Goal: Task Accomplishment & Management: Complete application form

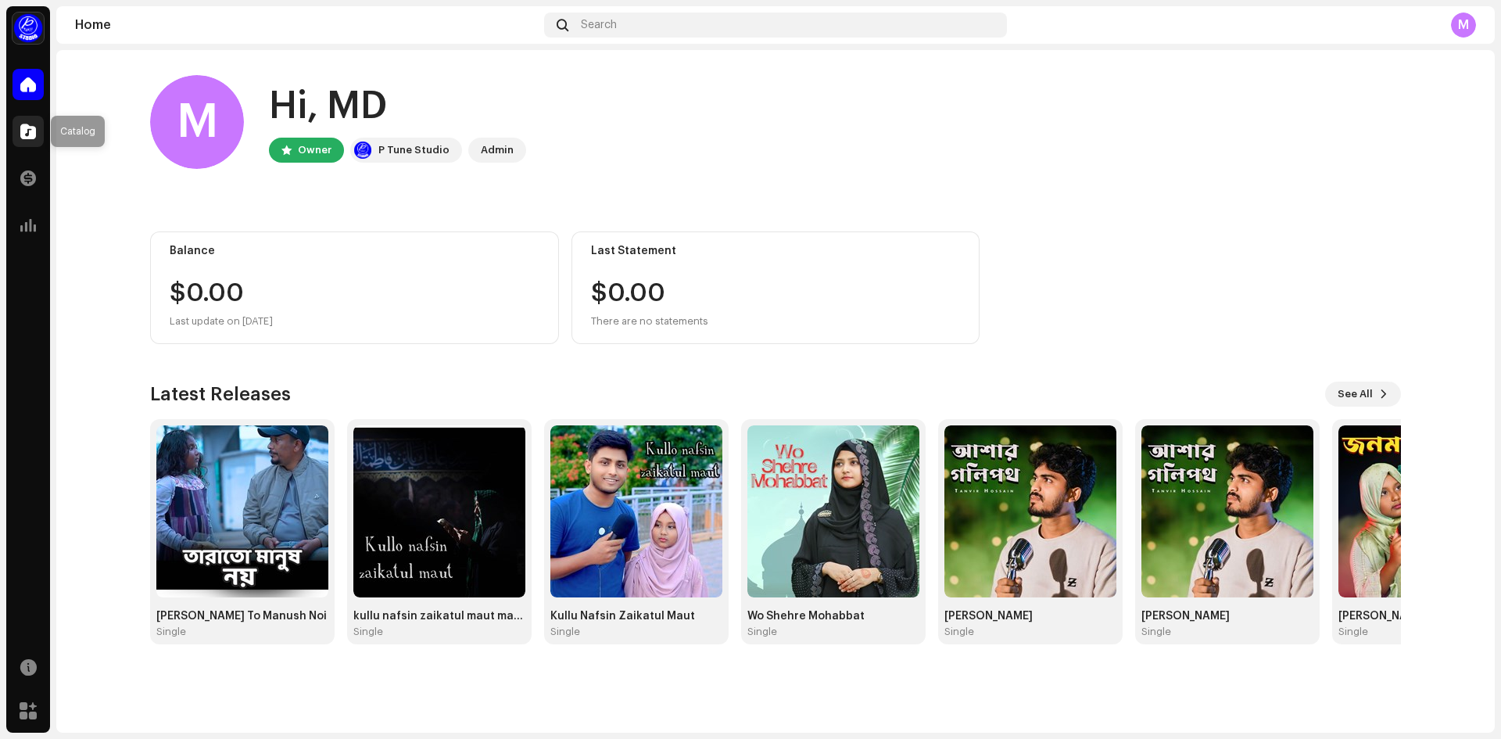
click at [34, 131] on span at bounding box center [28, 131] width 16 height 13
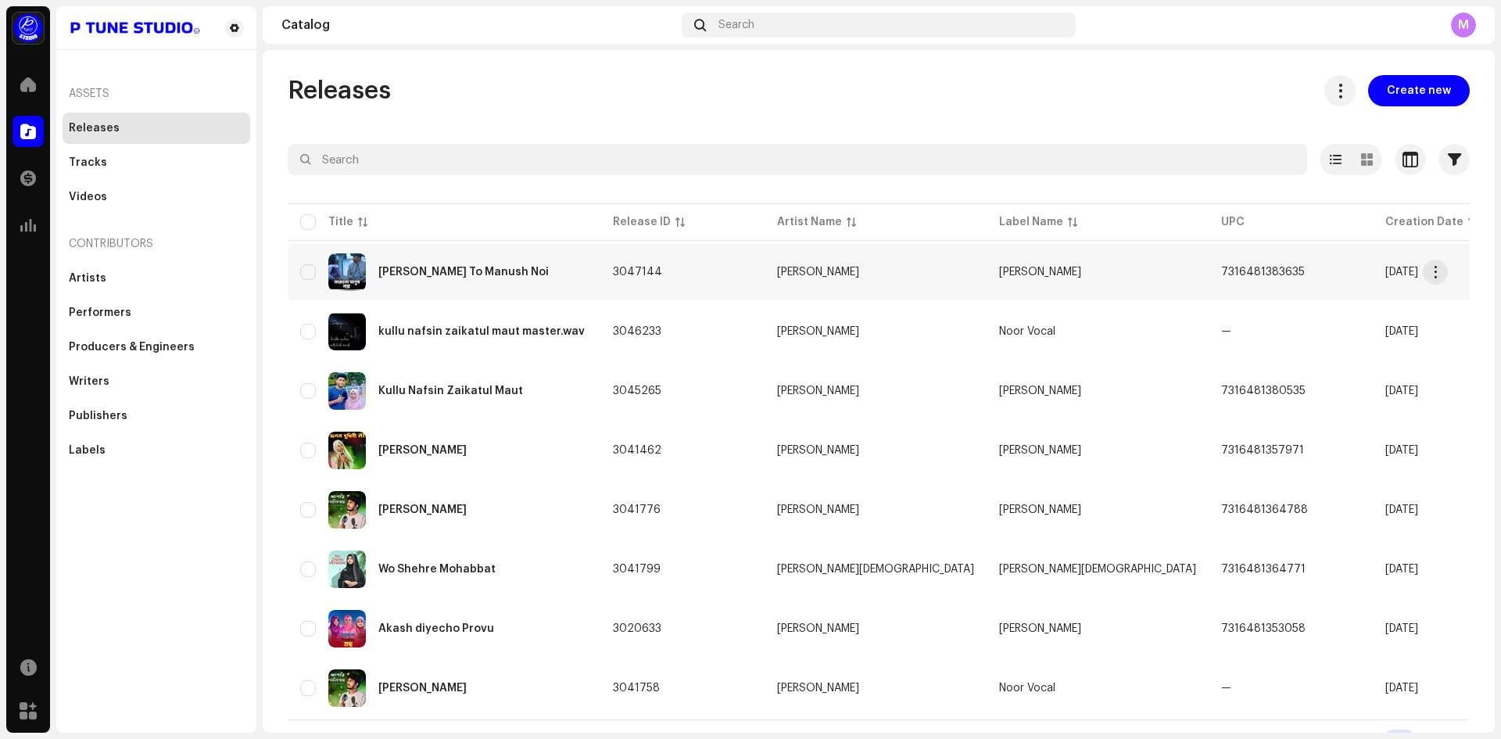
click at [403, 273] on div "[PERSON_NAME] To Manush Noi" at bounding box center [463, 272] width 170 height 11
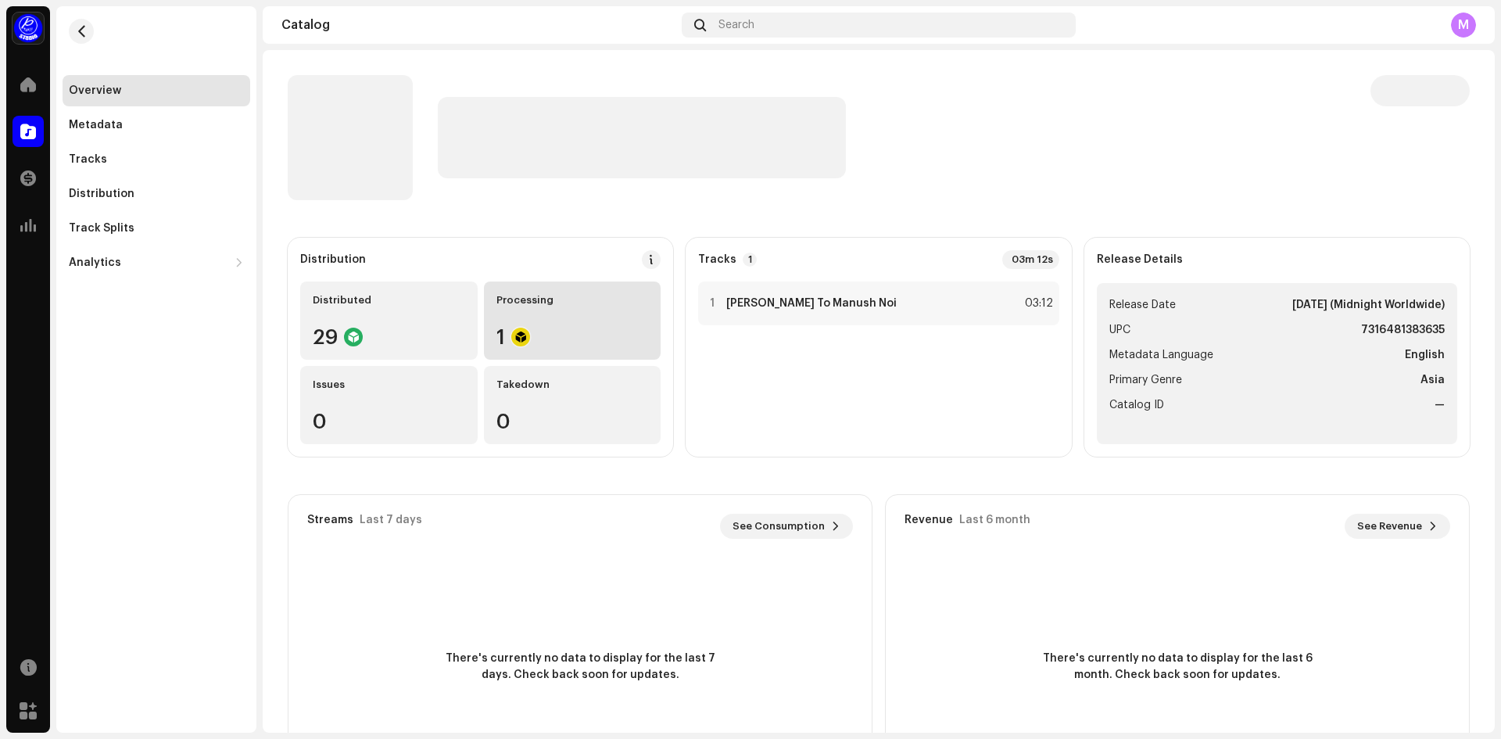
click at [532, 327] on div "1" at bounding box center [572, 337] width 152 height 20
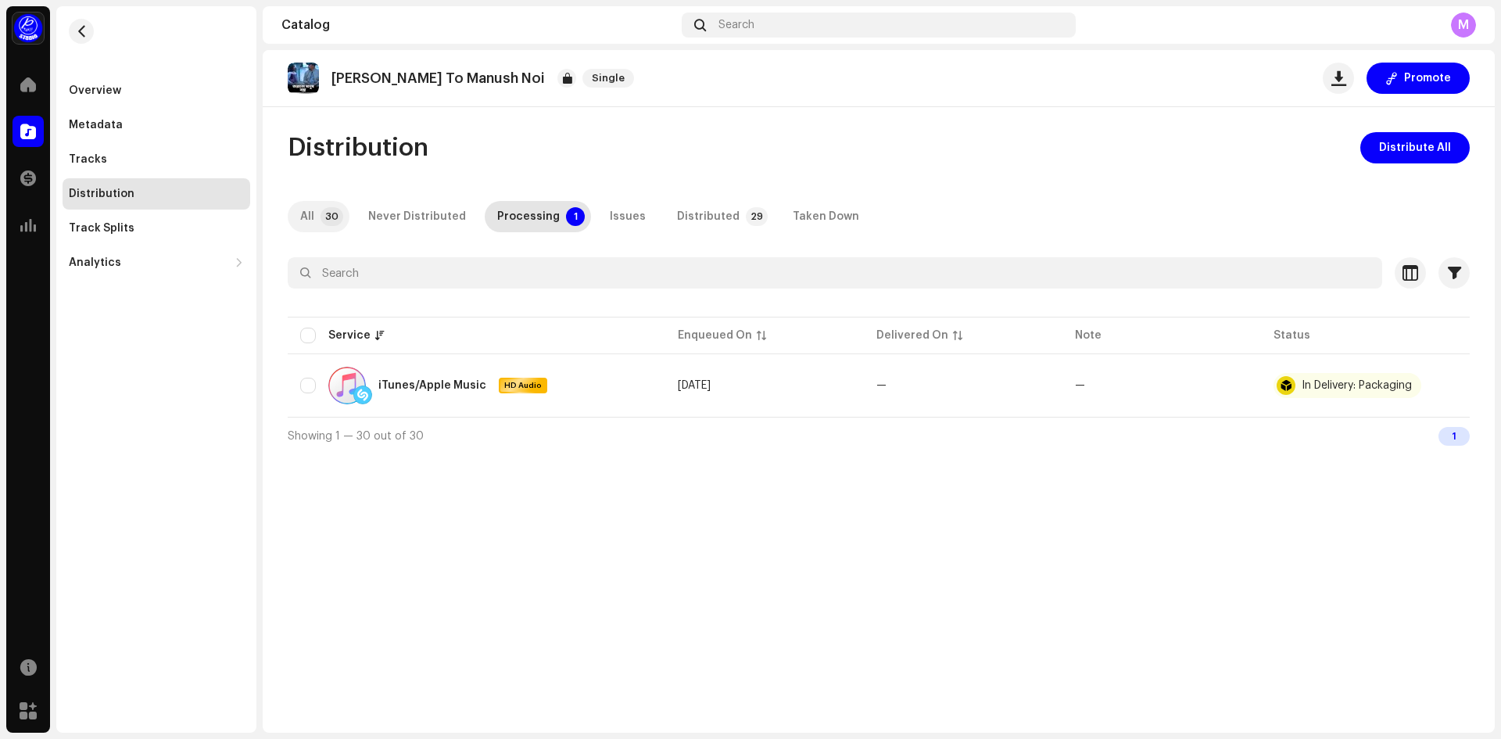
click at [317, 217] on p-tab "All 30" at bounding box center [319, 216] width 62 height 31
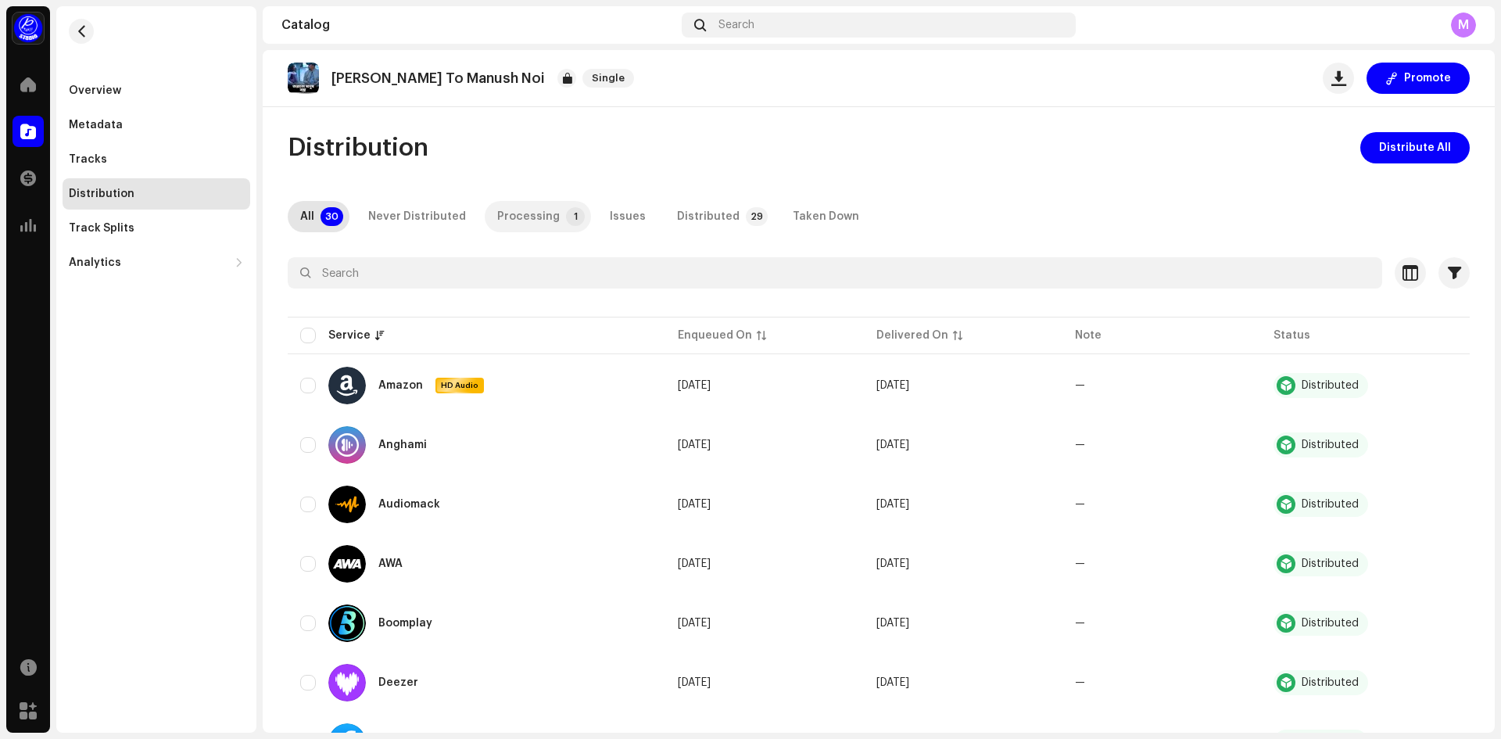
click at [574, 224] on p-tab "Processing 1" at bounding box center [538, 216] width 106 height 31
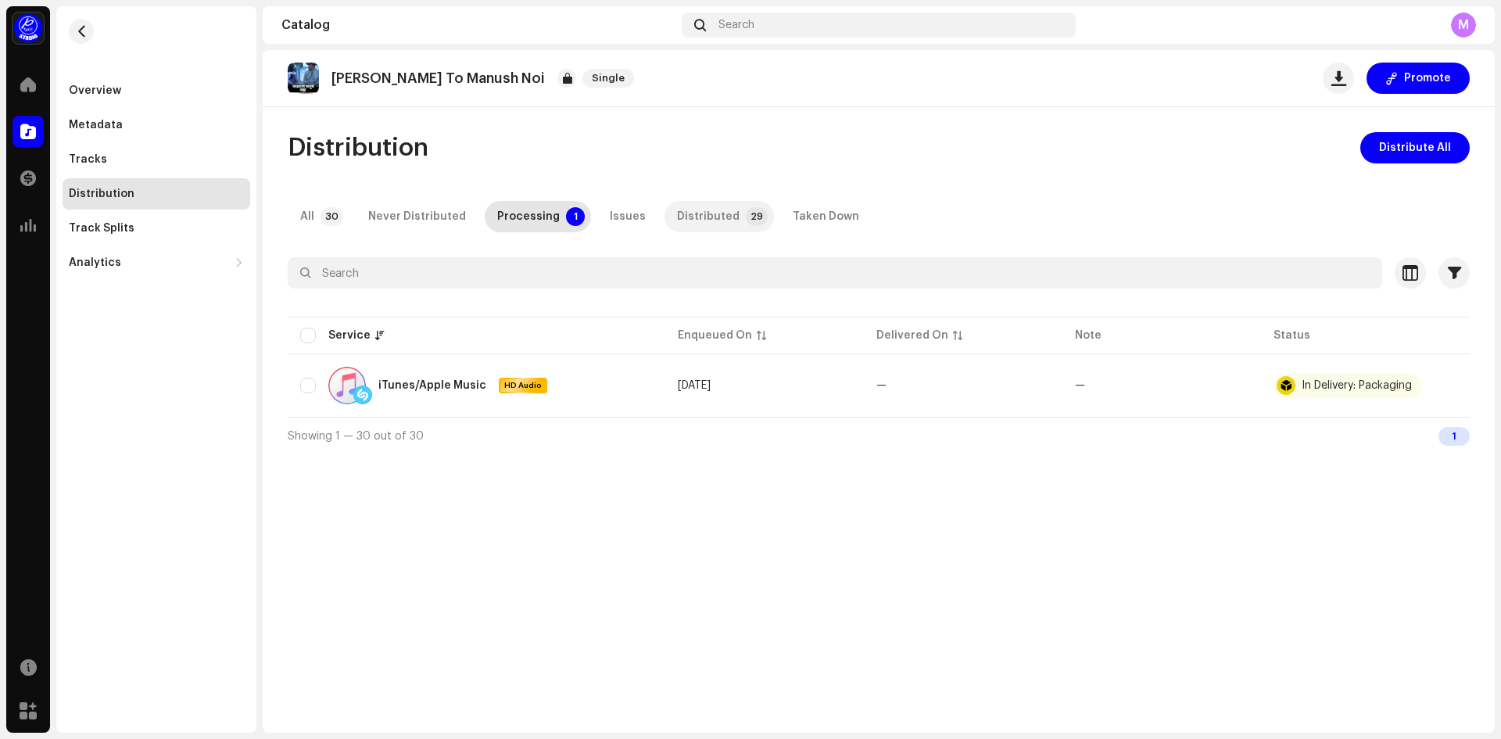
click at [718, 205] on div "Distributed" at bounding box center [708, 216] width 63 height 31
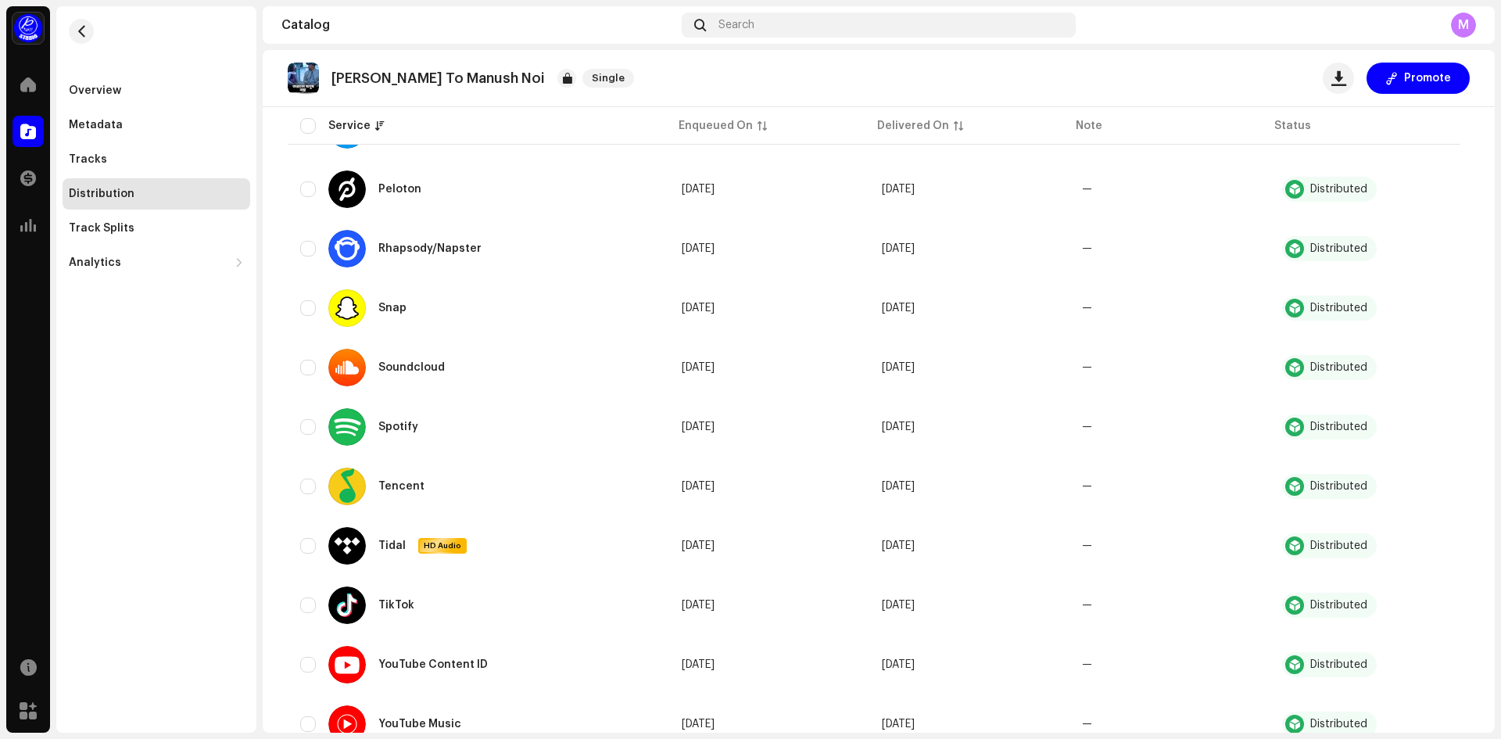
scroll to position [1389, 0]
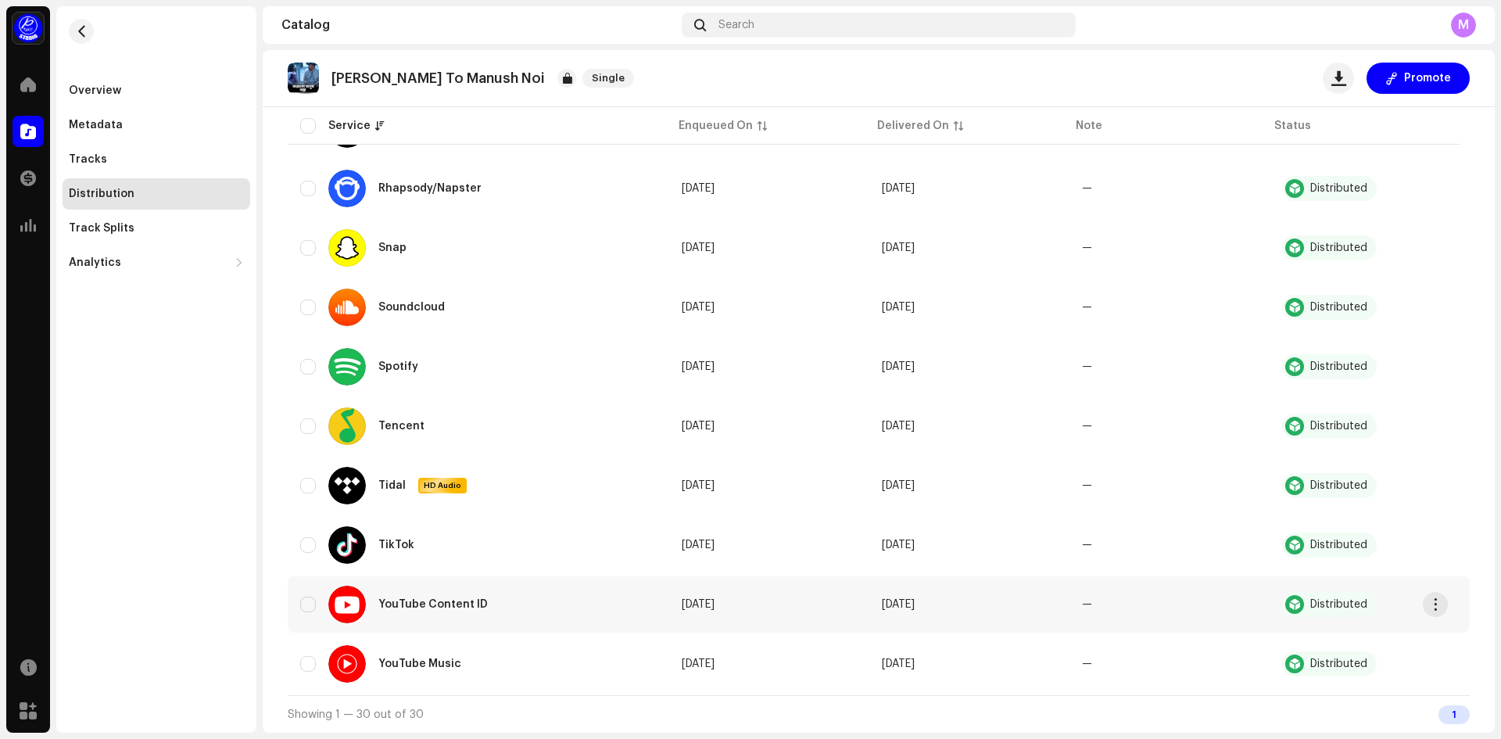
click at [431, 615] on div "YouTube Content ID" at bounding box center [414, 604] width 172 height 38
click at [423, 606] on div "YouTube Content ID" at bounding box center [432, 604] width 109 height 11
click at [1430, 596] on button "button" at bounding box center [1435, 604] width 25 height 25
click at [82, 220] on div "Track Splits" at bounding box center [157, 228] width 188 height 31
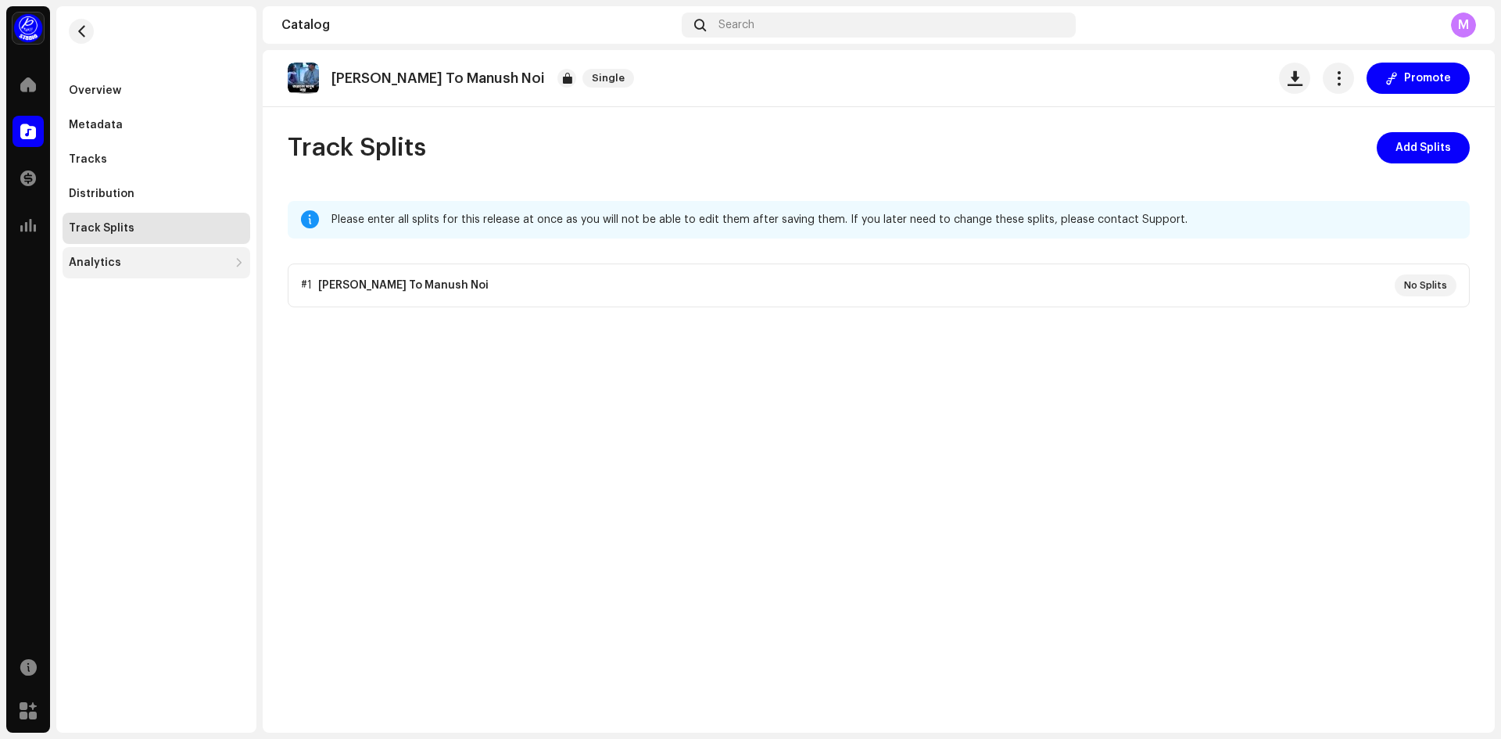
click at [95, 256] on div "Analytics" at bounding box center [157, 262] width 188 height 31
click at [102, 268] on div "Analytics" at bounding box center [95, 262] width 52 height 13
click at [106, 265] on div "Analytics" at bounding box center [95, 262] width 52 height 13
click at [141, 303] on div "Consumption" at bounding box center [157, 296] width 188 height 31
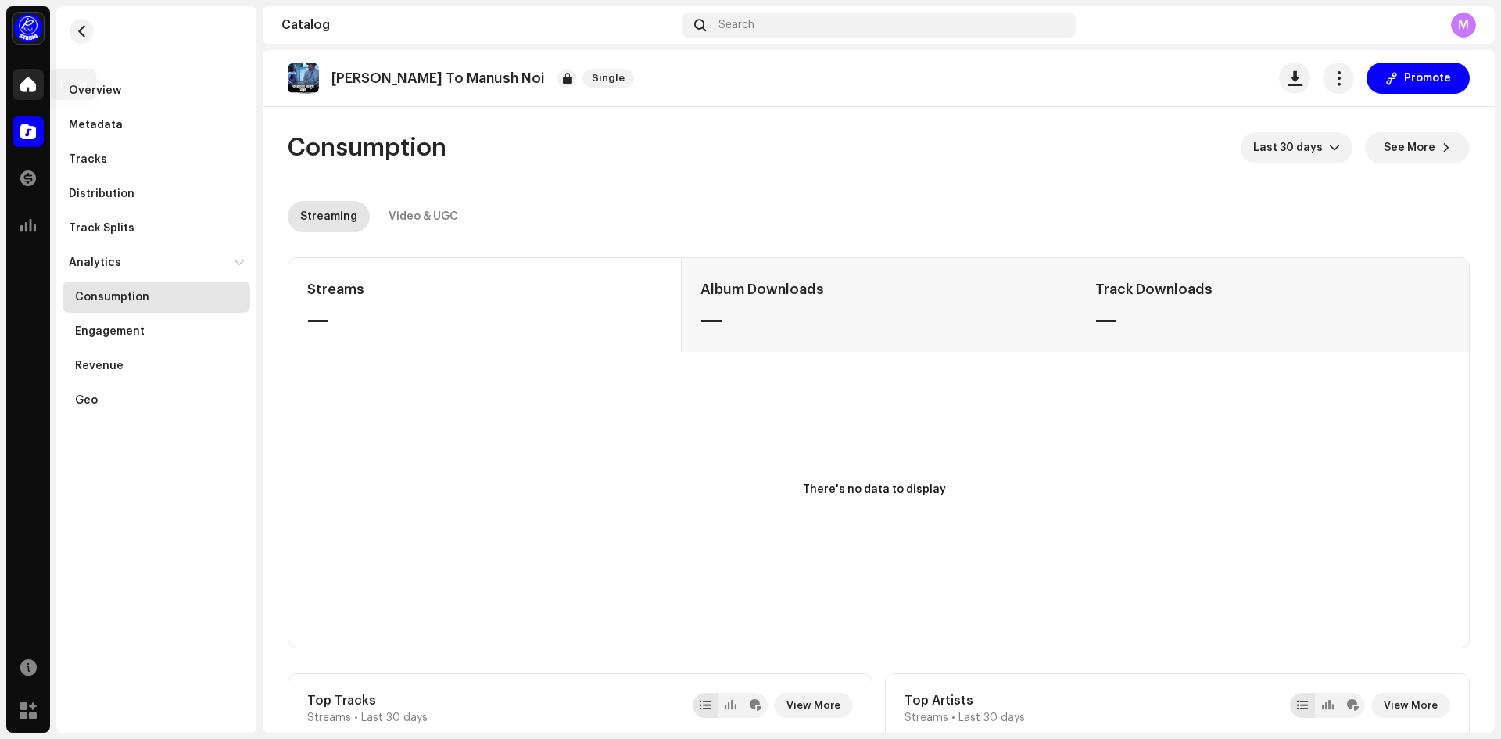
click at [22, 91] on span at bounding box center [28, 84] width 16 height 13
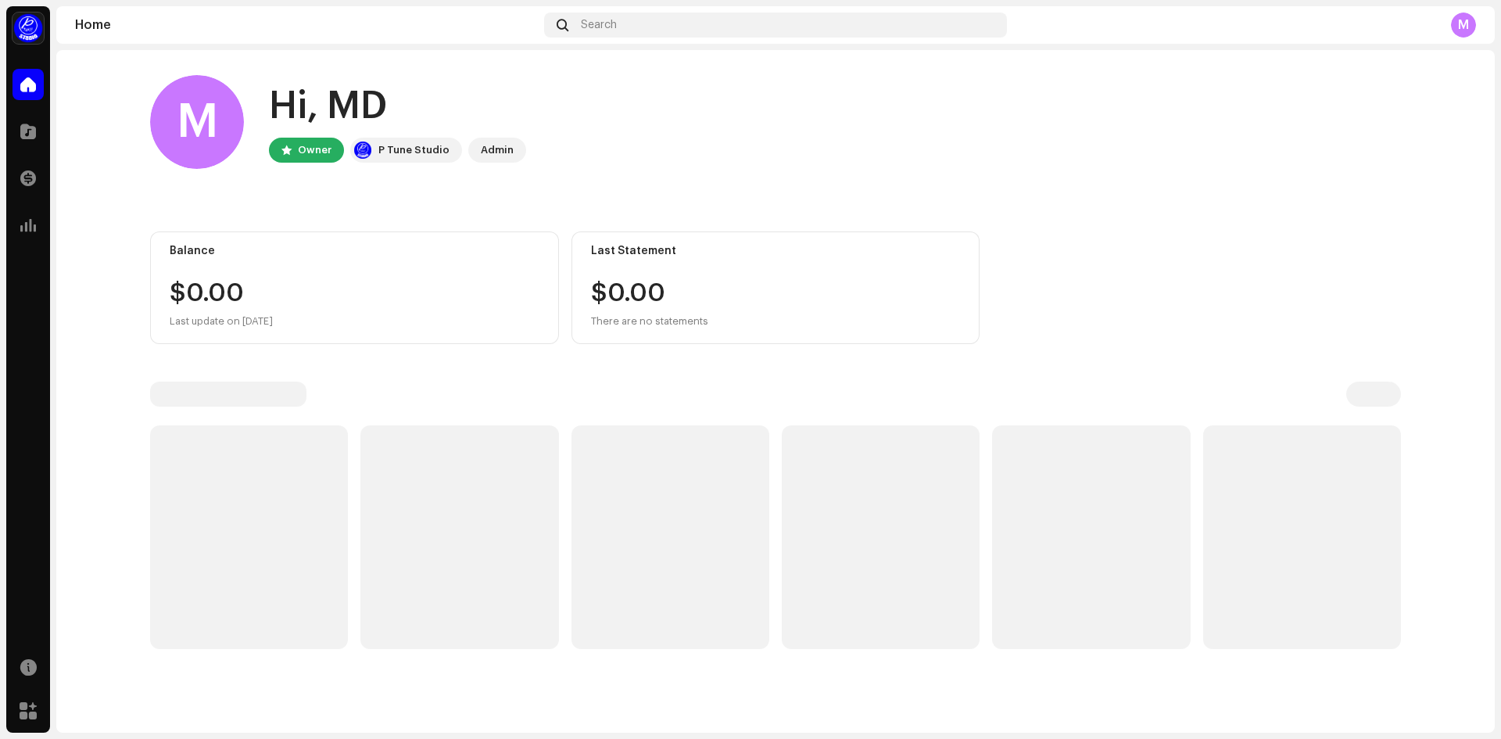
click at [22, 91] on span at bounding box center [28, 84] width 16 height 13
click at [37, 133] on div at bounding box center [28, 131] width 31 height 31
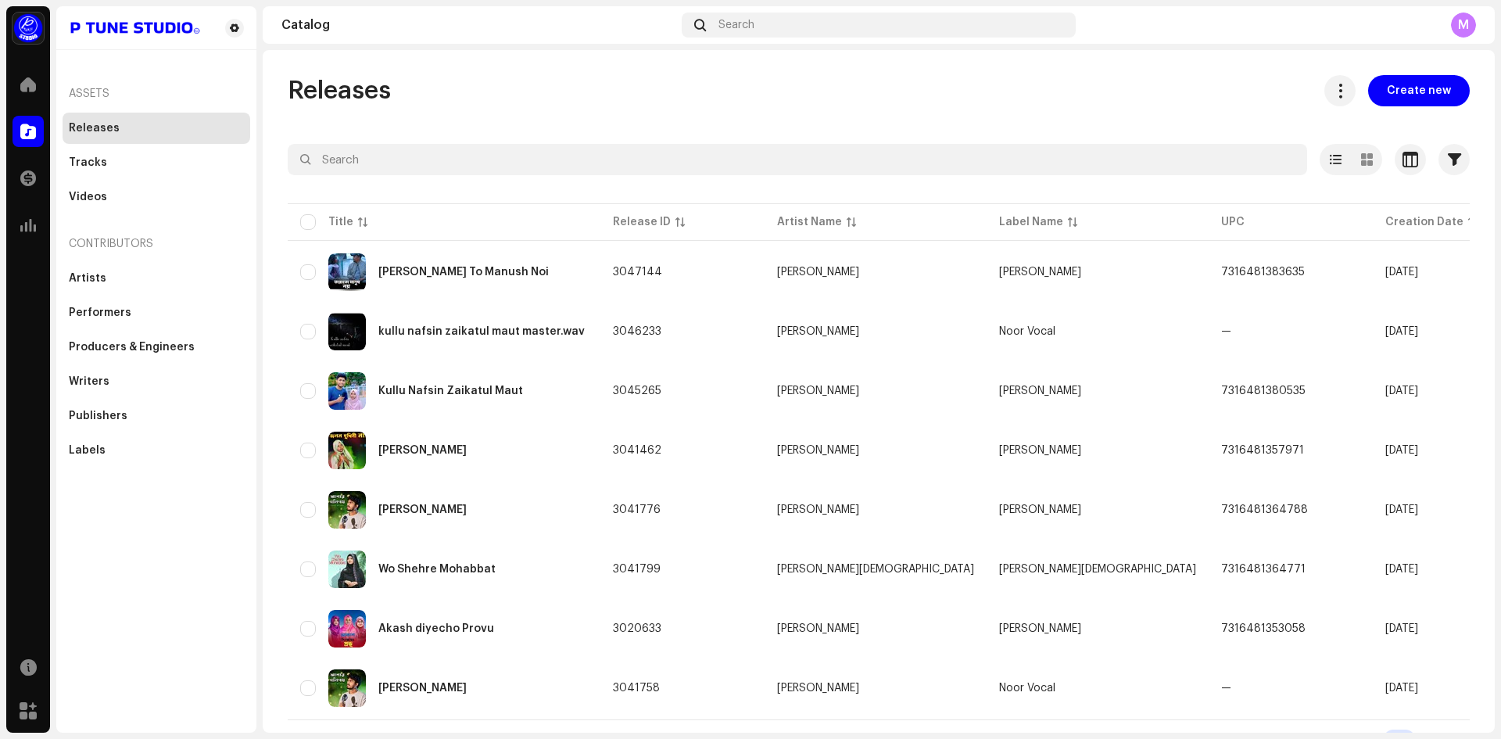
click at [37, 133] on div at bounding box center [28, 131] width 31 height 31
click at [1401, 102] on span "Create new" at bounding box center [1419, 90] width 64 height 31
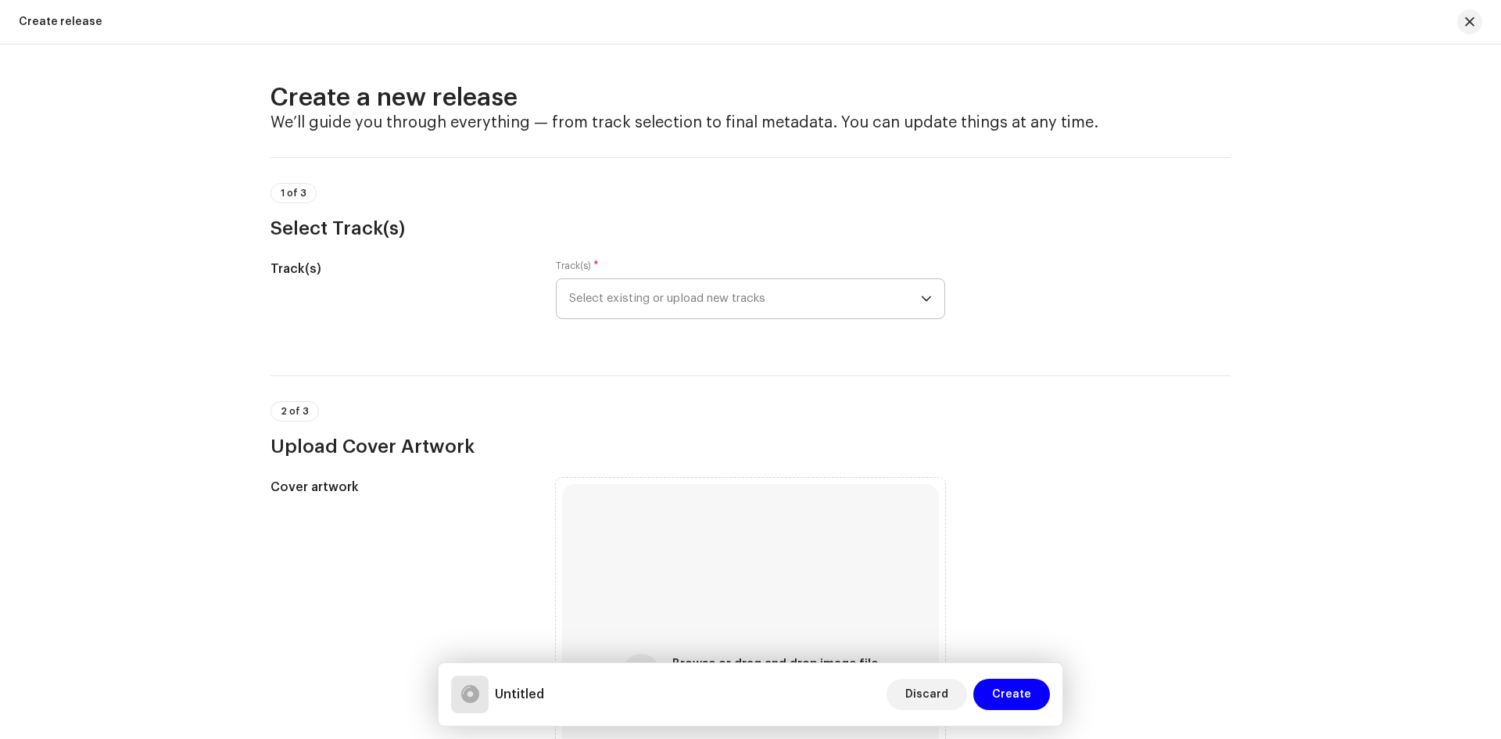
click at [662, 307] on span "Select existing or upload new tracks" at bounding box center [745, 298] width 352 height 39
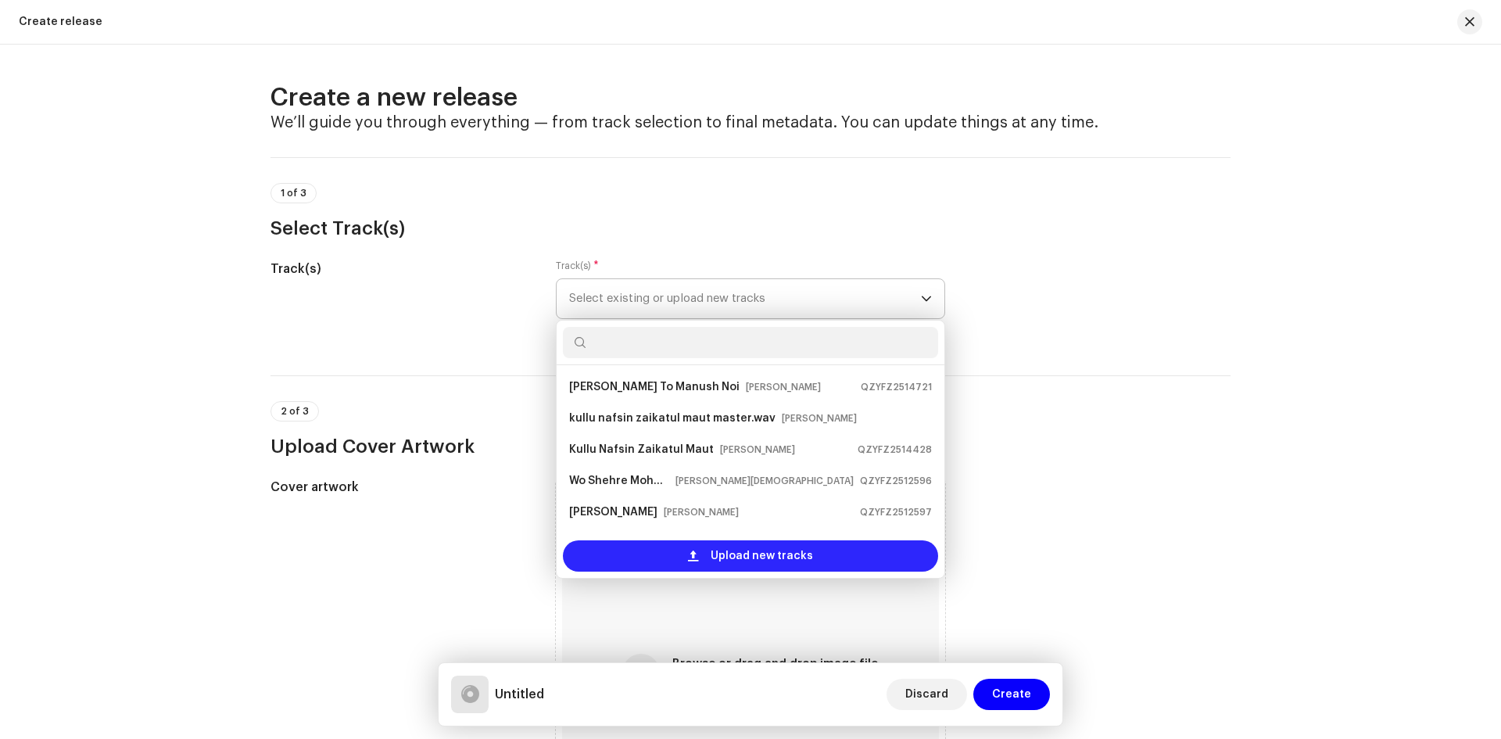
scroll to position [25, 0]
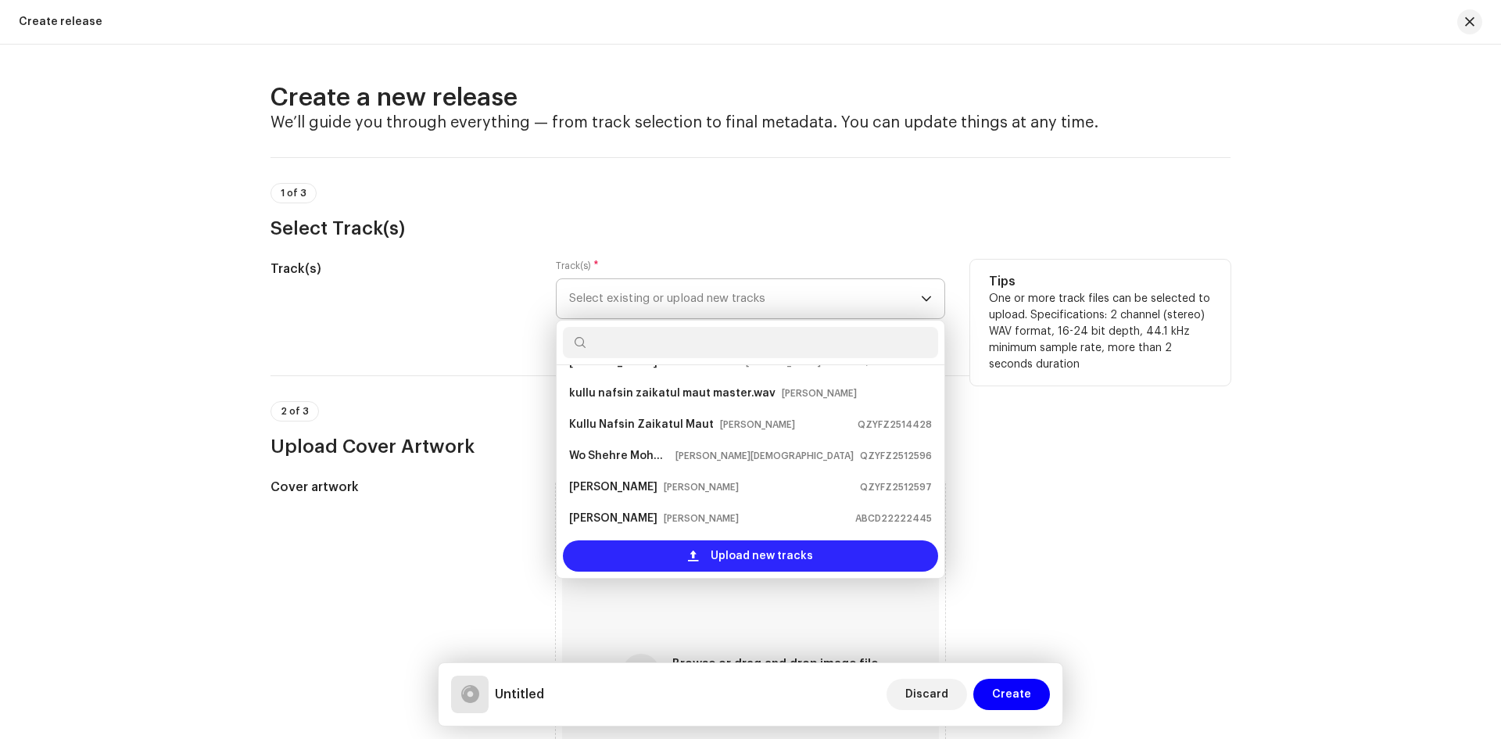
click at [649, 564] on div "Upload new tracks" at bounding box center [750, 555] width 375 height 31
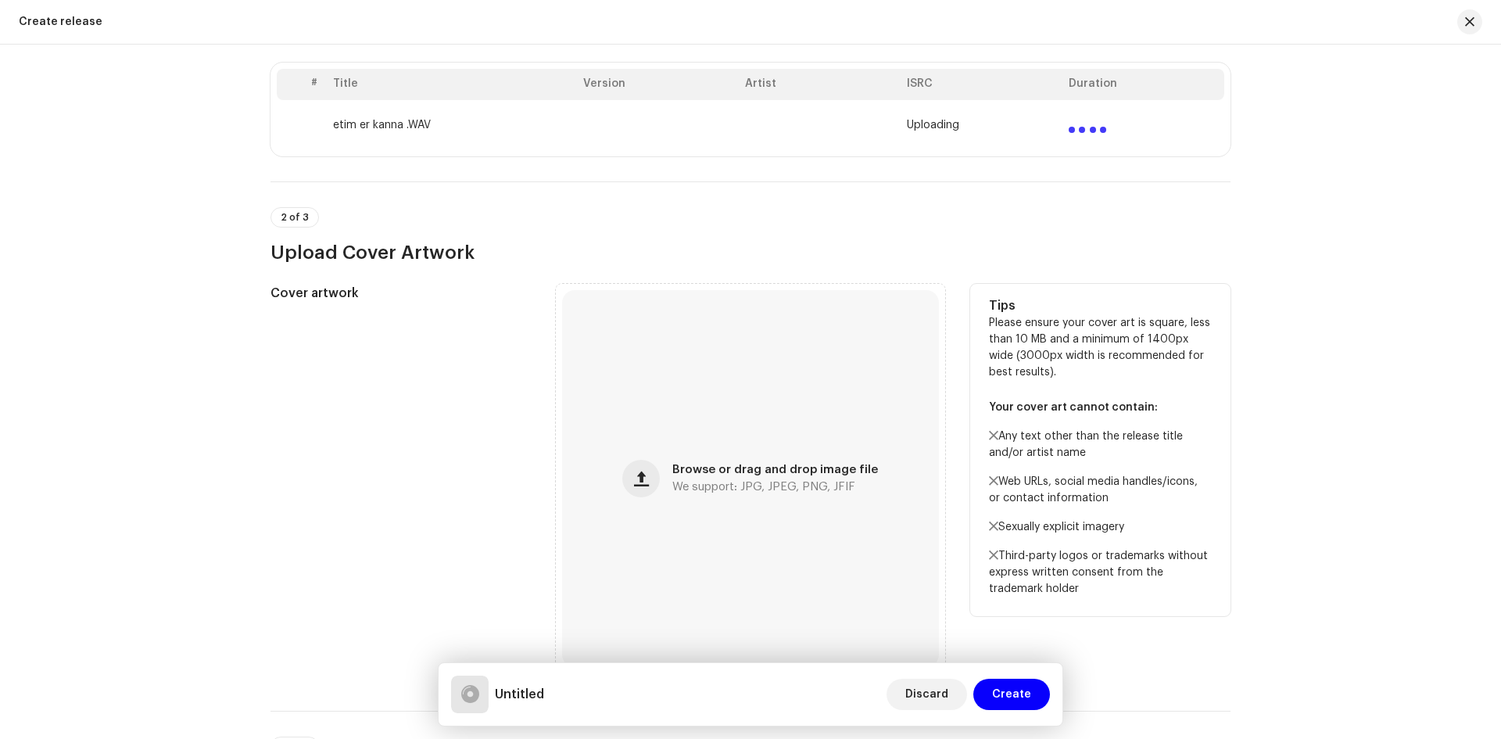
scroll to position [469, 0]
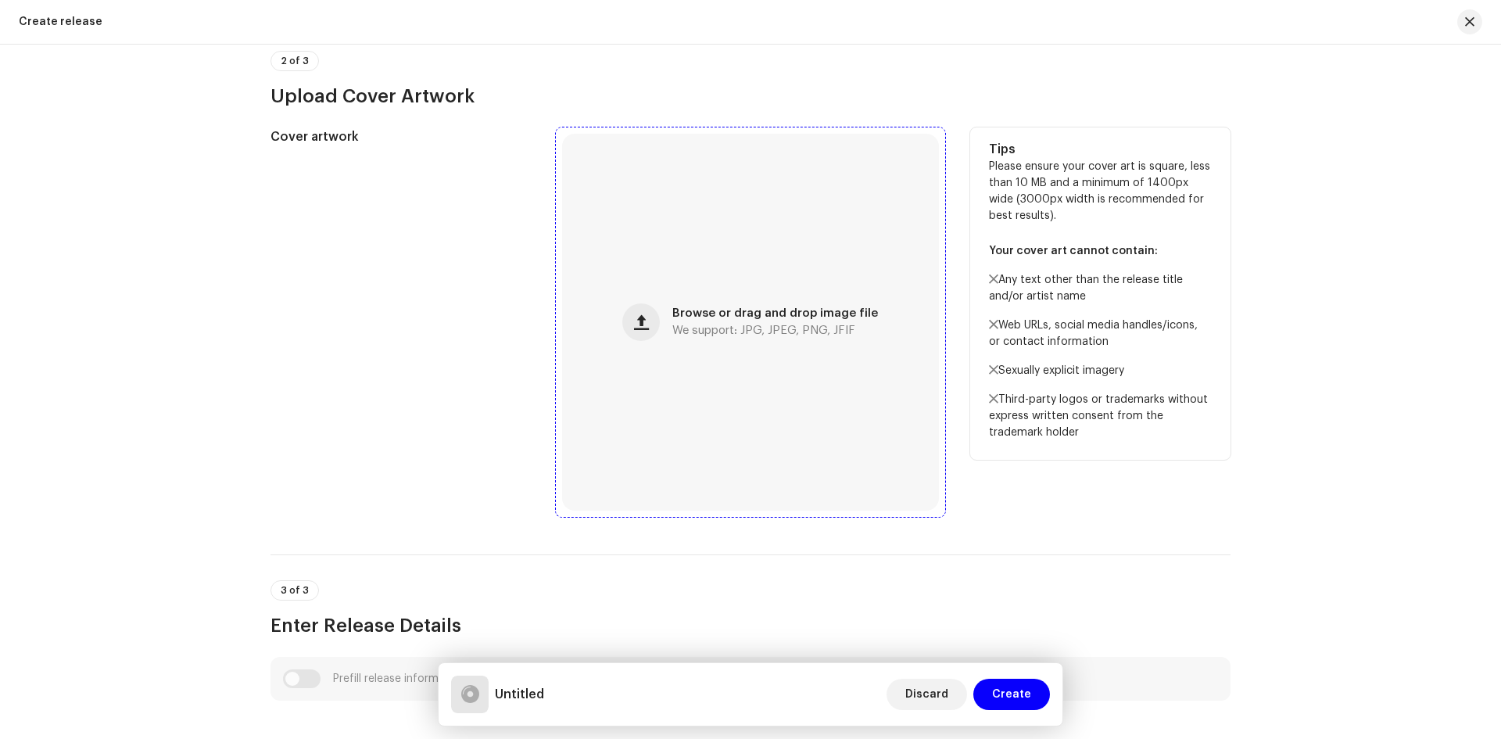
click at [707, 323] on div "Browse or drag and drop image file We support: JPG, JPEG, PNG, JFIF" at bounding box center [775, 322] width 206 height 28
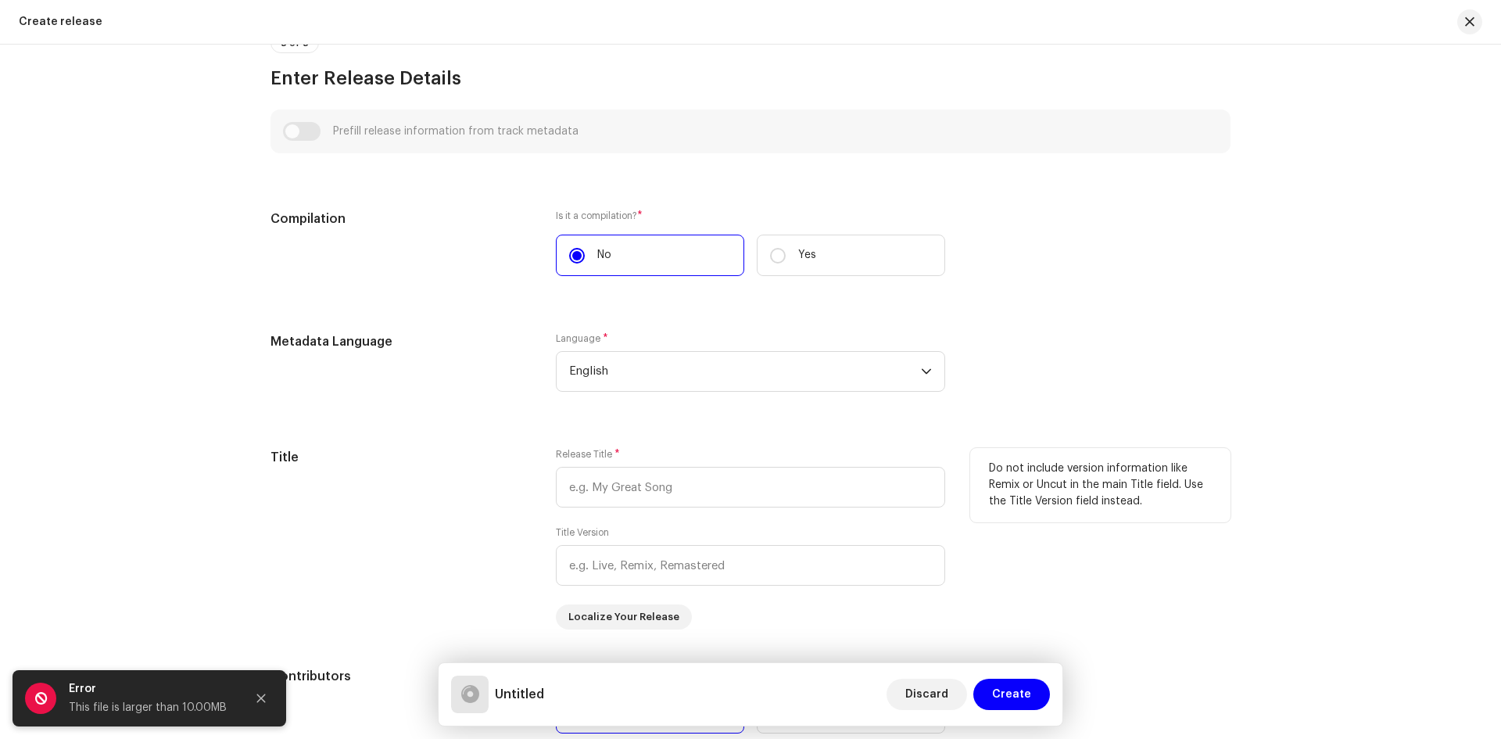
scroll to position [1094, 0]
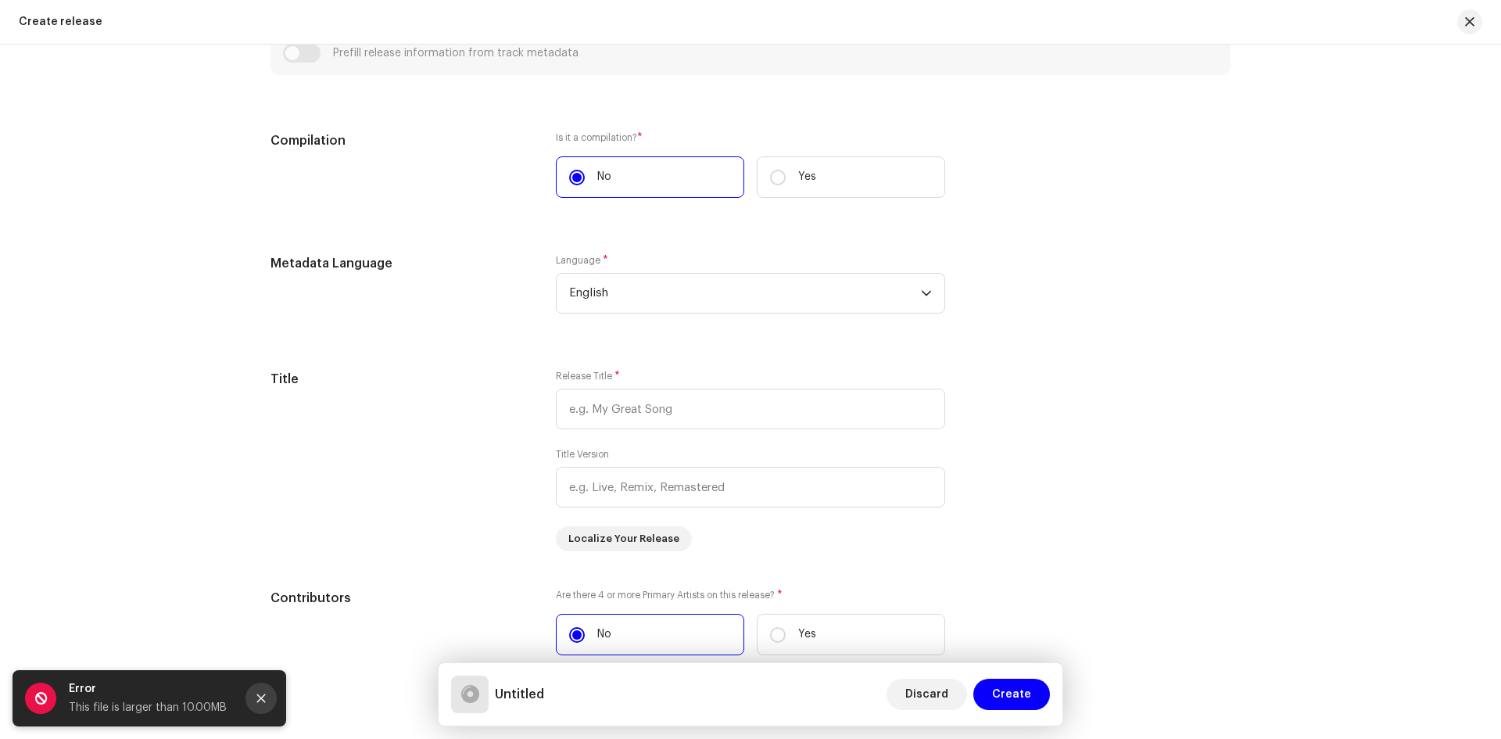
click at [263, 700] on icon "Close" at bounding box center [261, 698] width 9 height 9
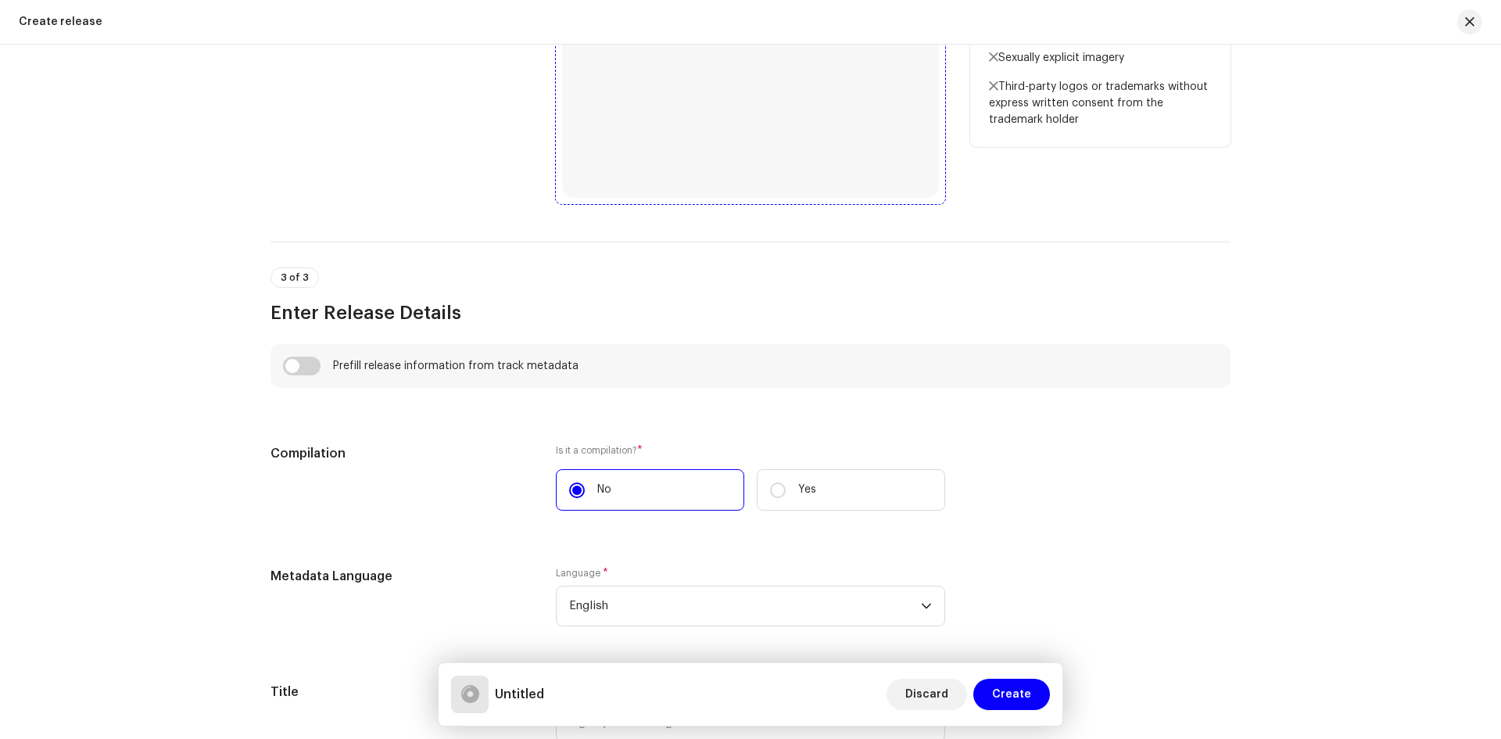
scroll to position [425, 0]
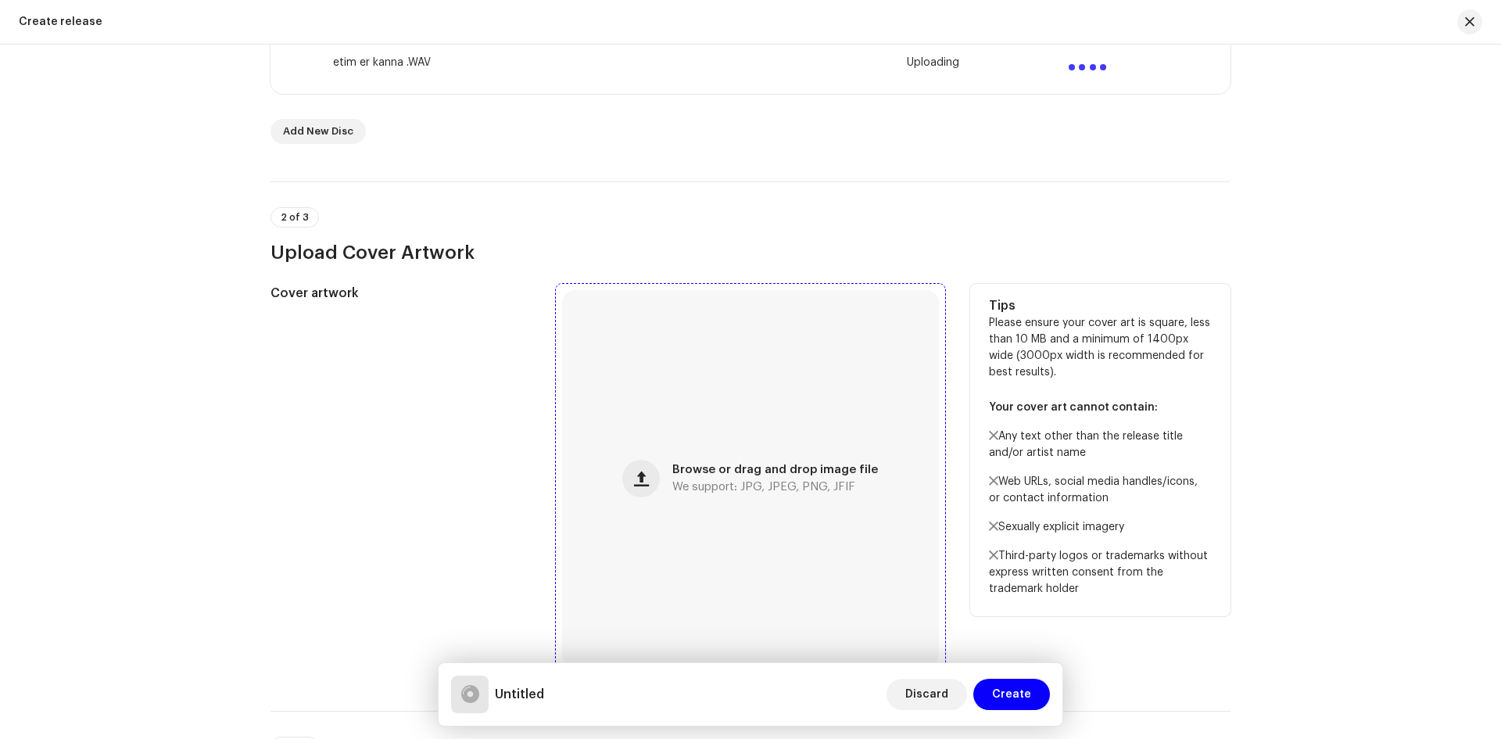
click at [773, 445] on div "Browse or drag and drop image file We support: JPG, JPEG, PNG, JFIF" at bounding box center [750, 478] width 377 height 377
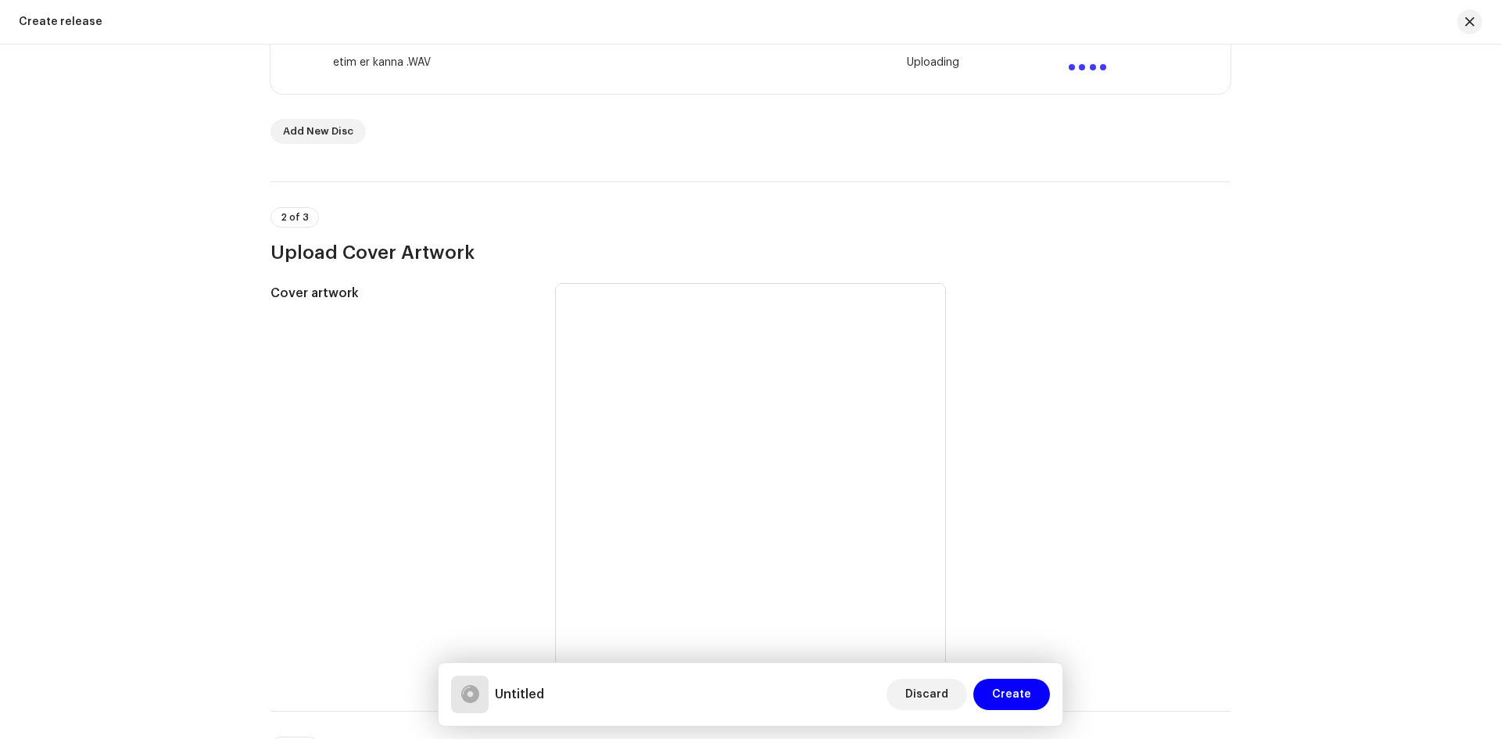
scroll to position [269, 0]
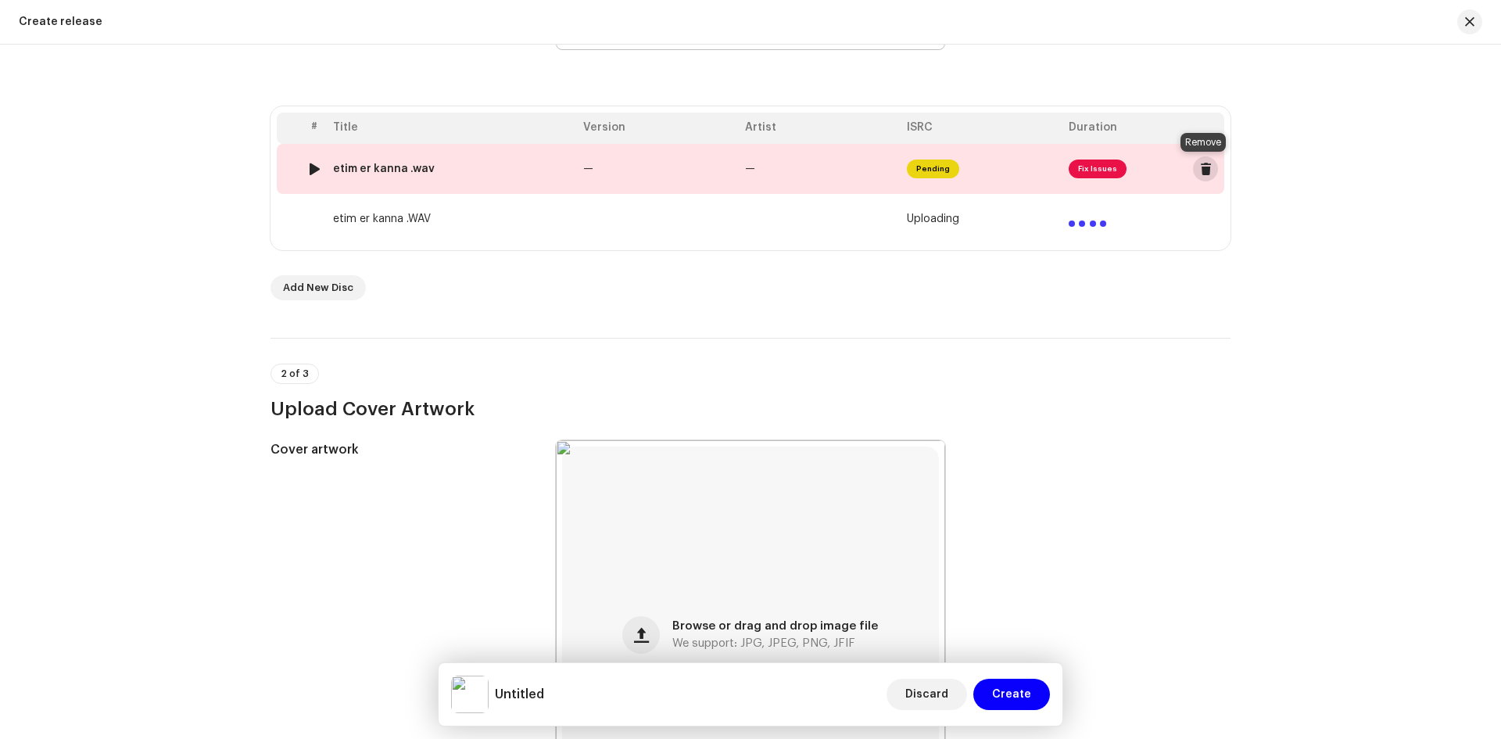
click at [1204, 174] on span at bounding box center [1206, 169] width 12 height 13
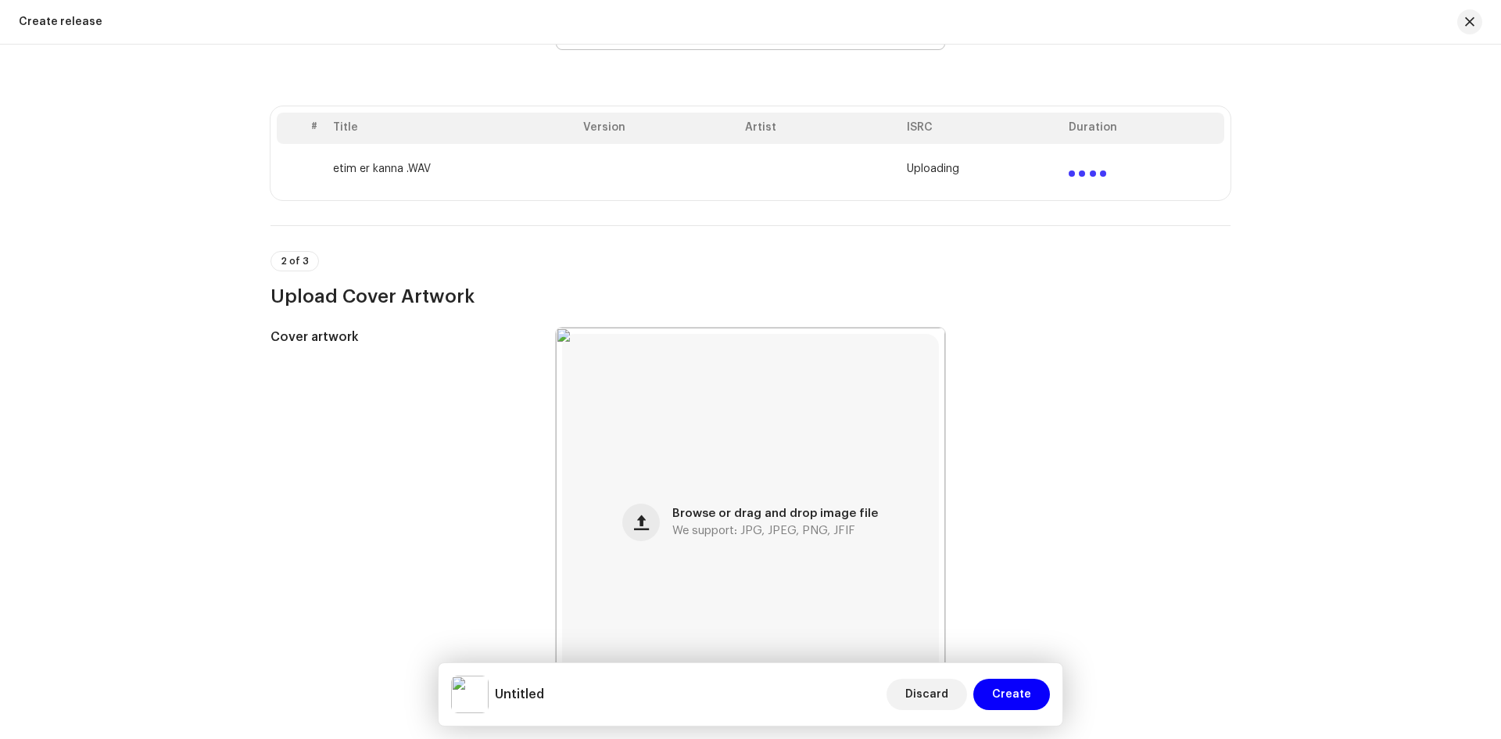
scroll to position [0, 0]
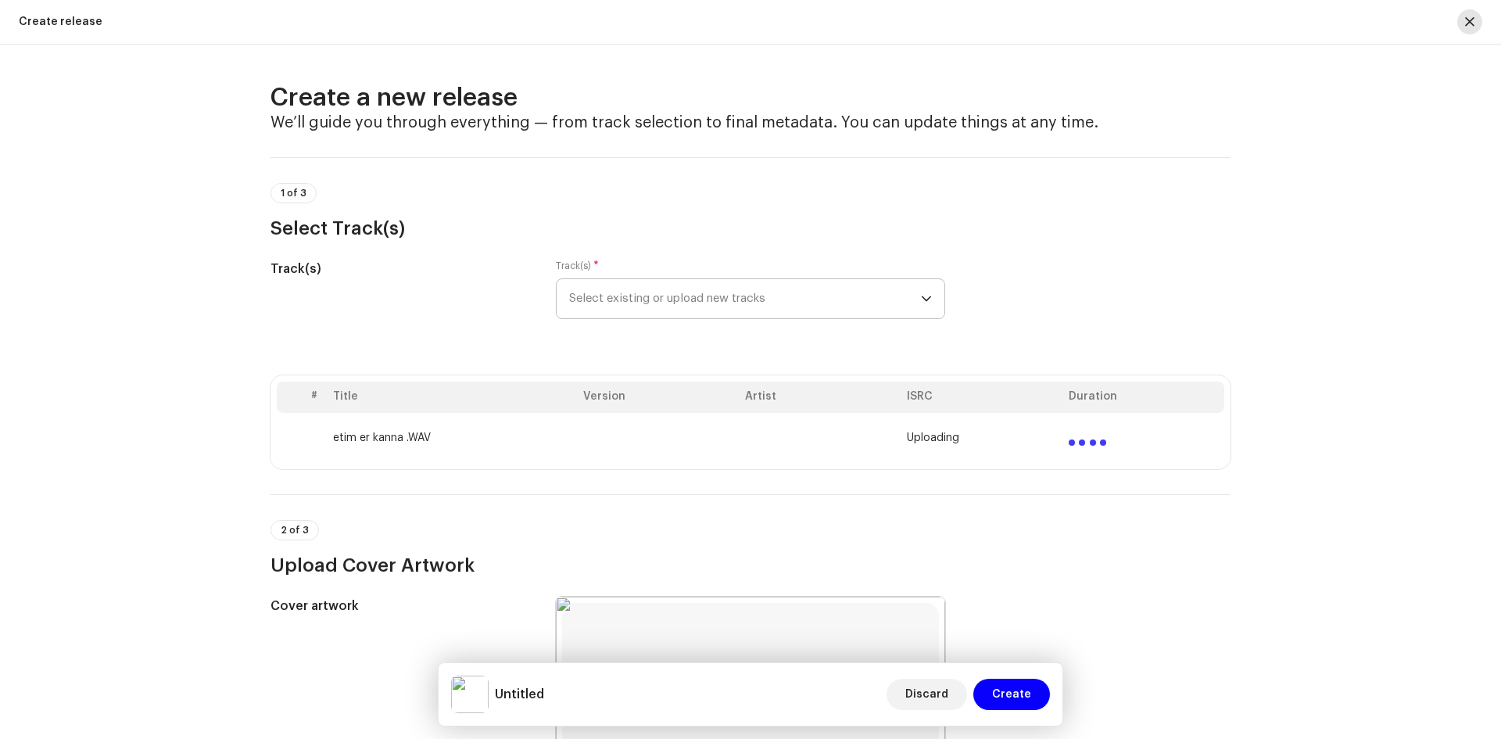
click at [1475, 24] on button "button" at bounding box center [1469, 21] width 25 height 25
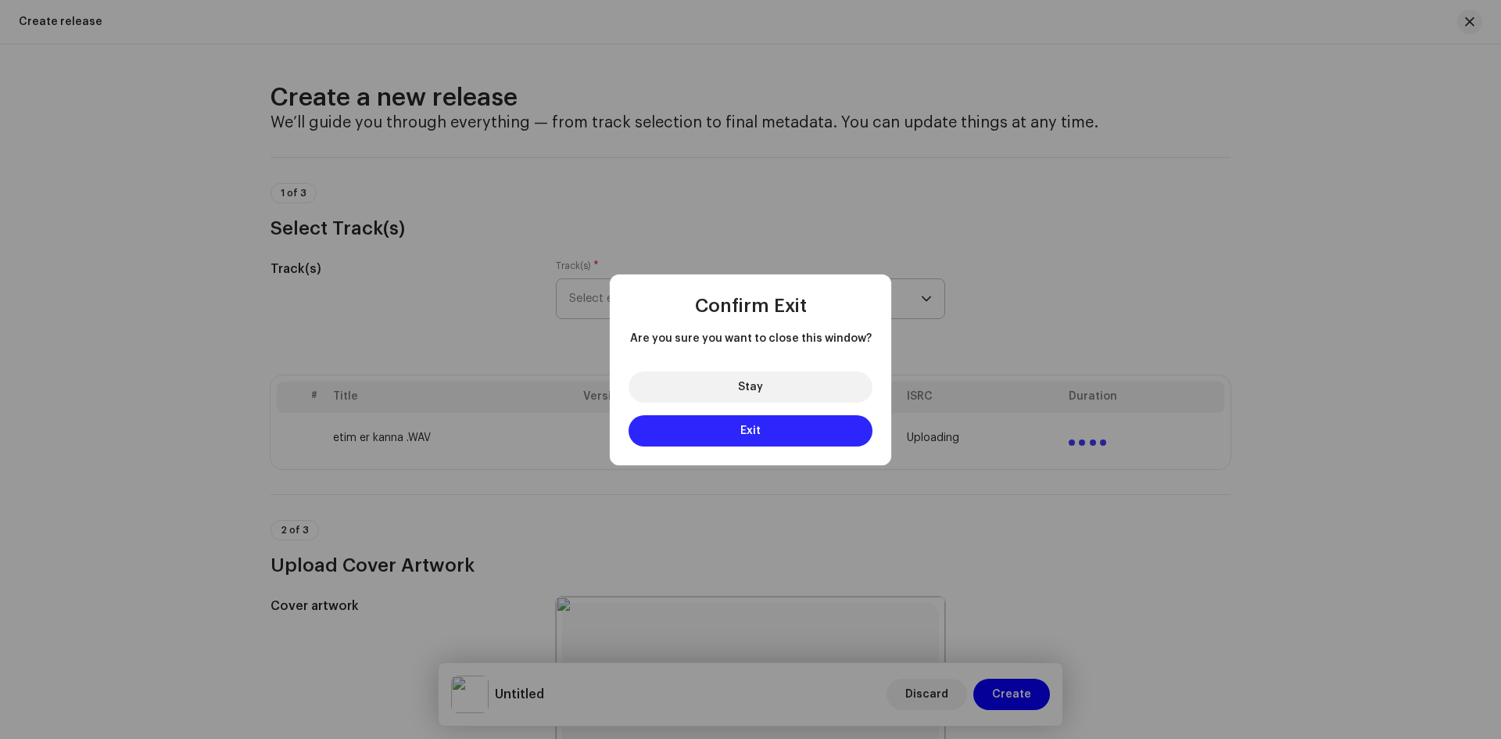
click at [763, 432] on button "Exit" at bounding box center [750, 430] width 244 height 31
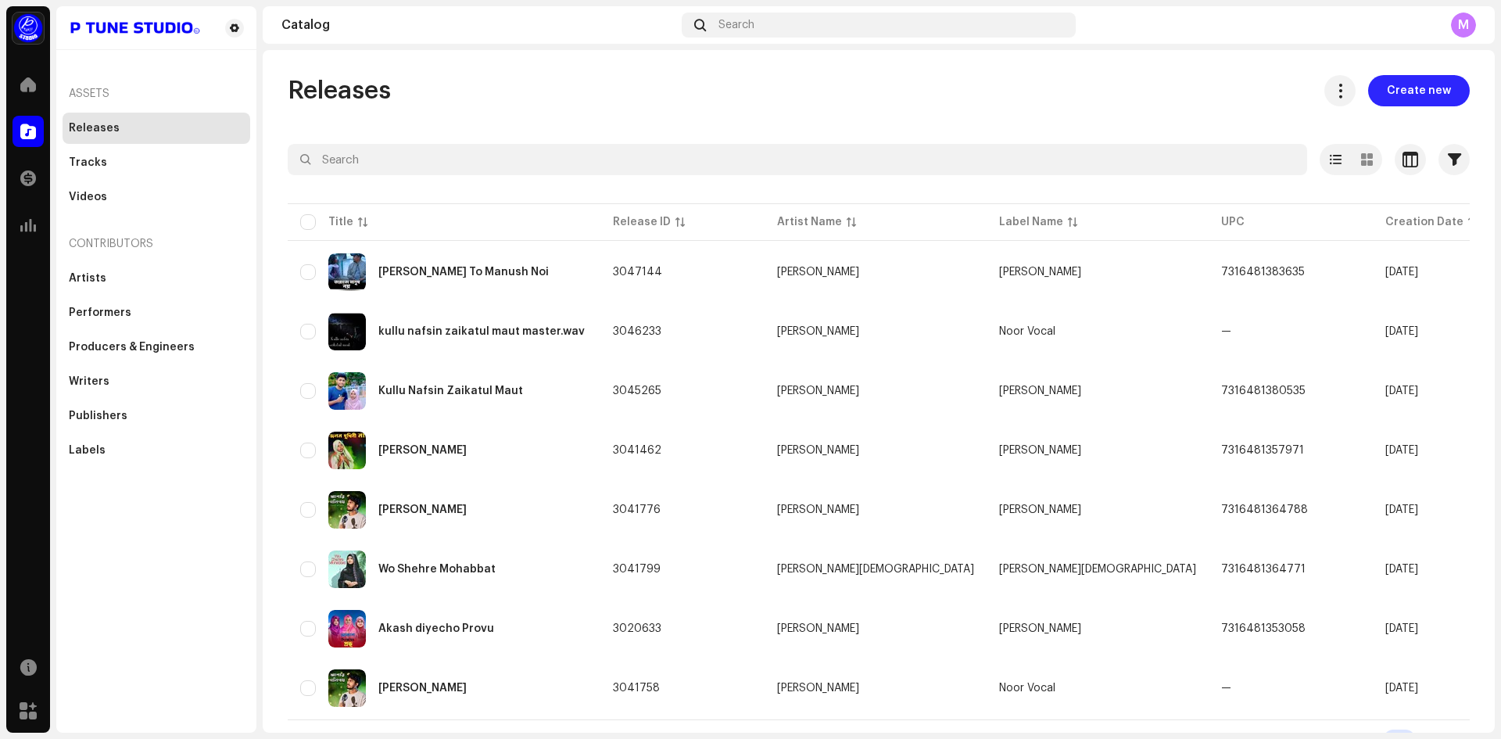
click at [1399, 94] on span "Create new" at bounding box center [1419, 90] width 64 height 31
click at [1415, 91] on span "Create new" at bounding box center [1419, 90] width 64 height 31
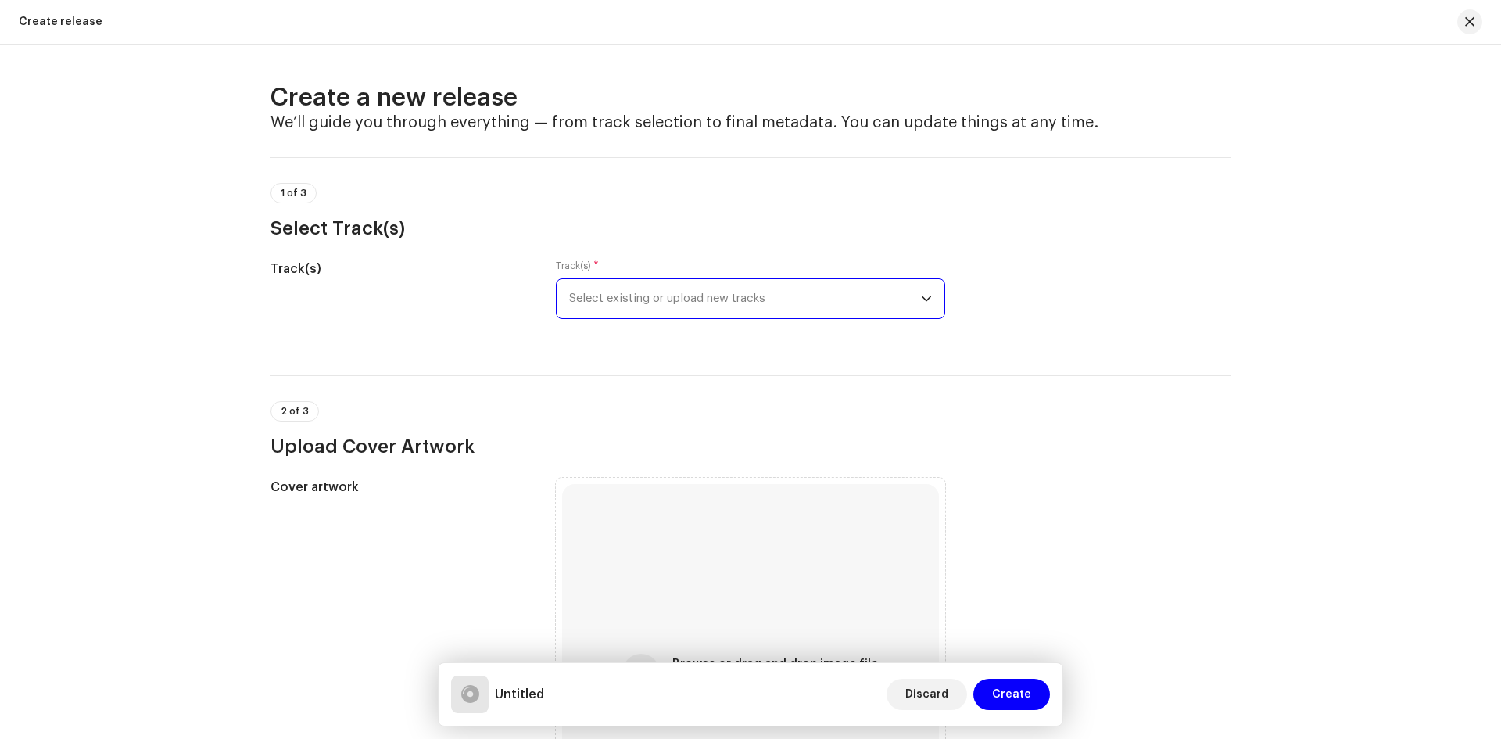
click at [624, 302] on span "Select existing or upload new tracks" at bounding box center [745, 298] width 352 height 39
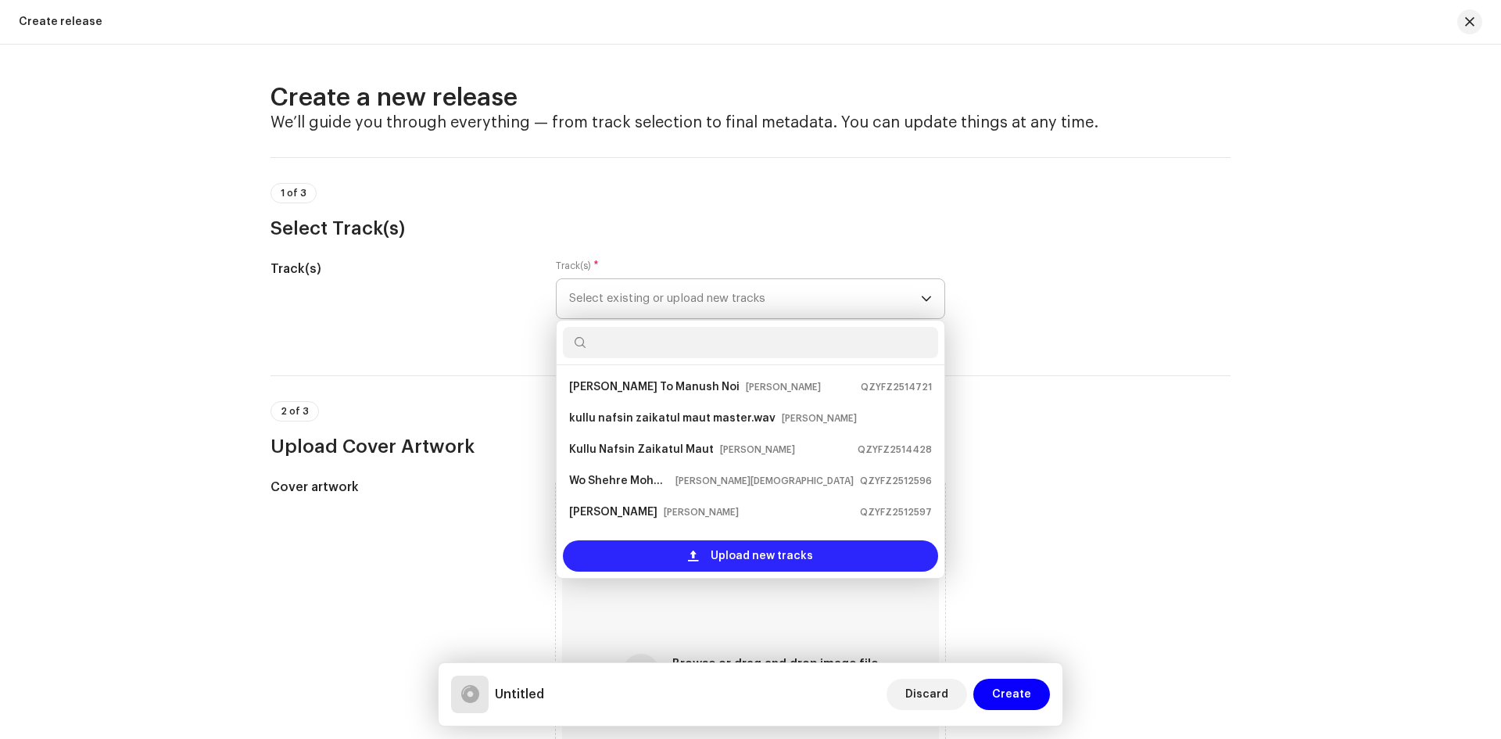
scroll to position [25, 0]
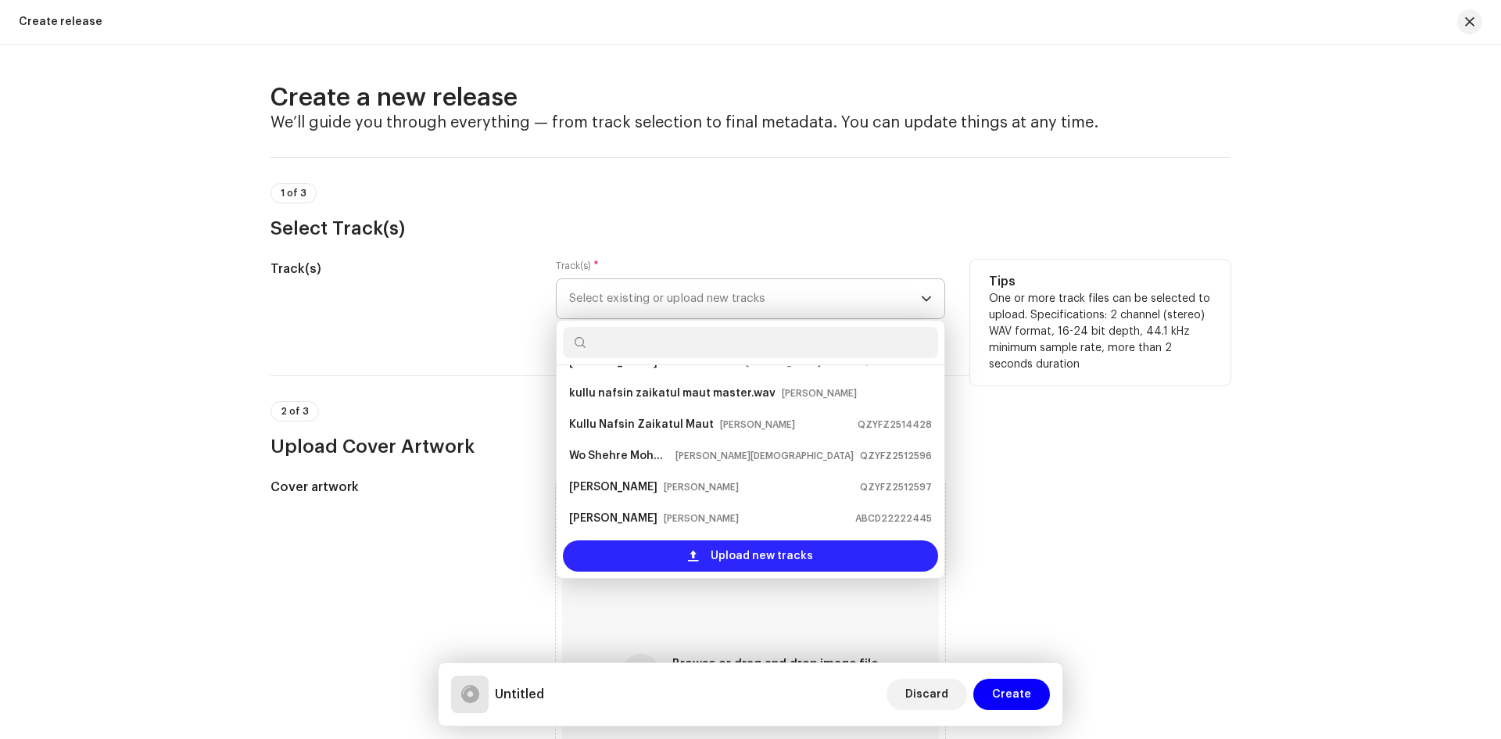
click at [675, 548] on div "Upload new tracks" at bounding box center [750, 555] width 375 height 31
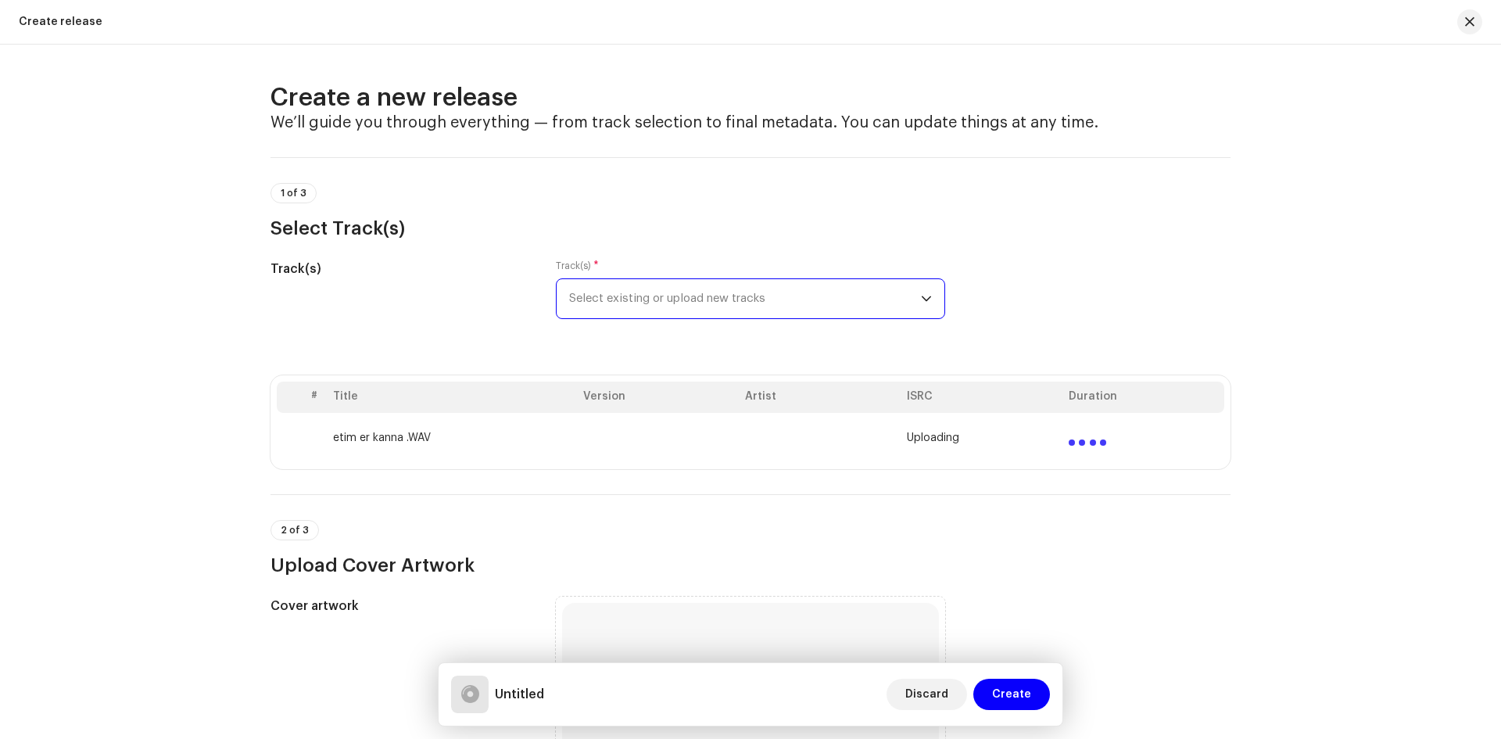
scroll to position [234, 0]
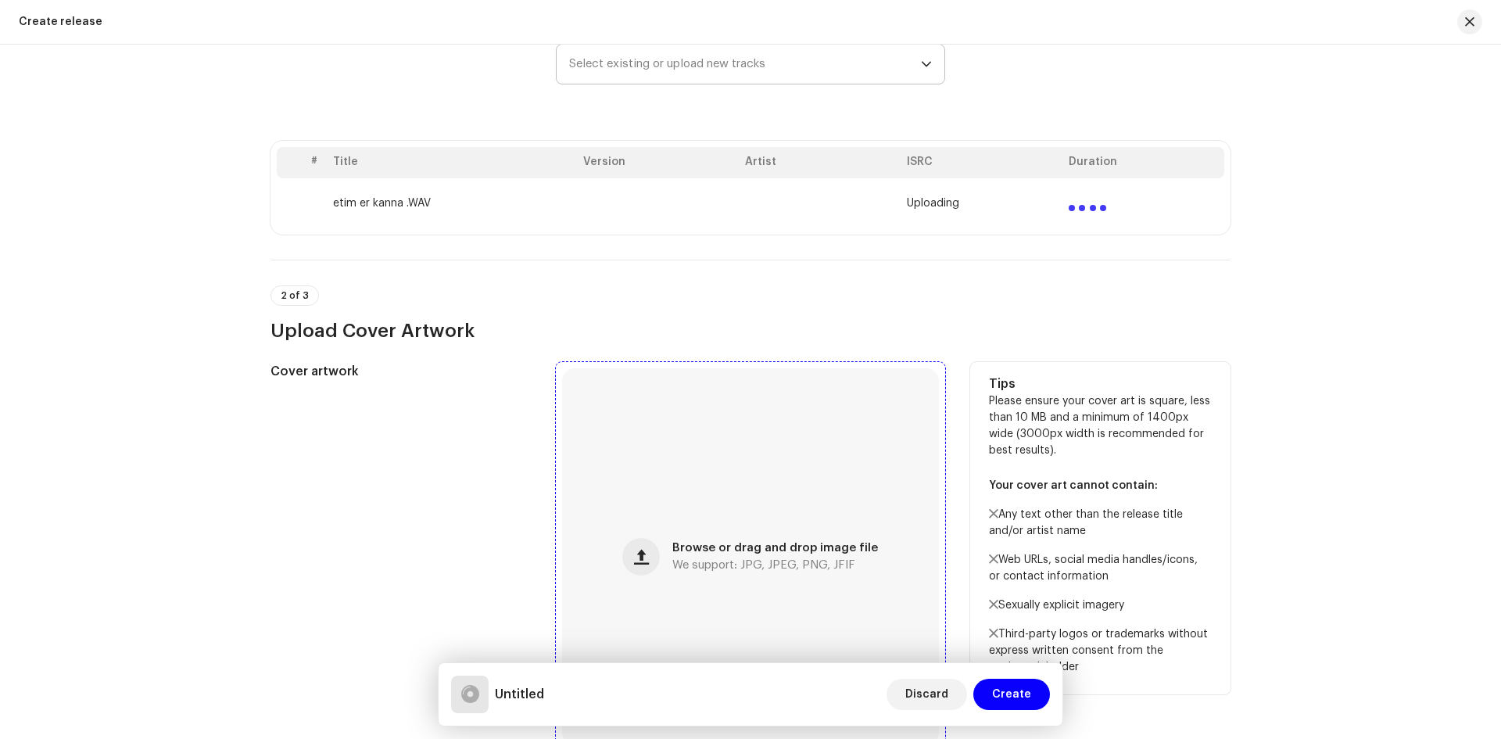
click at [686, 550] on span "Browse or drag and drop image file" at bounding box center [775, 547] width 206 height 11
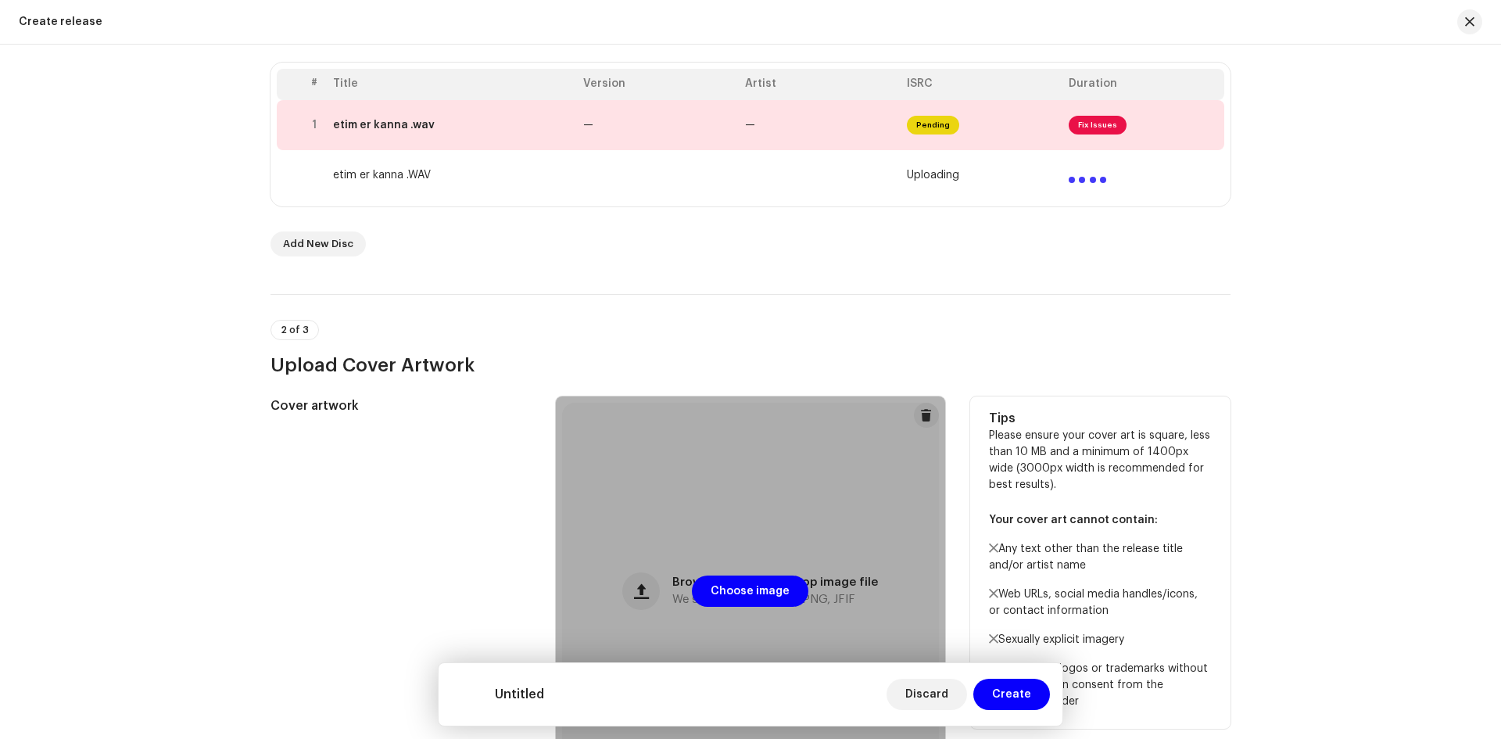
scroll to position [469, 0]
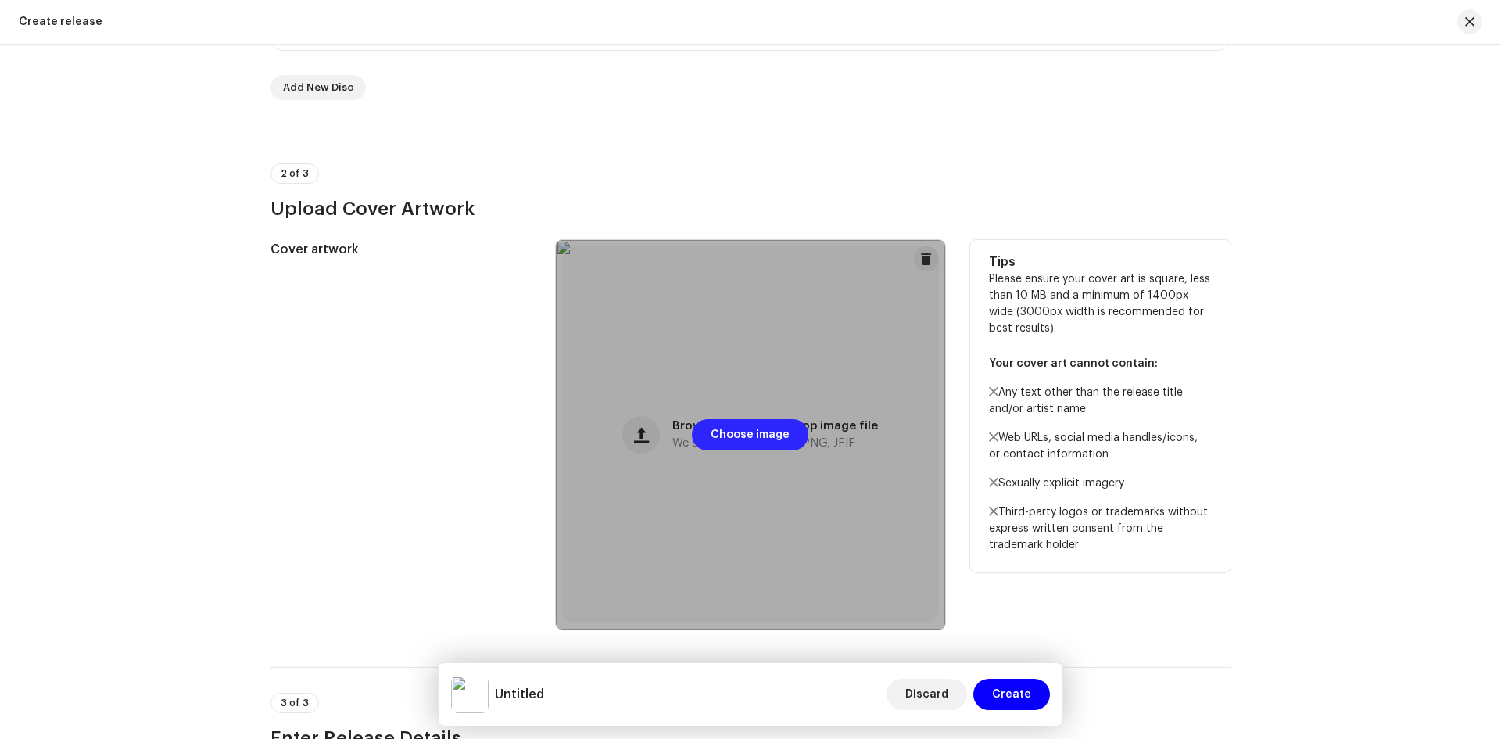
click at [719, 439] on span "Choose image" at bounding box center [750, 434] width 79 height 31
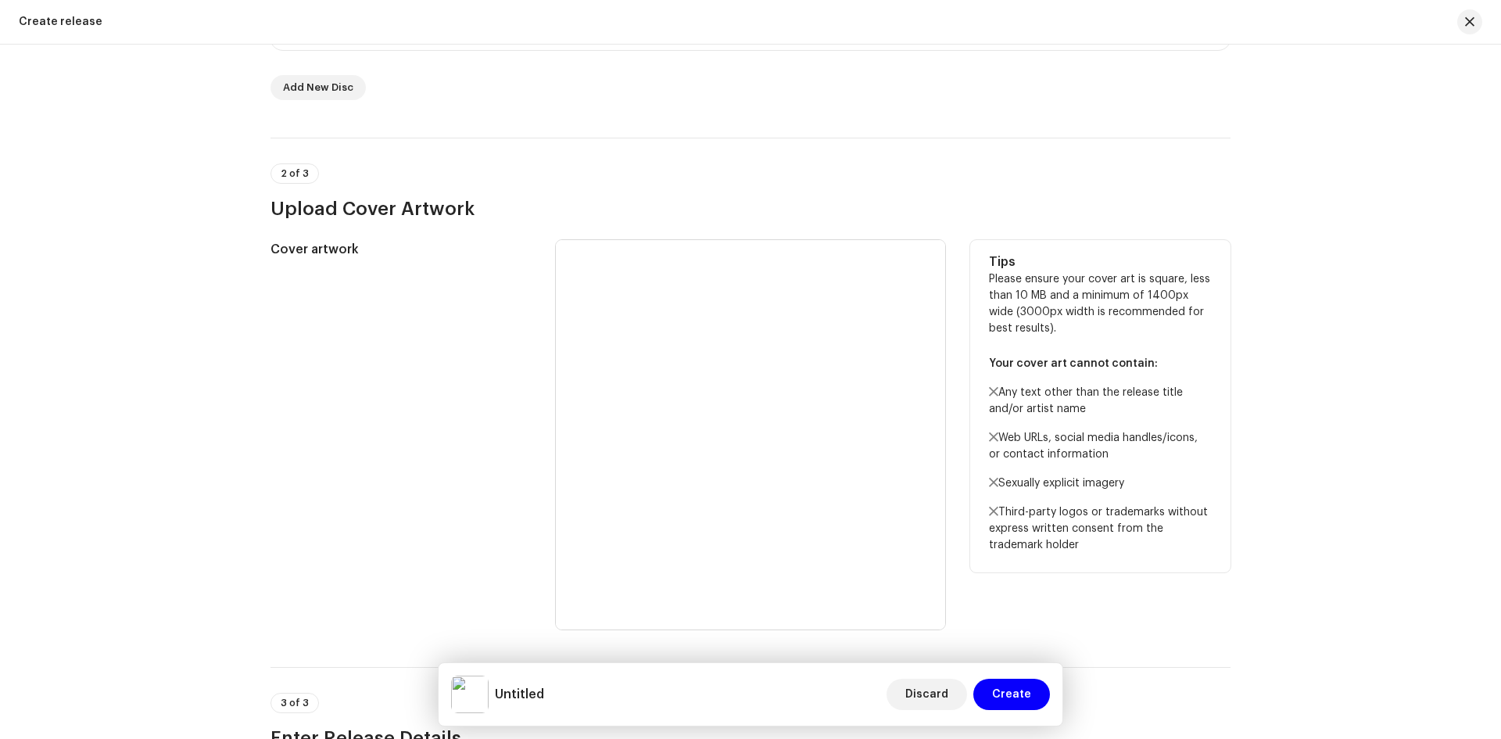
scroll to position [78, 0]
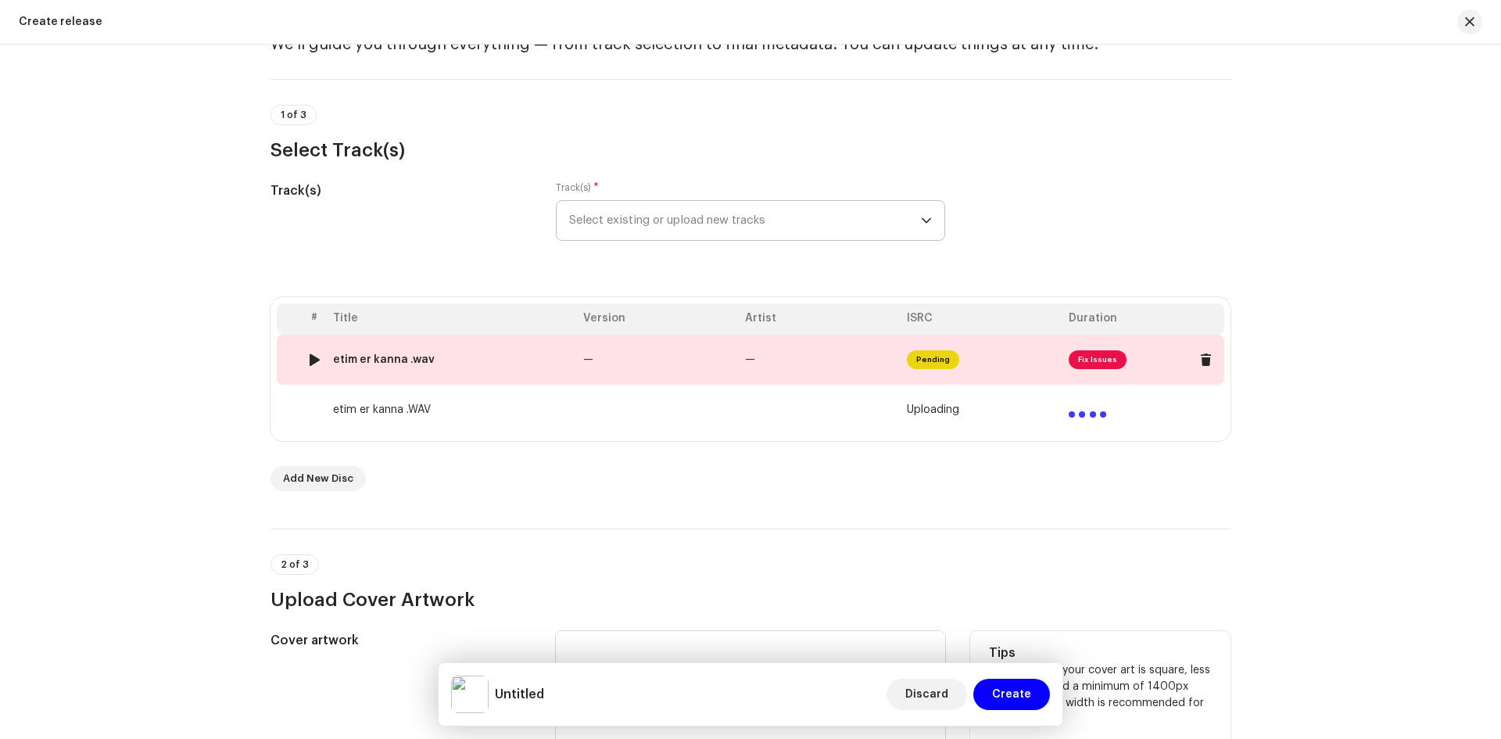
click at [1085, 363] on span "Fix Issues" at bounding box center [1098, 359] width 58 height 19
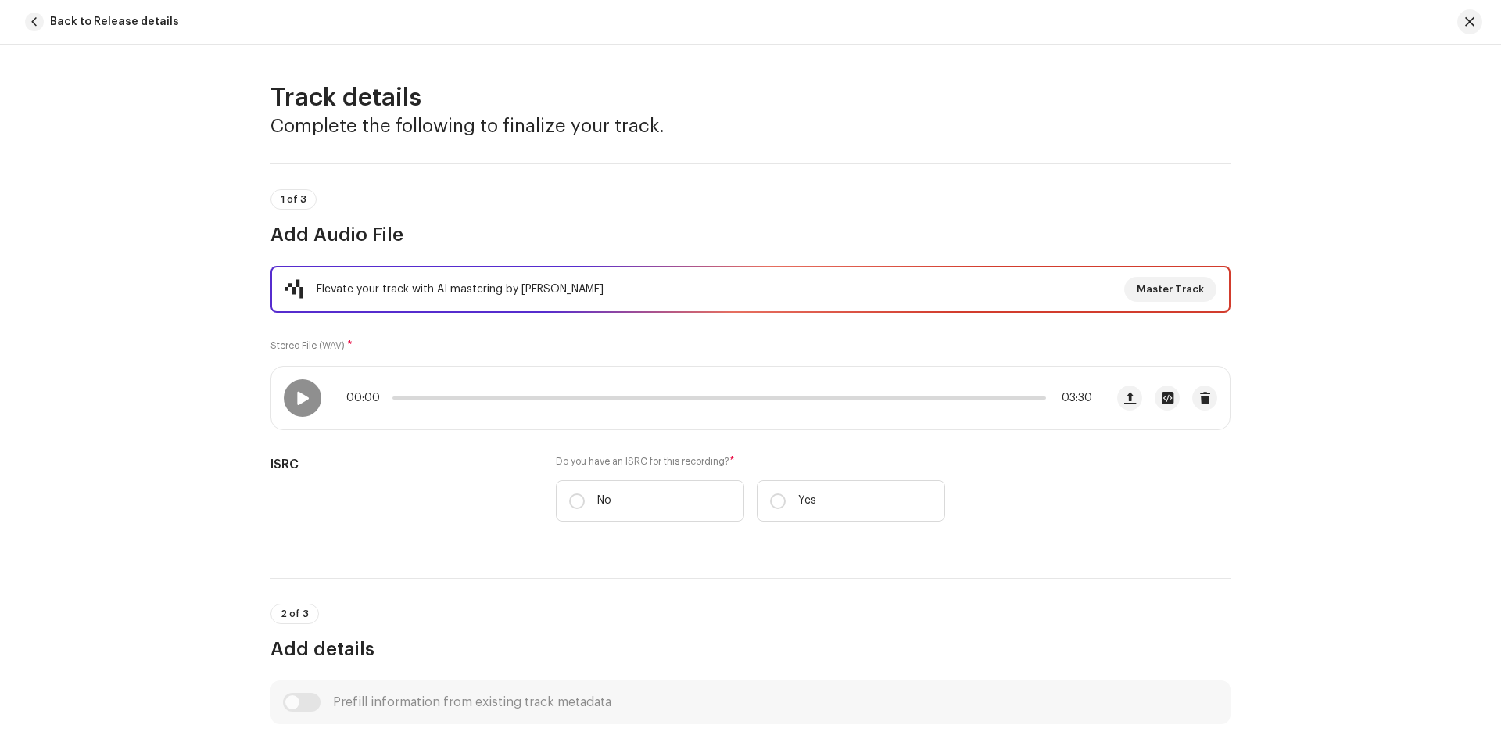
scroll to position [617, 0]
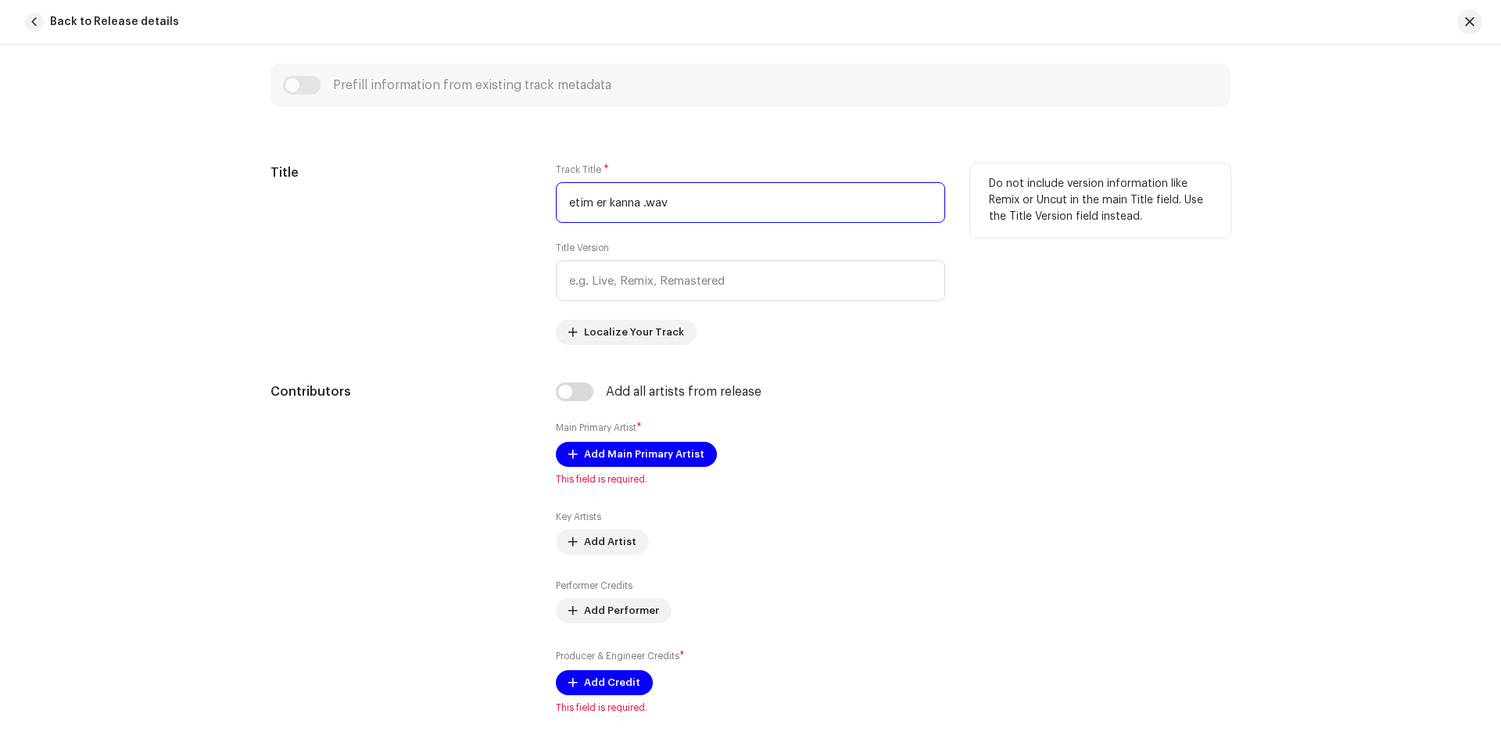
click at [686, 207] on input "etim er kanna .wav" at bounding box center [750, 202] width 389 height 41
drag, startPoint x: 686, startPoint y: 207, endPoint x: 640, endPoint y: 204, distance: 46.2
click at [640, 204] on input "etim er kanna .wav" at bounding box center [750, 202] width 389 height 41
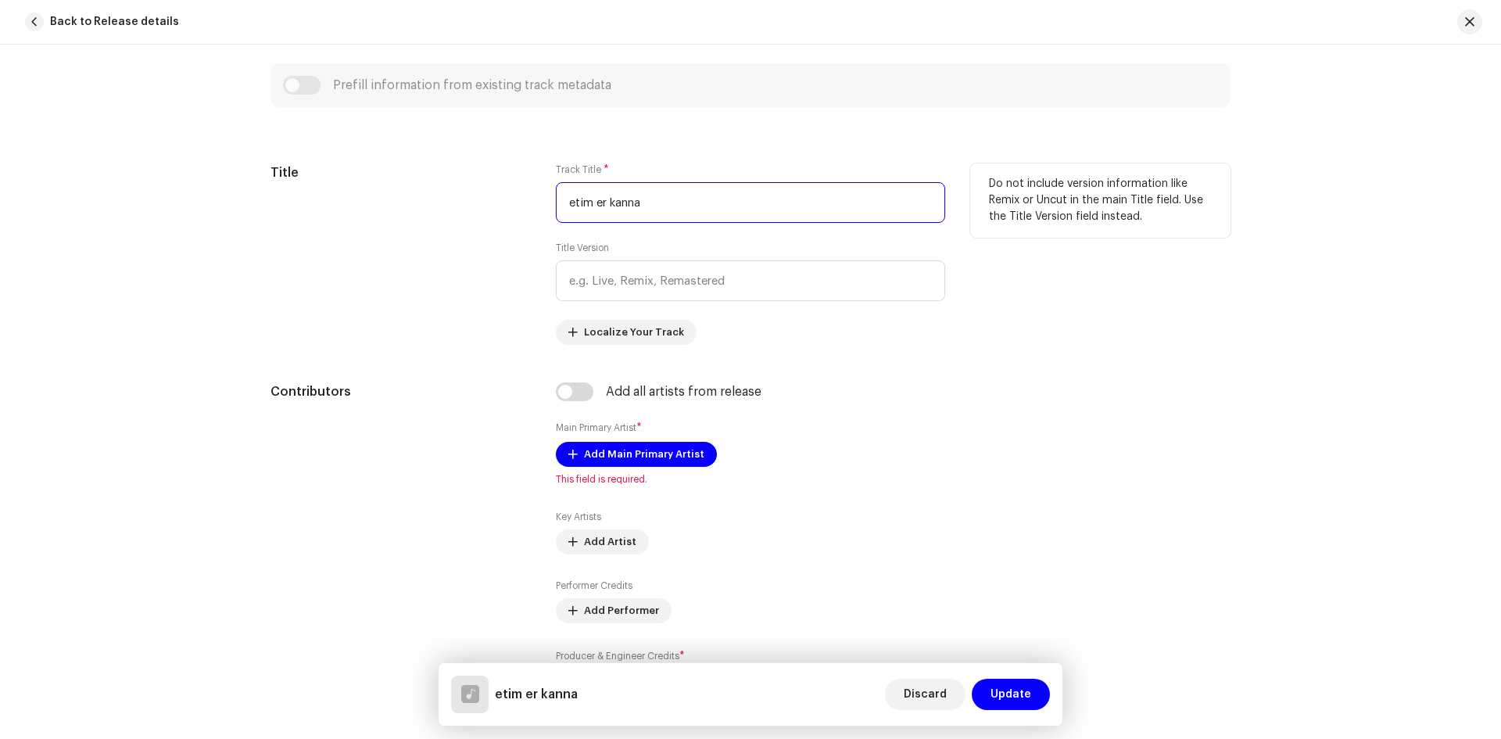
type input "etim er kanna"
click at [422, 271] on div "Title" at bounding box center [400, 253] width 260 height 181
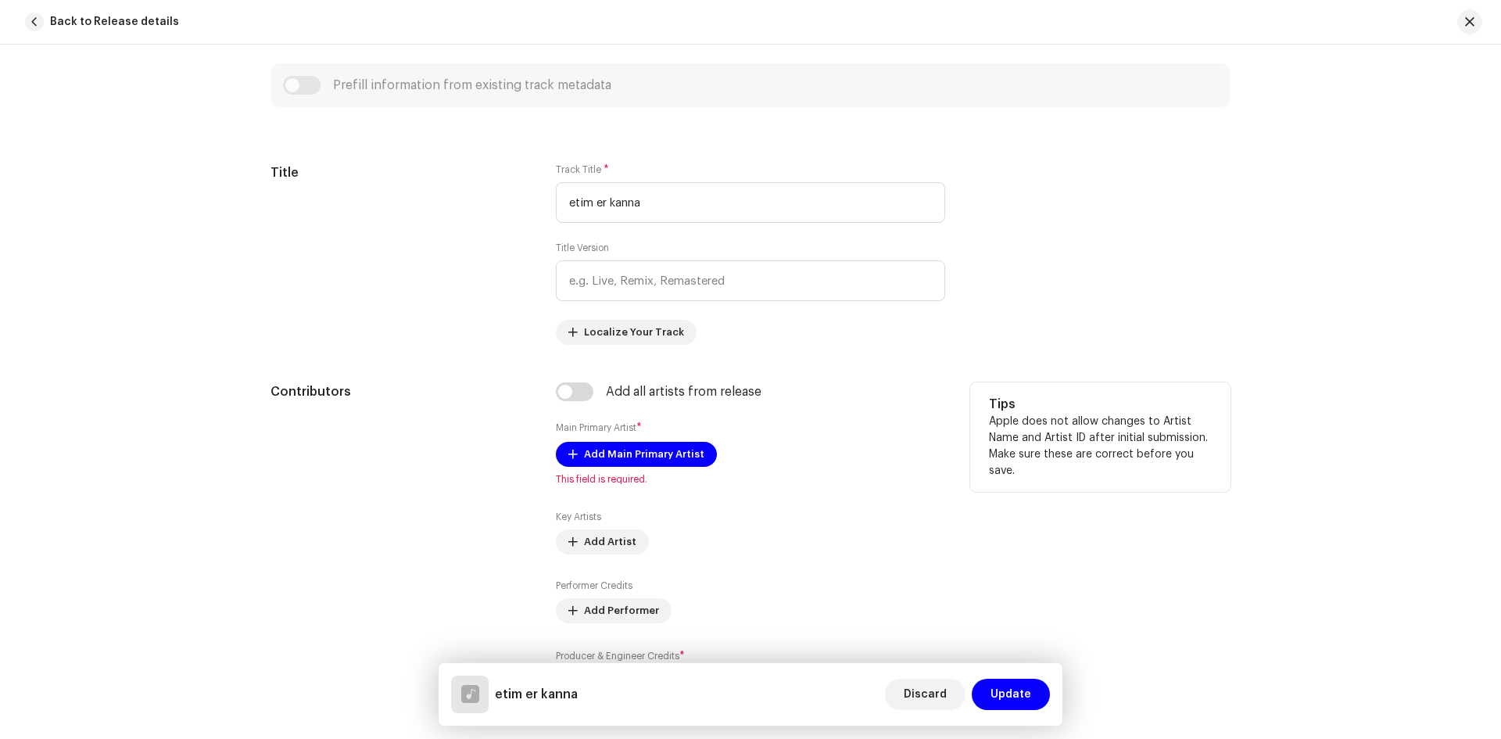
scroll to position [773, 0]
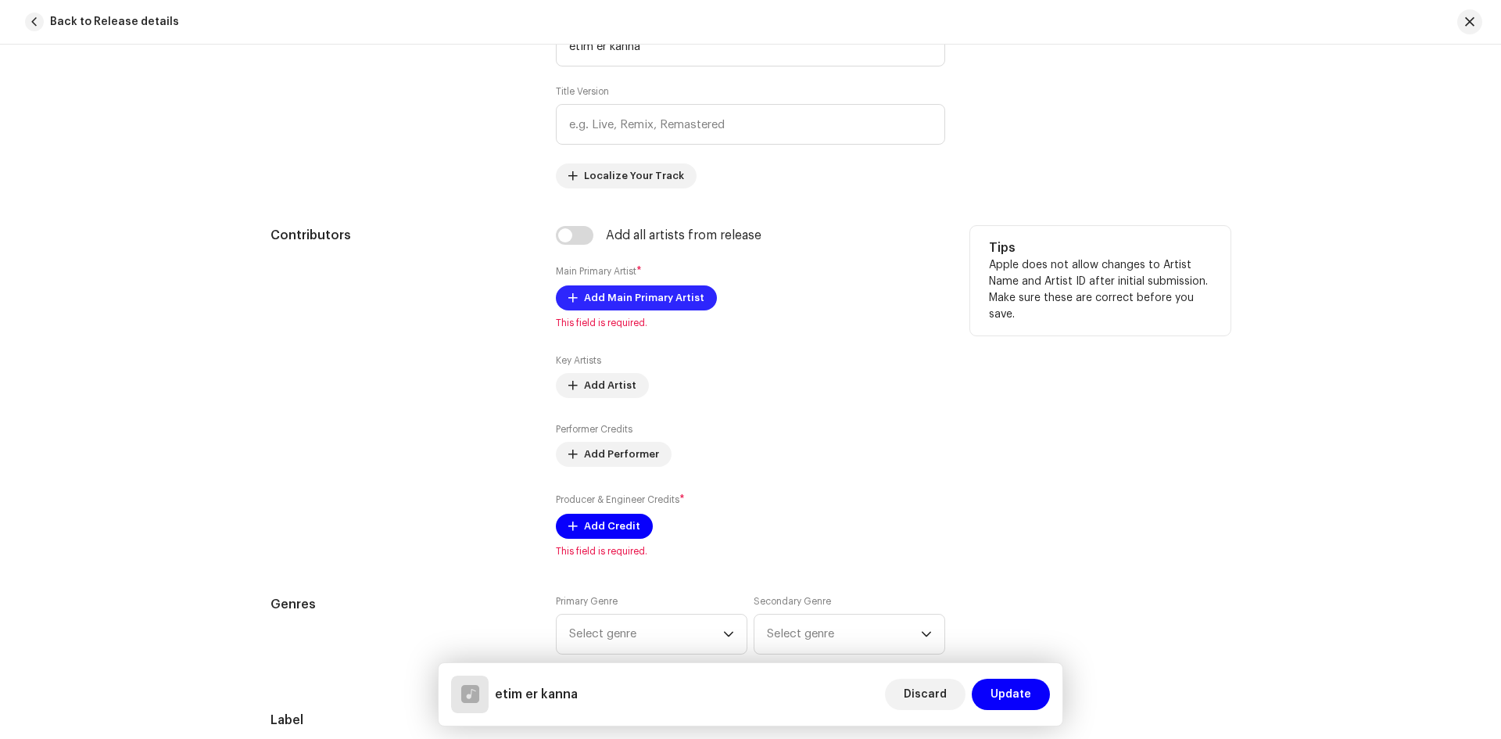
click at [619, 289] on span "Add Main Primary Artist" at bounding box center [644, 297] width 120 height 31
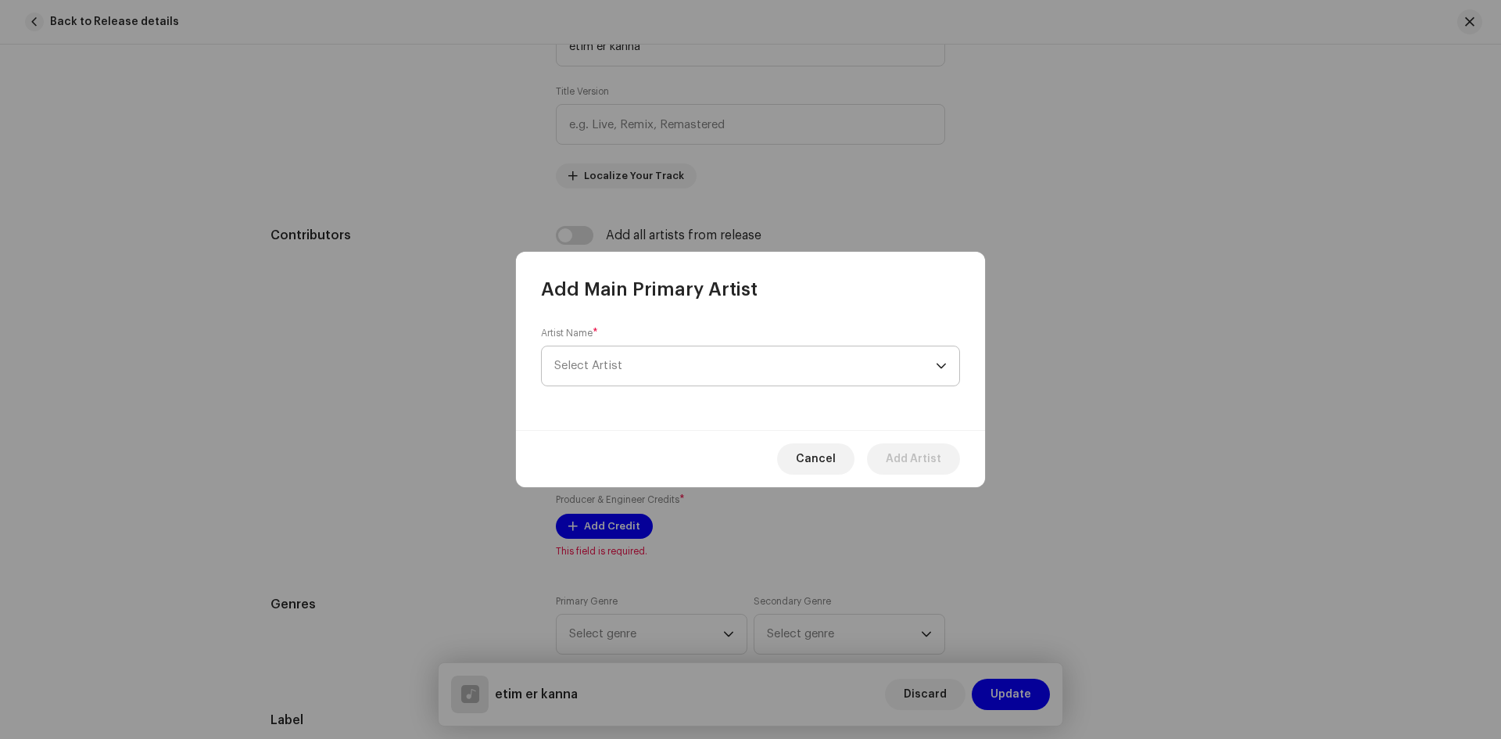
click at [662, 358] on span "Select Artist" at bounding box center [744, 365] width 381 height 39
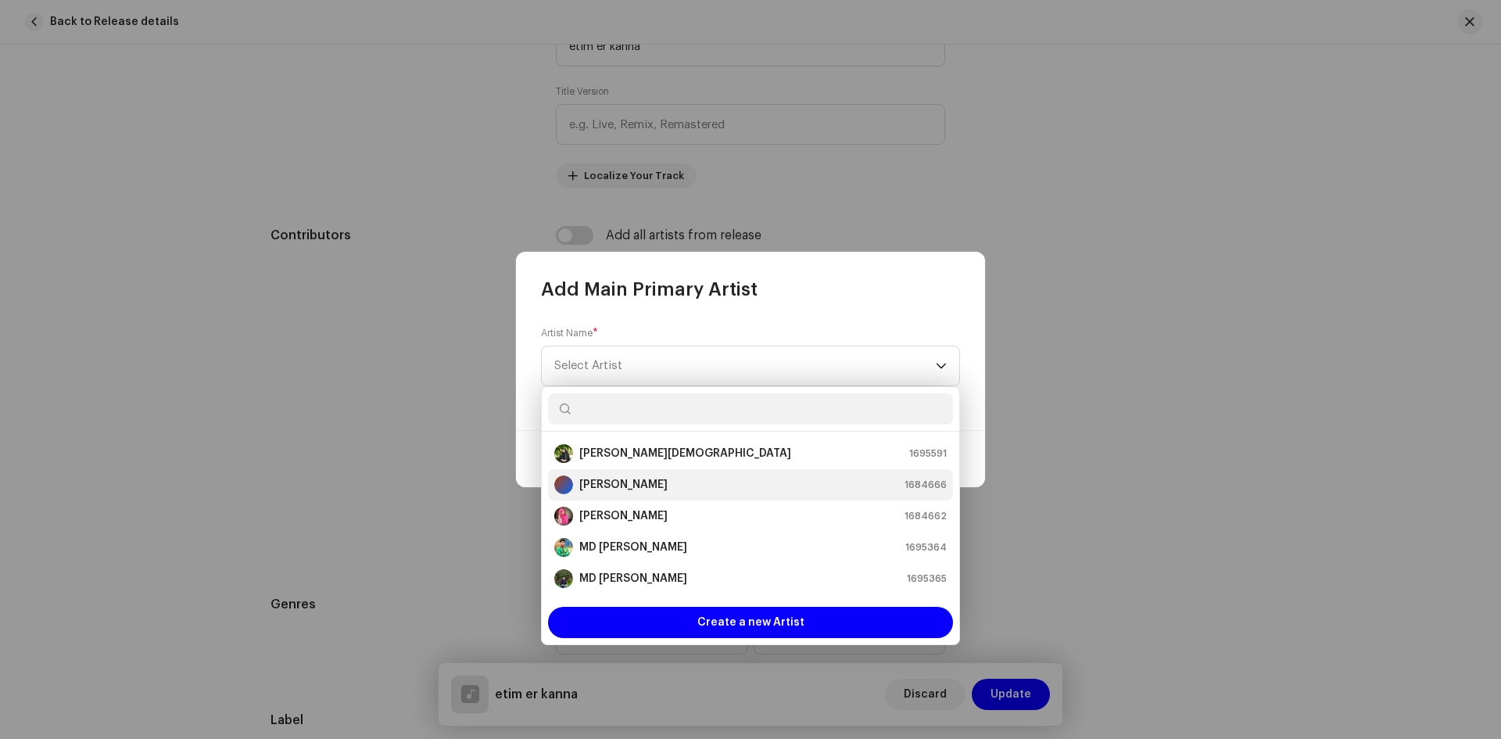
scroll to position [94, 0]
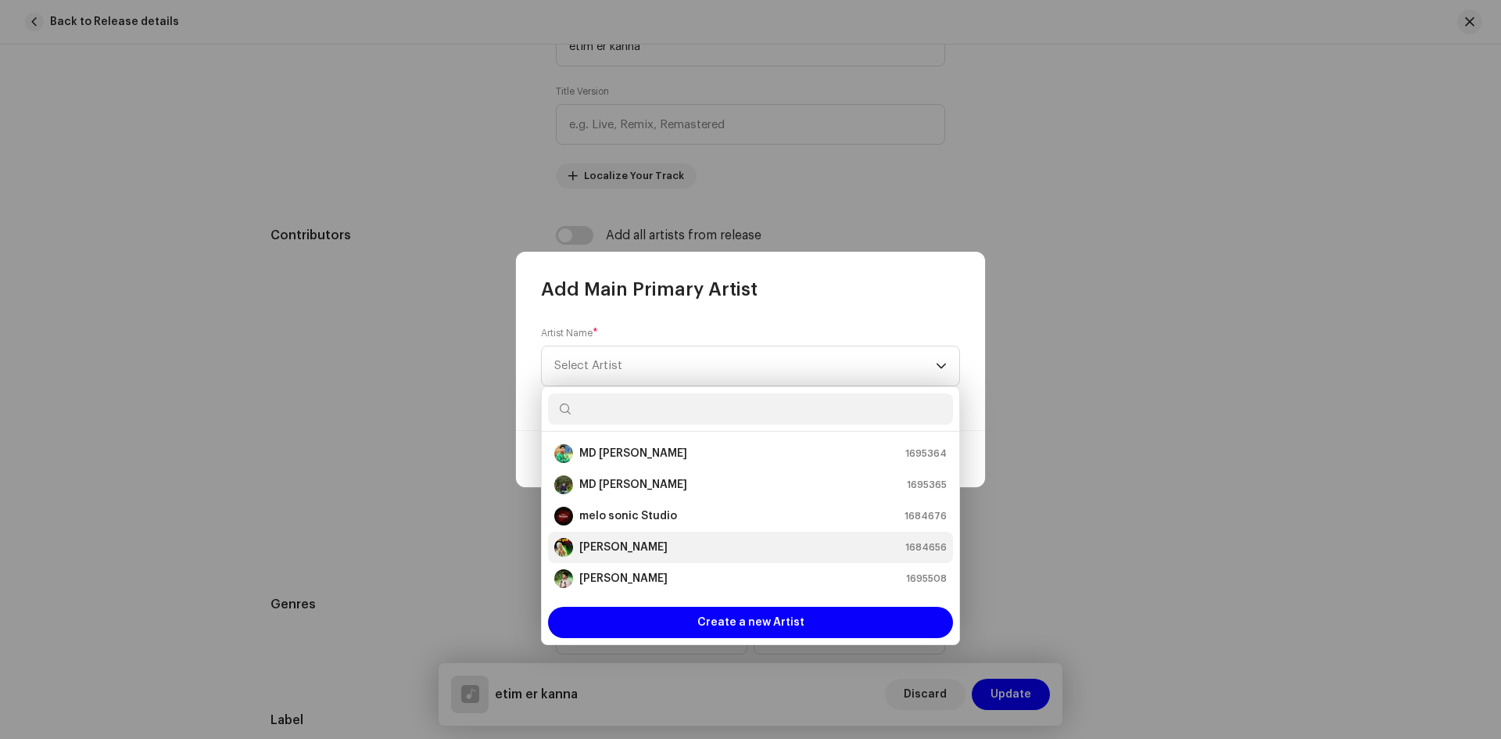
click at [618, 546] on strong "[PERSON_NAME]" at bounding box center [623, 547] width 88 height 16
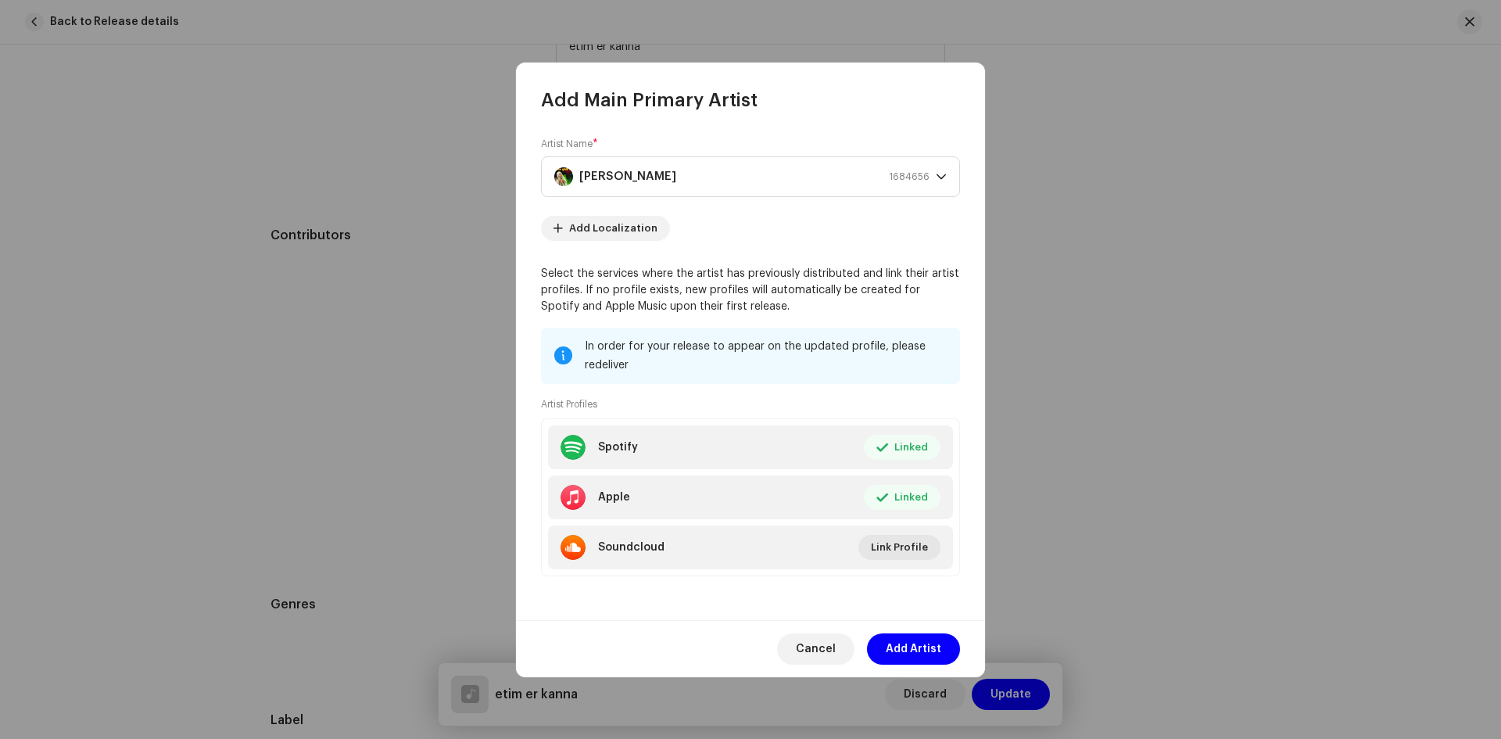
click at [916, 650] on span "Add Artist" at bounding box center [913, 648] width 55 height 31
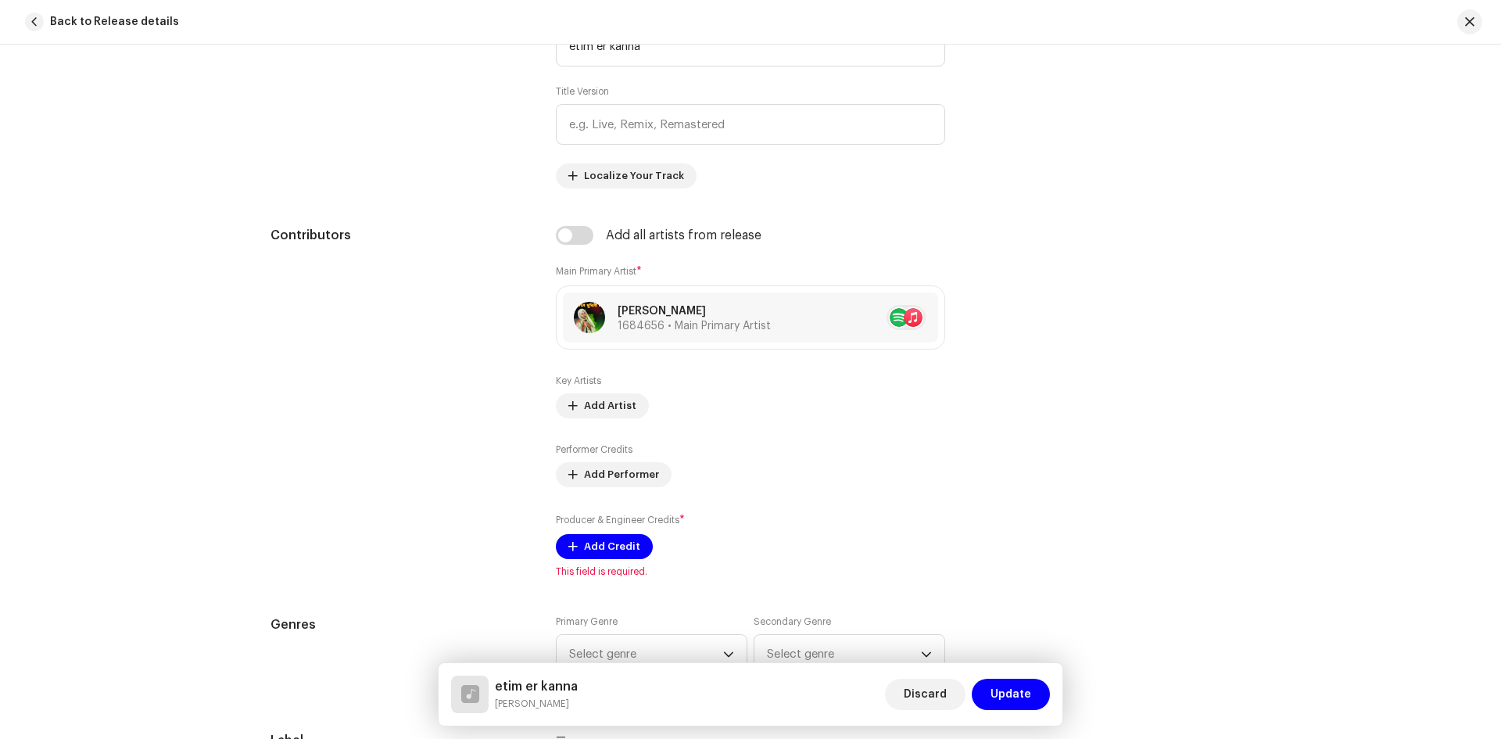
scroll to position [1086, 0]
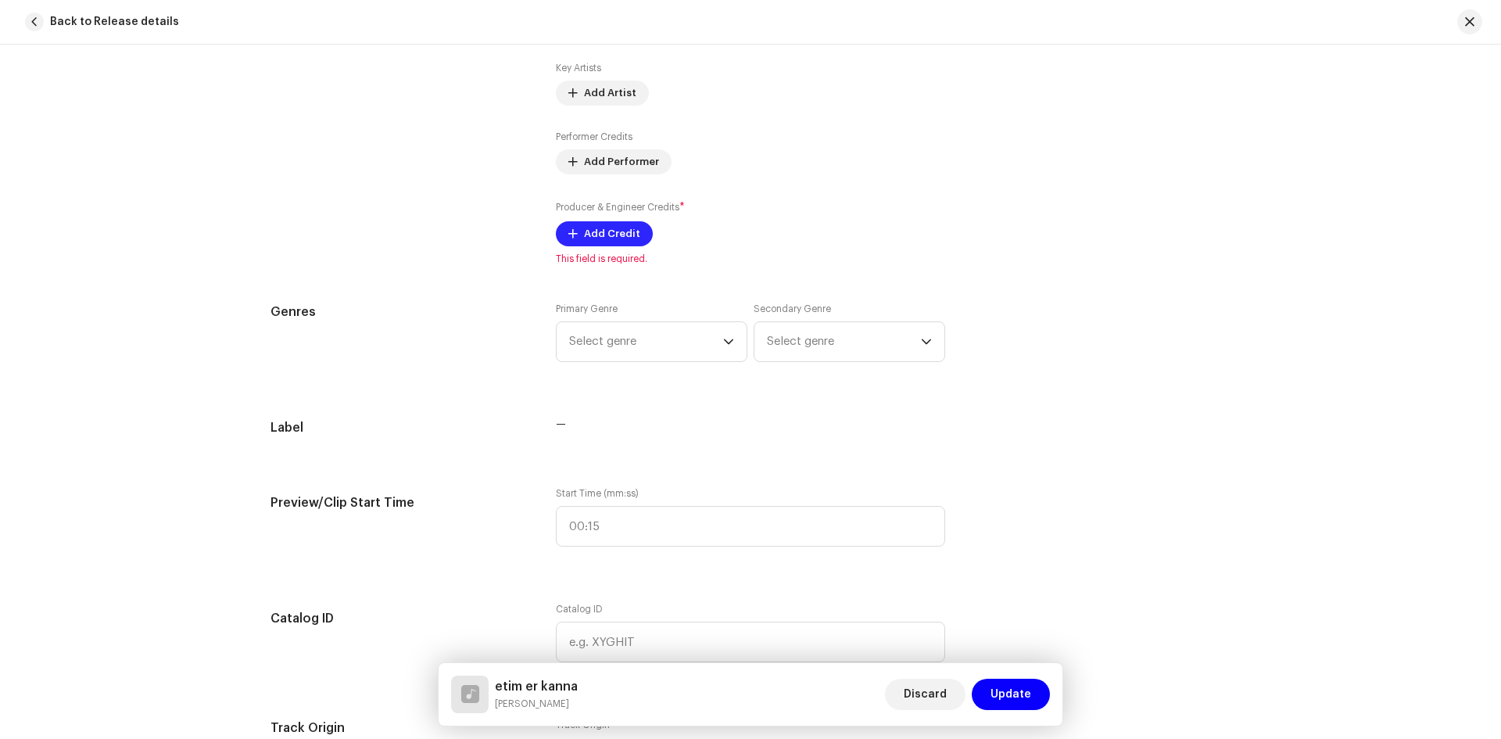
click at [573, 233] on span at bounding box center [572, 233] width 9 height 13
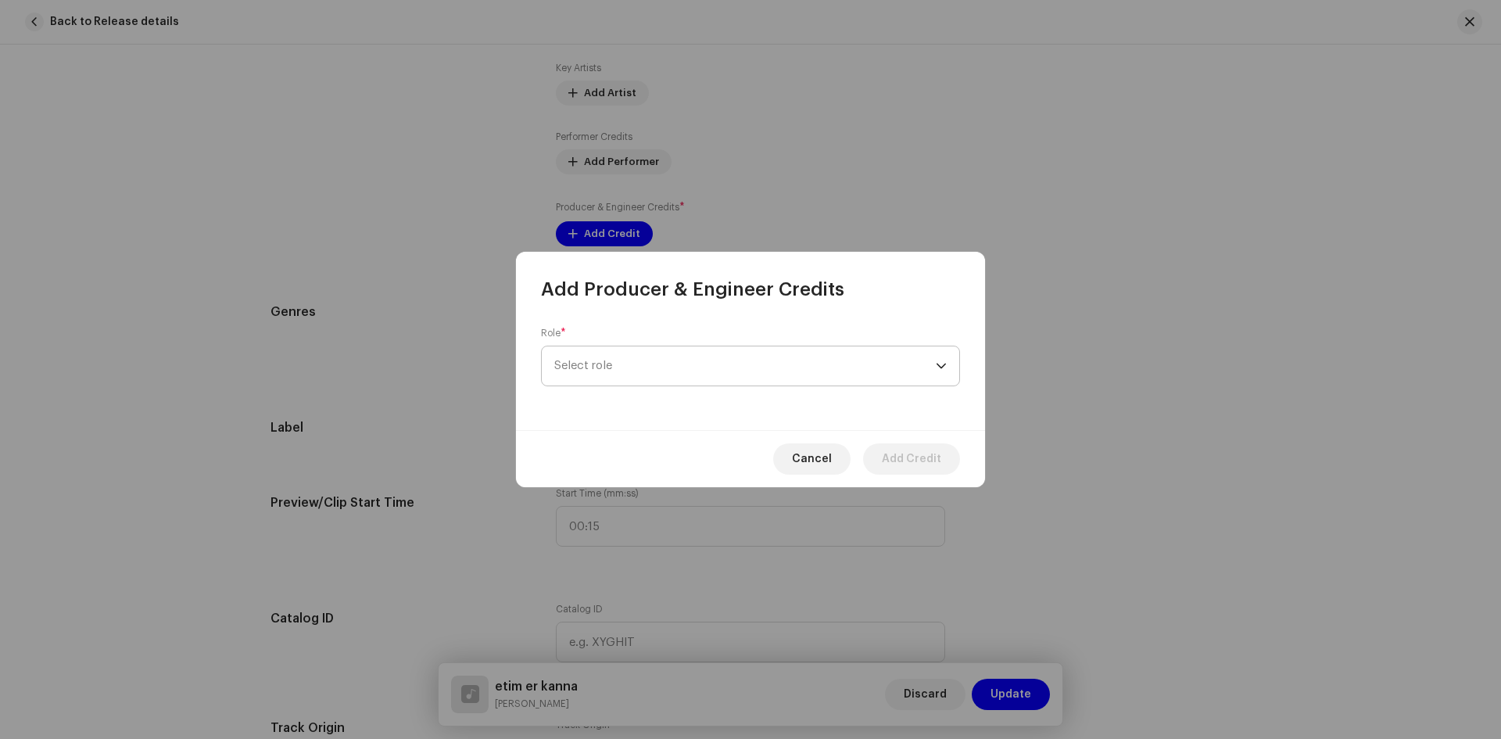
click at [635, 368] on span "Select role" at bounding box center [744, 365] width 381 height 39
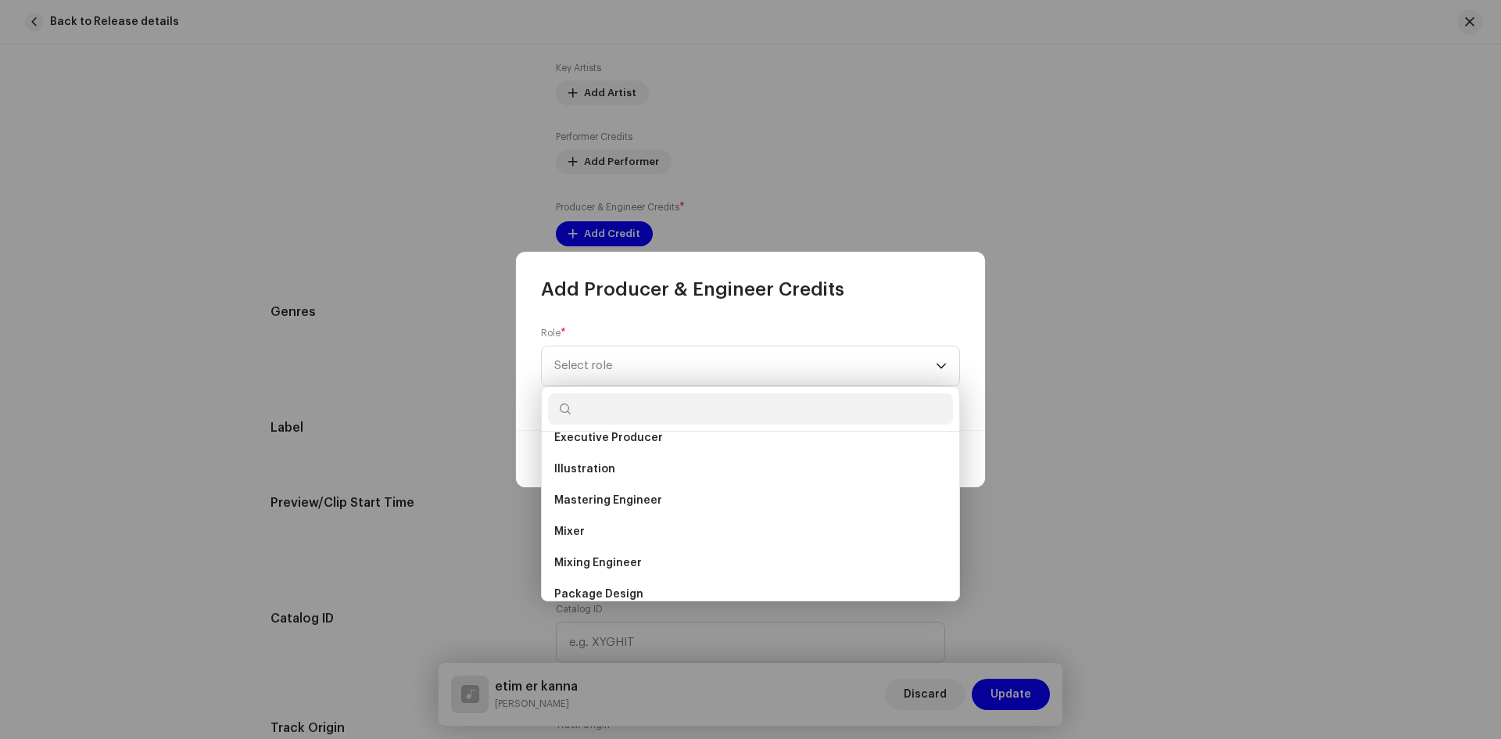
scroll to position [547, 0]
click at [610, 534] on li "Producer" at bounding box center [750, 531] width 405 height 31
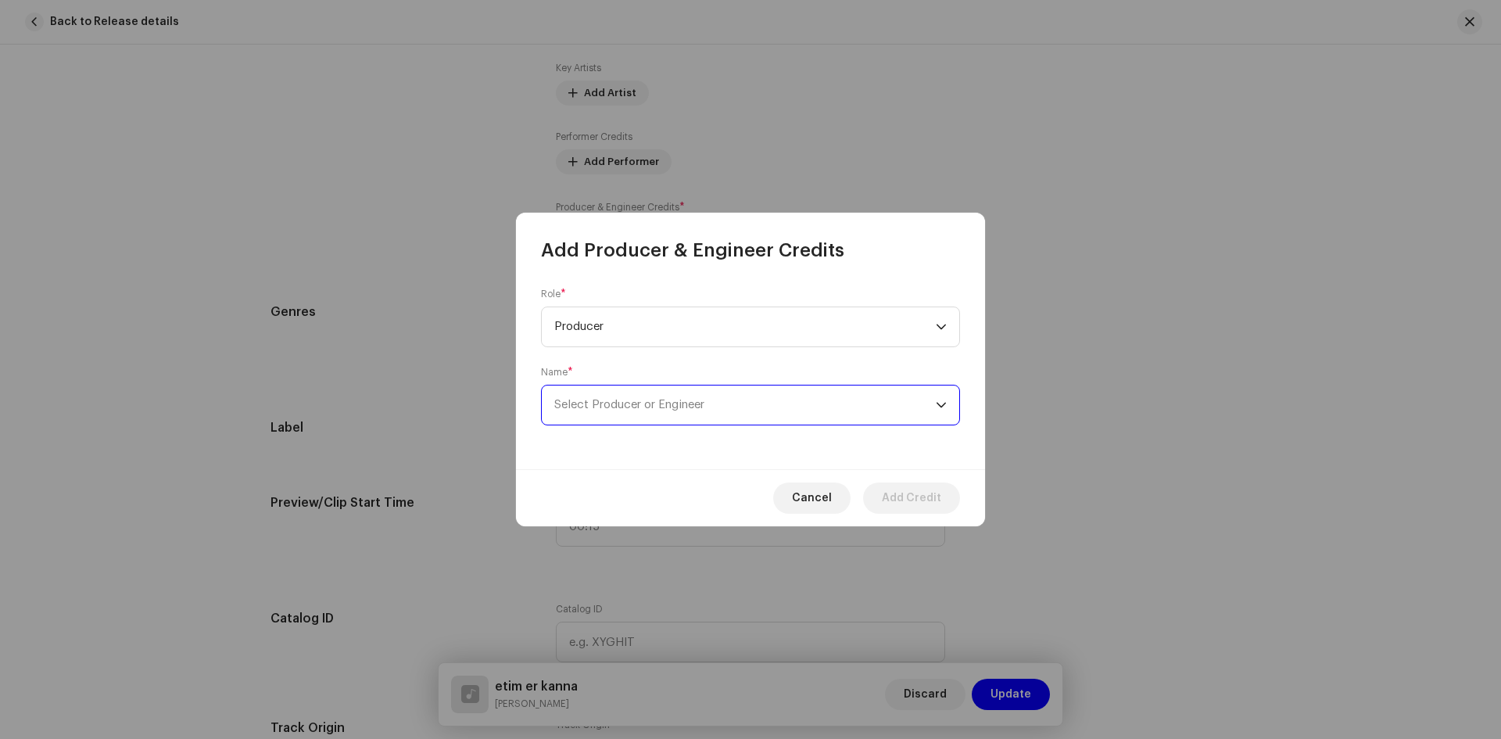
click at [610, 409] on span "Select Producer or Engineer" at bounding box center [629, 405] width 150 height 12
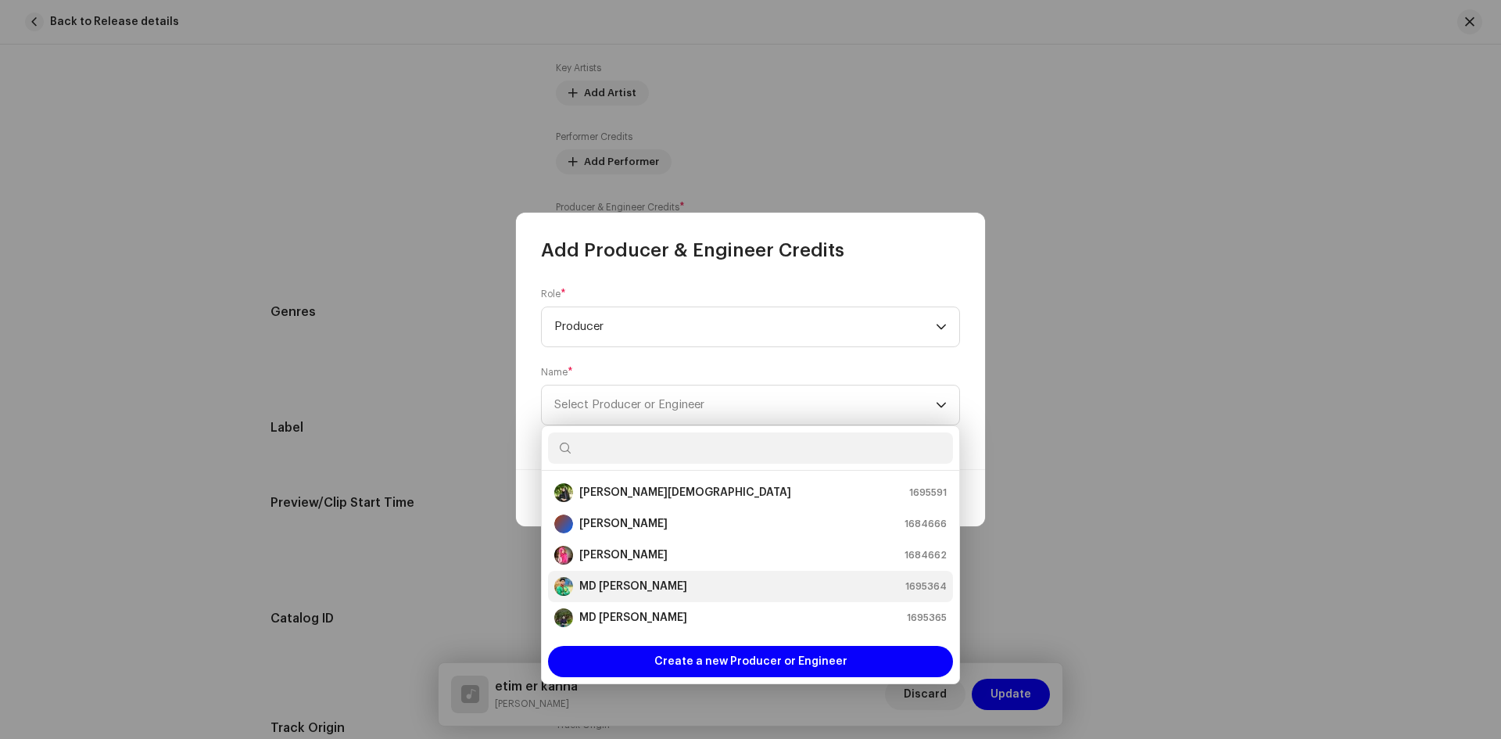
click at [613, 595] on div "MD [PERSON_NAME]" at bounding box center [620, 586] width 133 height 19
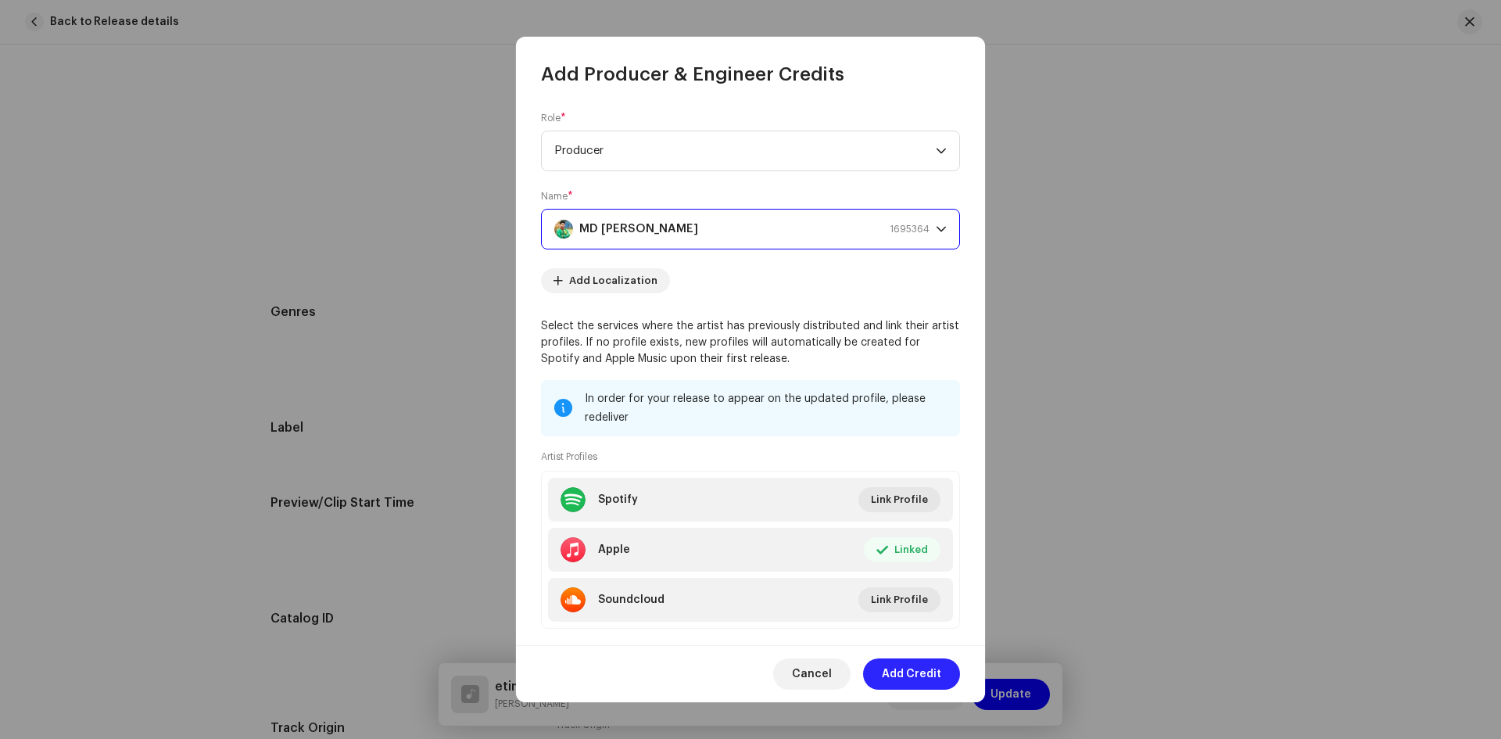
click at [915, 672] on span "Add Credit" at bounding box center [911, 673] width 59 height 31
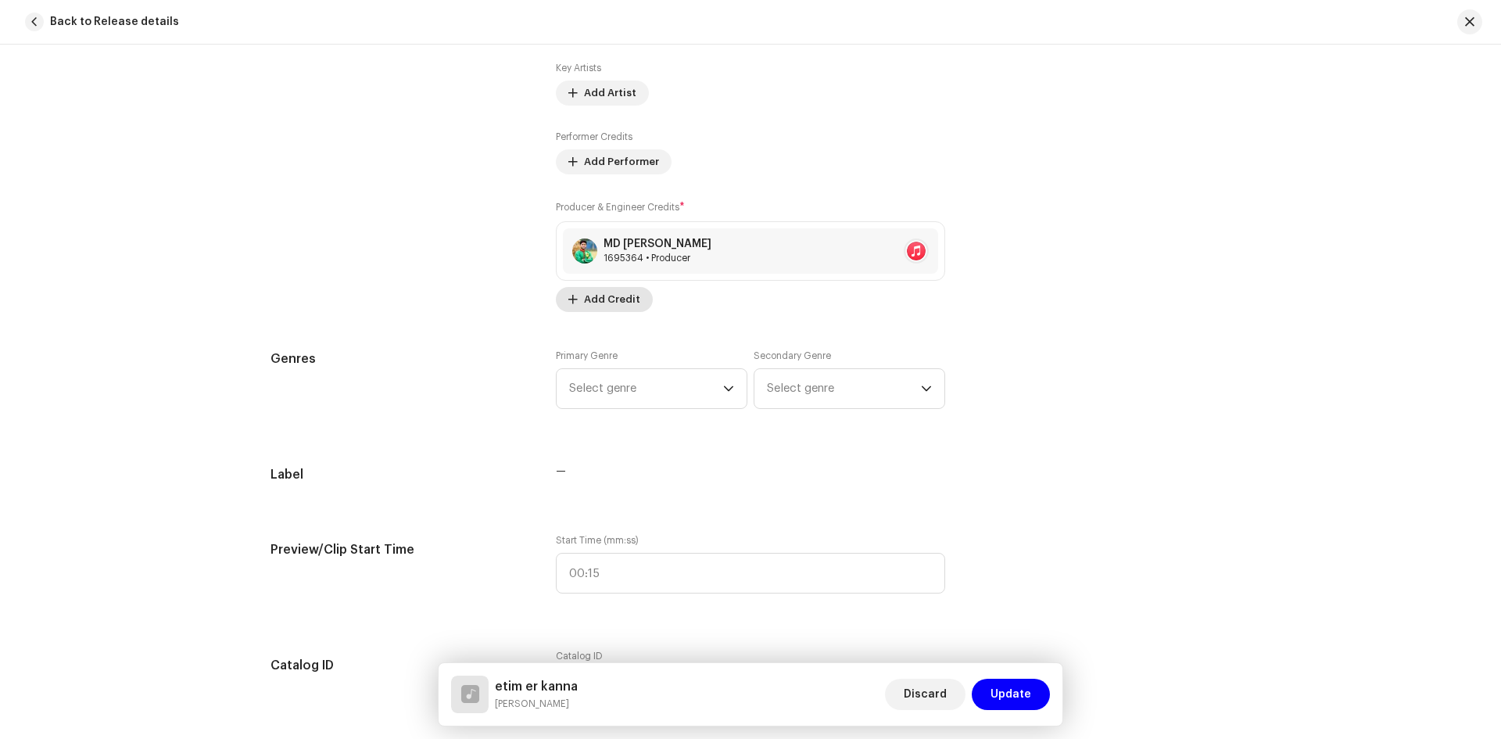
click at [608, 308] on span "Add Credit" at bounding box center [612, 299] width 56 height 31
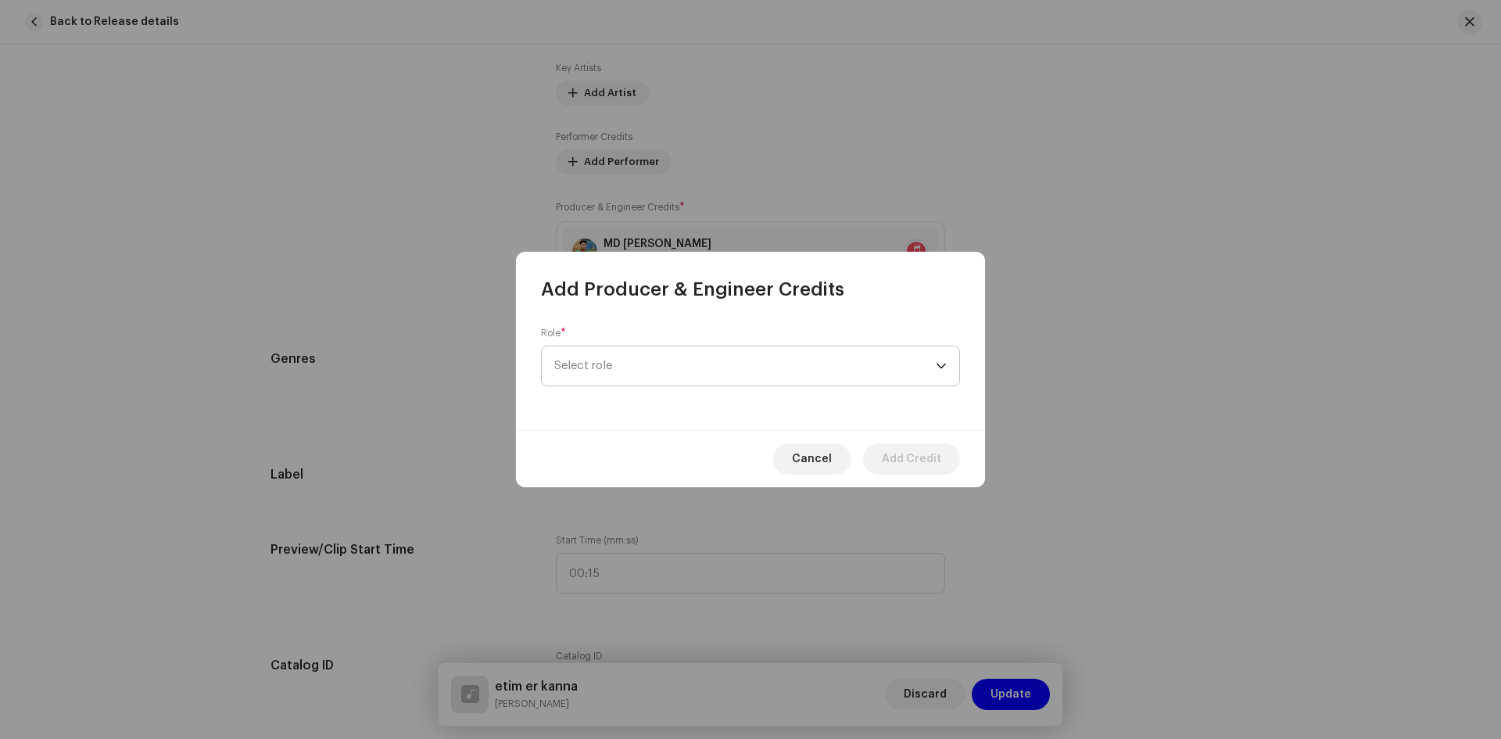
click at [613, 358] on span "Select role" at bounding box center [744, 365] width 381 height 39
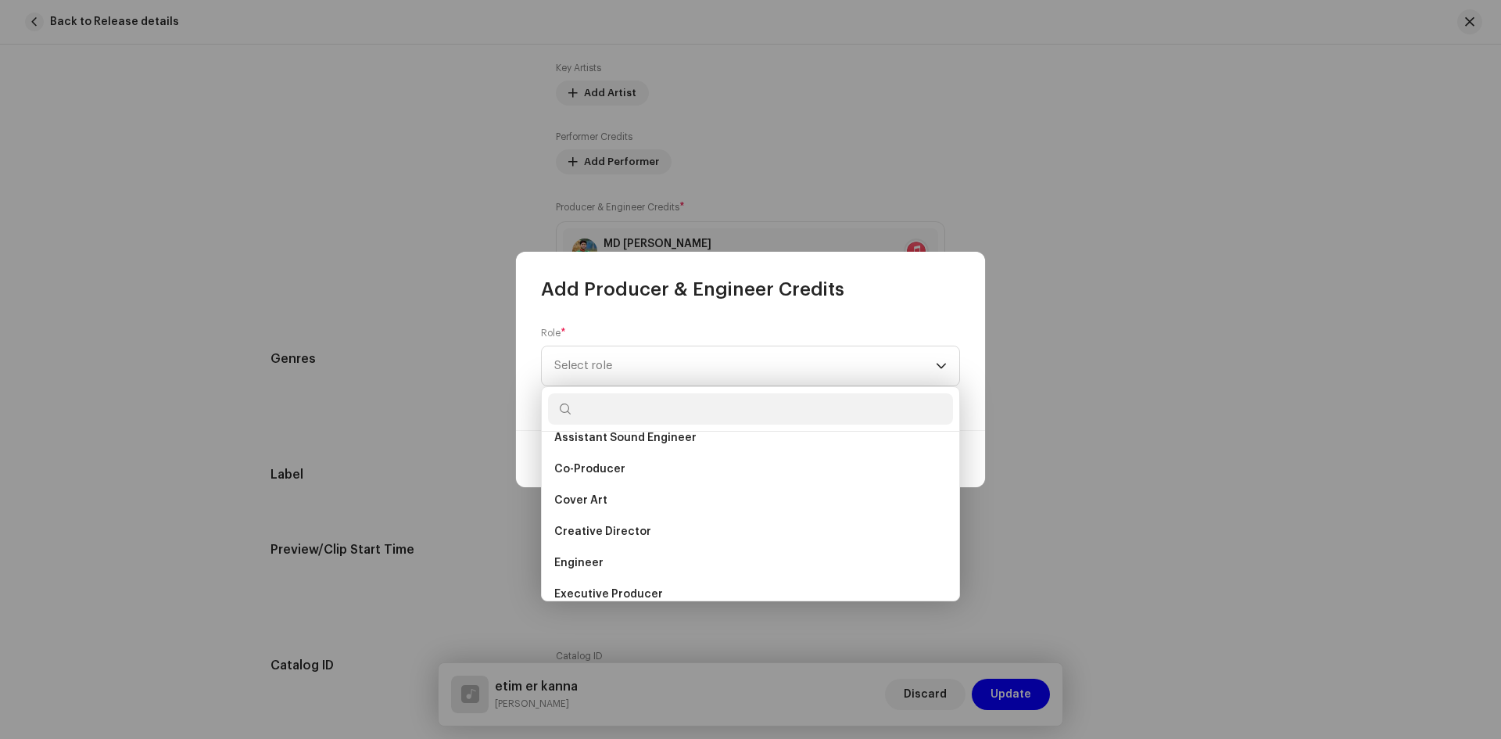
scroll to position [0, 0]
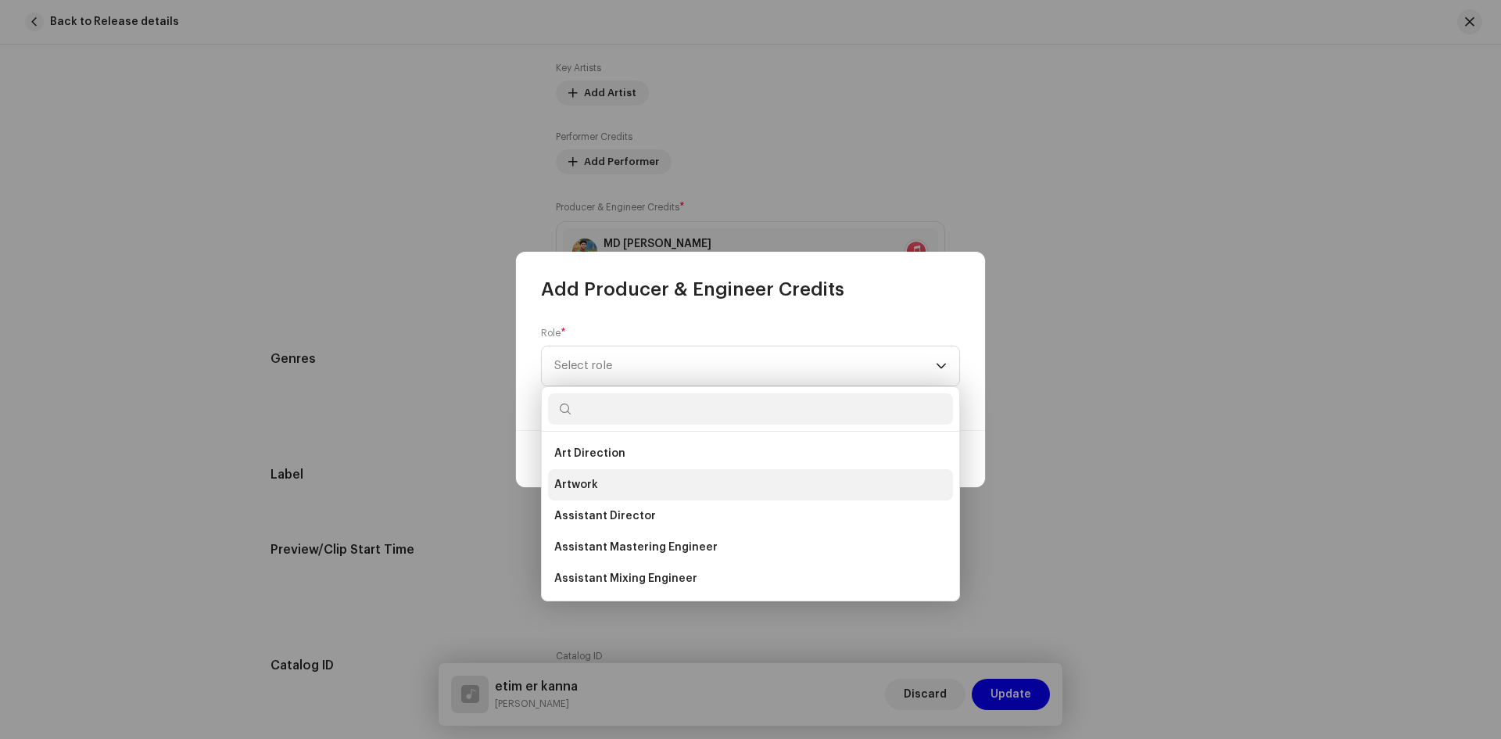
click at [613, 493] on li "Artwork" at bounding box center [750, 484] width 405 height 31
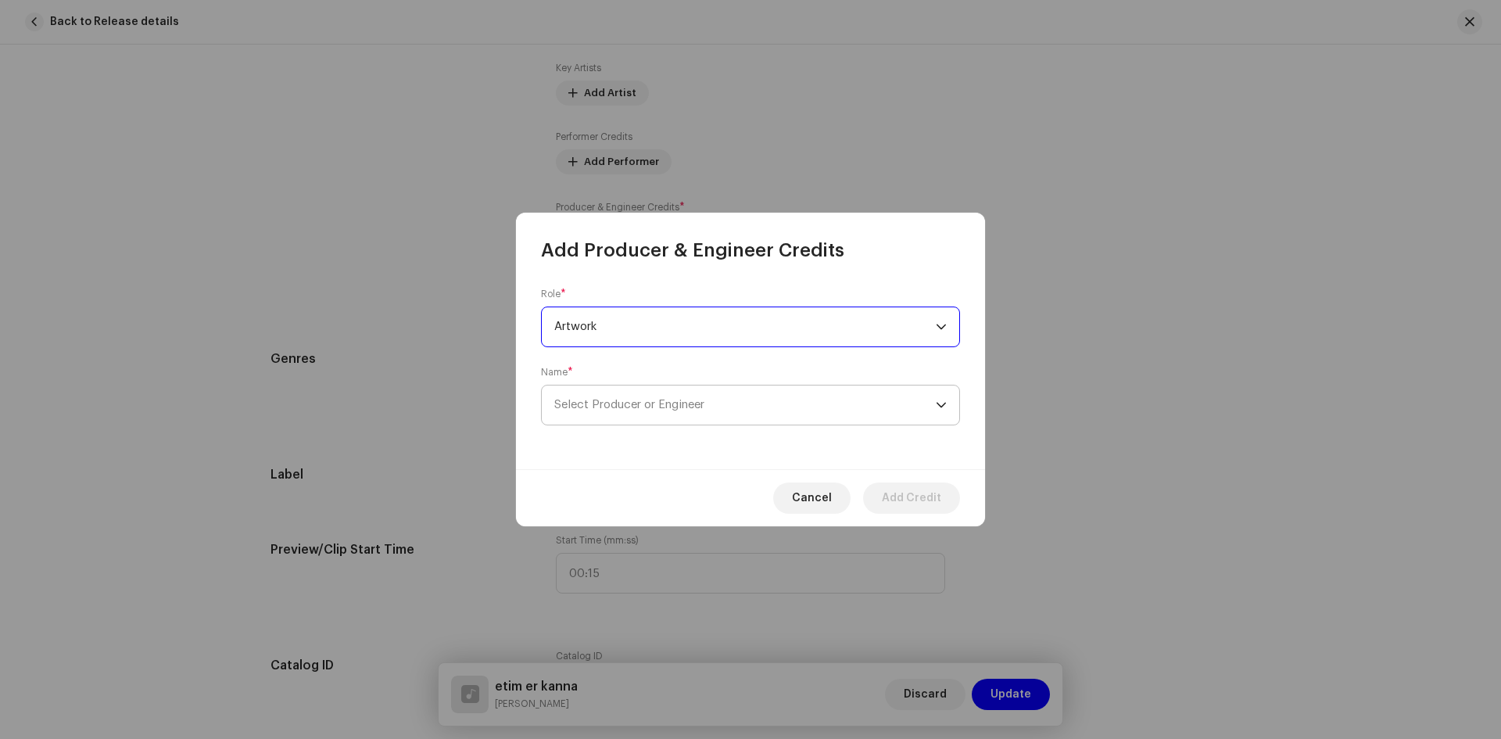
click at [598, 406] on span "Select Producer or Engineer" at bounding box center [629, 405] width 150 height 12
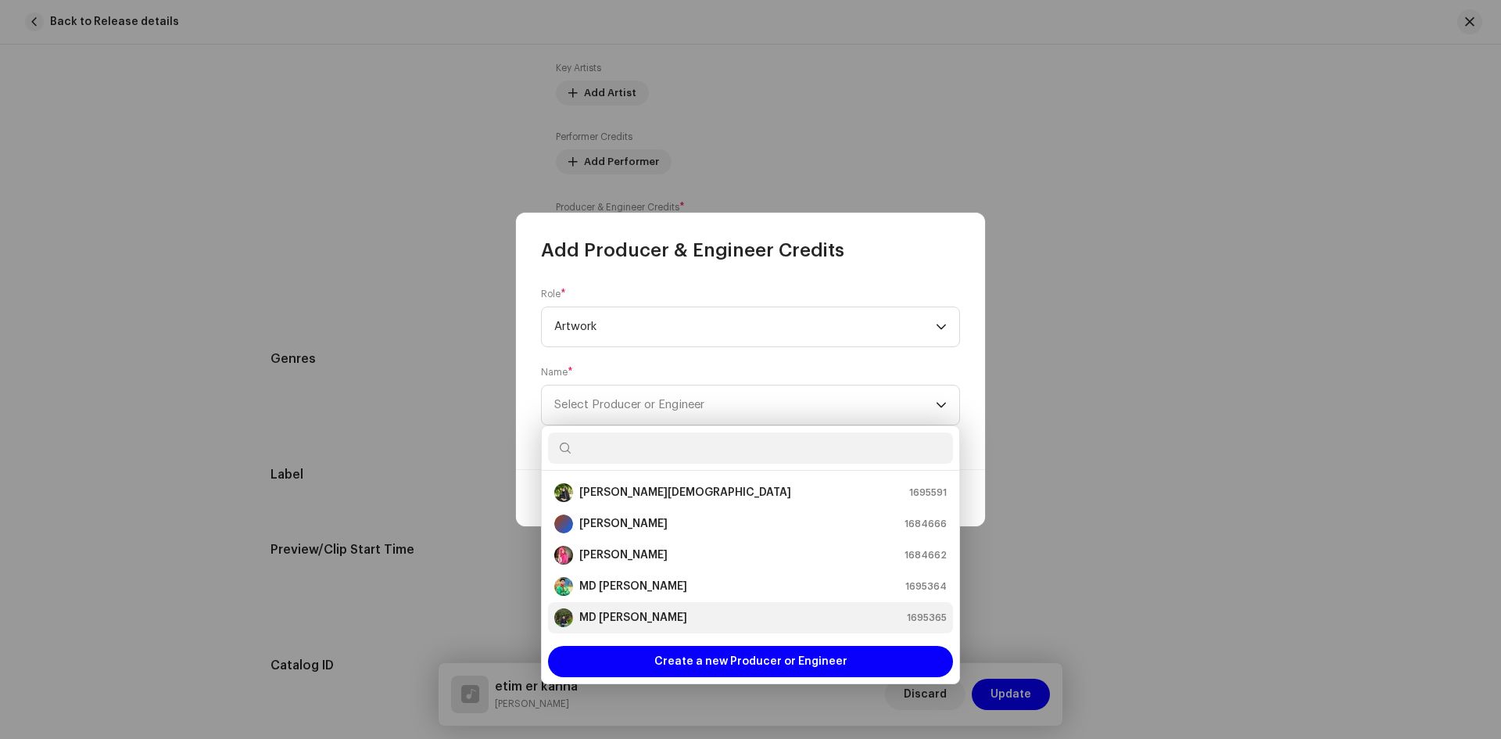
click at [609, 615] on strong "MD [PERSON_NAME]" at bounding box center [633, 618] width 108 height 16
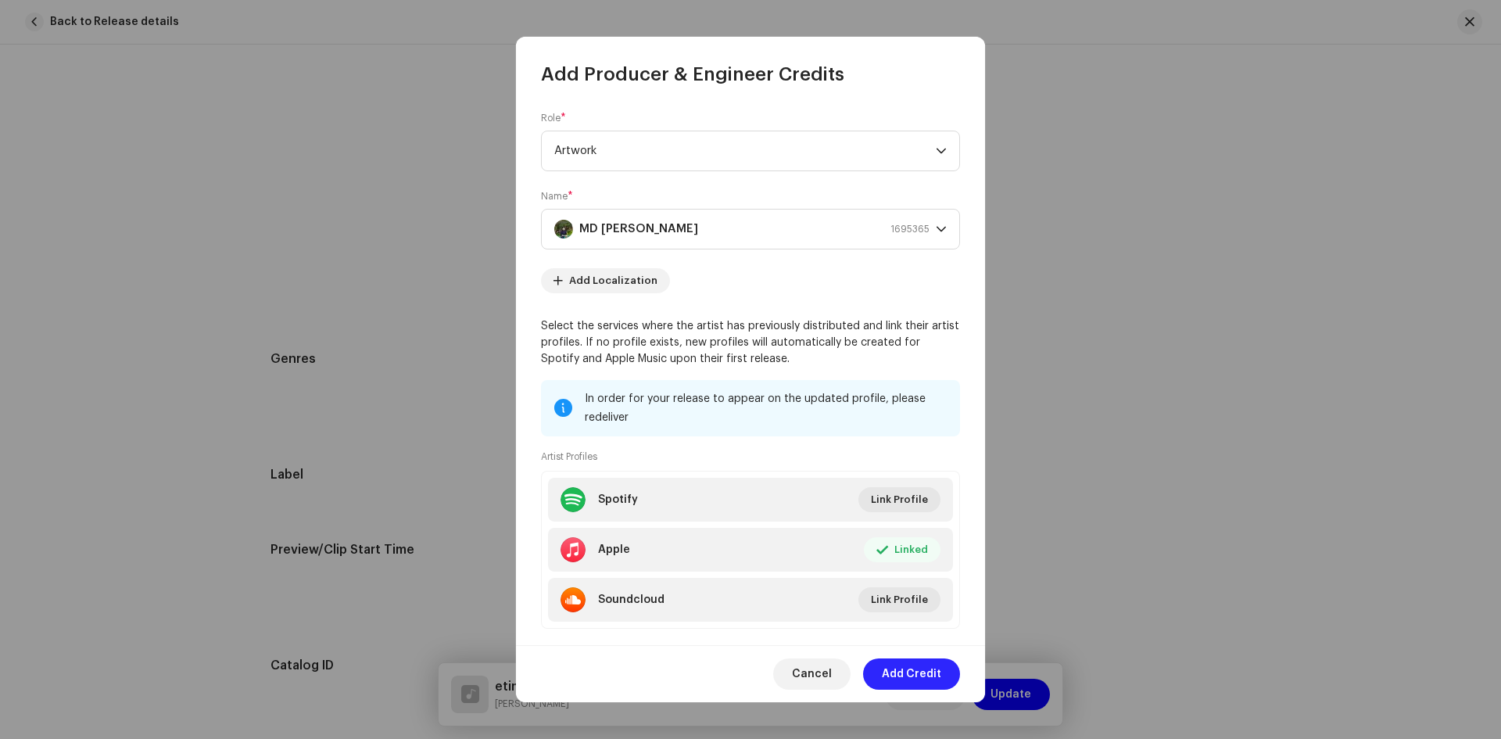
click at [912, 668] on span "Add Credit" at bounding box center [911, 673] width 59 height 31
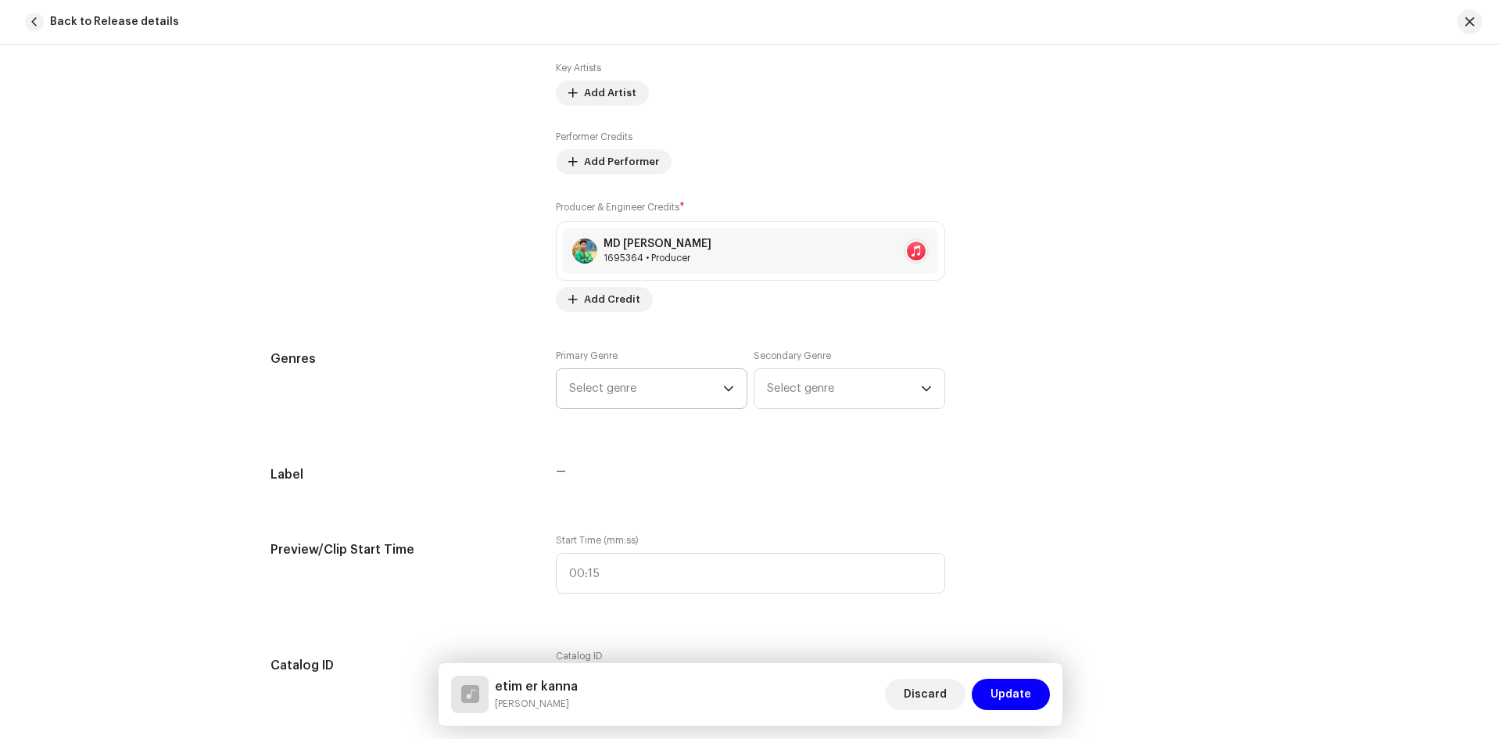
click at [659, 376] on span "Select genre" at bounding box center [646, 388] width 154 height 39
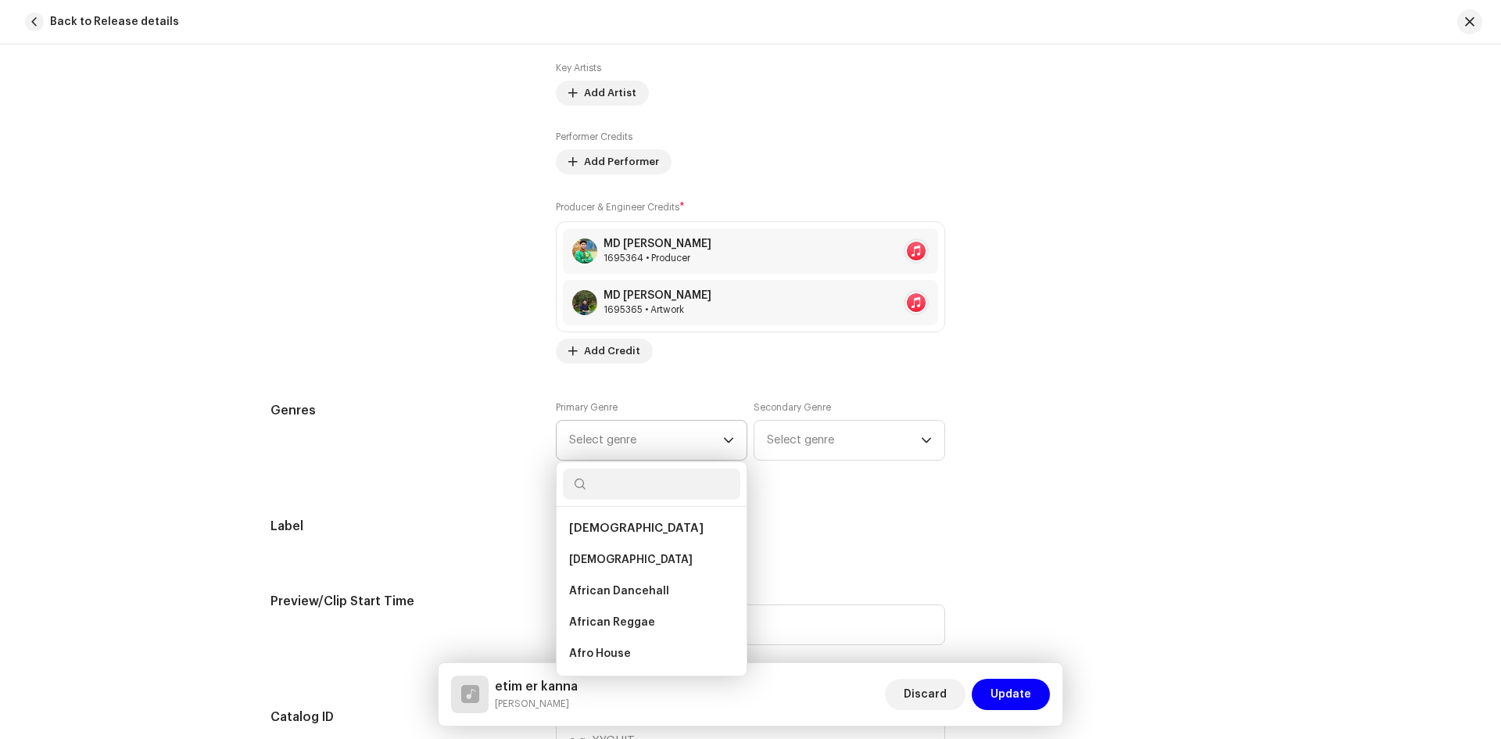
click at [592, 492] on input "text" at bounding box center [651, 483] width 177 height 31
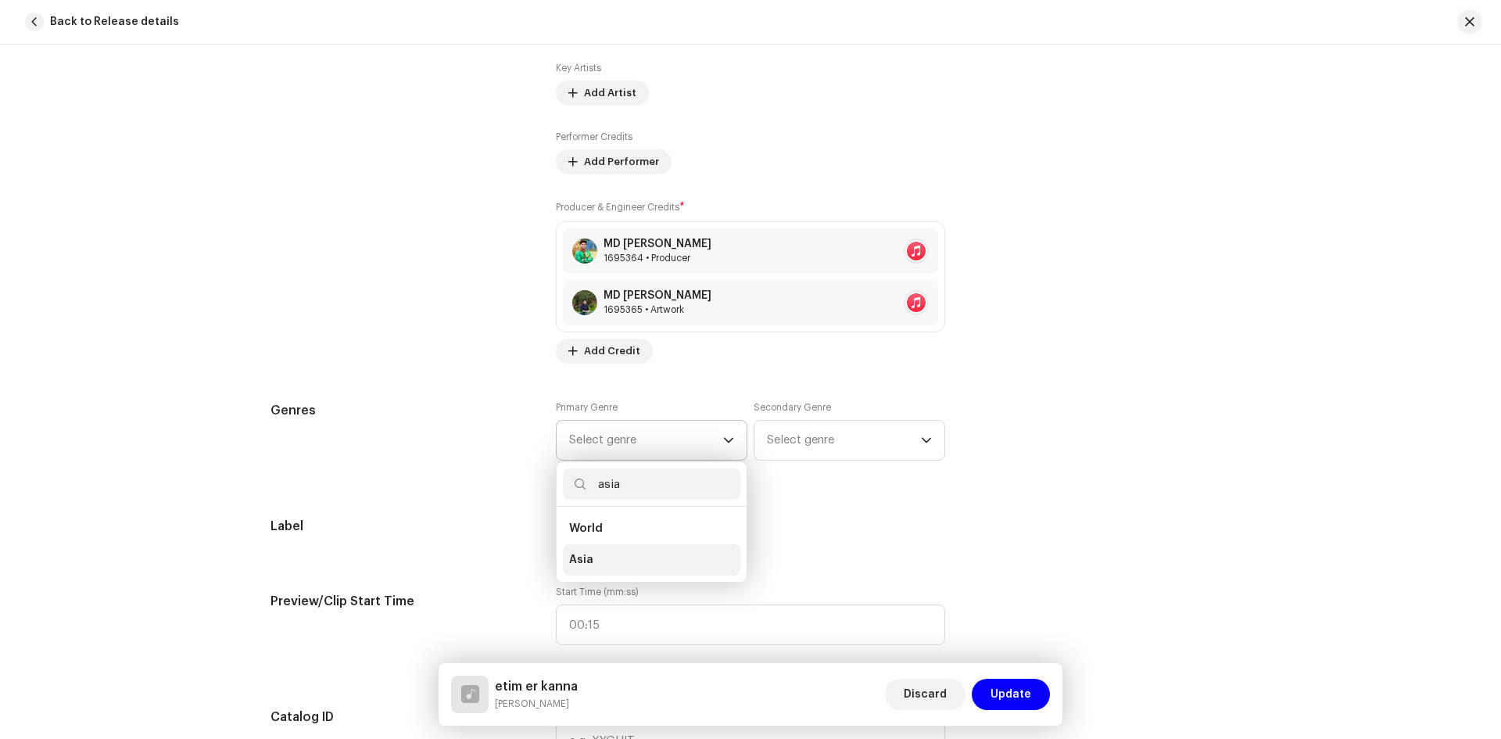
type input "asia"
click at [600, 551] on li "Asia" at bounding box center [651, 559] width 177 height 31
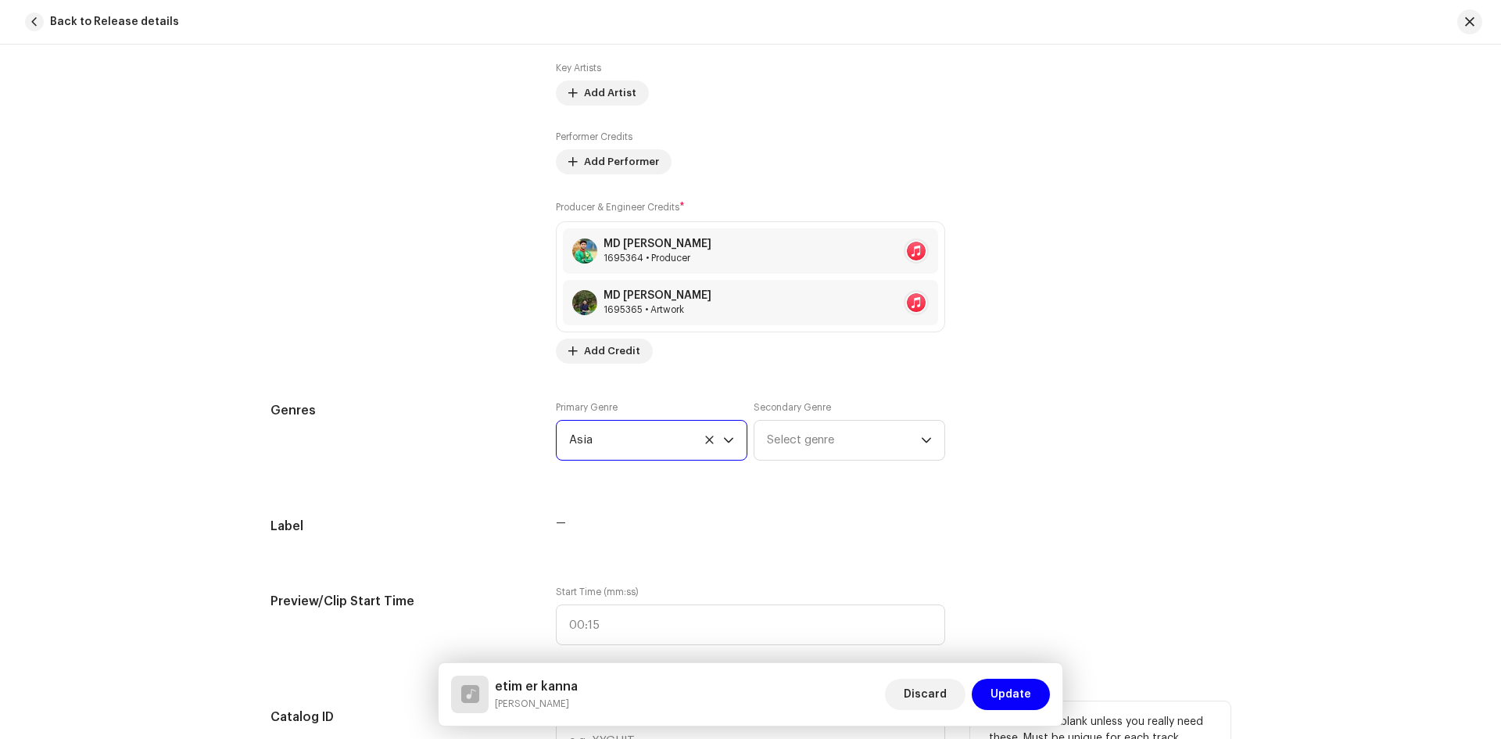
scroll to position [1242, 0]
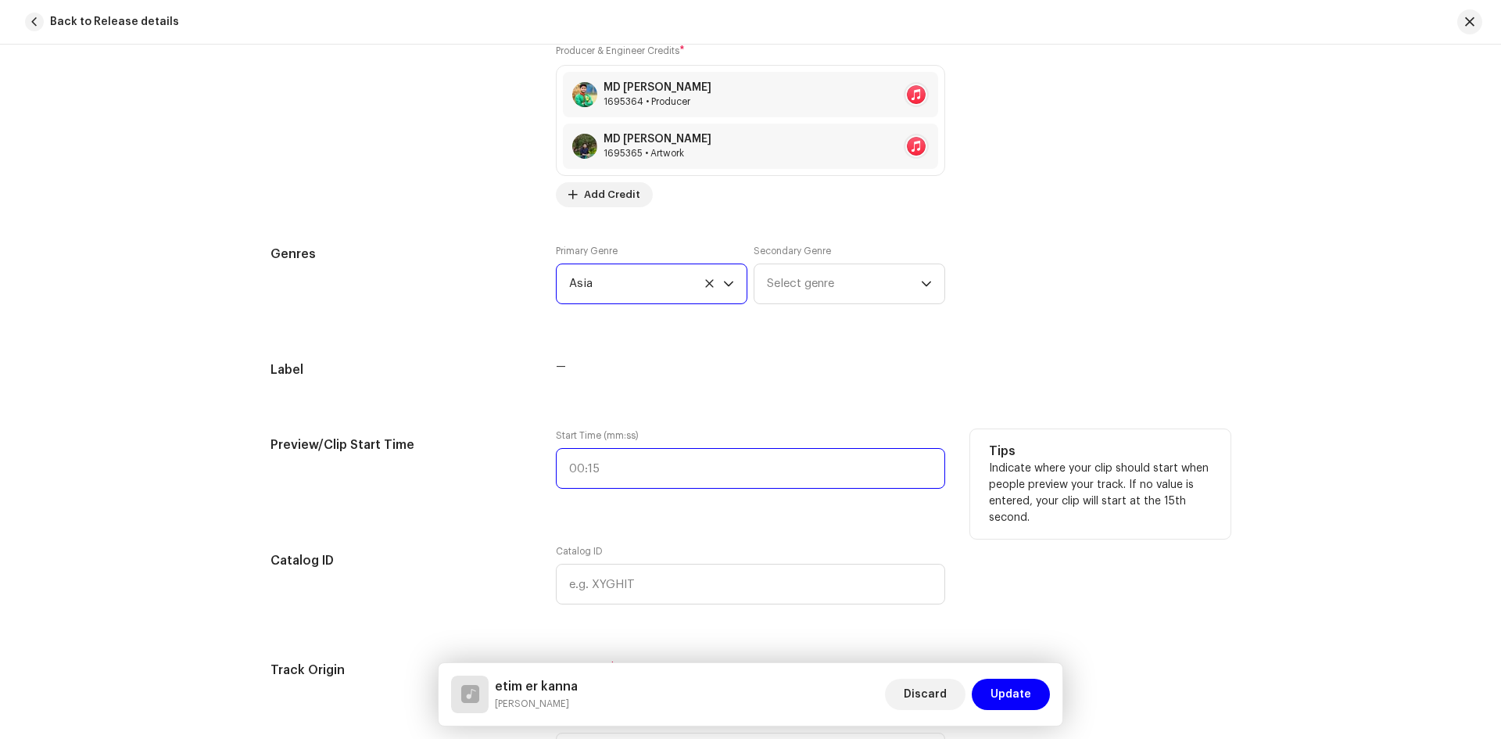
type input ":"
click at [571, 467] on input ":" at bounding box center [750, 468] width 389 height 41
click at [1004, 504] on p "Indicate where your clip should start when people preview your track. If no val…" at bounding box center [1100, 493] width 223 height 66
click at [970, 515] on div "Tips Indicate where your clip should start when people preview your track. If n…" at bounding box center [1100, 483] width 260 height 109
click at [575, 467] on input ":" at bounding box center [750, 468] width 389 height 41
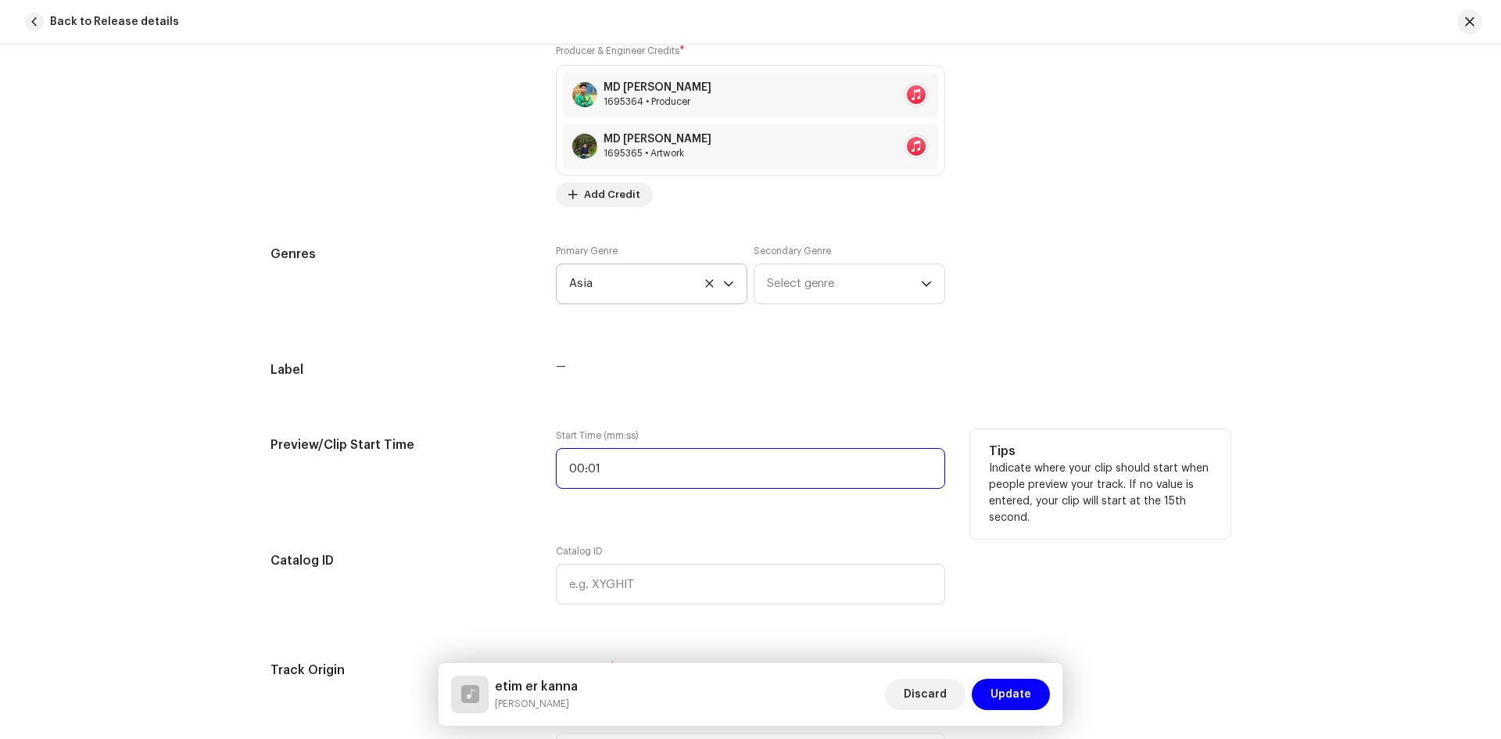
click at [603, 470] on input "00:01" at bounding box center [750, 468] width 389 height 41
type input "00:12"
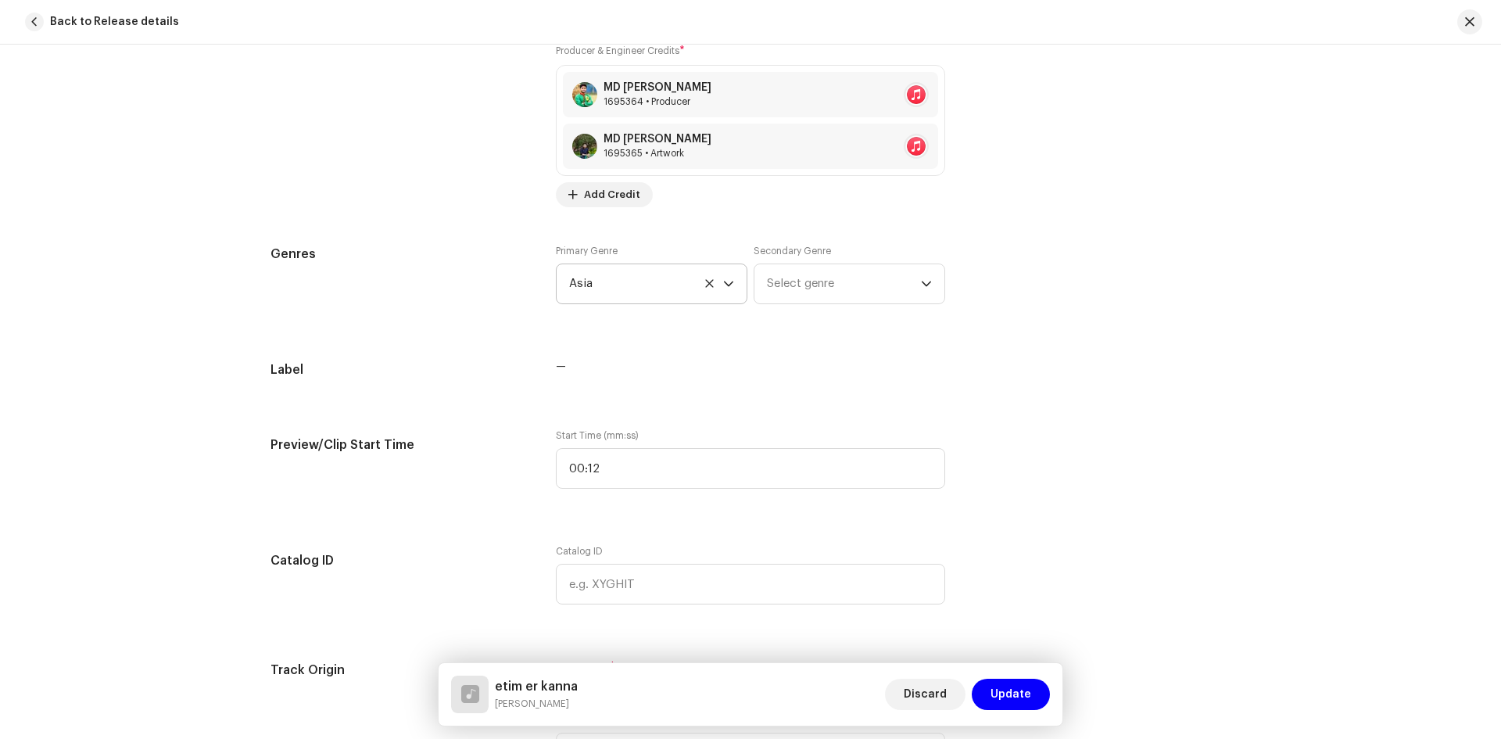
click at [600, 512] on div "Track details Complete the following to finalize your track. 1 of 3 Add Audio F…" at bounding box center [750, 541] width 1010 height 3403
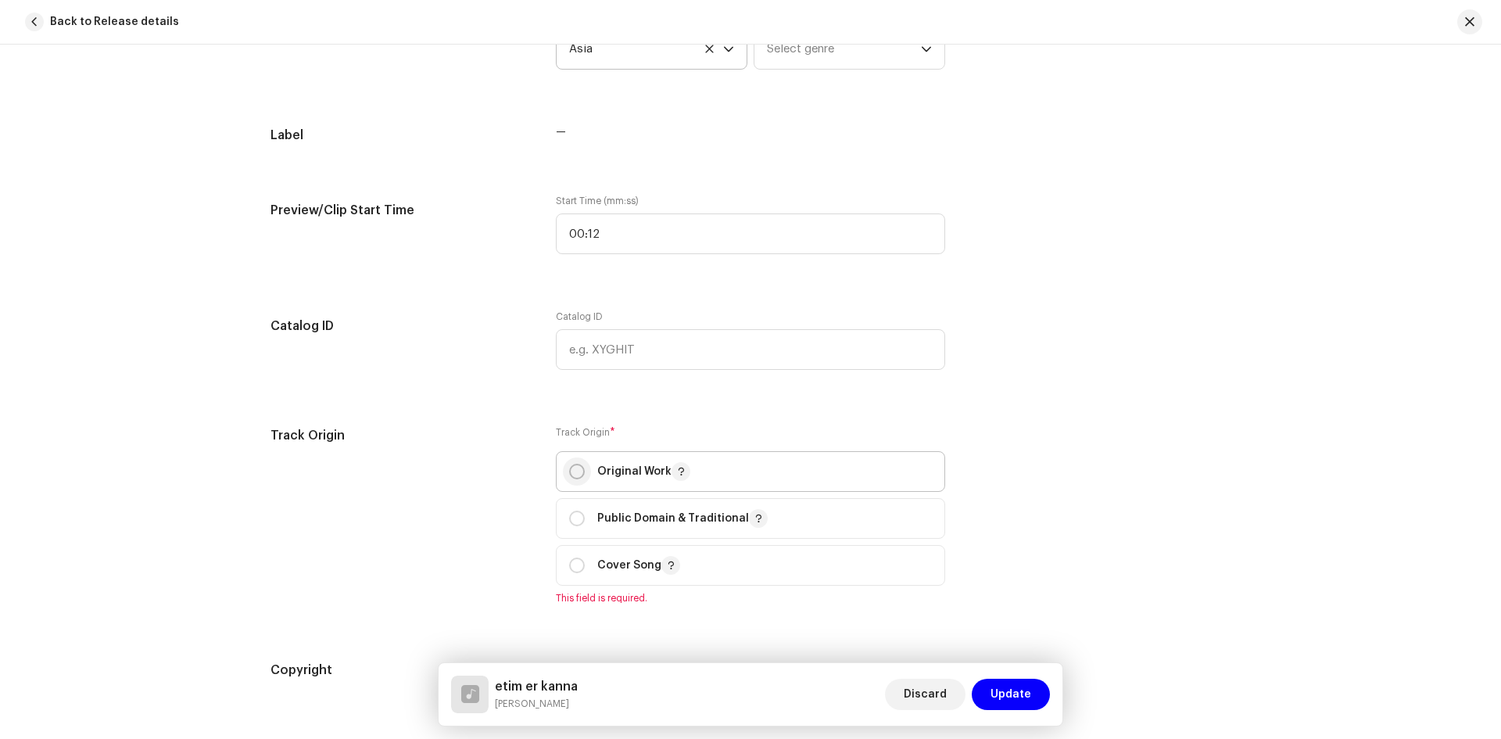
click at [573, 474] on input "radio" at bounding box center [577, 472] width 16 height 16
radio input "true"
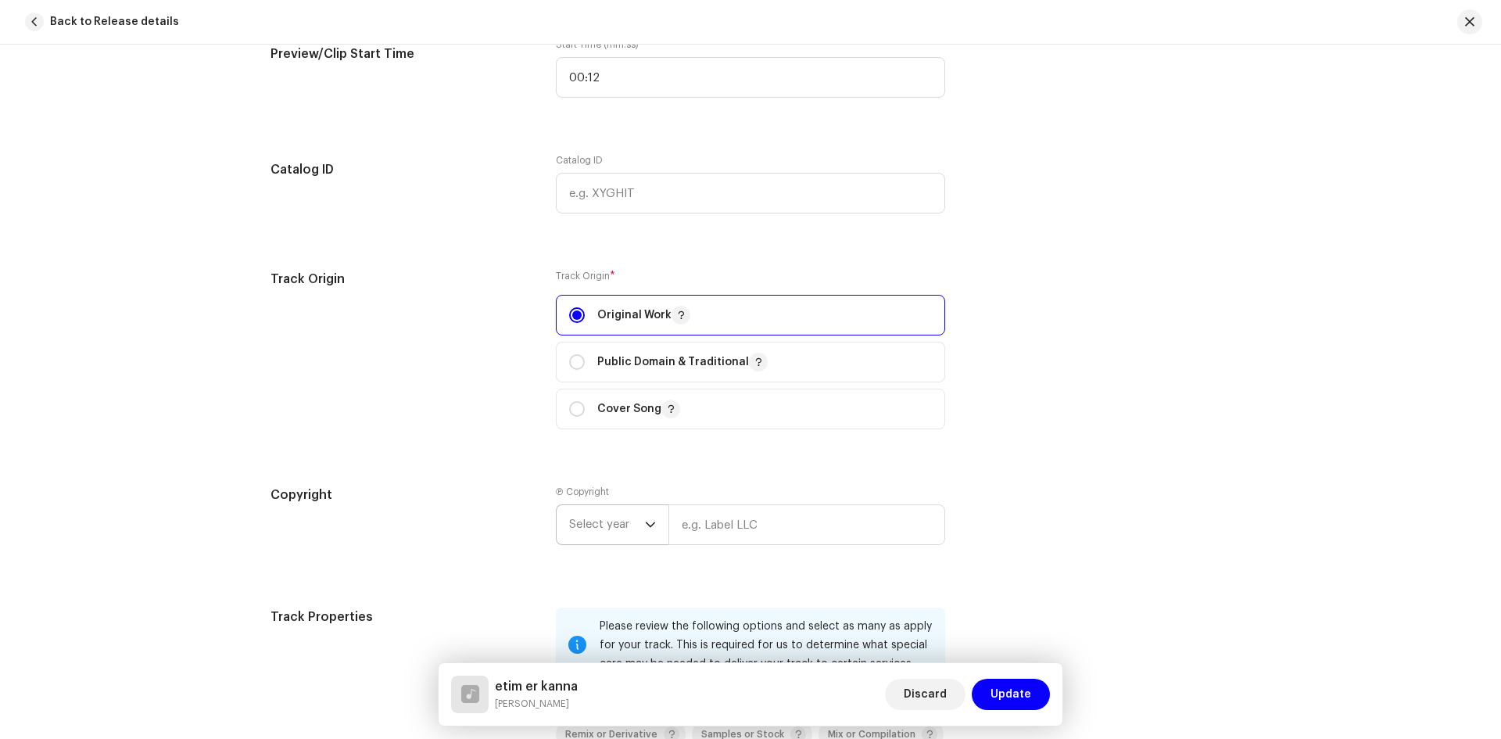
click at [635, 521] on span "Select year" at bounding box center [607, 524] width 76 height 39
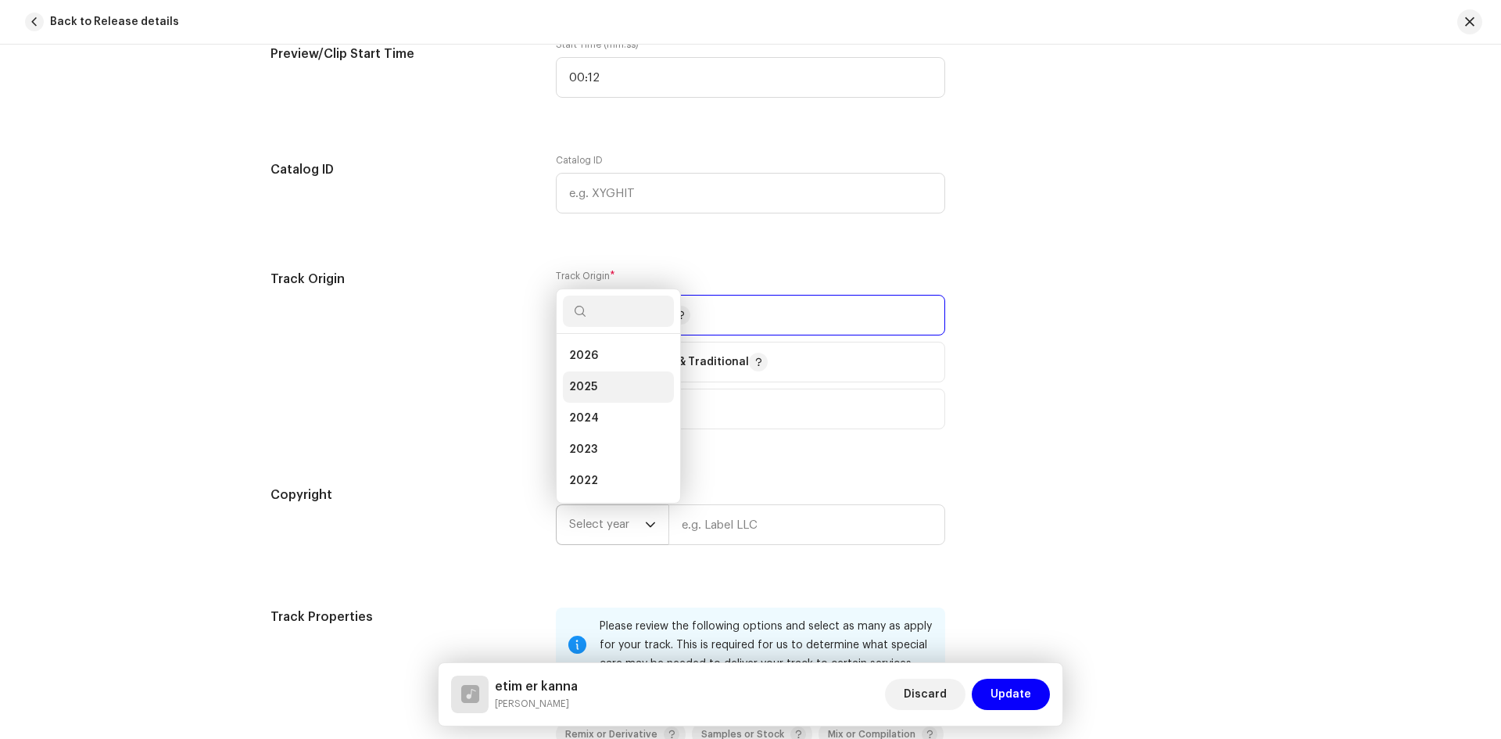
click at [603, 385] on li "2025" at bounding box center [618, 386] width 111 height 31
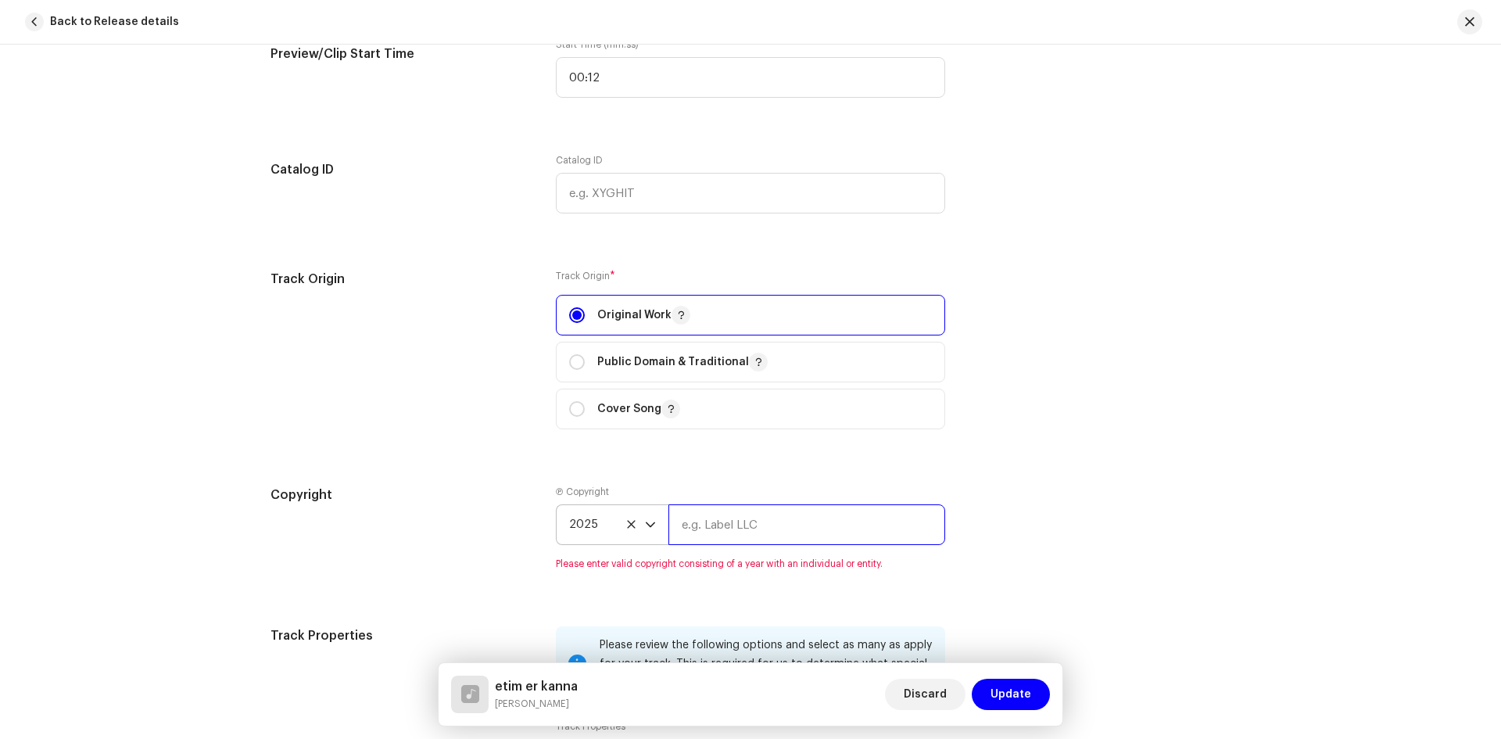
click at [700, 516] on input "text" at bounding box center [806, 524] width 277 height 41
type input "NOOR VOCAL"
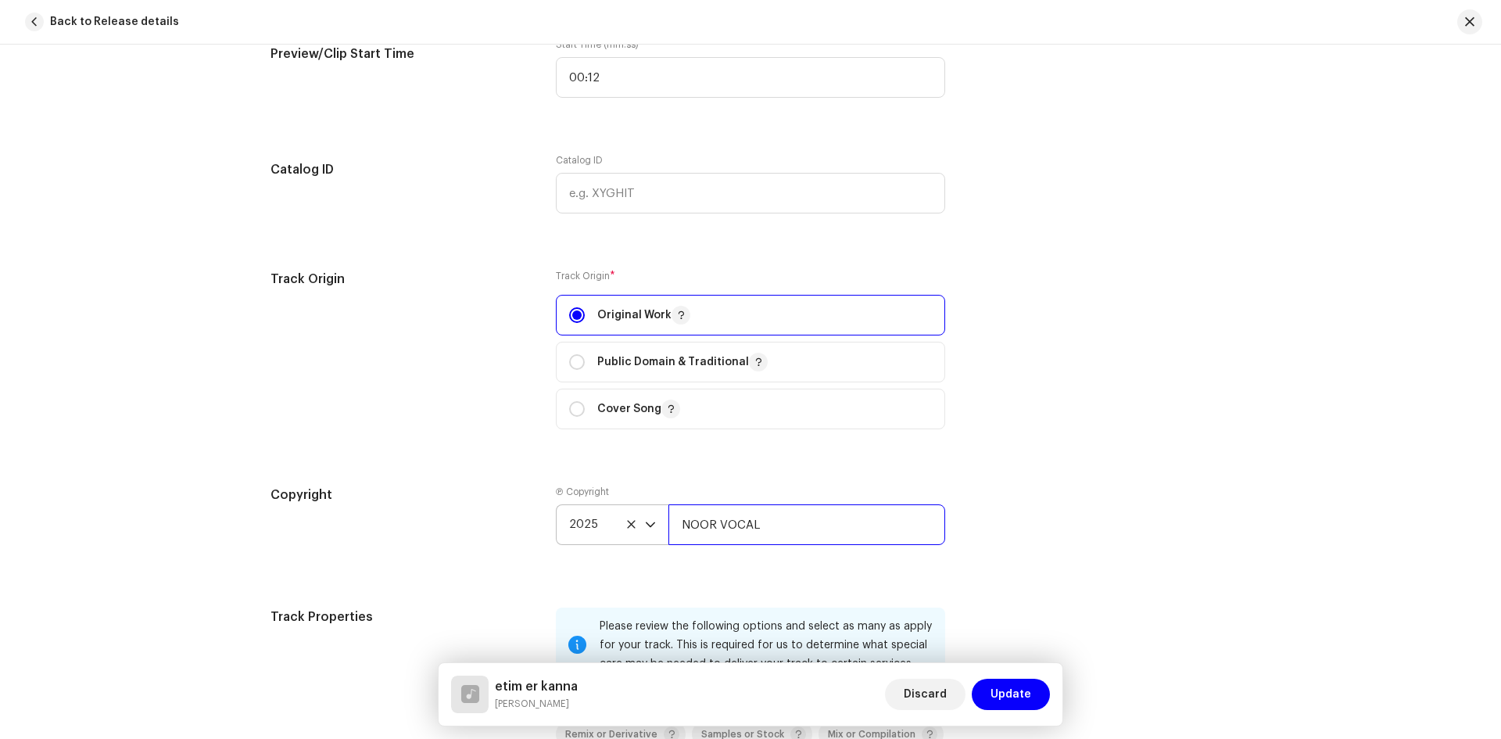
scroll to position [1946, 0]
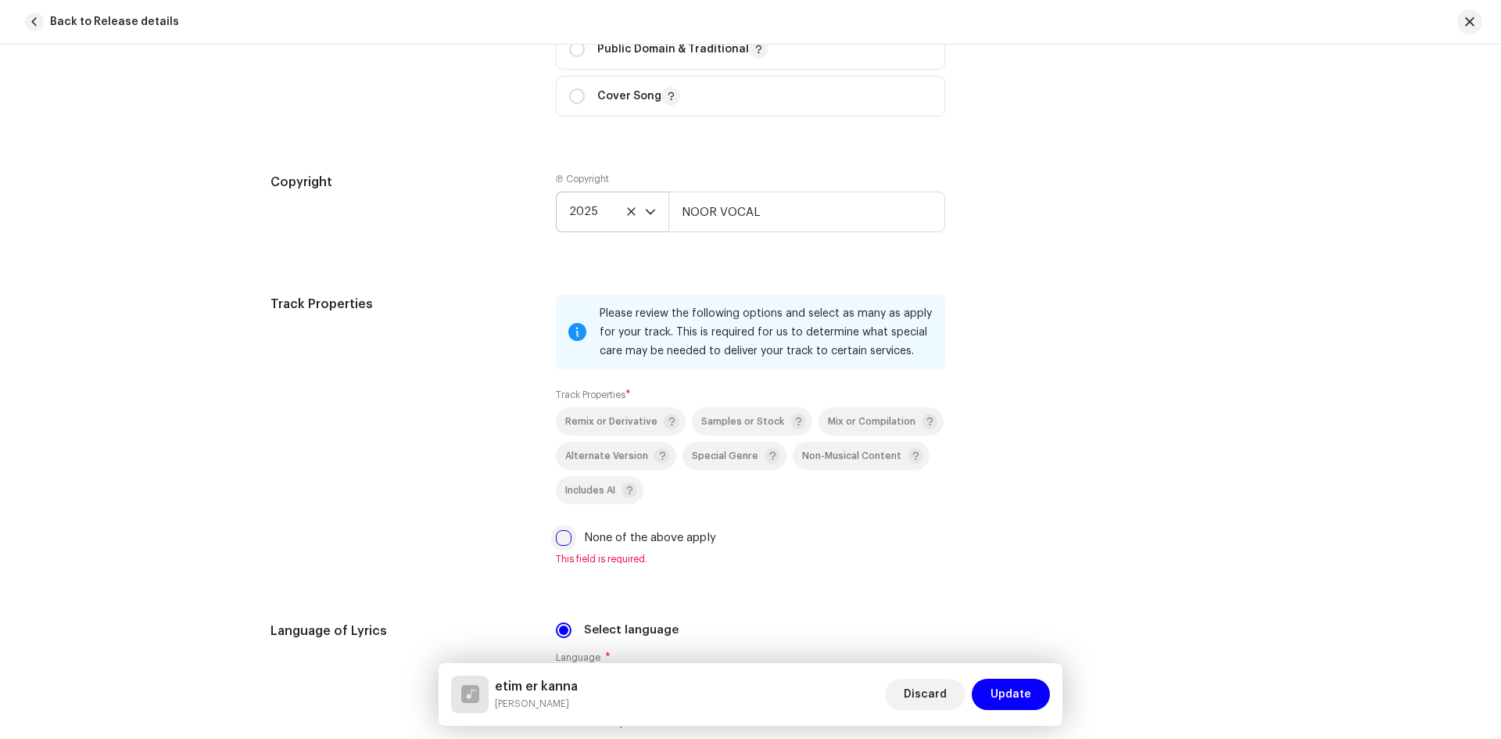
click at [563, 542] on input "None of the above apply" at bounding box center [564, 538] width 16 height 16
checkbox input "true"
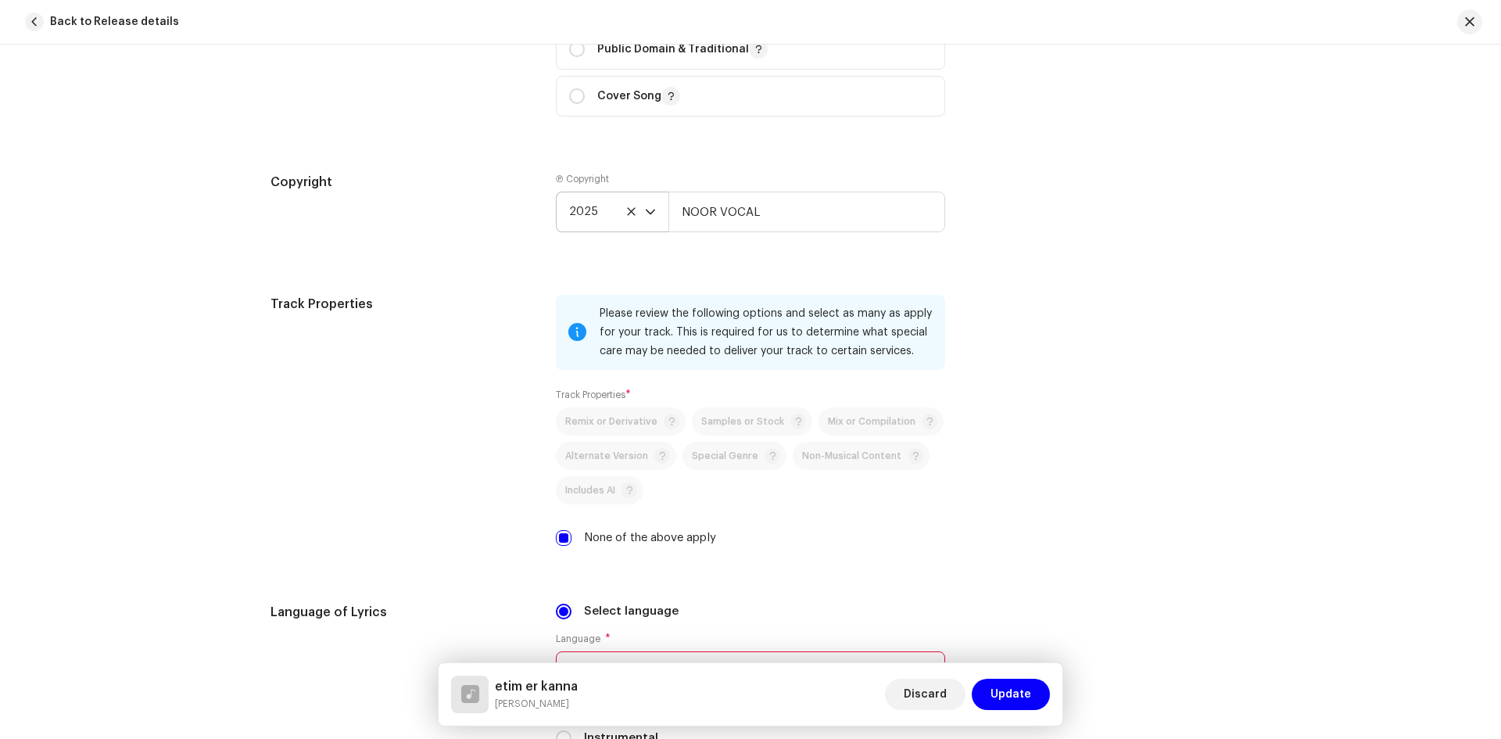
scroll to position [2180, 0]
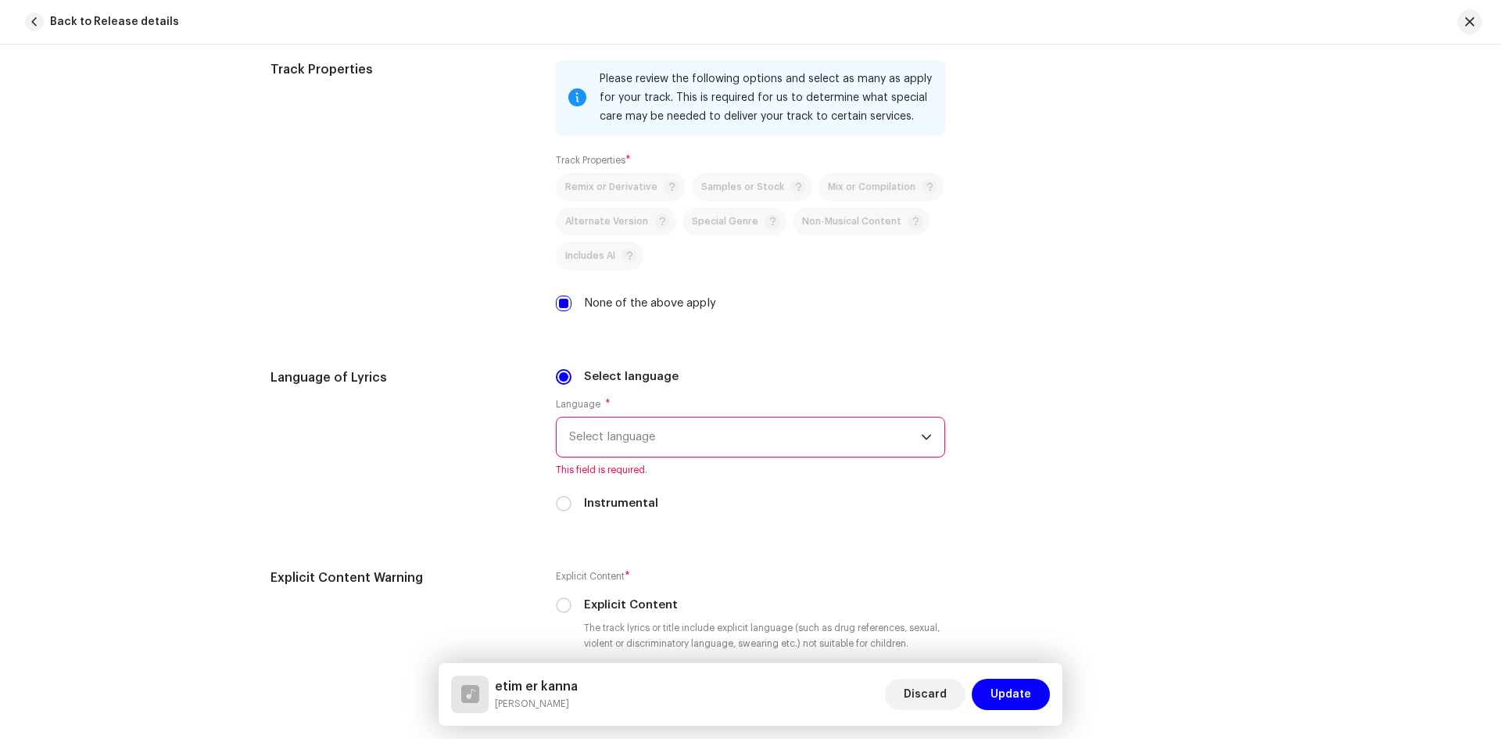
click at [639, 446] on span "Select language" at bounding box center [745, 436] width 352 height 39
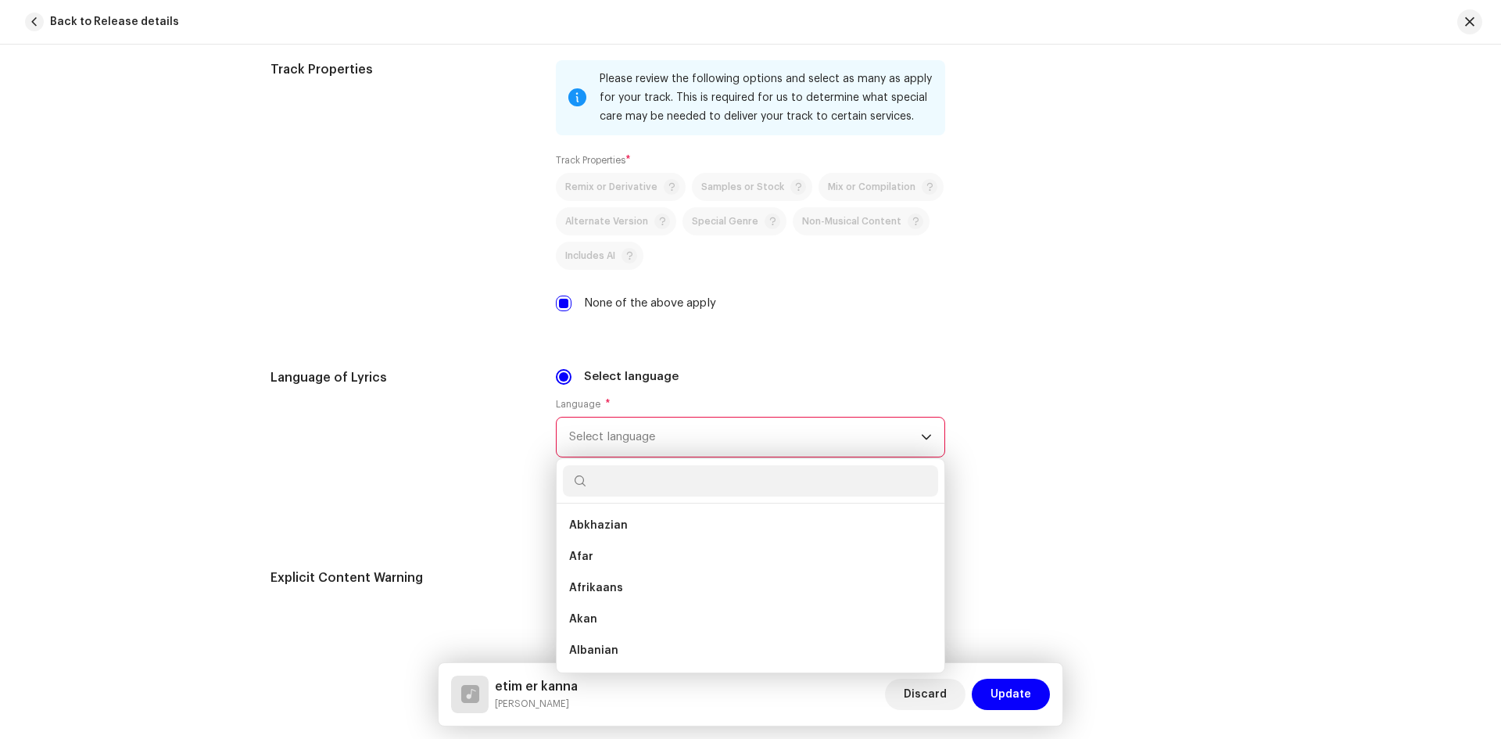
click at [629, 488] on input "text" at bounding box center [750, 480] width 375 height 31
type input "beng"
click at [639, 524] on li "Bengali" at bounding box center [750, 525] width 375 height 31
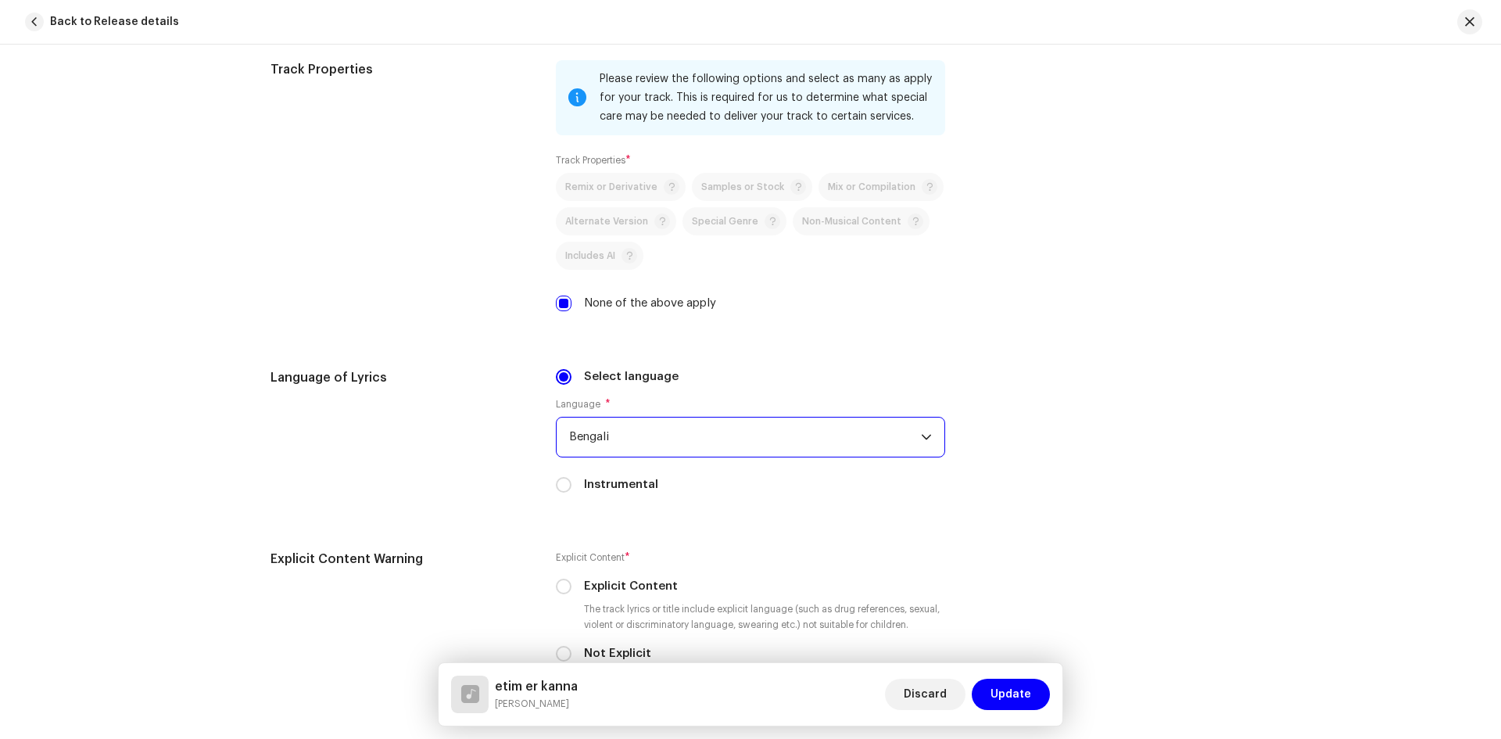
scroll to position [2415, 0]
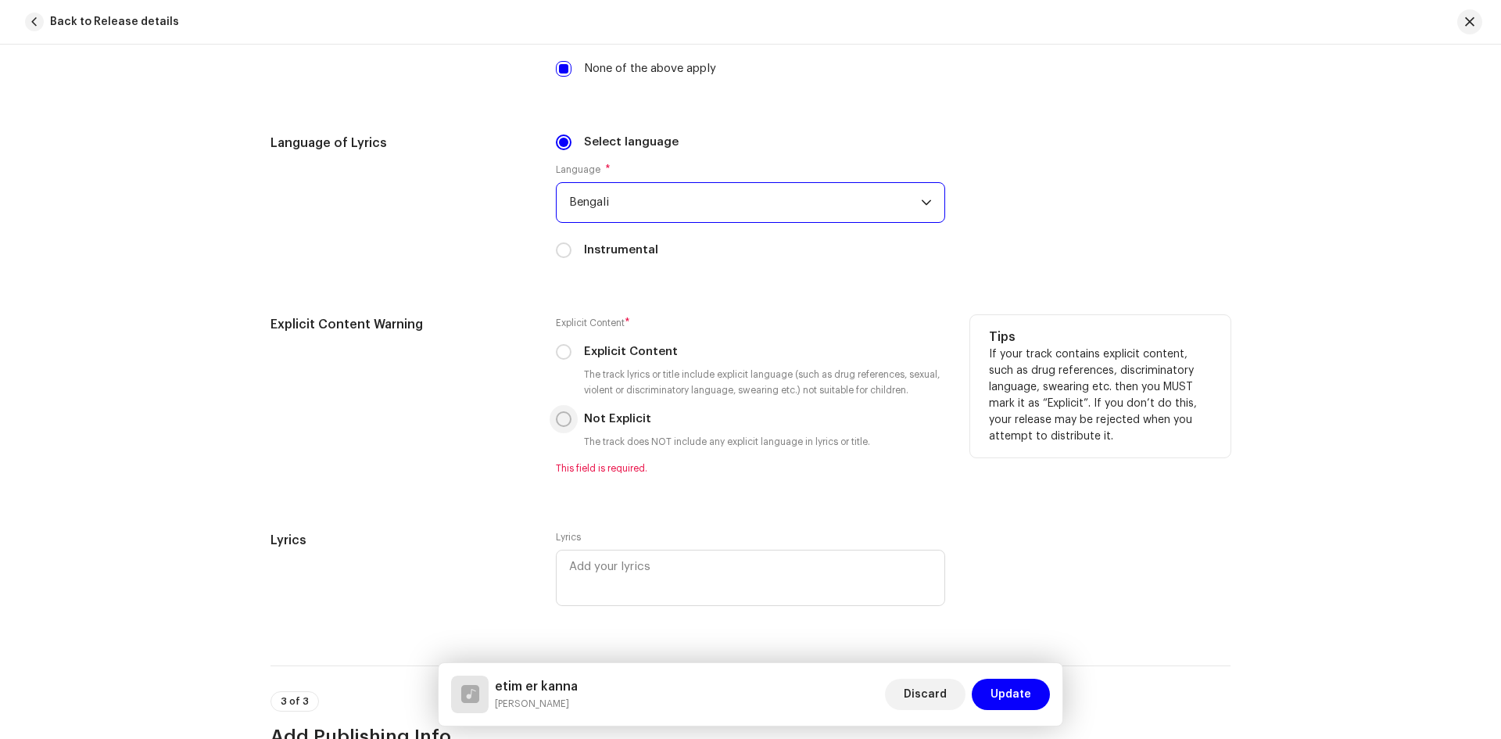
click at [559, 419] on input "Not Explicit" at bounding box center [564, 419] width 16 height 16
radio input "true"
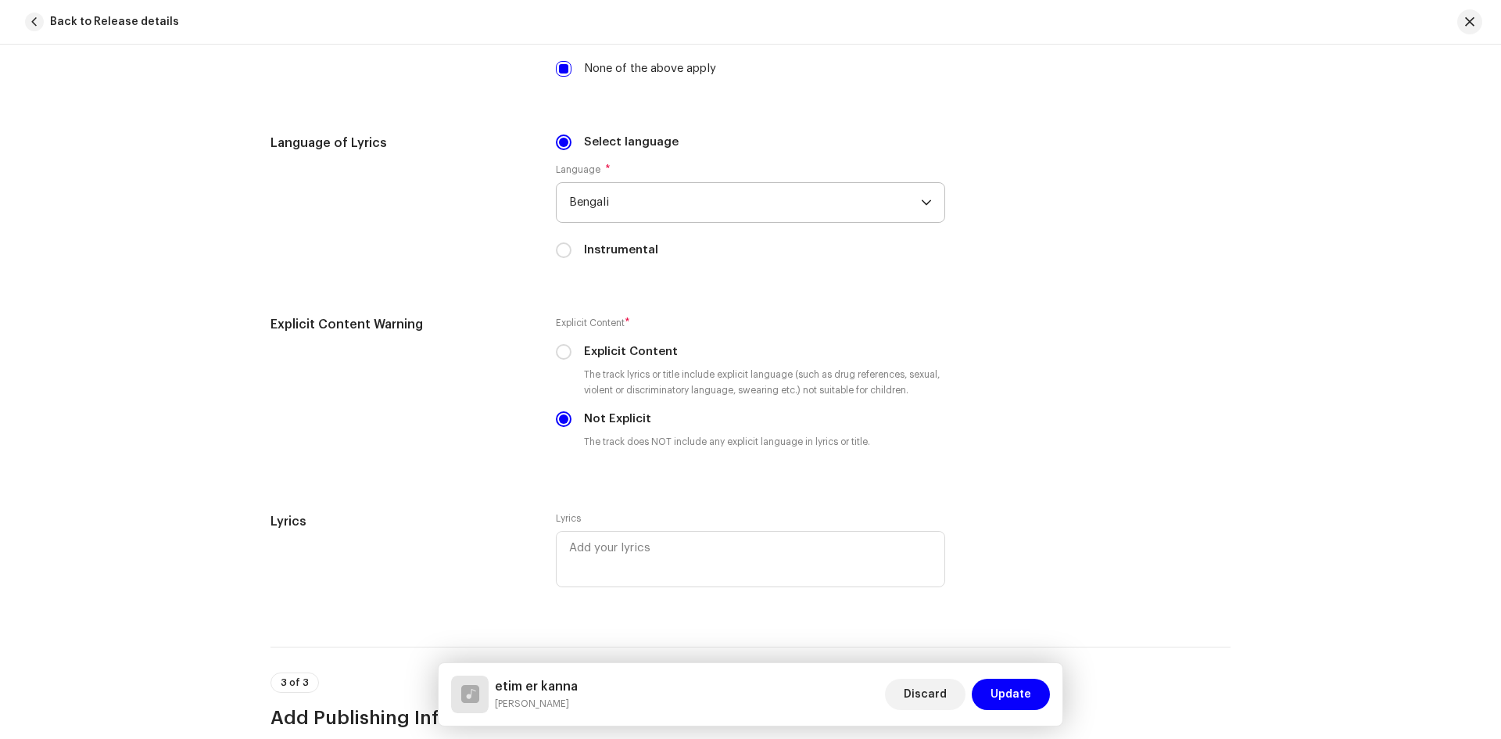
scroll to position [2649, 0]
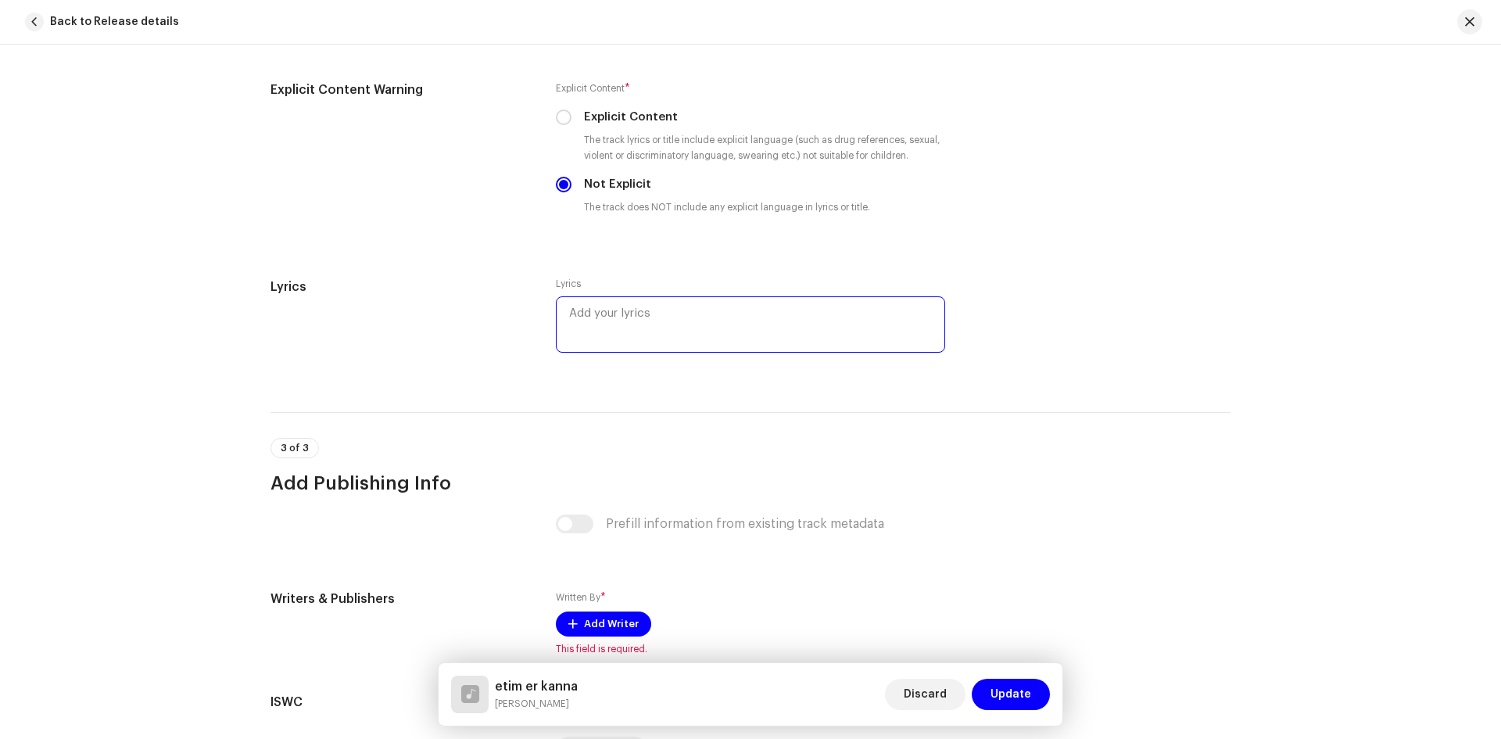
click at [633, 328] on textarea at bounding box center [750, 324] width 389 height 56
paste textarea "lাiাd sit aাcoি adি eাsো dুeিt iেuে laে... etাd mুaে eniা adা m vিq noে.. eাuো …"
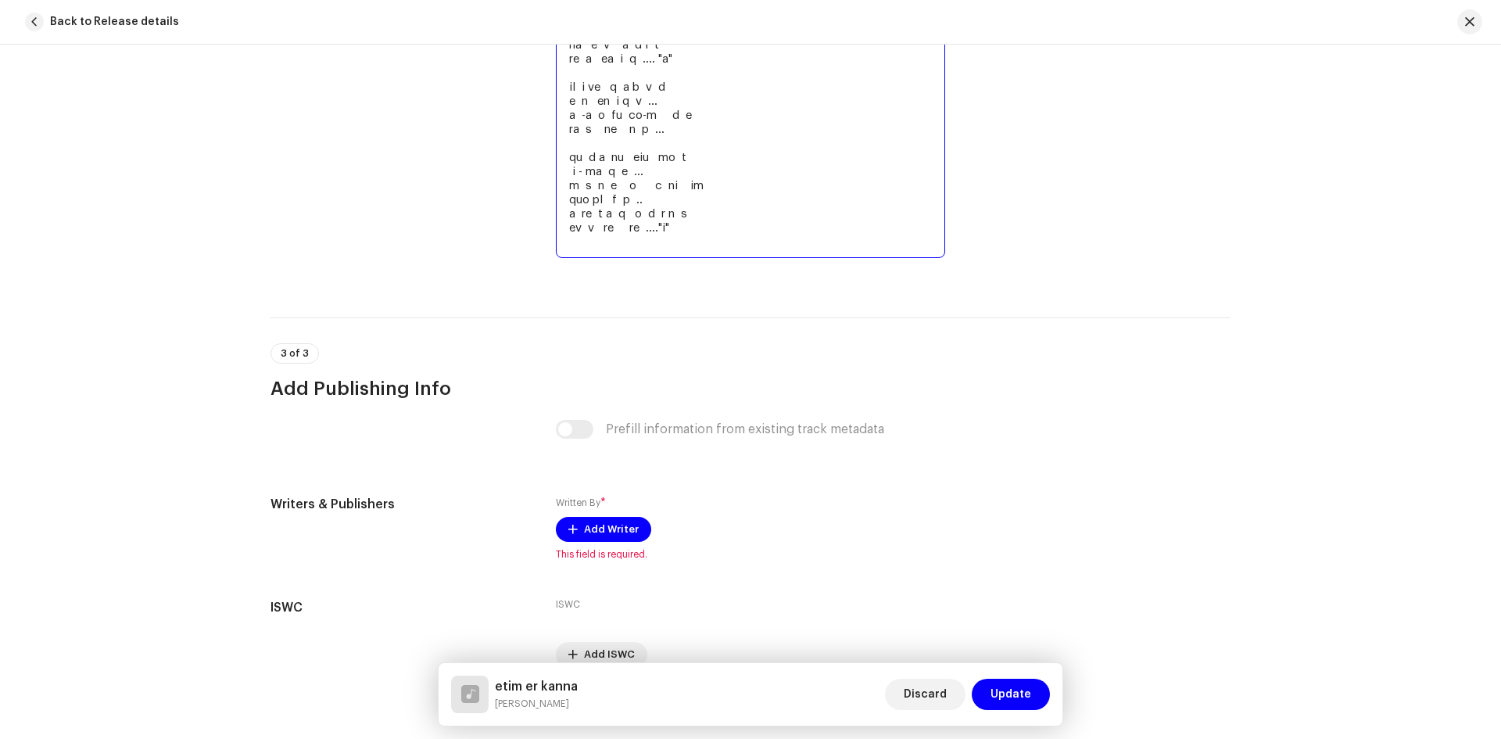
scroll to position [3150, 0]
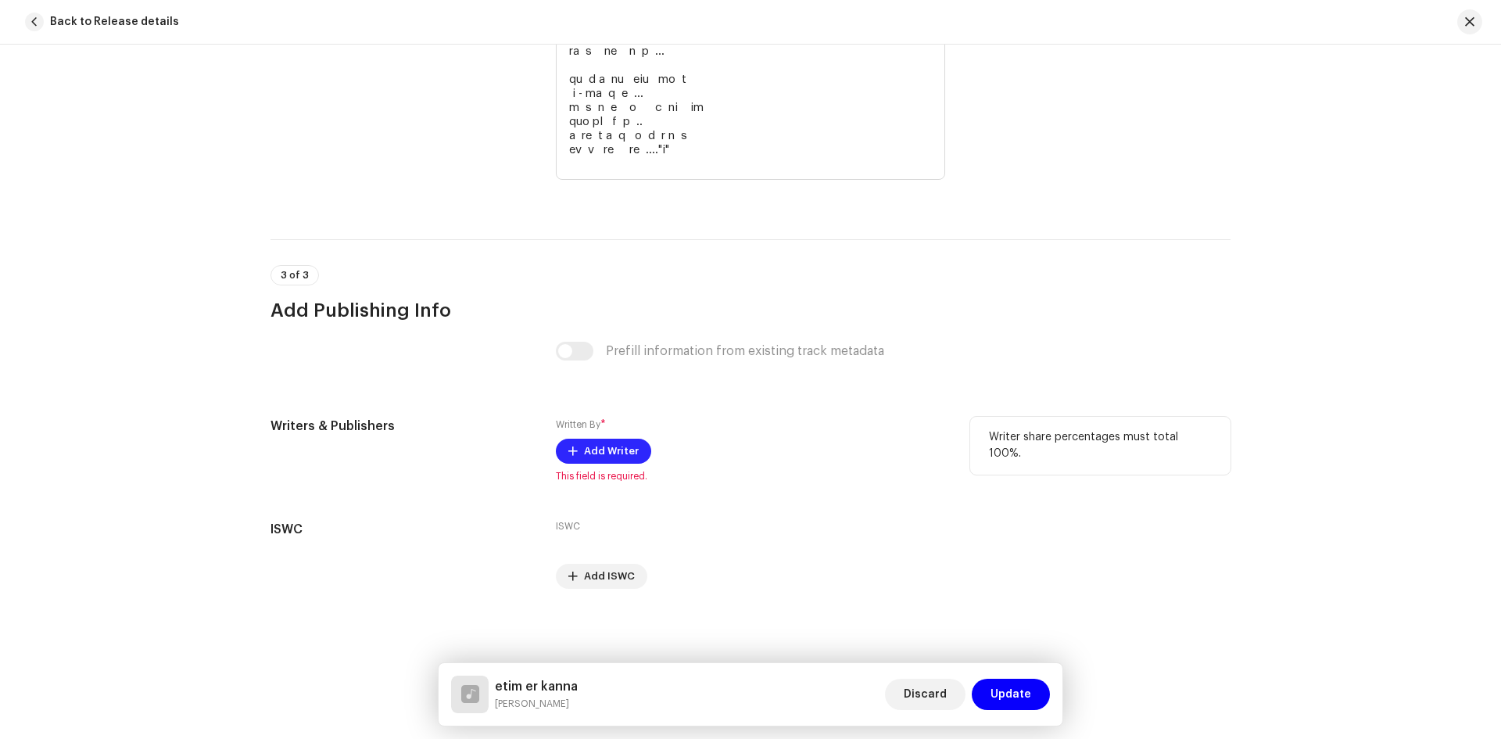
type textarea "lাiাd sit aাcoি adি eাsো dুeিt iেuে laে... etাd mুaে eniা adা m vিq noে.. eাuো …"
click at [596, 452] on span "Add Writer" at bounding box center [611, 450] width 55 height 31
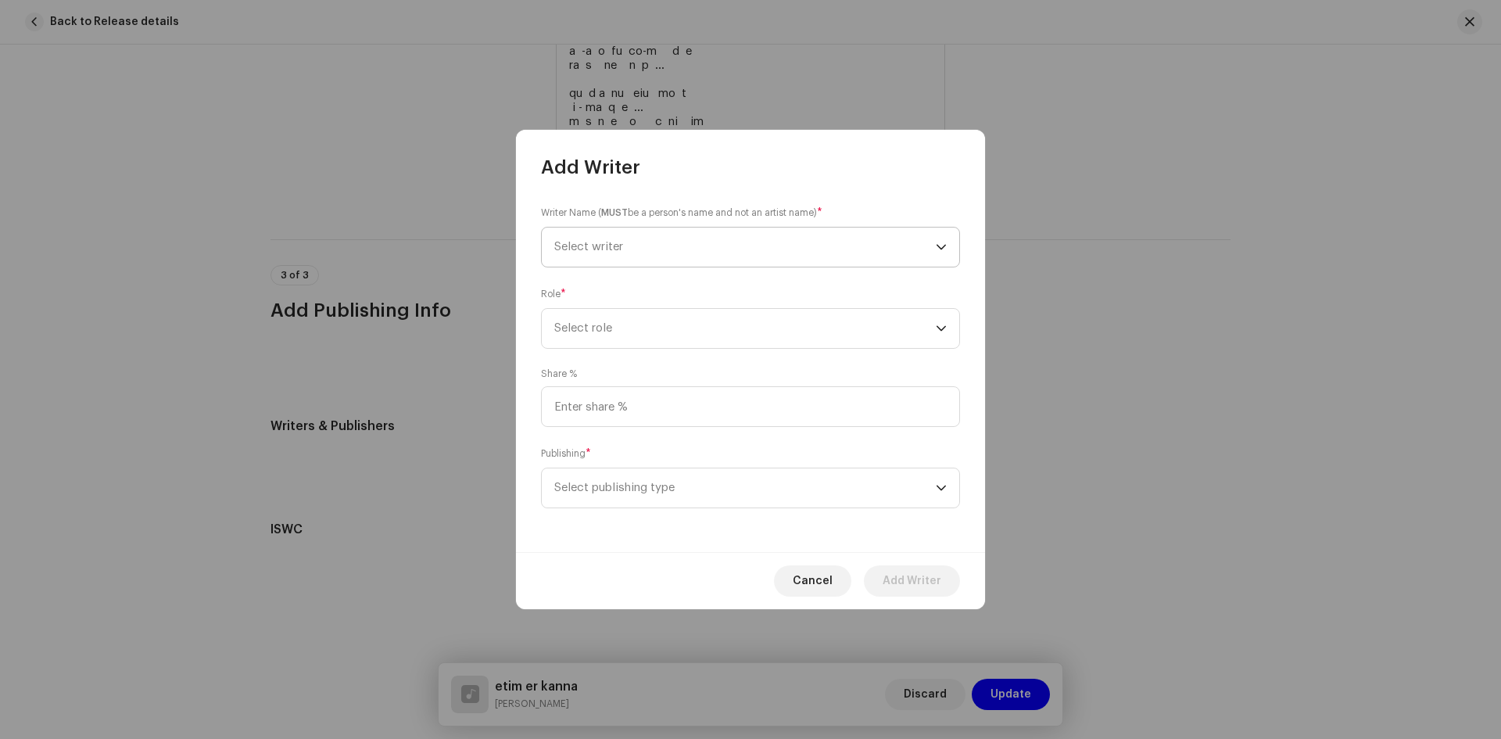
click at [624, 233] on span "Select writer" at bounding box center [744, 246] width 381 height 39
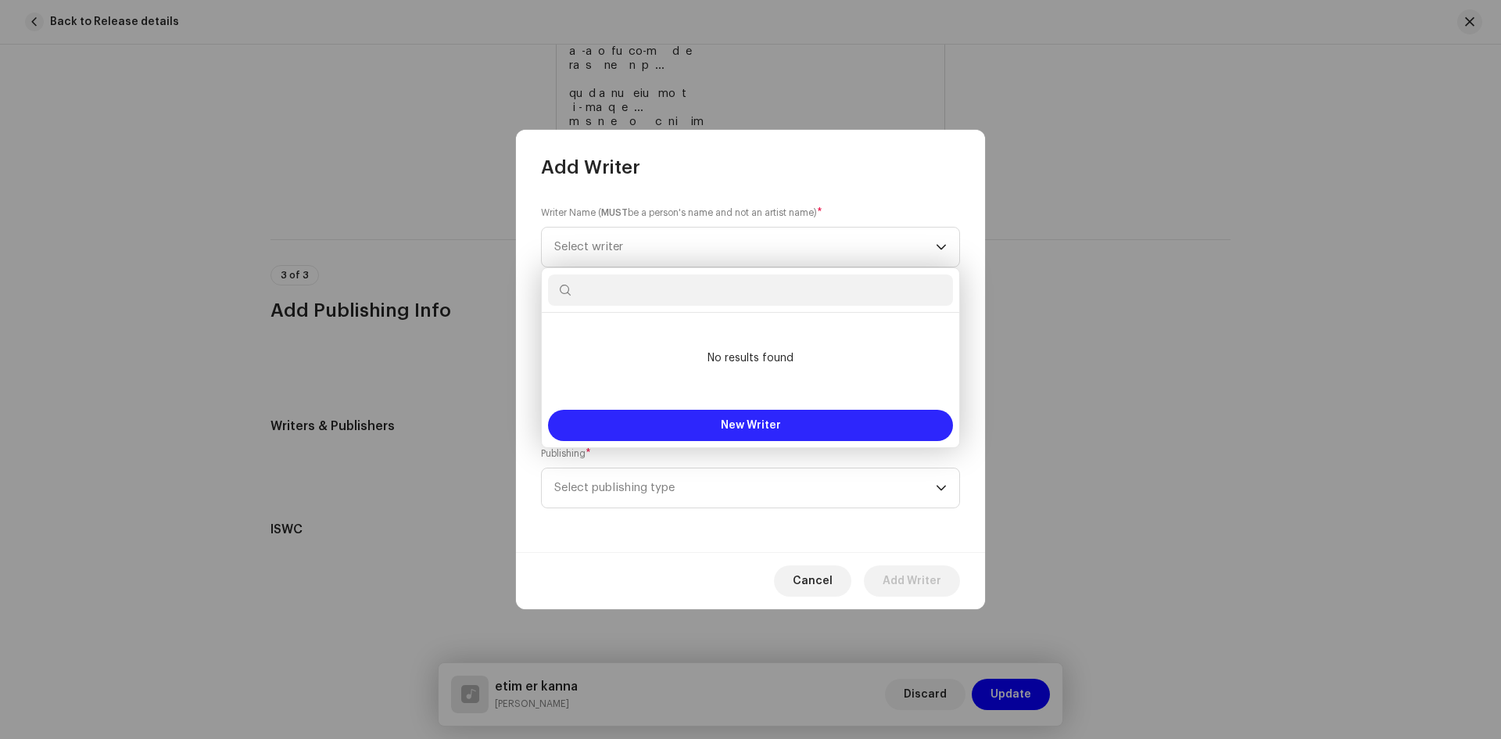
click at [749, 420] on span "New Writer" at bounding box center [751, 425] width 60 height 11
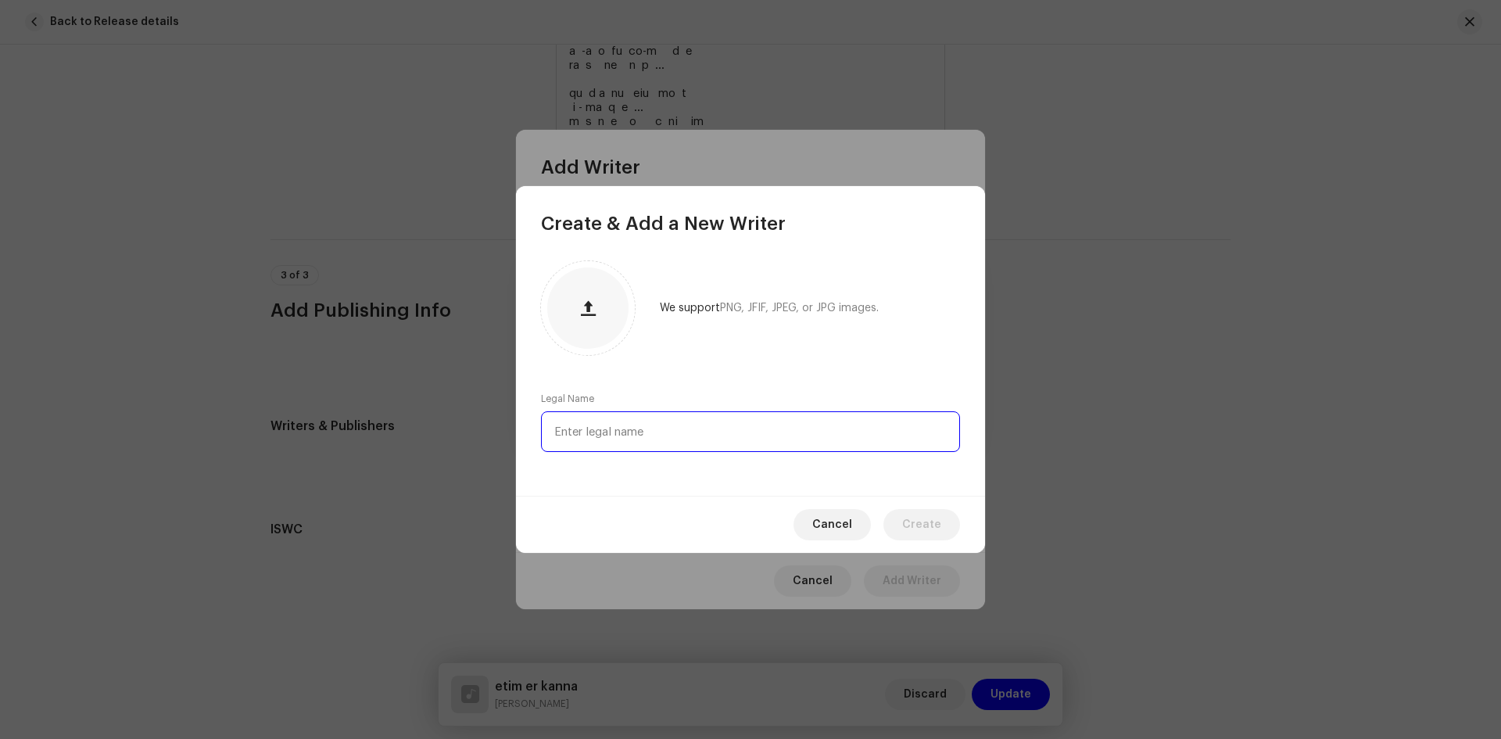
click at [664, 439] on input "text" at bounding box center [750, 431] width 419 height 41
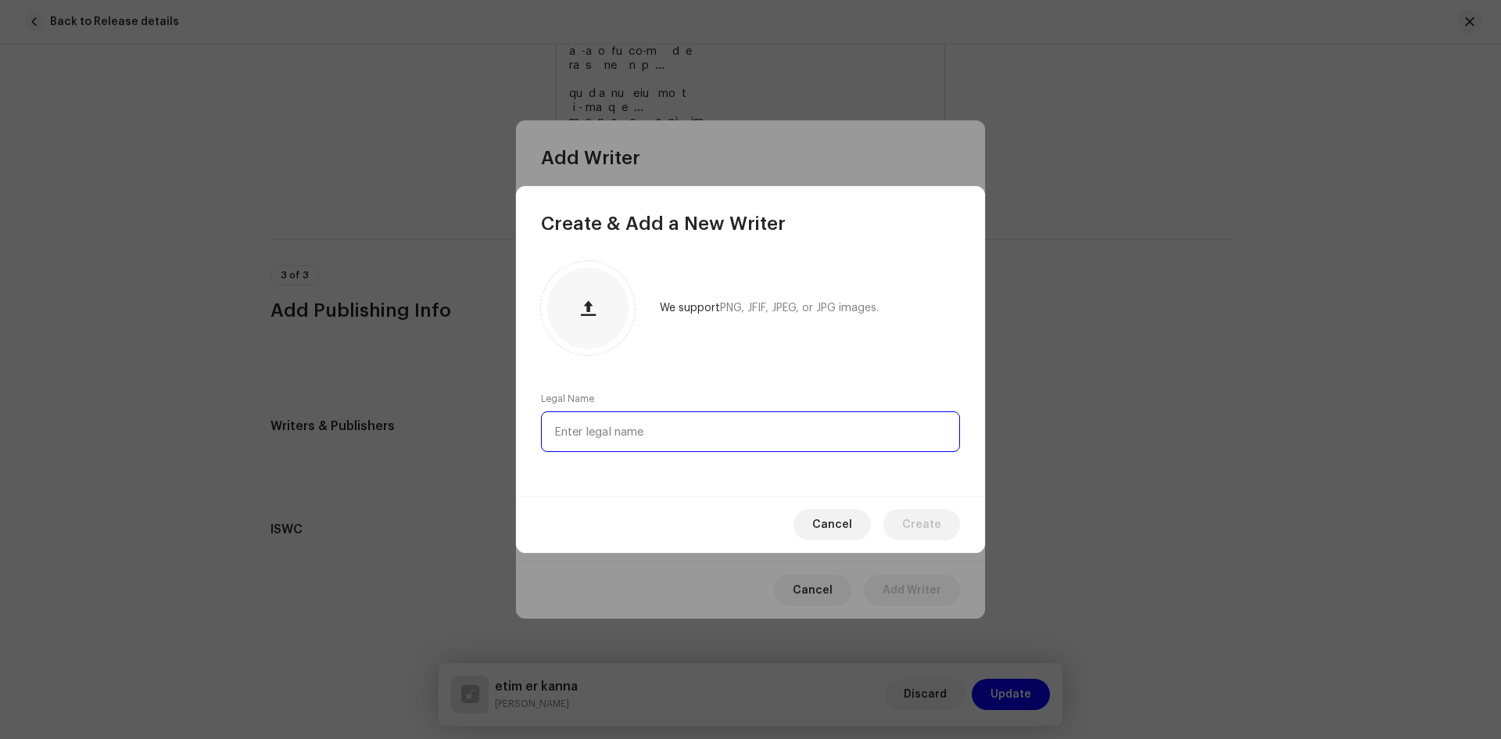
paste input "[PERSON_NAME]"
type input "[PERSON_NAME]"
click at [920, 522] on span "Create" at bounding box center [921, 524] width 39 height 31
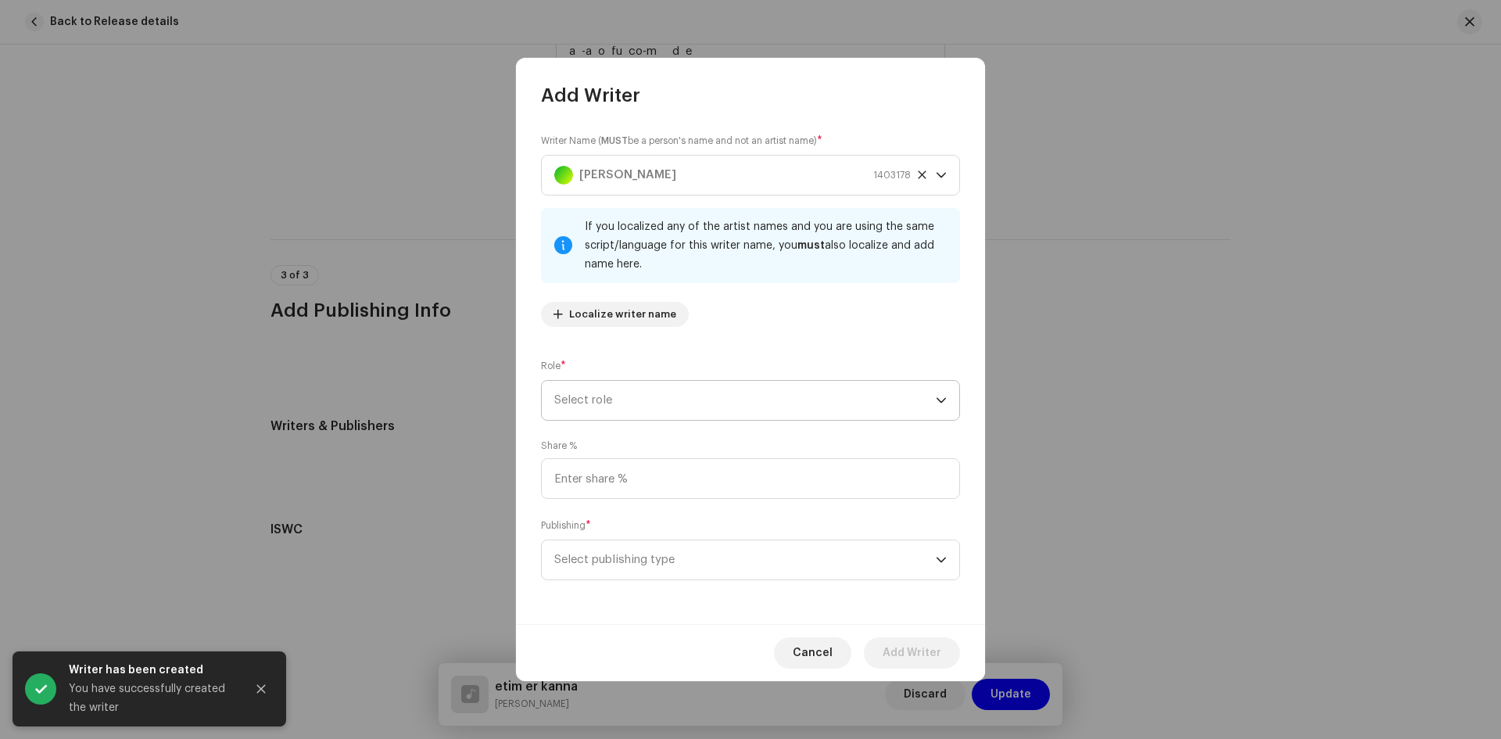
click at [610, 396] on span "Select role" at bounding box center [744, 400] width 381 height 39
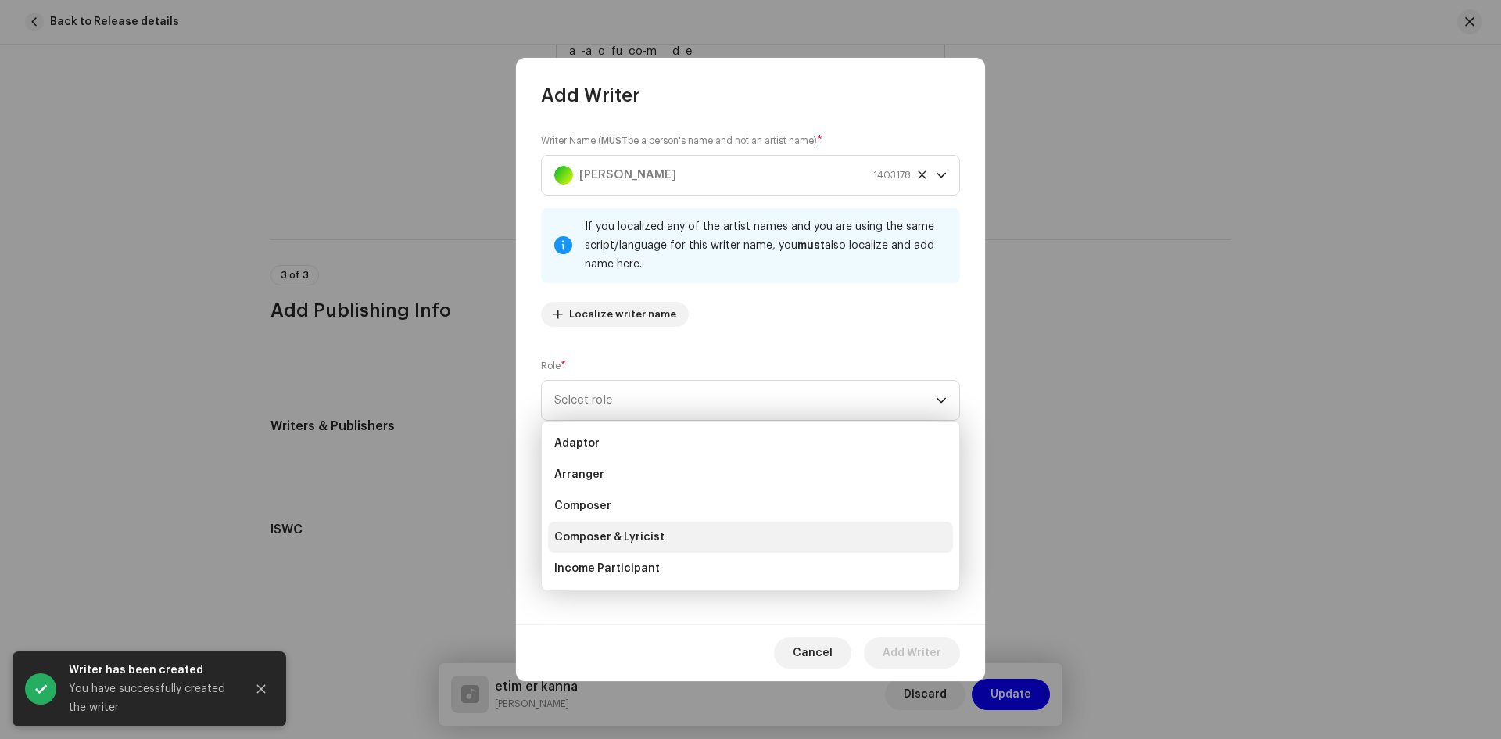
click at [637, 534] on span "Composer & Lyricist" at bounding box center [609, 537] width 110 height 16
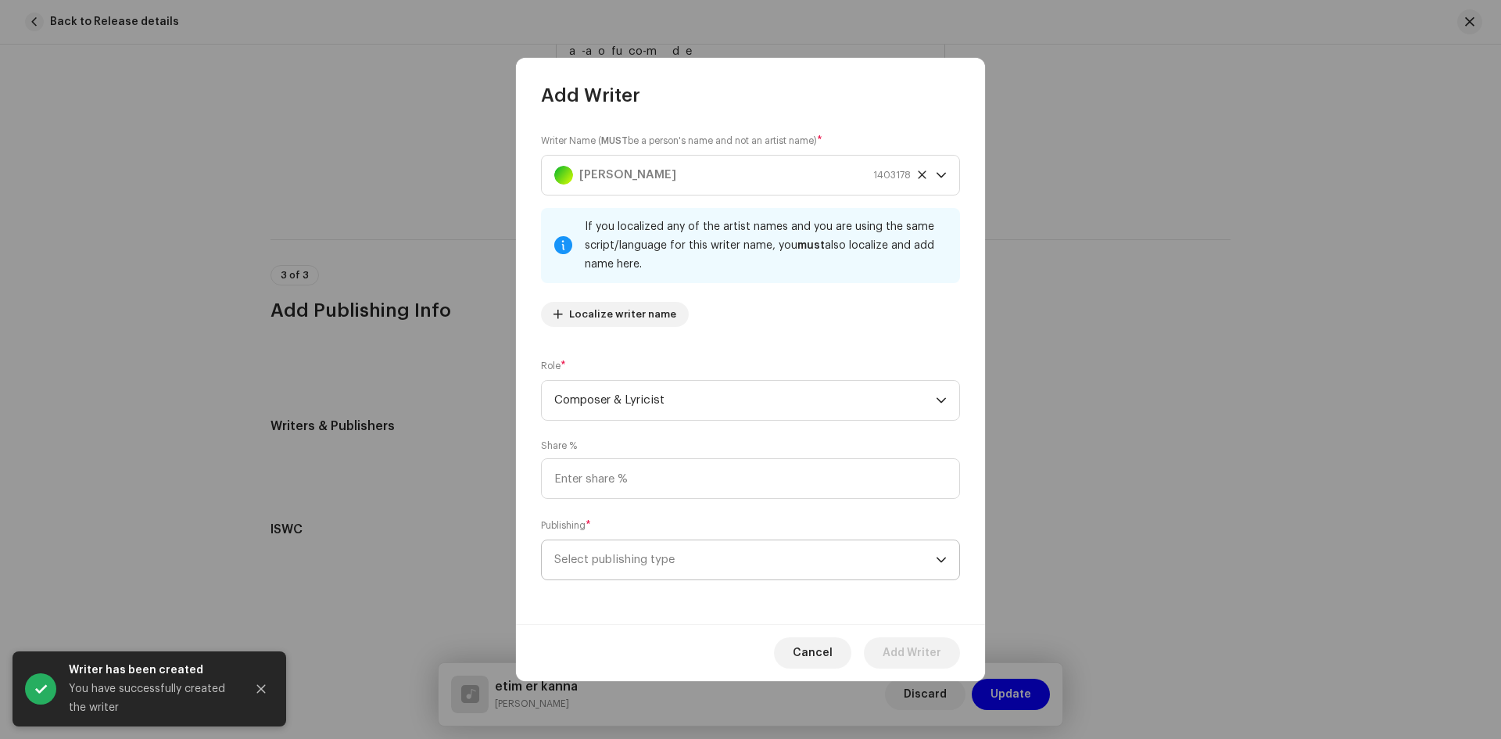
click at [643, 568] on span "Select publishing type" at bounding box center [744, 559] width 381 height 39
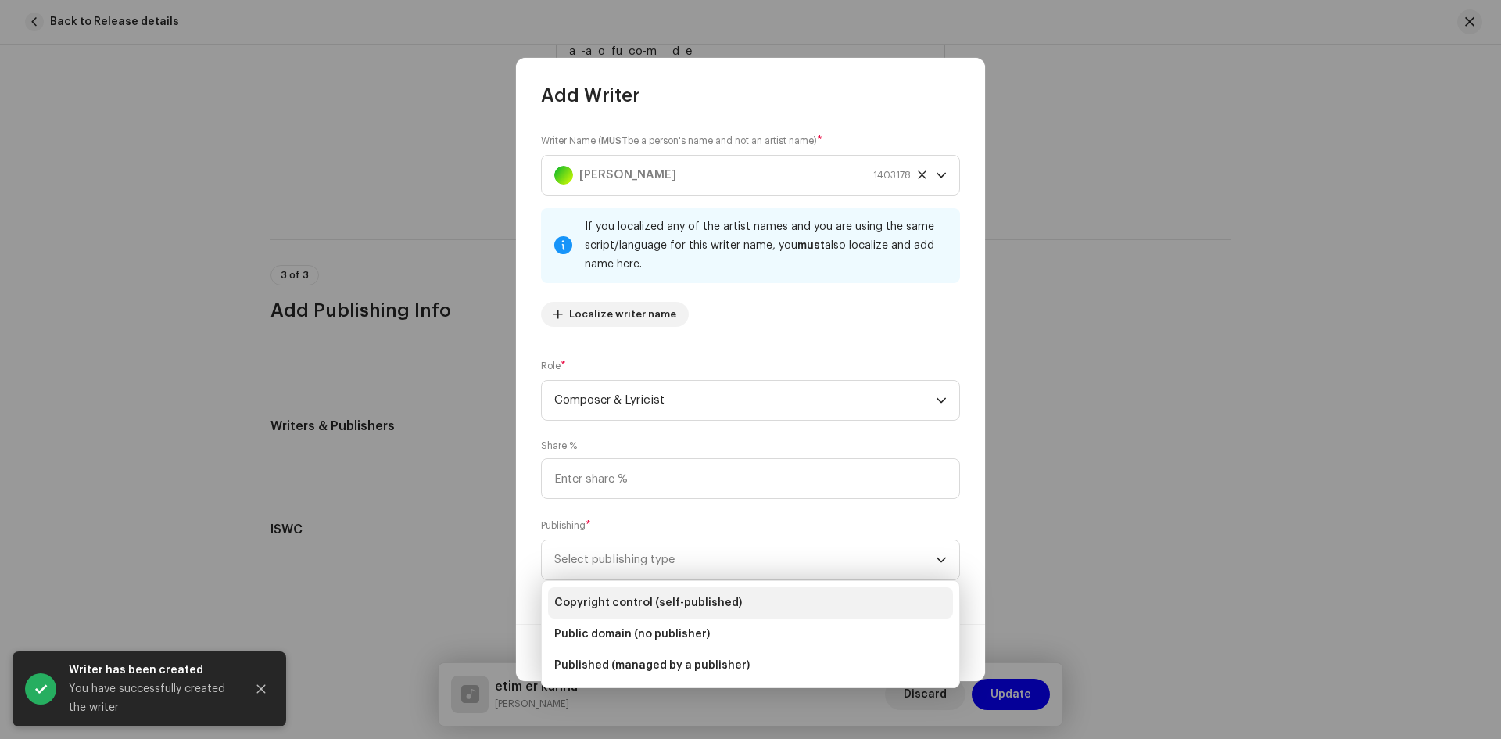
click at [642, 603] on span "Copyright control (self-published)" at bounding box center [648, 603] width 188 height 16
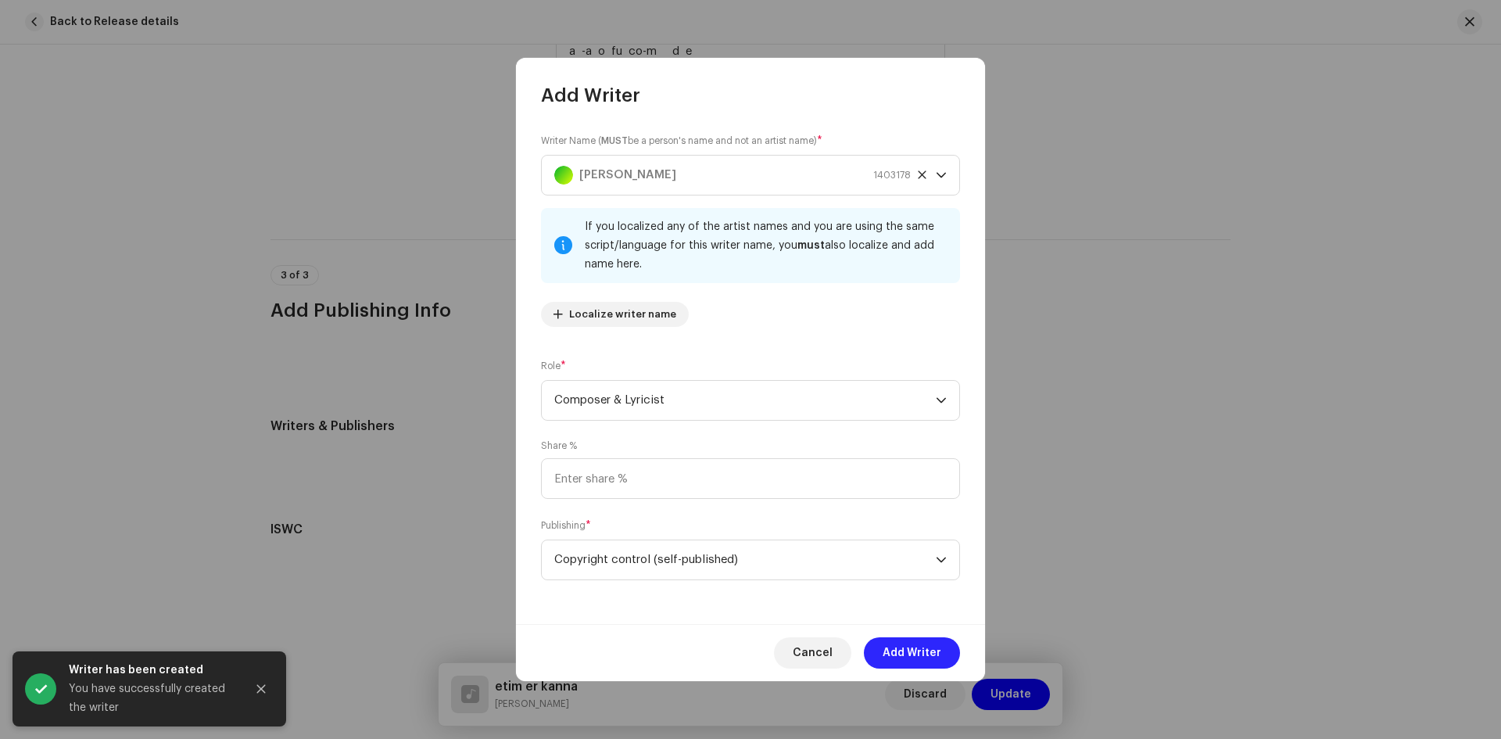
click at [931, 653] on span "Add Writer" at bounding box center [911, 652] width 59 height 31
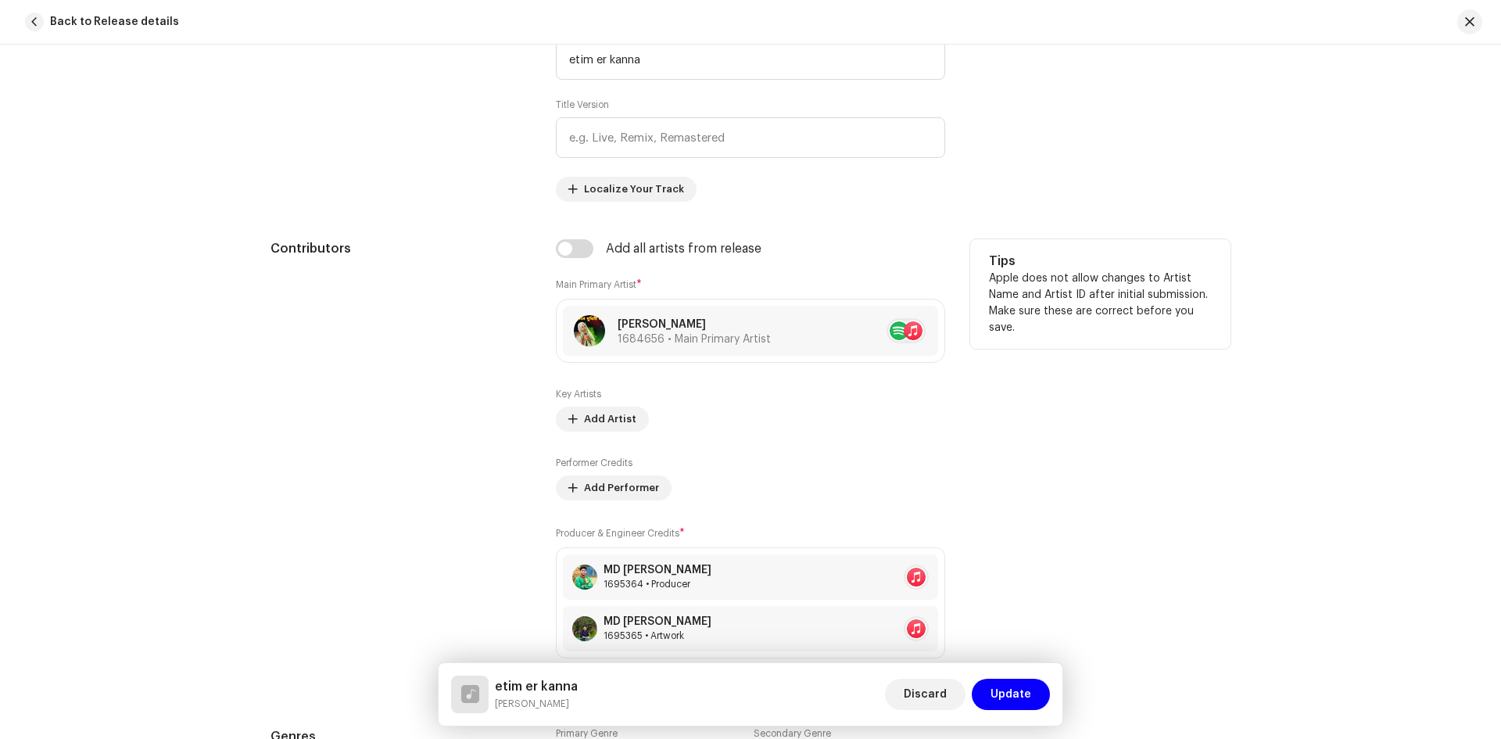
scroll to position [525, 0]
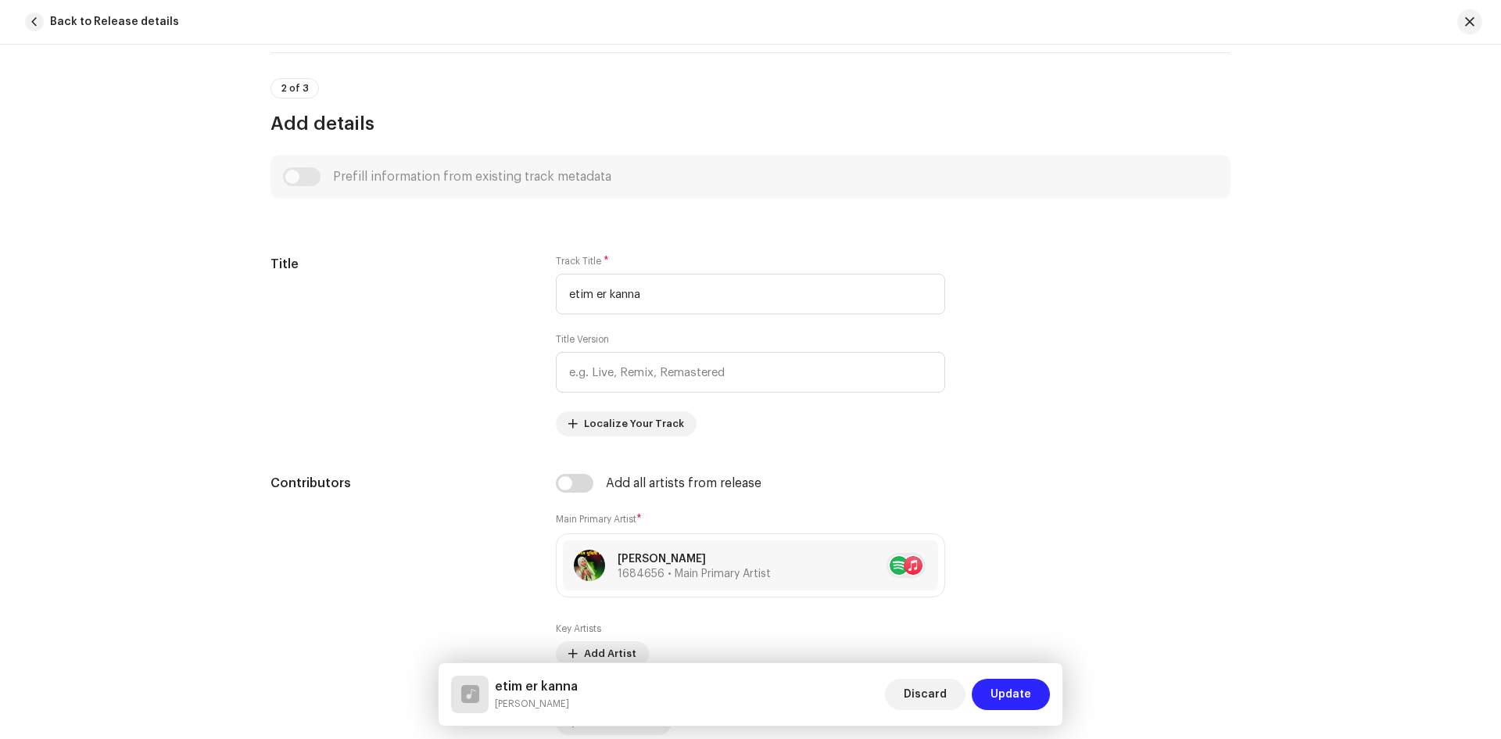
click at [1024, 700] on span "Update" at bounding box center [1010, 693] width 41 height 31
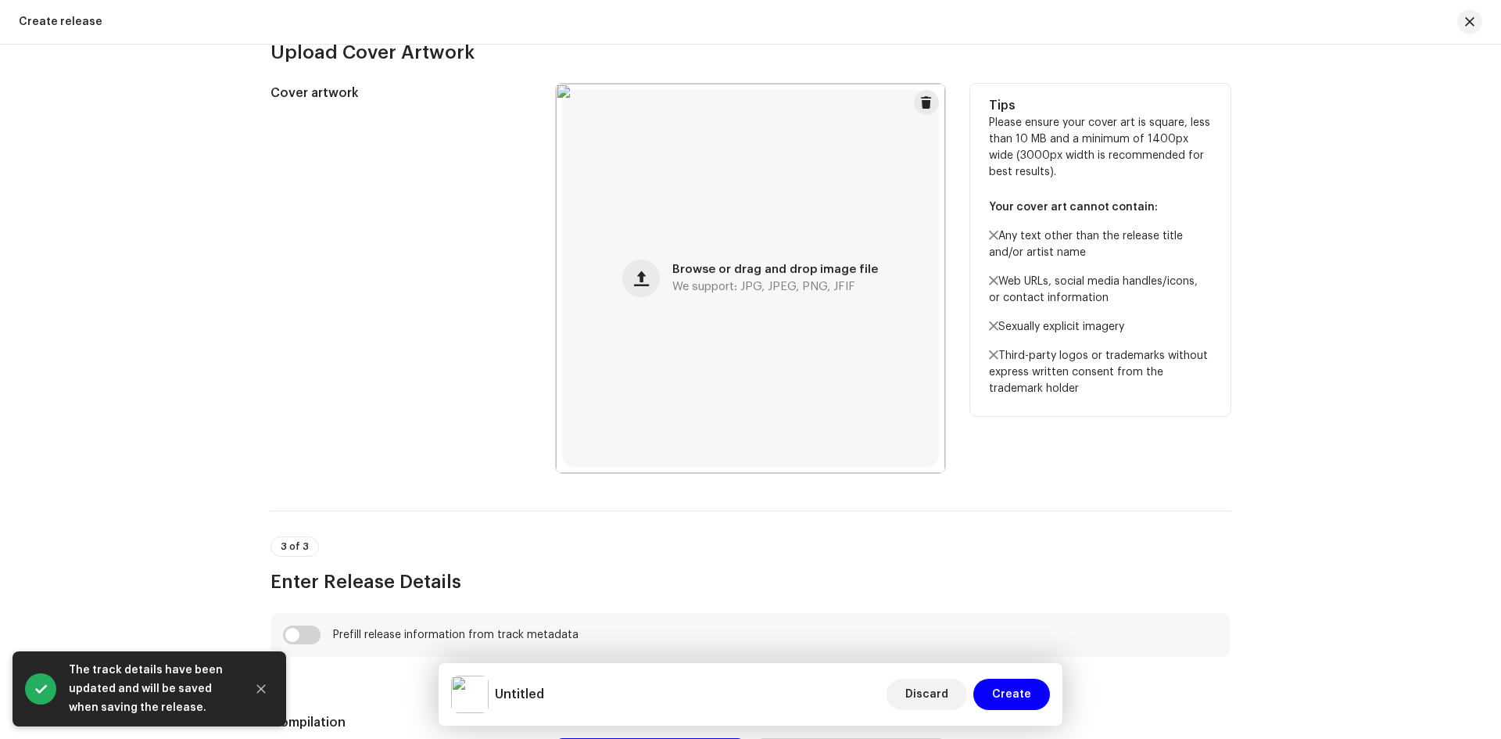
scroll to position [938, 0]
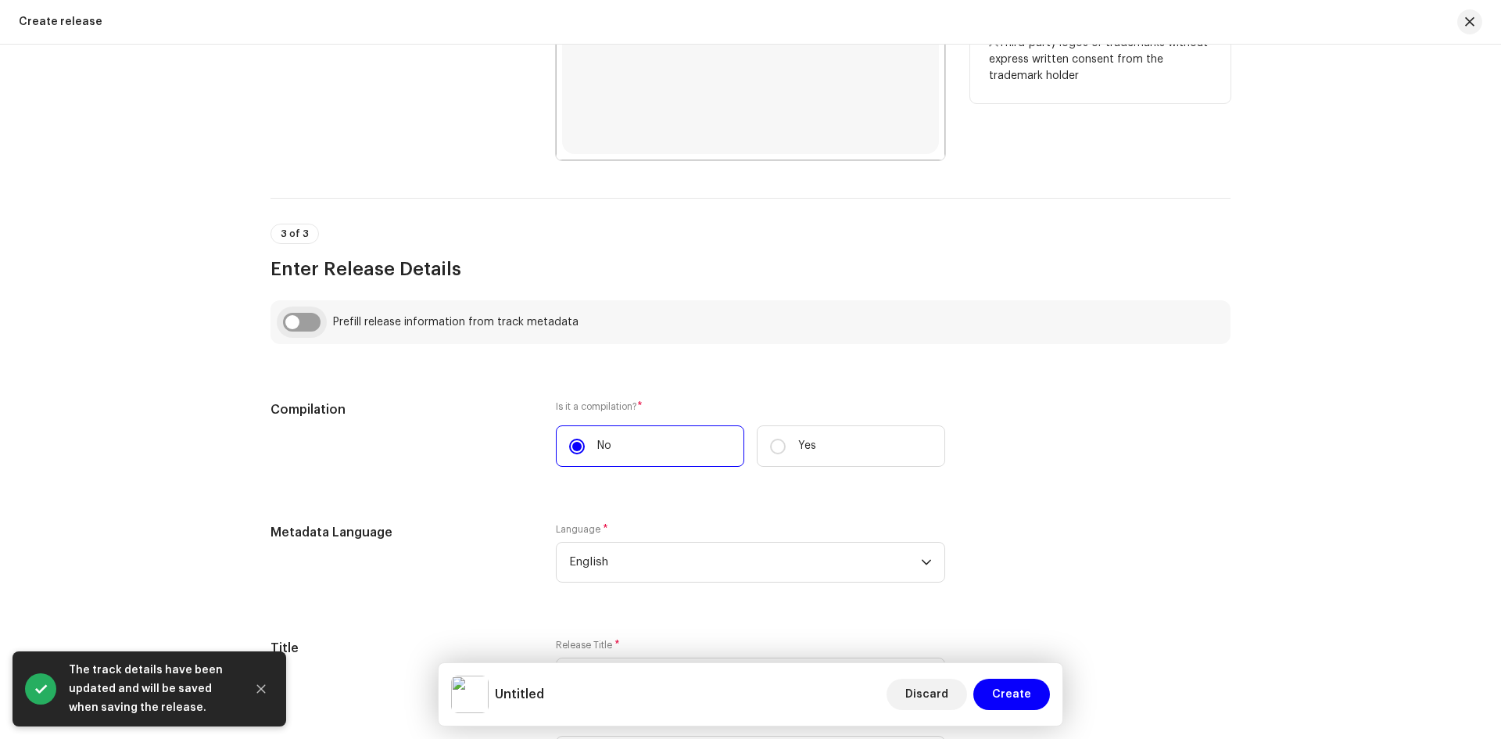
click at [302, 330] on input "checkbox" at bounding box center [302, 322] width 38 height 19
checkbox input "true"
type input "etim er kanna"
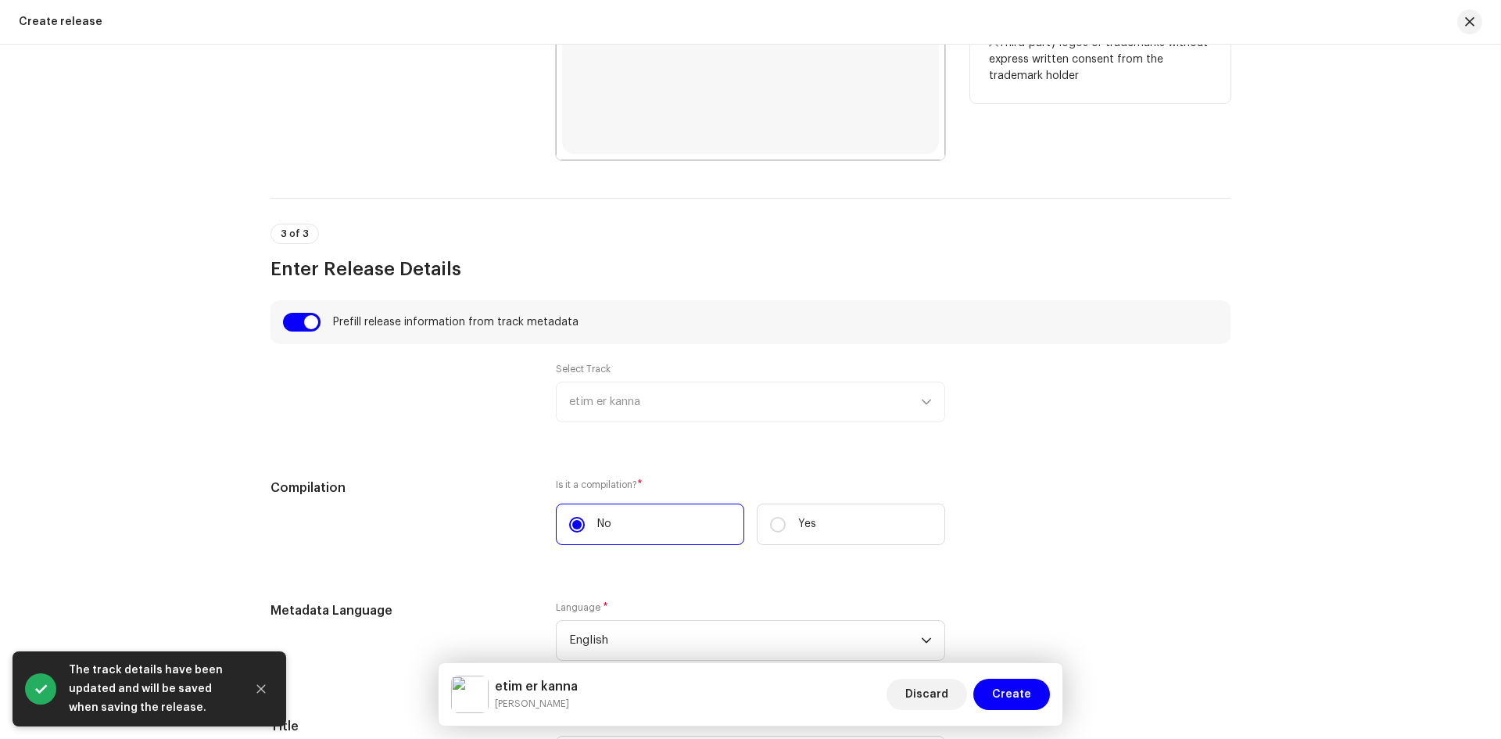
scroll to position [1172, 0]
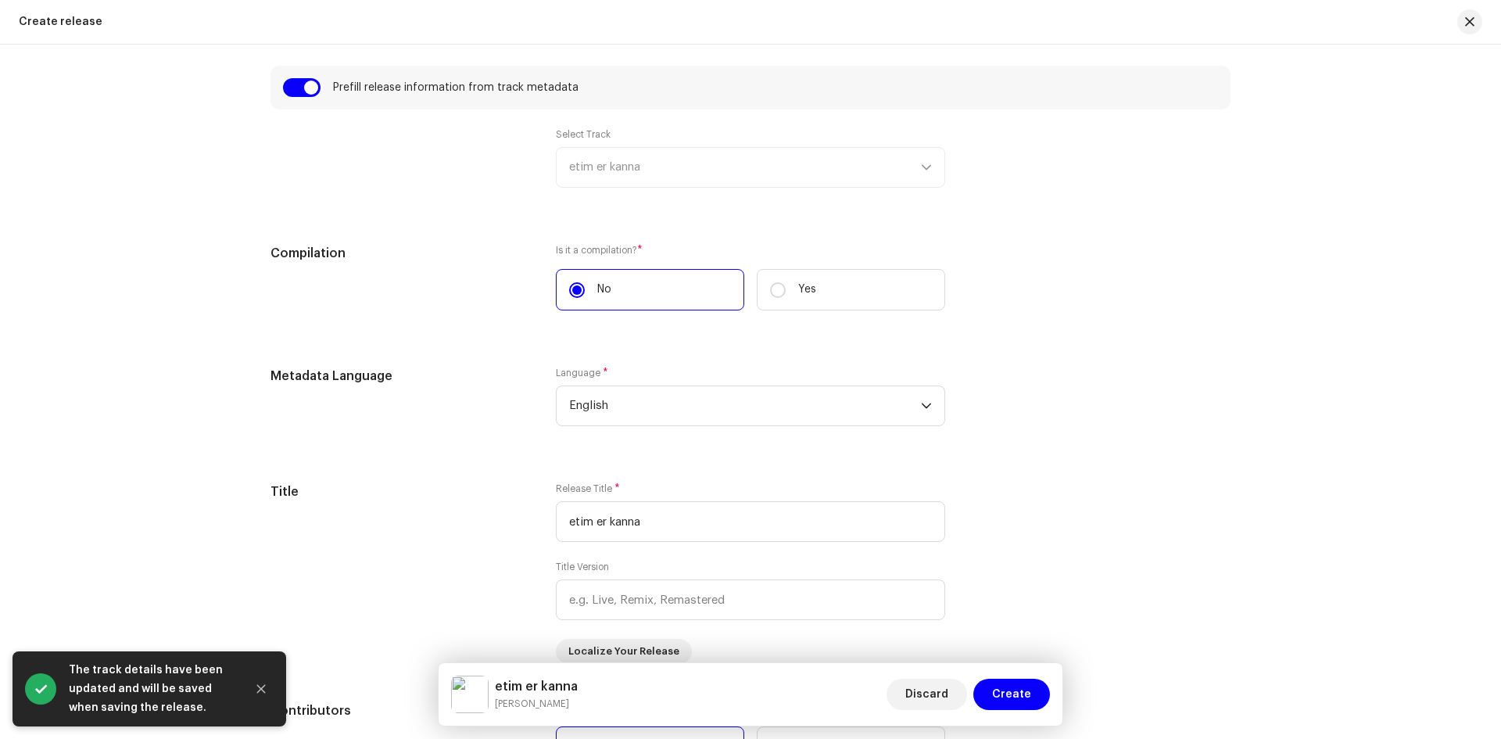
click at [665, 172] on div "Select Track etim er kanna" at bounding box center [750, 157] width 389 height 59
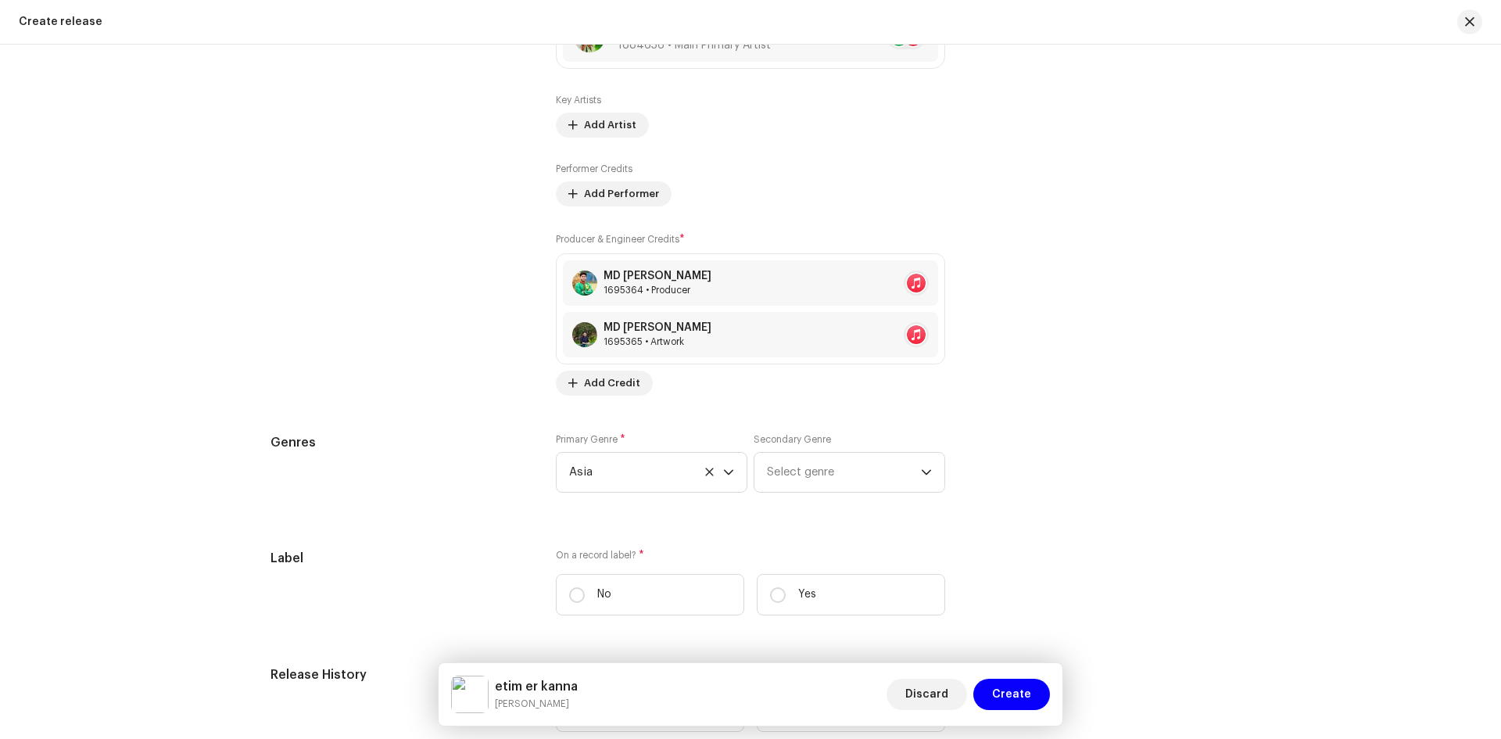
scroll to position [2189, 0]
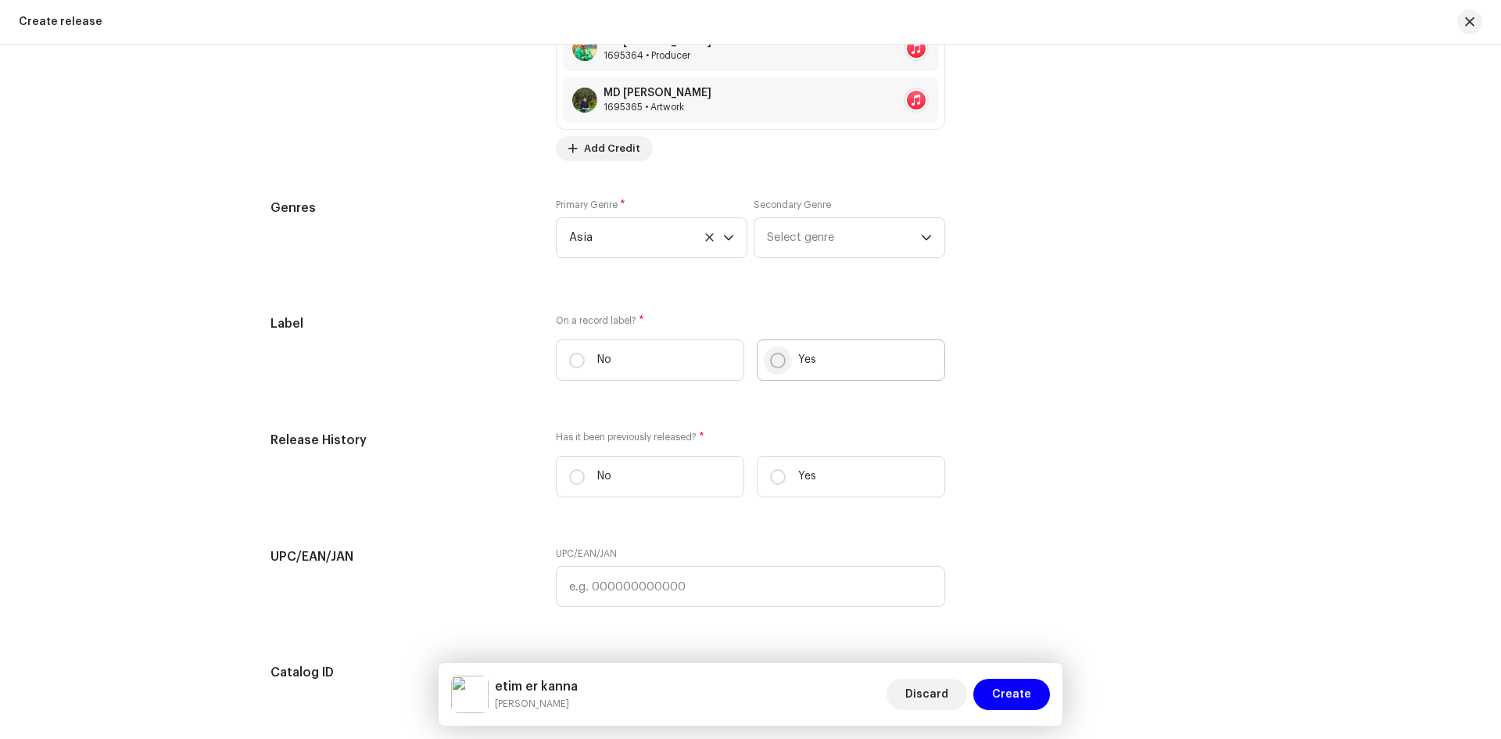
click at [780, 358] on input "Yes" at bounding box center [778, 361] width 16 height 16
radio input "true"
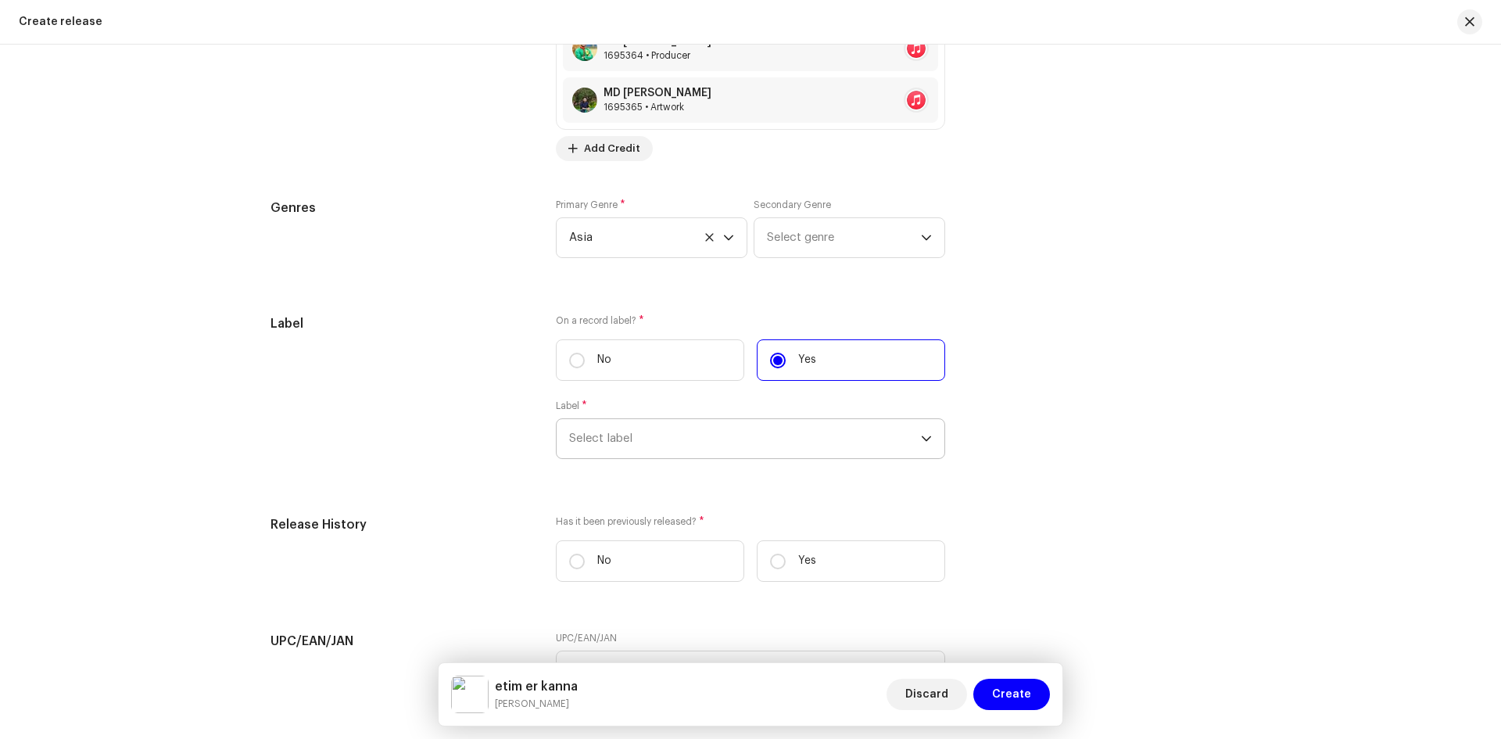
click at [704, 428] on span "Select label" at bounding box center [745, 438] width 352 height 39
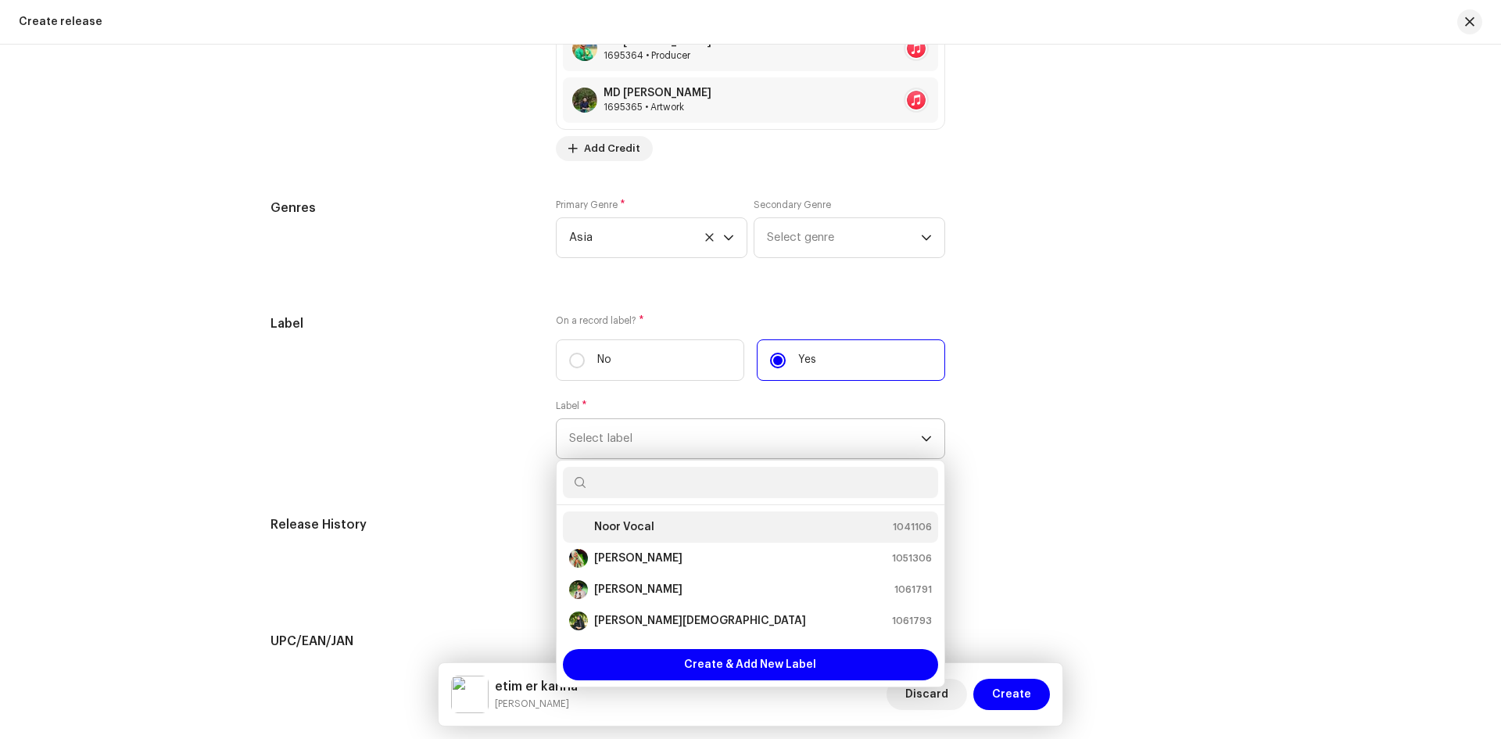
click at [632, 528] on strong "Noor Vocal" at bounding box center [624, 527] width 60 height 16
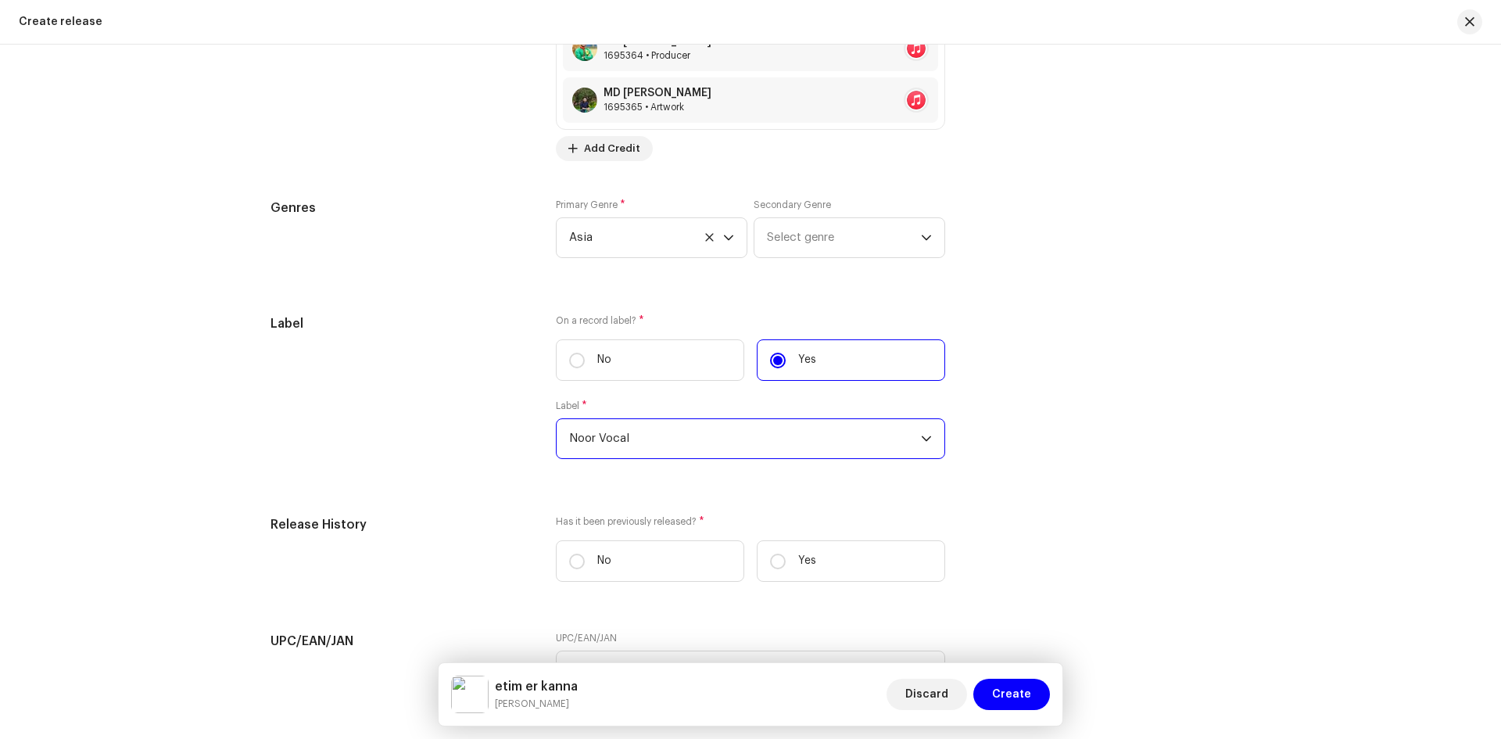
scroll to position [2423, 0]
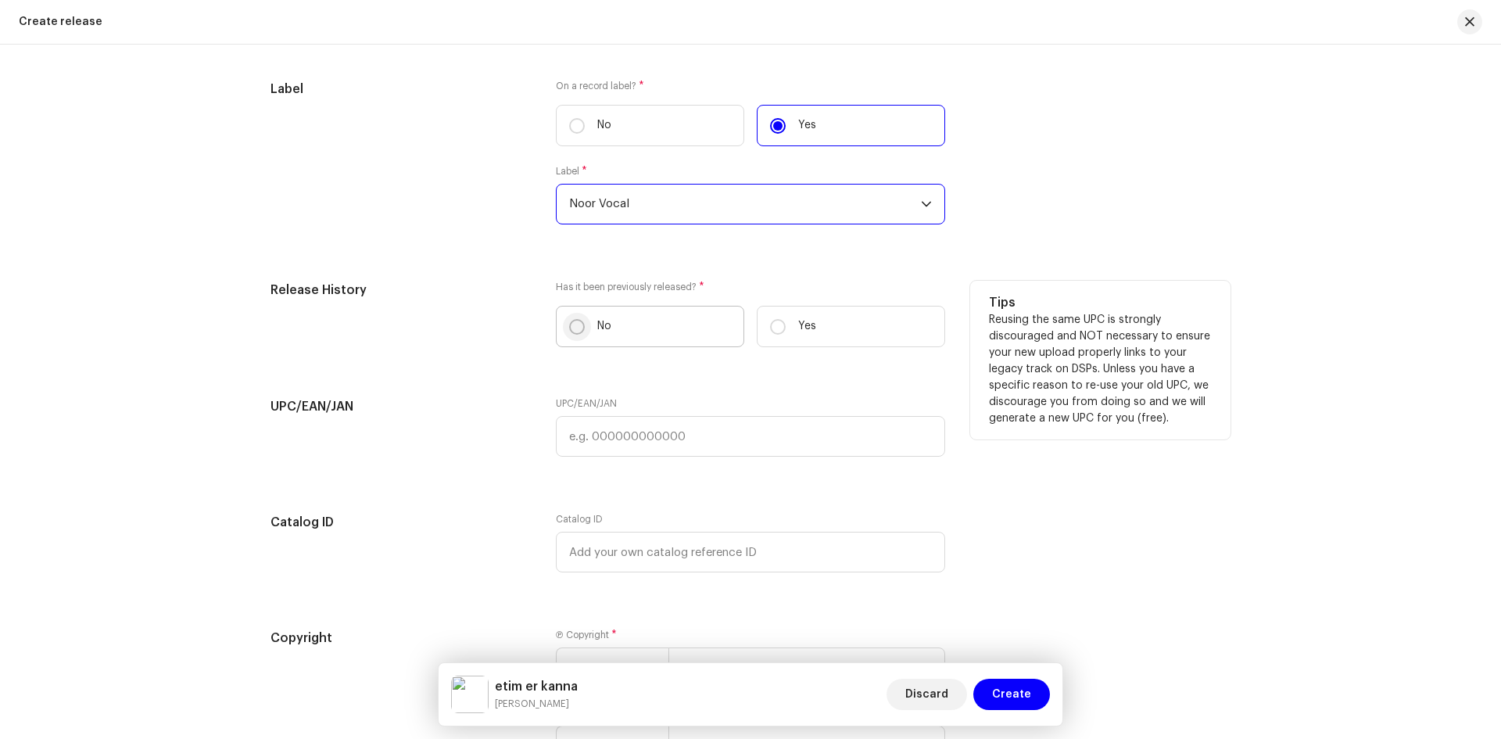
click at [570, 331] on input "No" at bounding box center [577, 327] width 16 height 16
radio input "true"
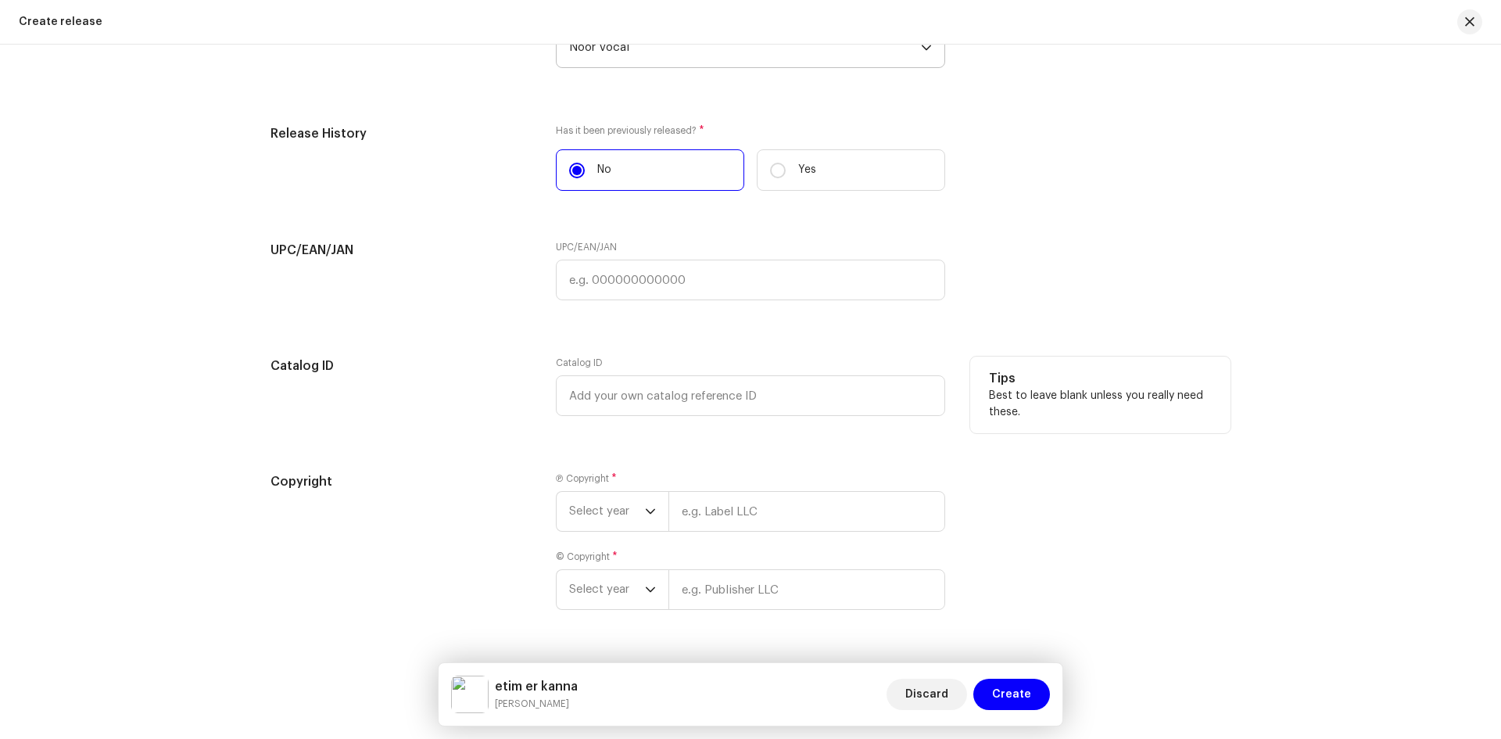
scroll to position [2619, 0]
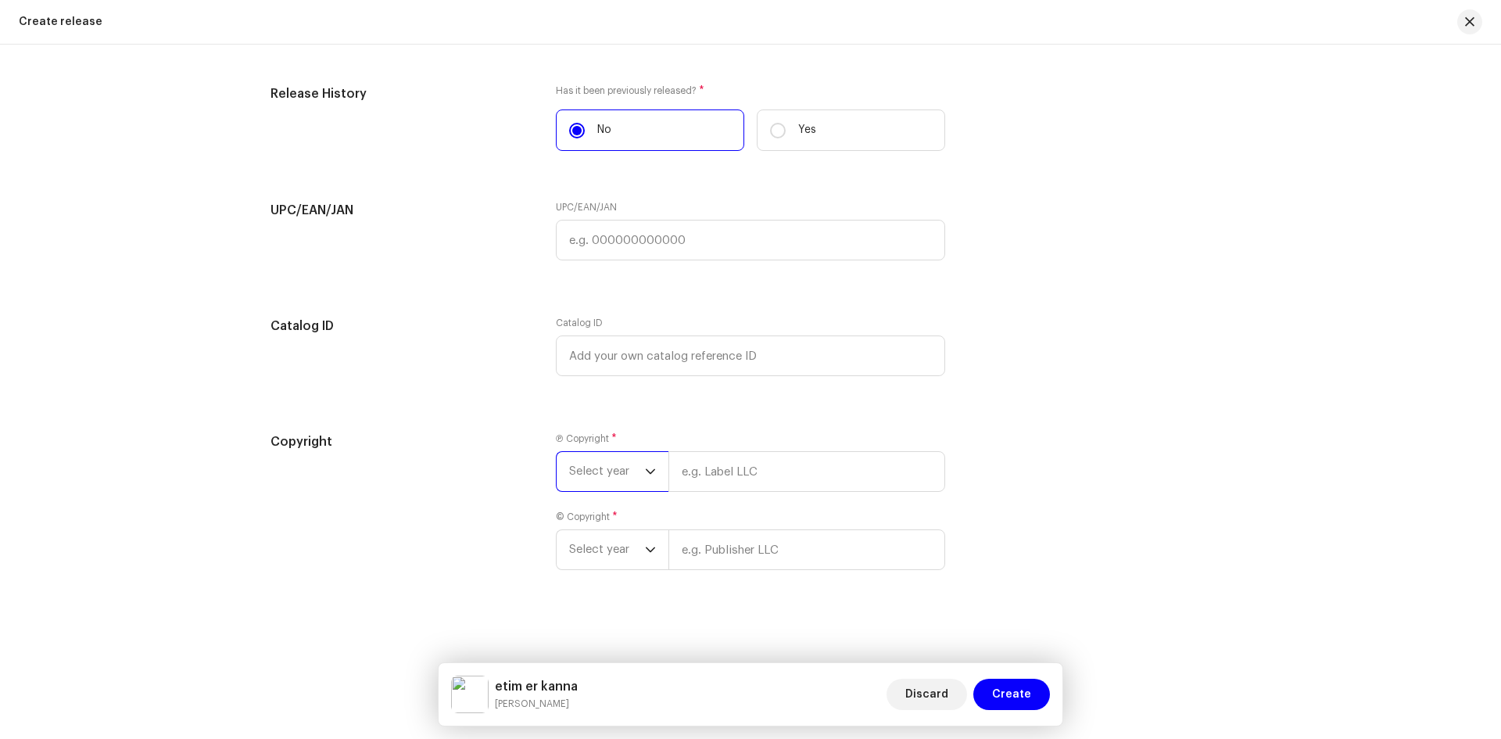
click at [610, 466] on span "Select year" at bounding box center [607, 471] width 76 height 39
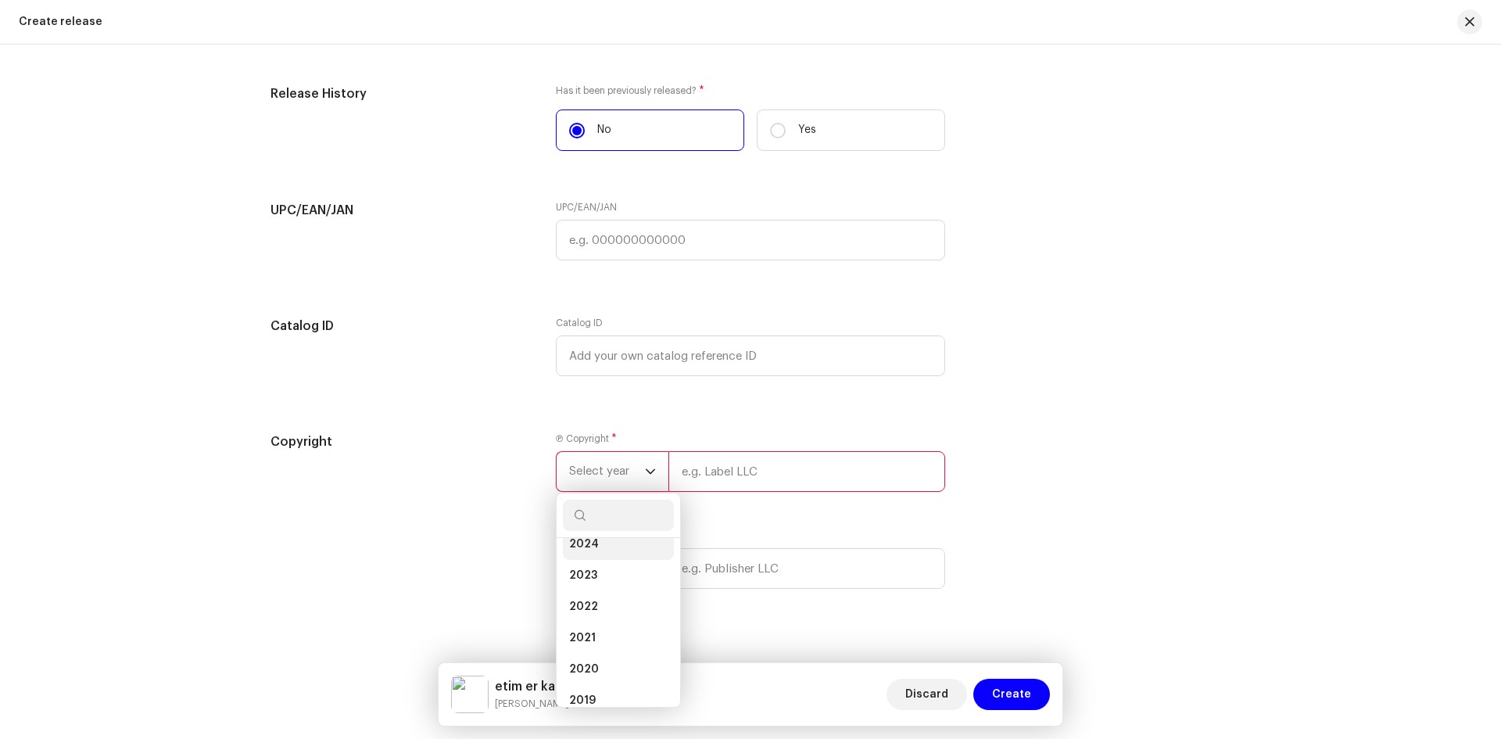
scroll to position [69, 0]
click at [566, 546] on li "2024" at bounding box center [618, 553] width 111 height 31
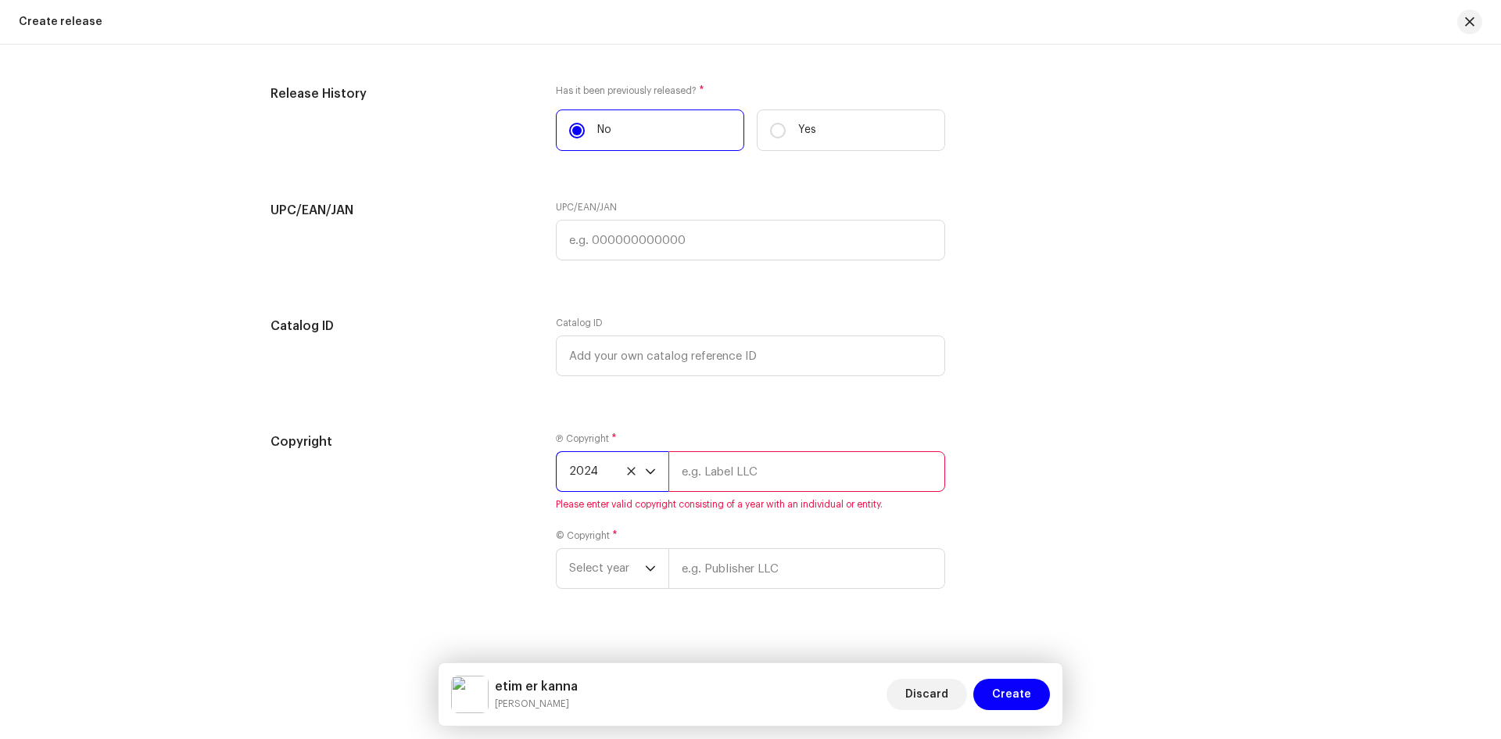
click at [738, 465] on input "text" at bounding box center [806, 471] width 277 height 41
type input "NOOR VOCAL"
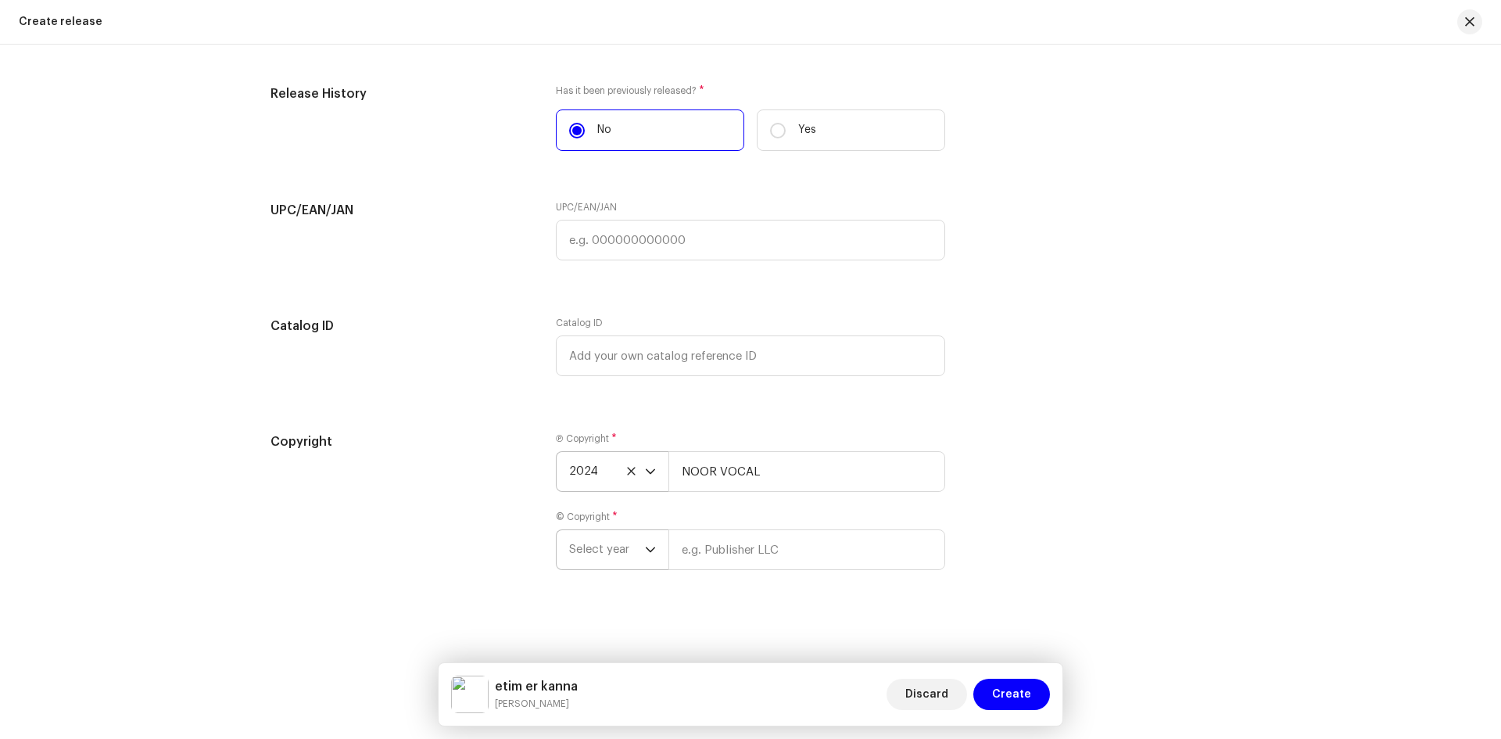
click at [635, 553] on span "Select year" at bounding box center [607, 549] width 76 height 39
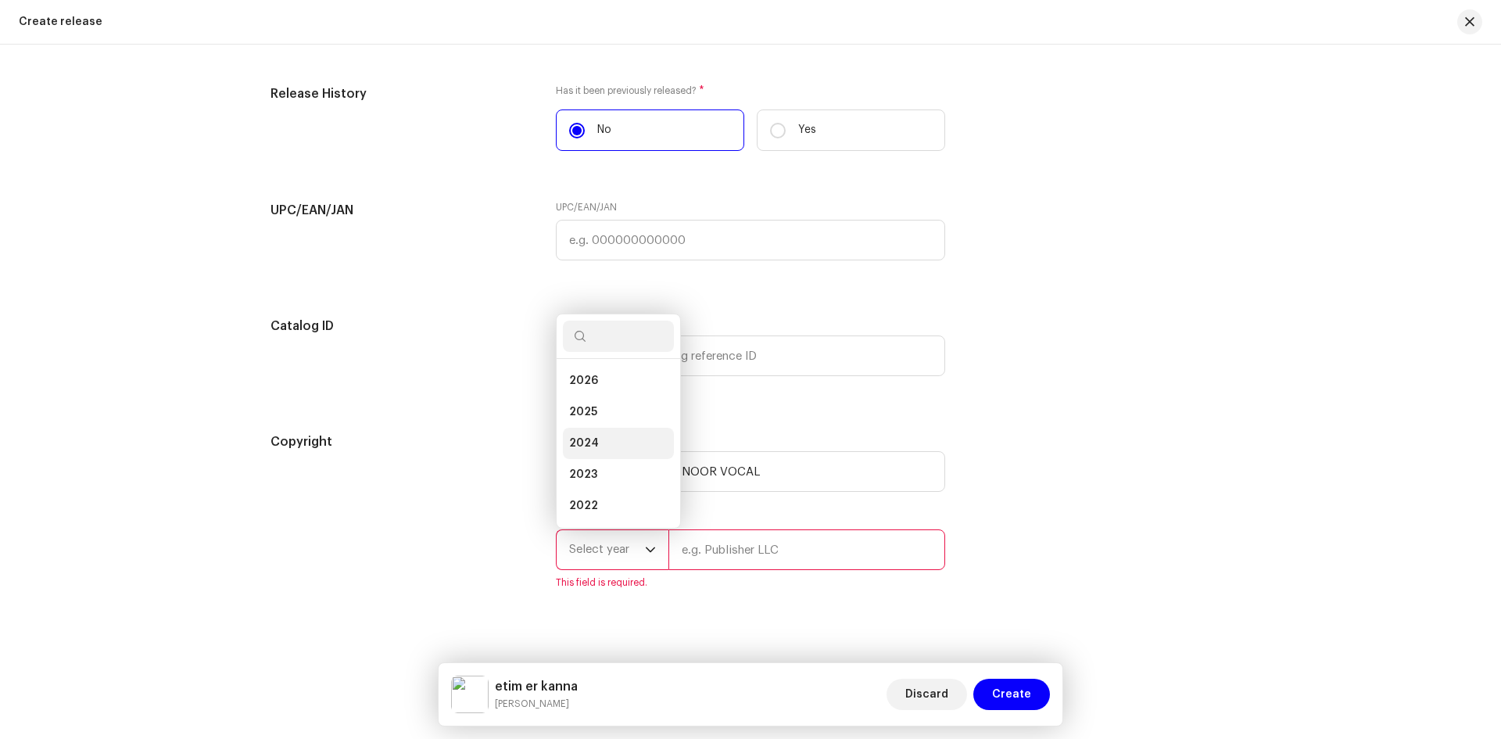
click at [590, 445] on span "2024" at bounding box center [584, 443] width 30 height 16
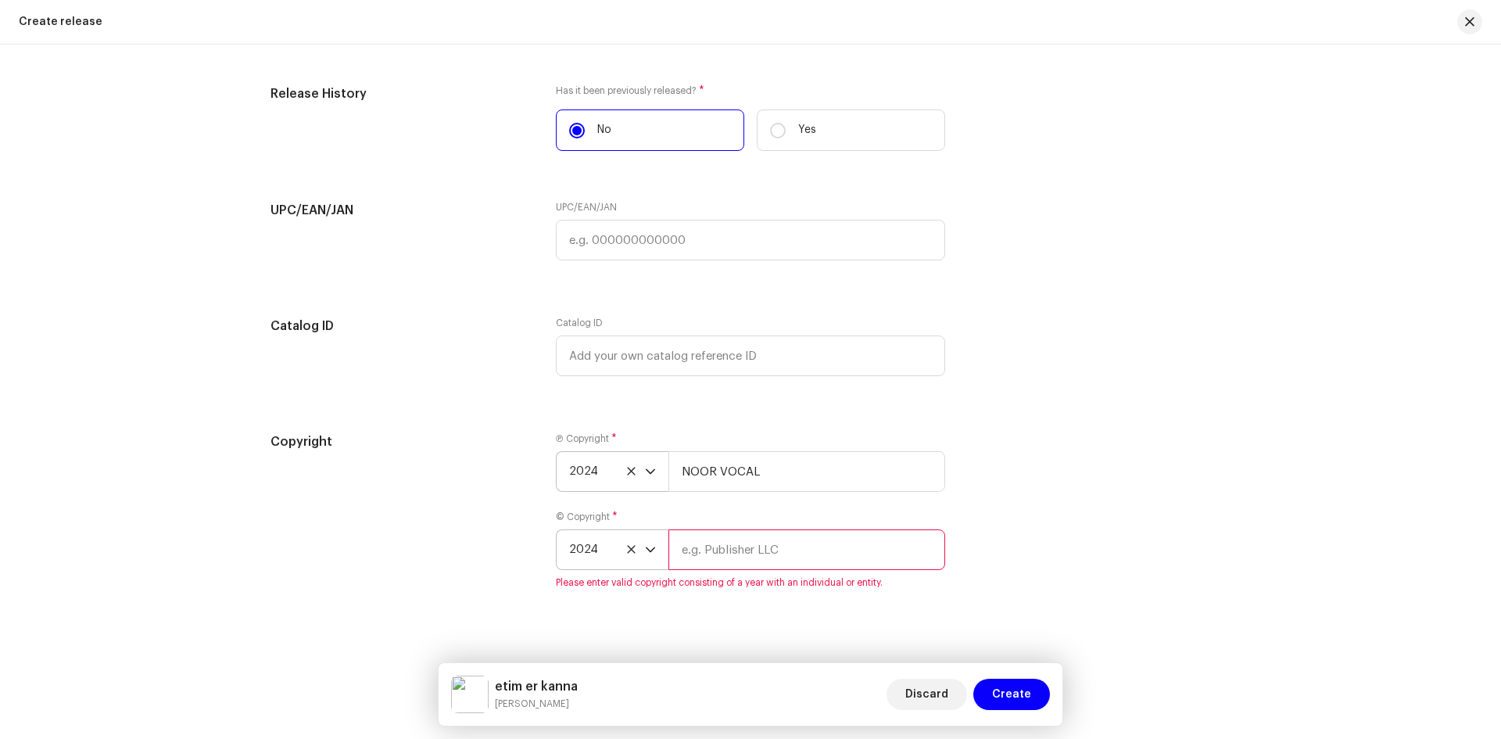
click at [715, 556] on input "text" at bounding box center [806, 549] width 277 height 41
type input "NOOR VOCAL"
click at [1065, 501] on div "Copyright Ⓟ Copyright * 2024 NOOR VOCAL © Copyright * 2024 NOOR VOCAL" at bounding box center [750, 510] width 960 height 156
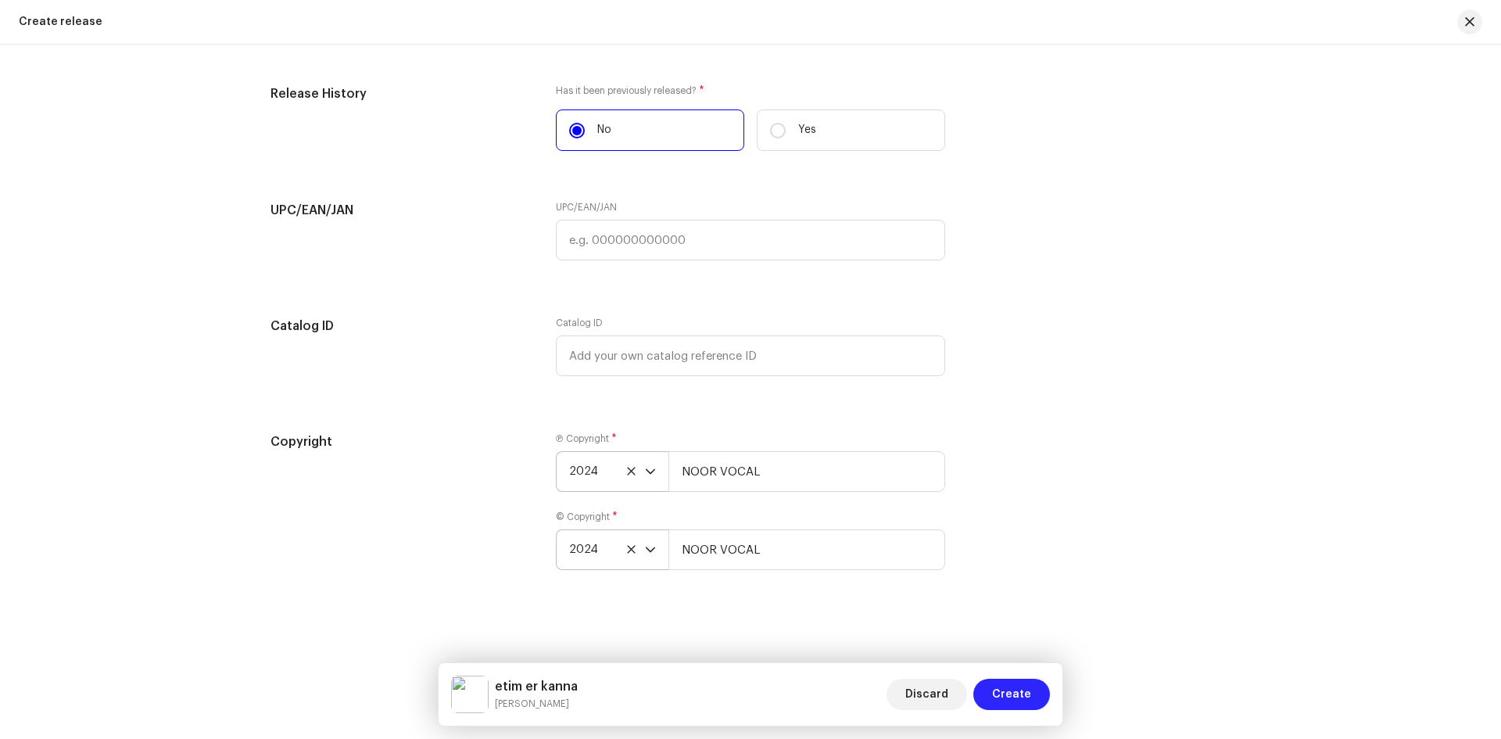
click at [1009, 708] on span "Create" at bounding box center [1011, 693] width 39 height 31
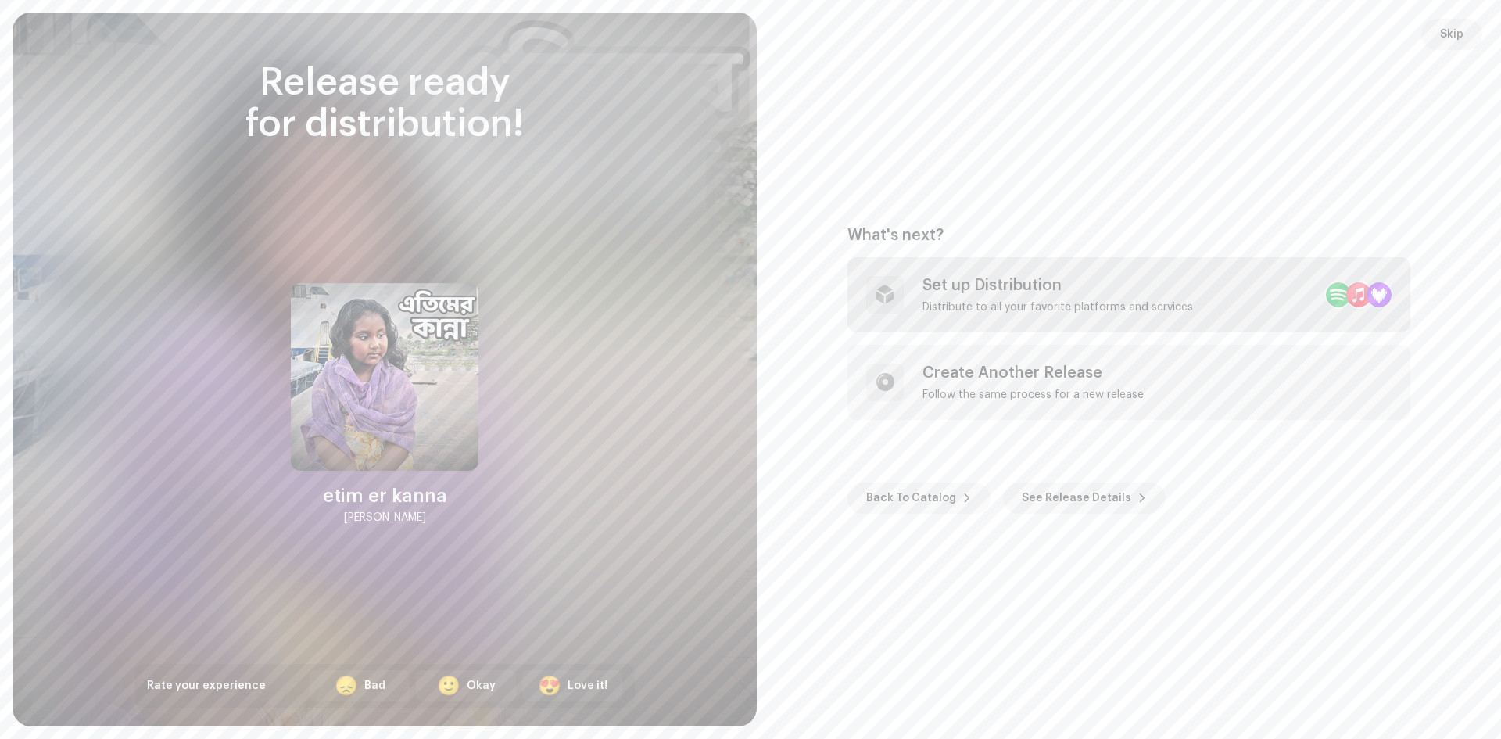
click at [1025, 297] on div "Set up Distribution Distribute to all your favorite platforms and services" at bounding box center [1057, 295] width 270 height 38
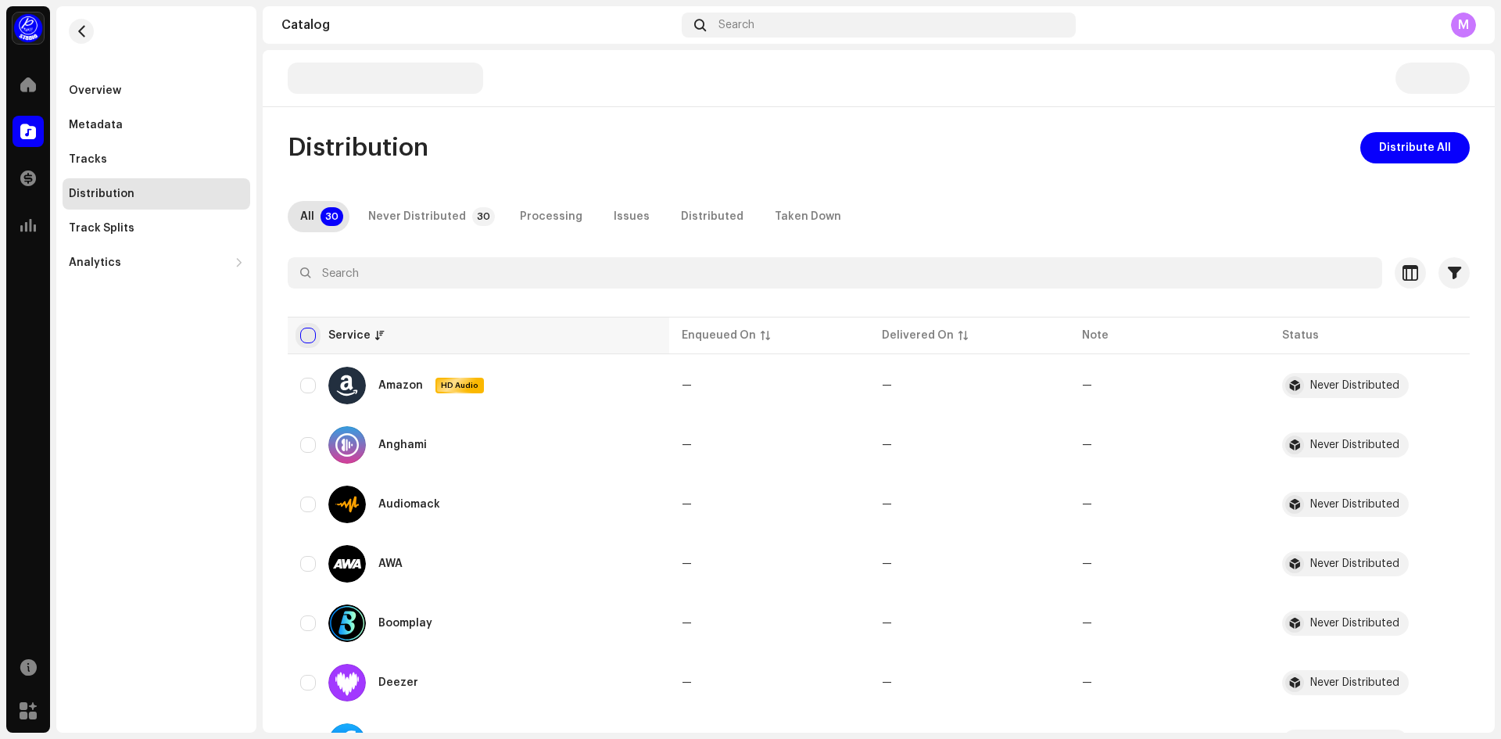
click at [307, 338] on input "checkbox" at bounding box center [308, 336] width 16 height 16
checkbox input "true"
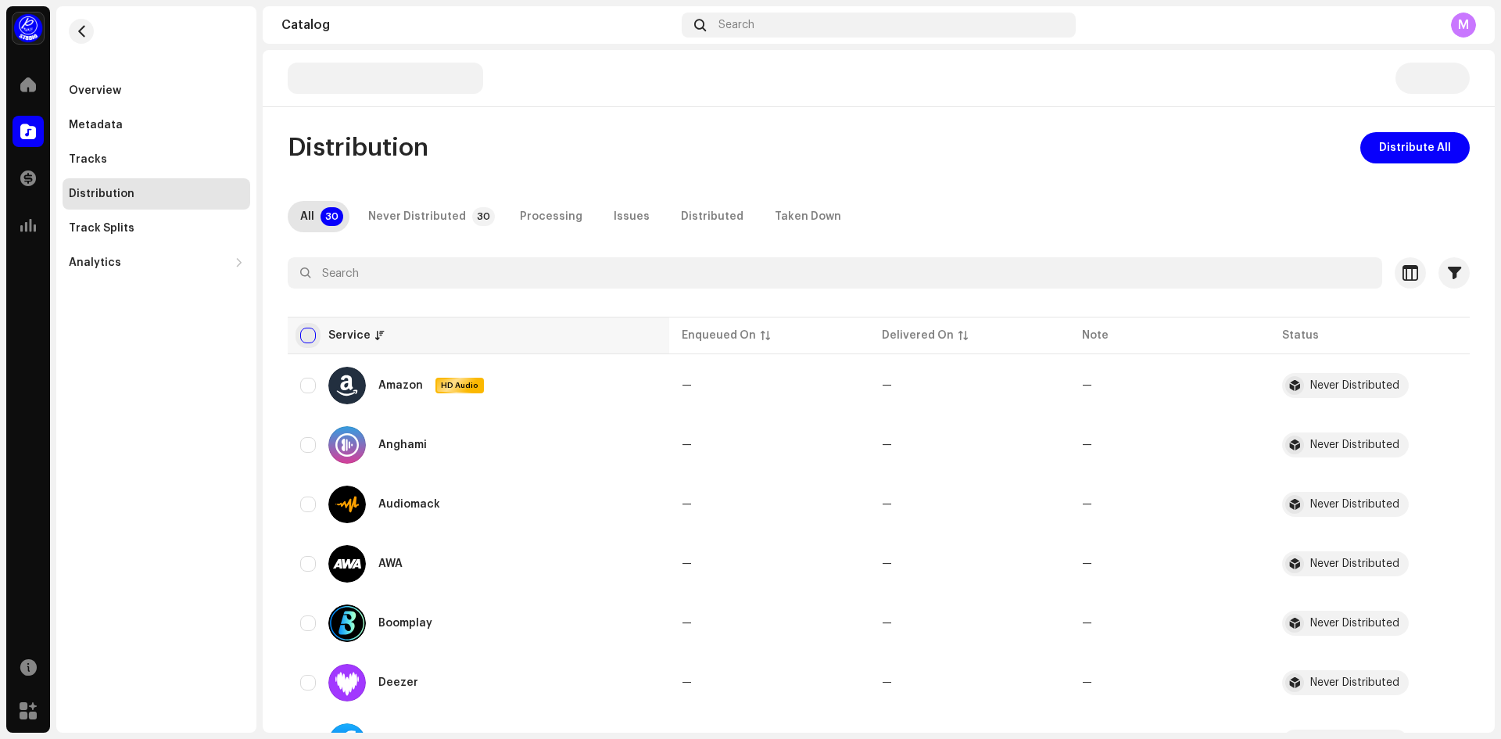
checkbox input "true"
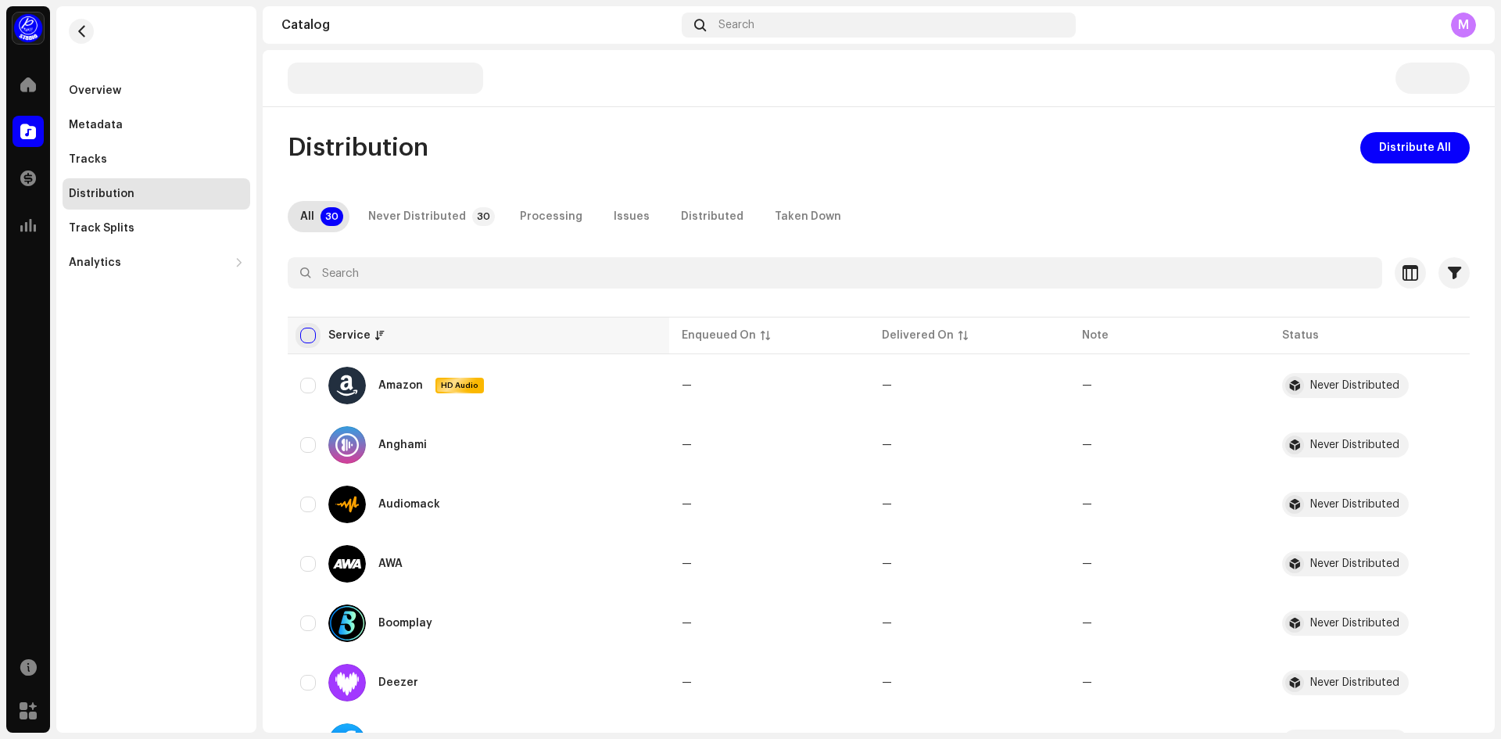
checkbox input "true"
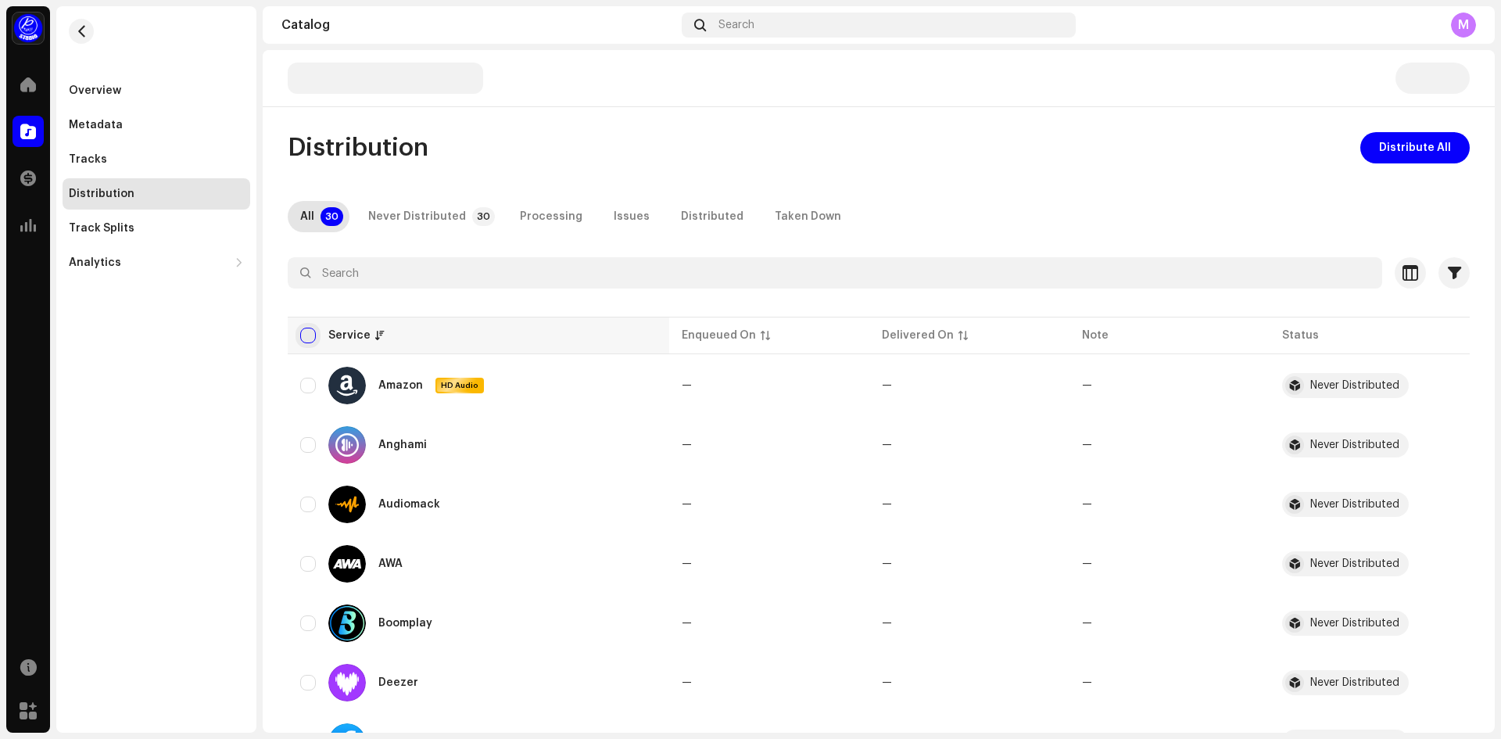
checkbox input "true"
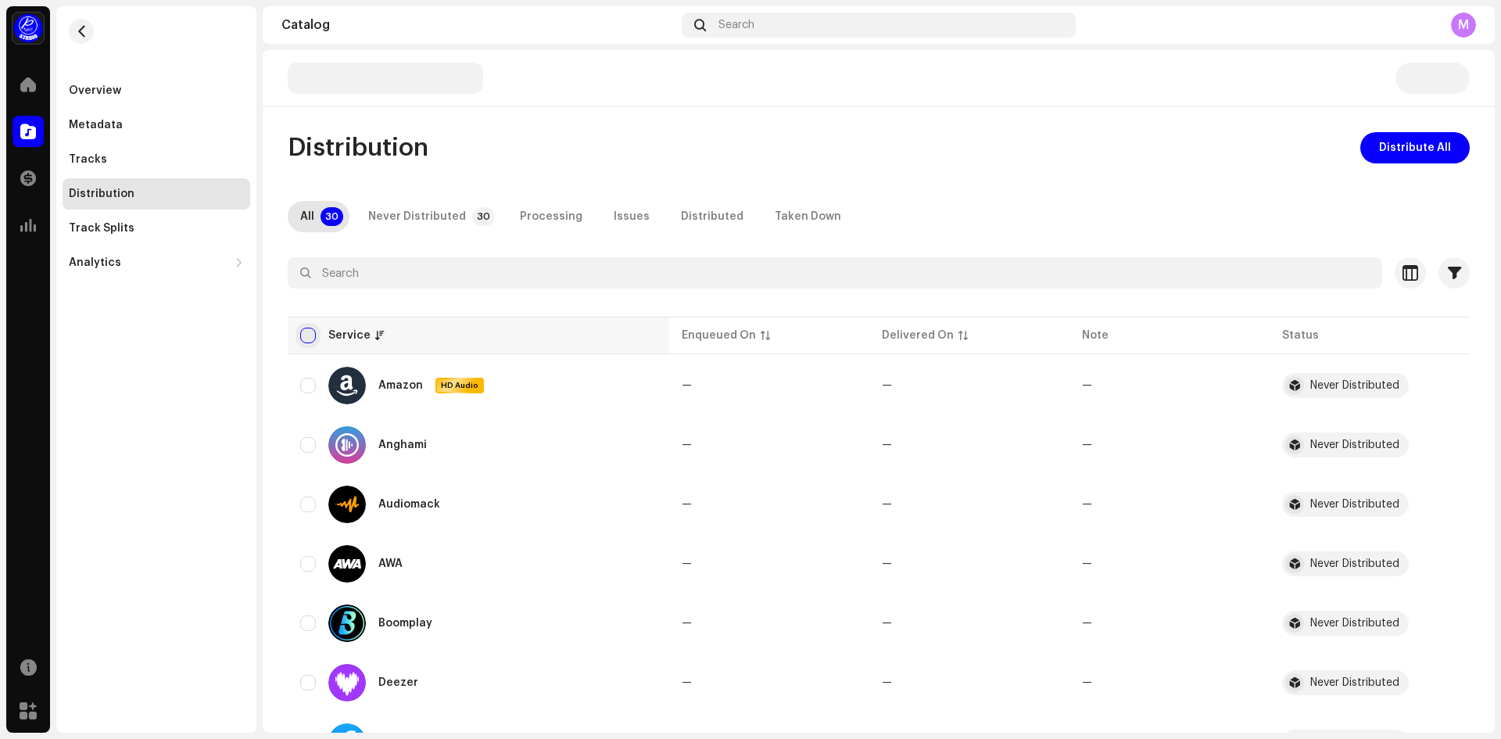
checkbox input "true"
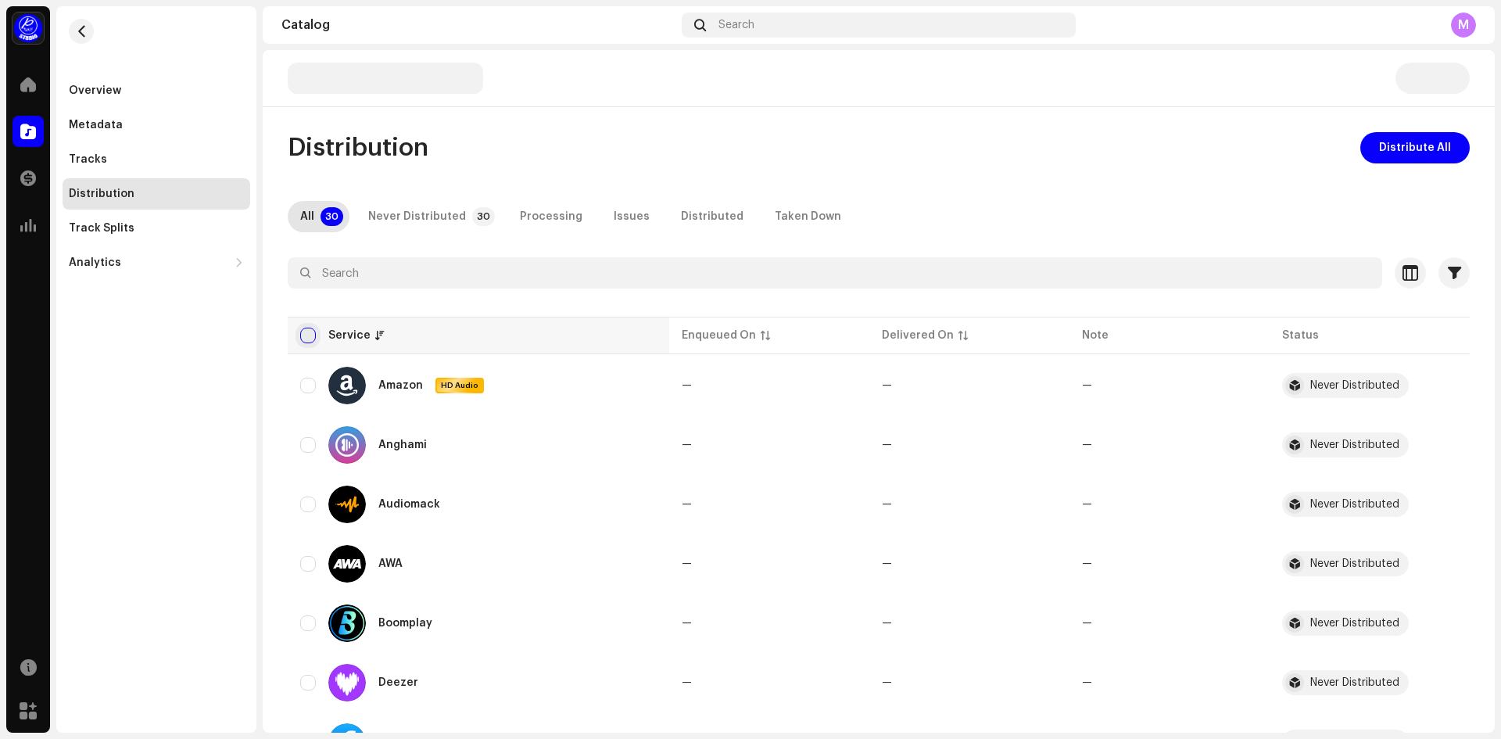
checkbox input "true"
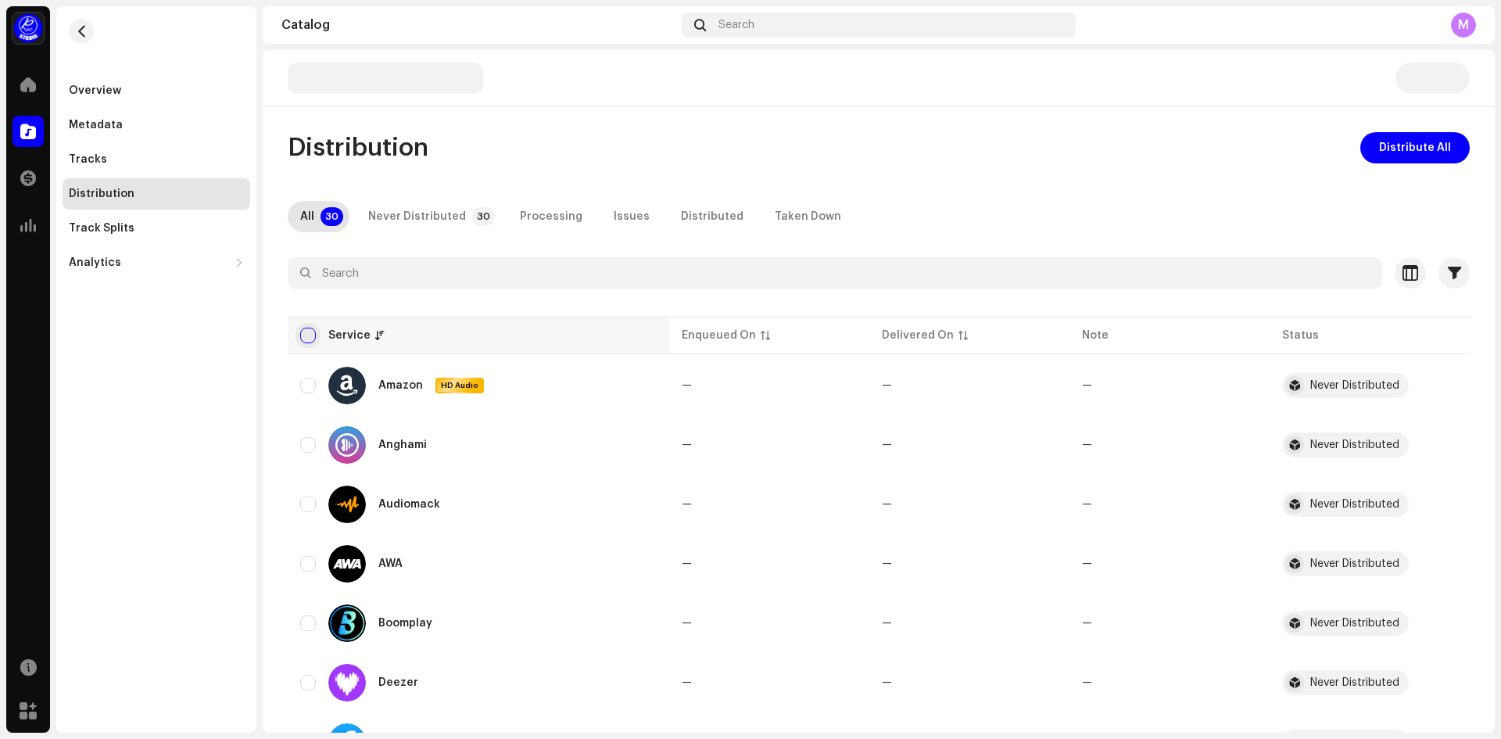
checkbox input "true"
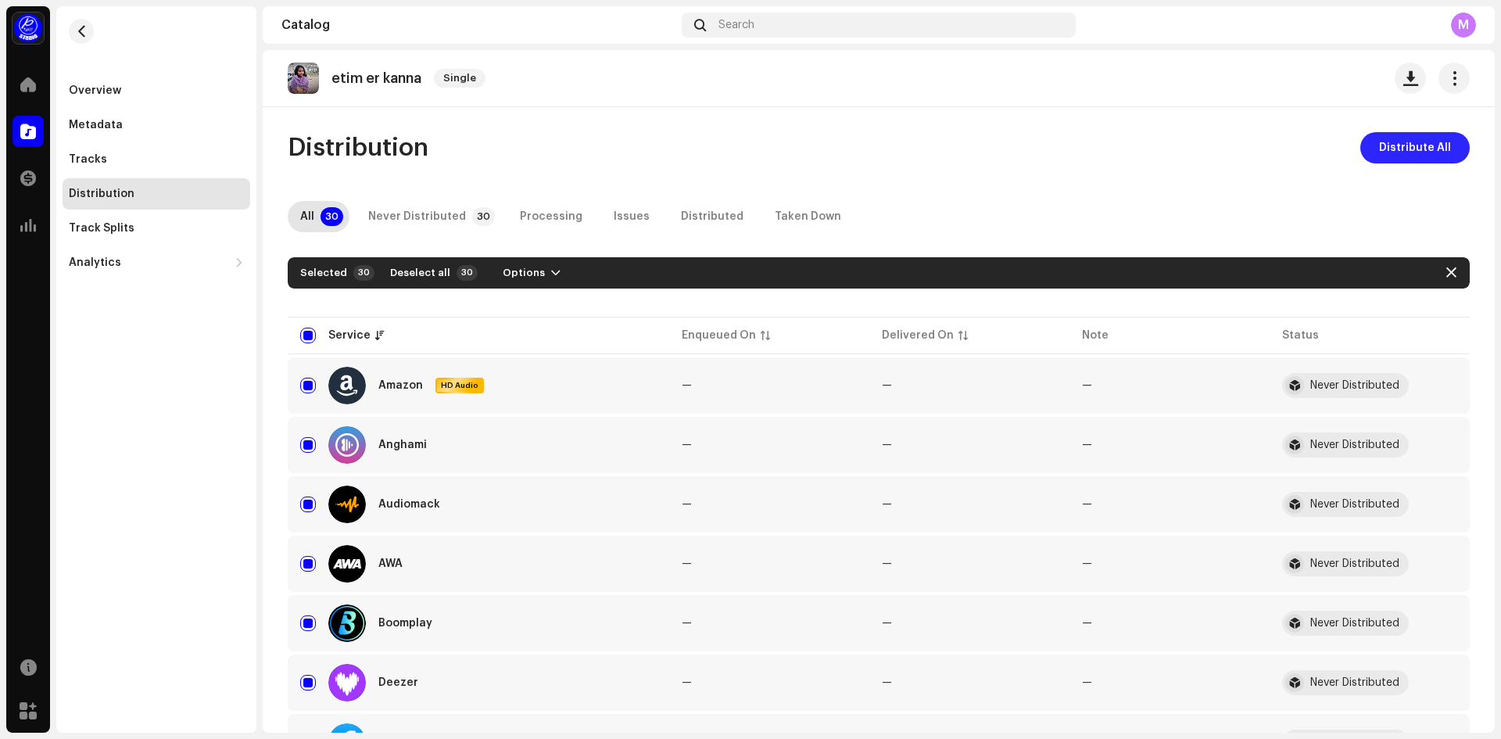
click at [1413, 156] on span "Distribute All" at bounding box center [1415, 147] width 72 height 31
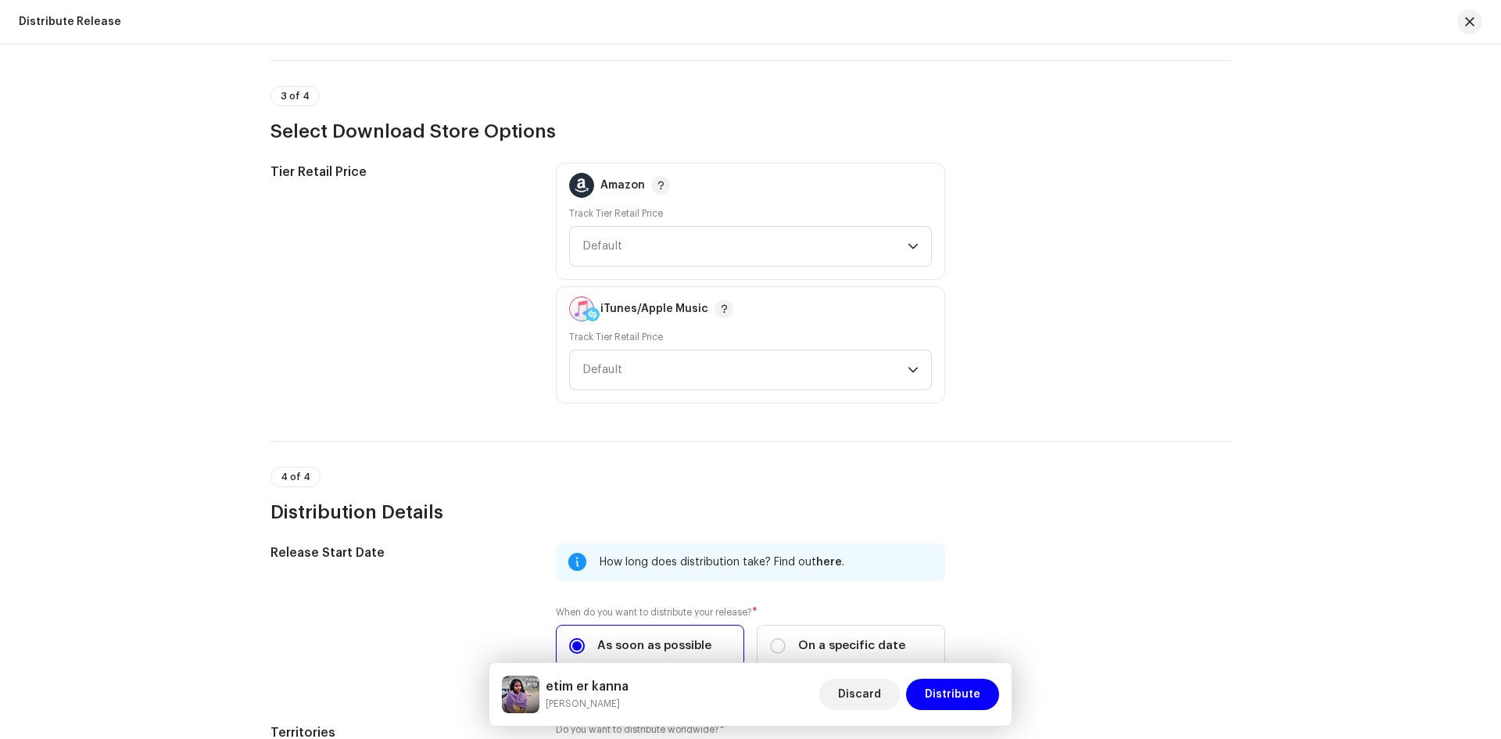
scroll to position [2032, 0]
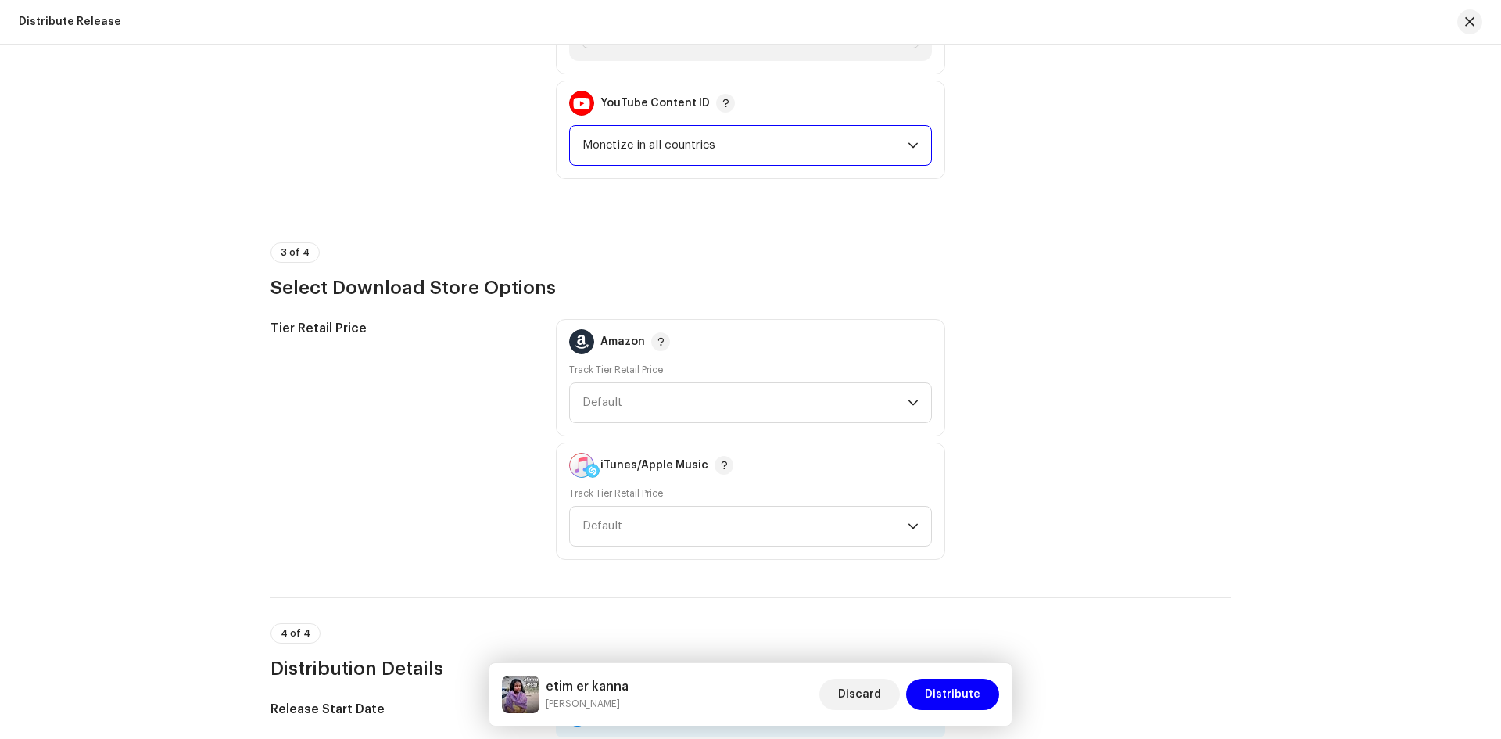
click at [728, 162] on span "Monetize in all countries" at bounding box center [744, 145] width 325 height 39
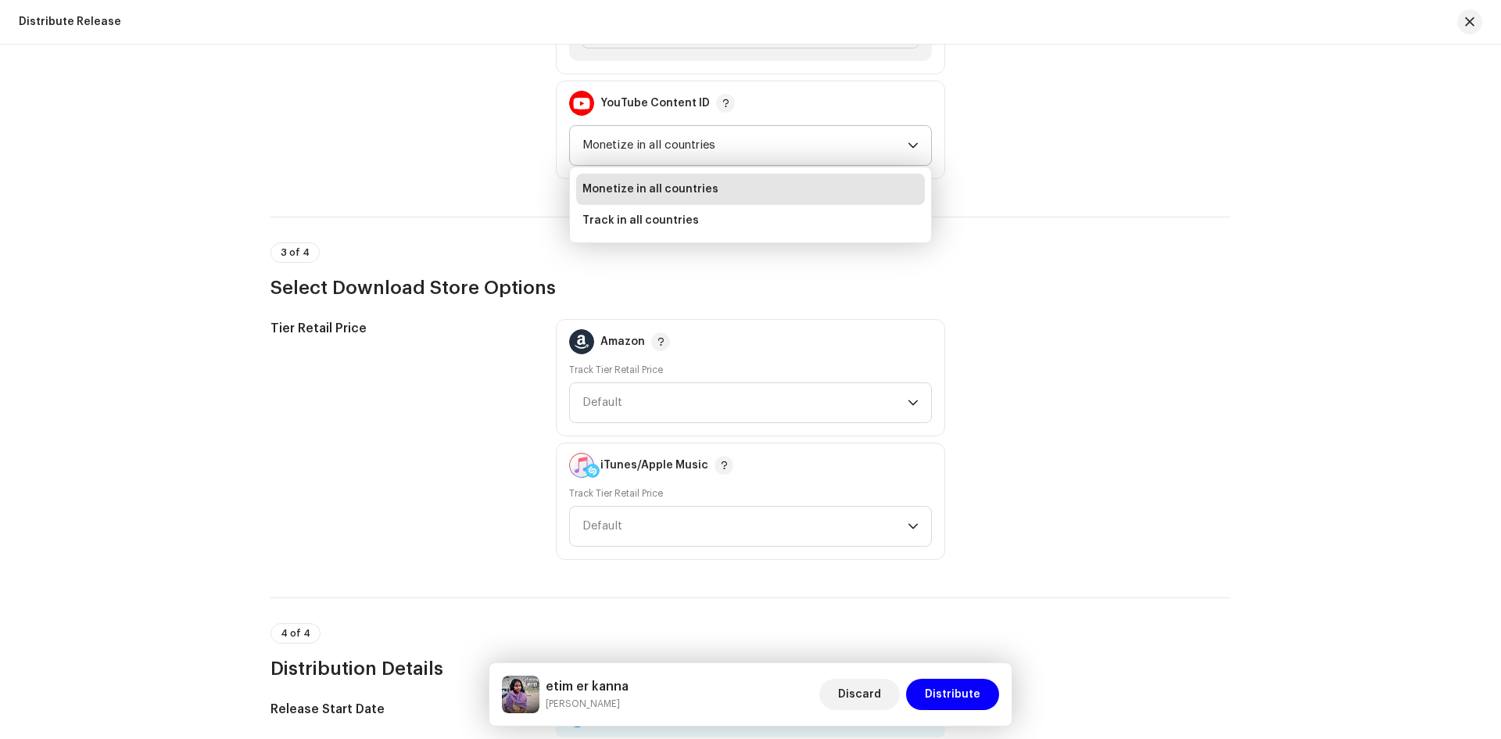
click at [650, 197] on li "Monetize in all countries" at bounding box center [750, 189] width 349 height 31
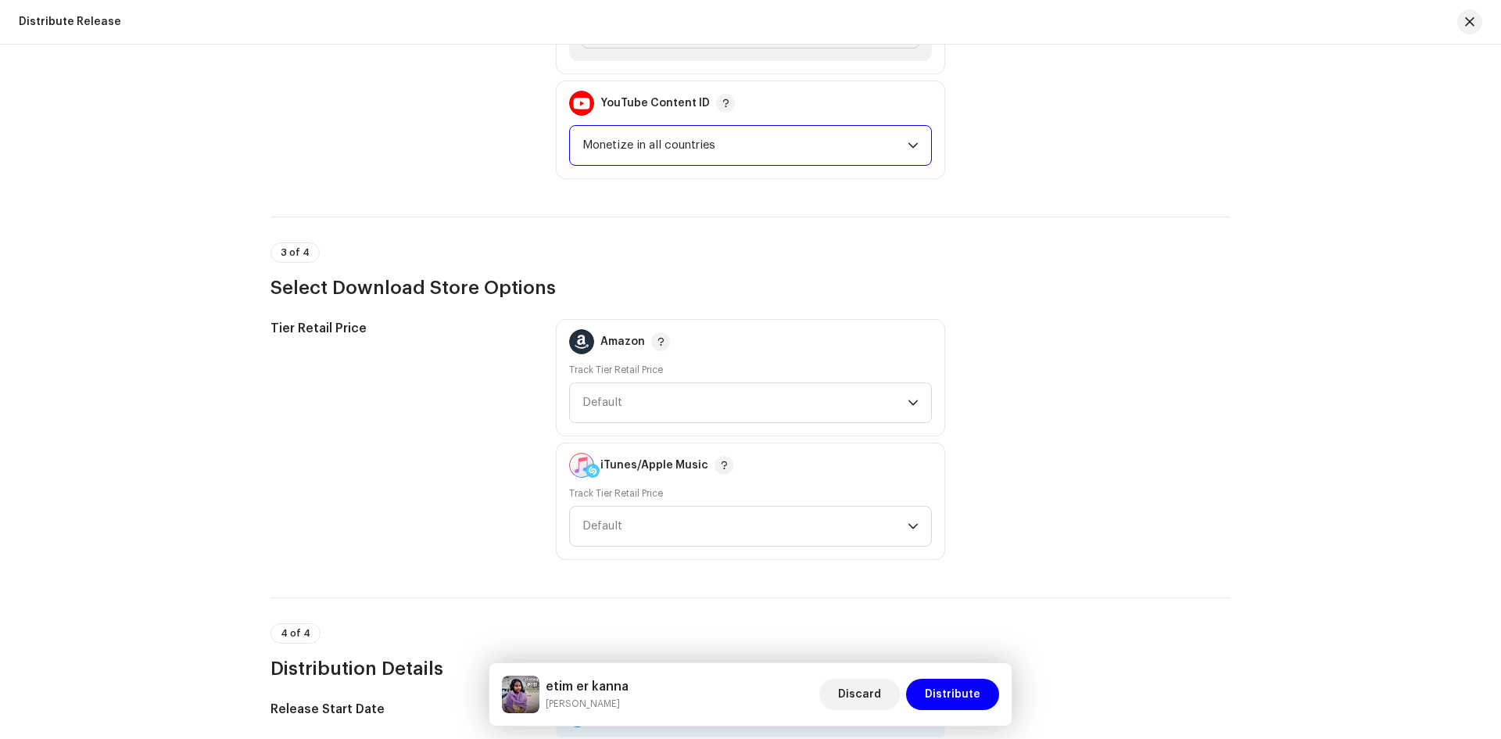
click at [667, 153] on span "Monetize in all countries" at bounding box center [744, 145] width 325 height 39
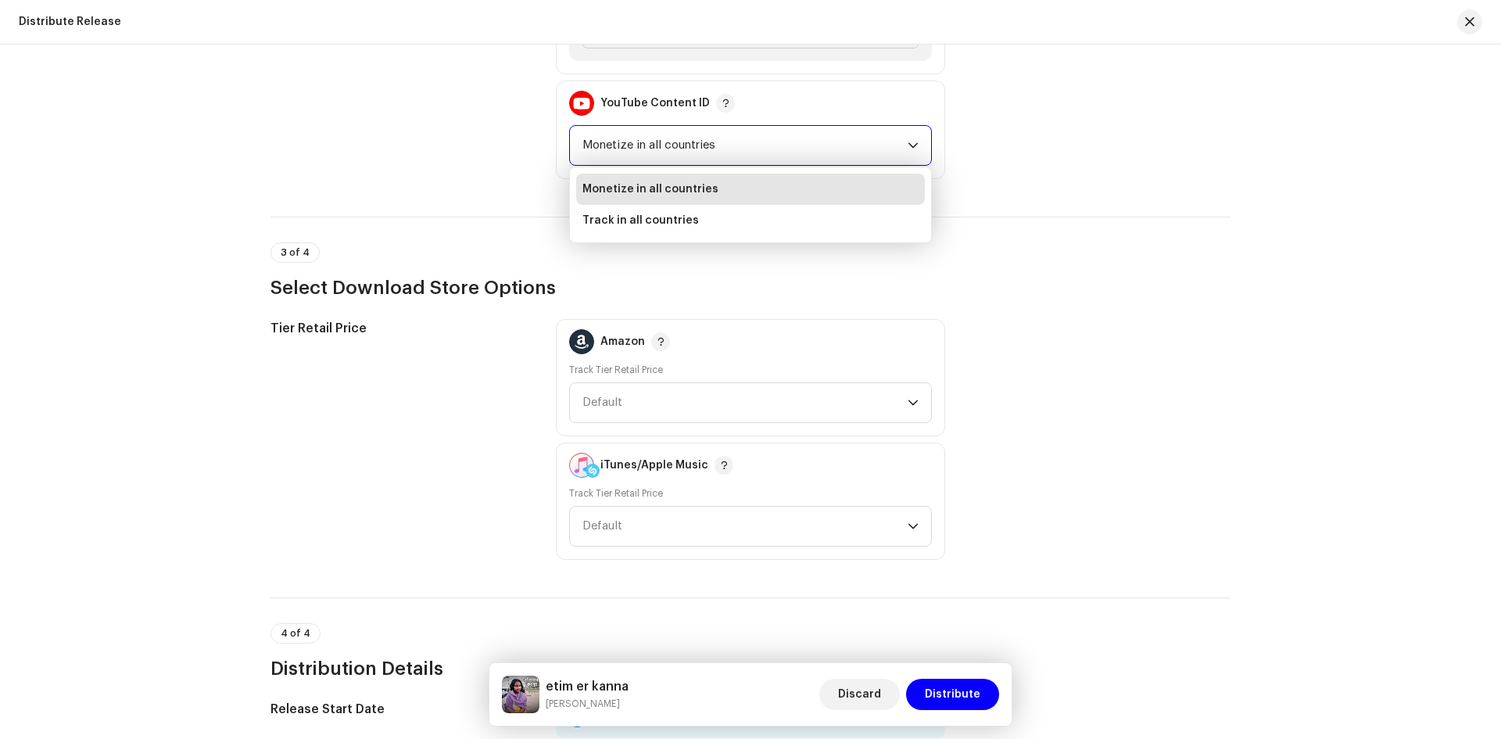
click at [667, 153] on span "Monetize in all countries" at bounding box center [744, 145] width 325 height 39
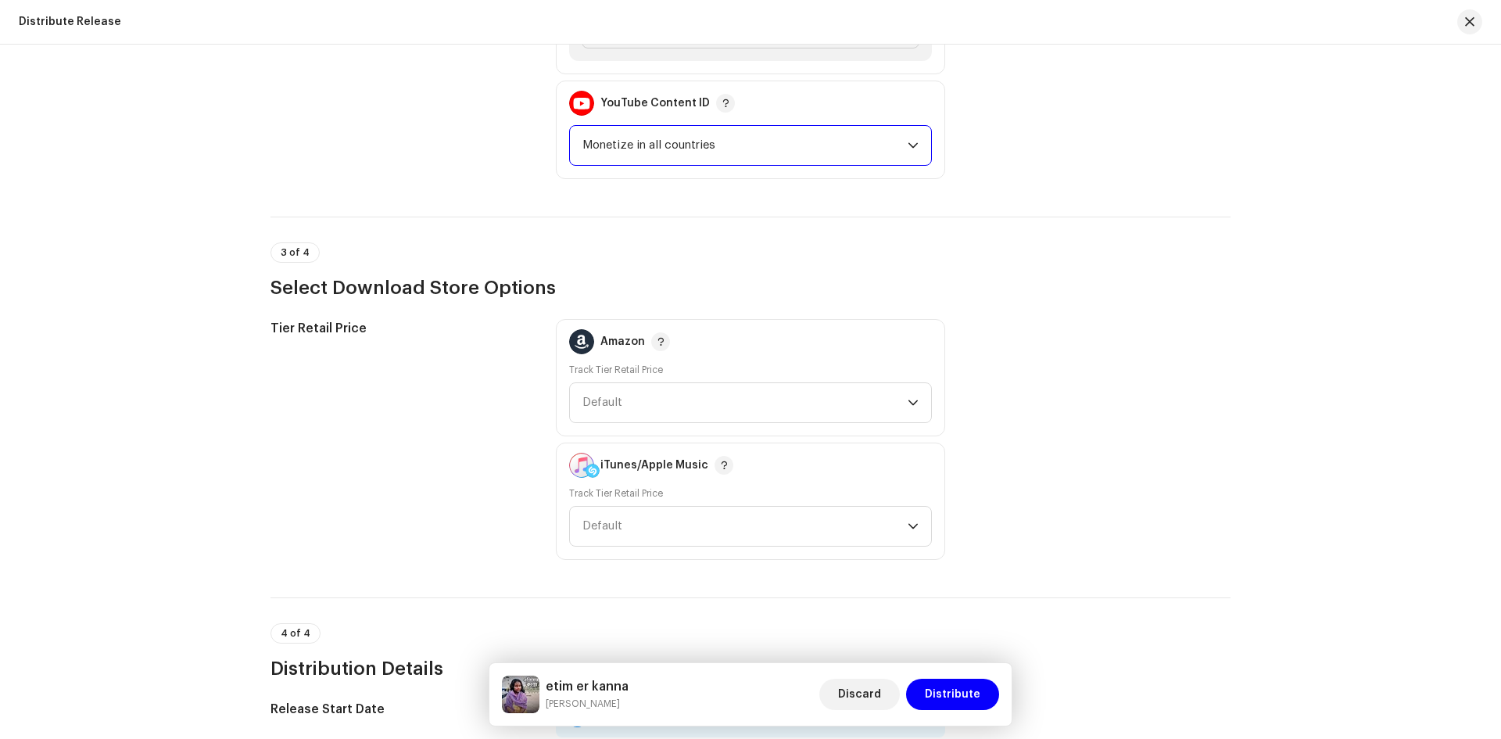
scroll to position [1798, 0]
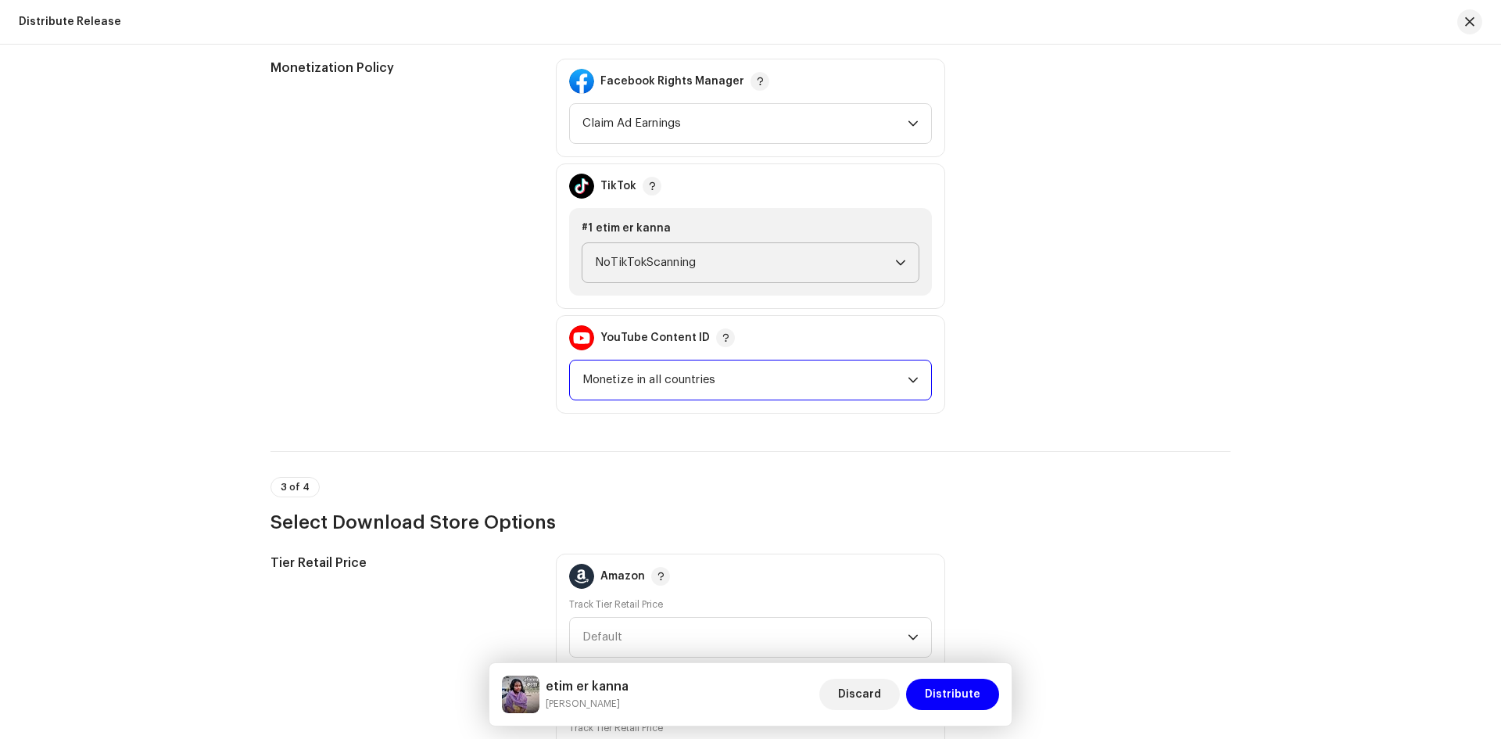
click at [622, 279] on span "NoTikTokScanning" at bounding box center [745, 262] width 300 height 39
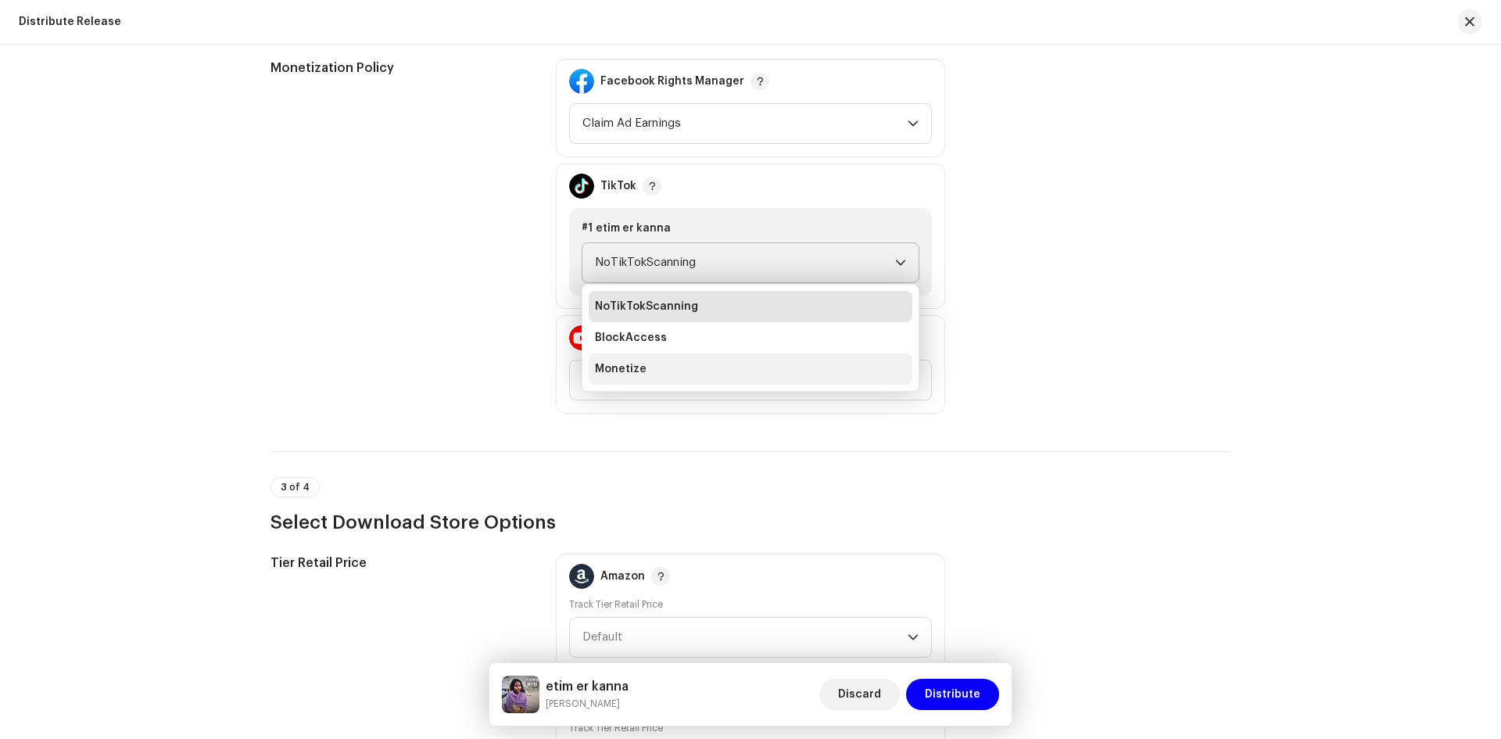
drag, startPoint x: 629, startPoint y: 374, endPoint x: 636, endPoint y: 382, distance: 10.5
click at [639, 385] on ul "NoTikTokScanning BlockAccess Monetize" at bounding box center [750, 338] width 336 height 106
click at [625, 371] on span "Monetize" at bounding box center [621, 369] width 52 height 16
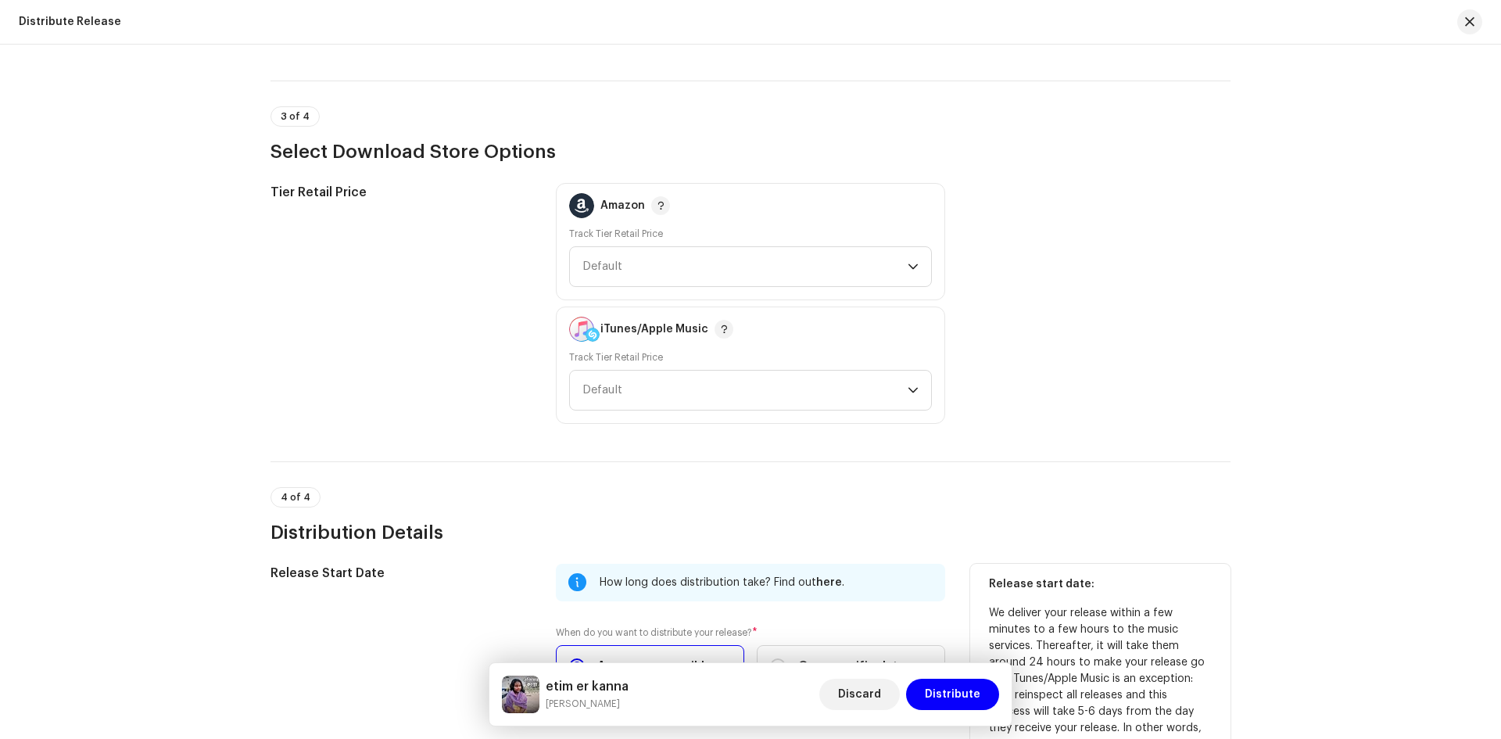
scroll to position [2090, 0]
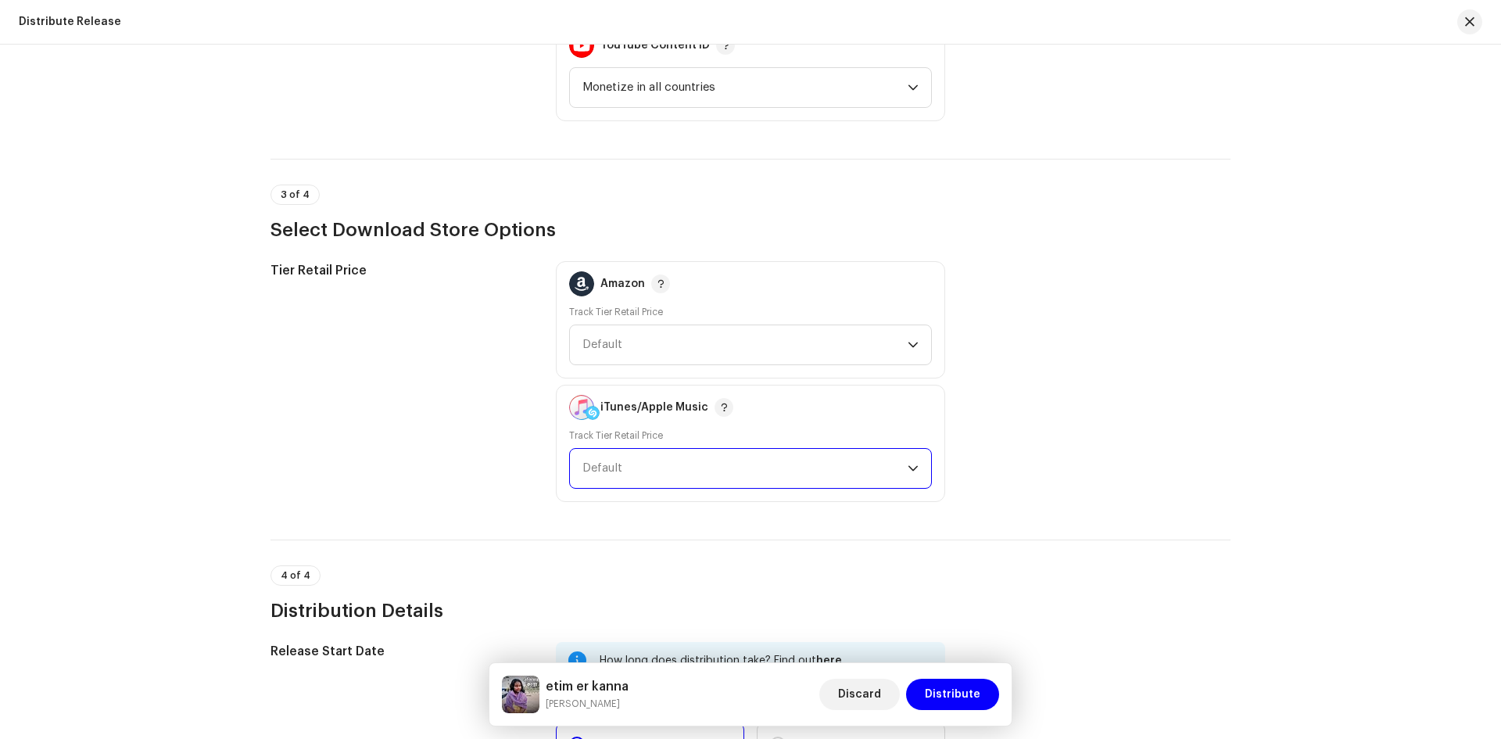
click at [666, 464] on span "Default" at bounding box center [744, 468] width 325 height 39
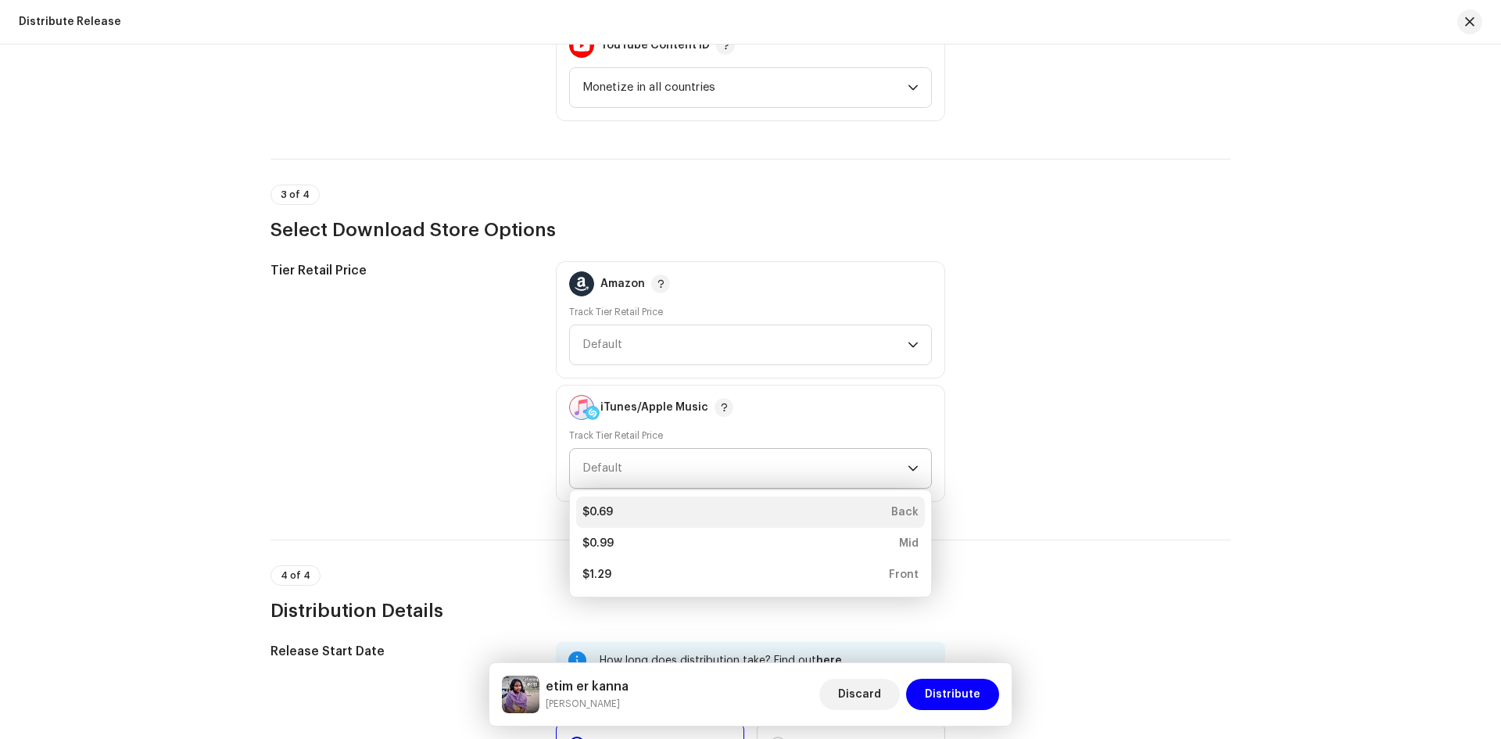
click at [622, 513] on div "$0.69 Back" at bounding box center [750, 512] width 336 height 16
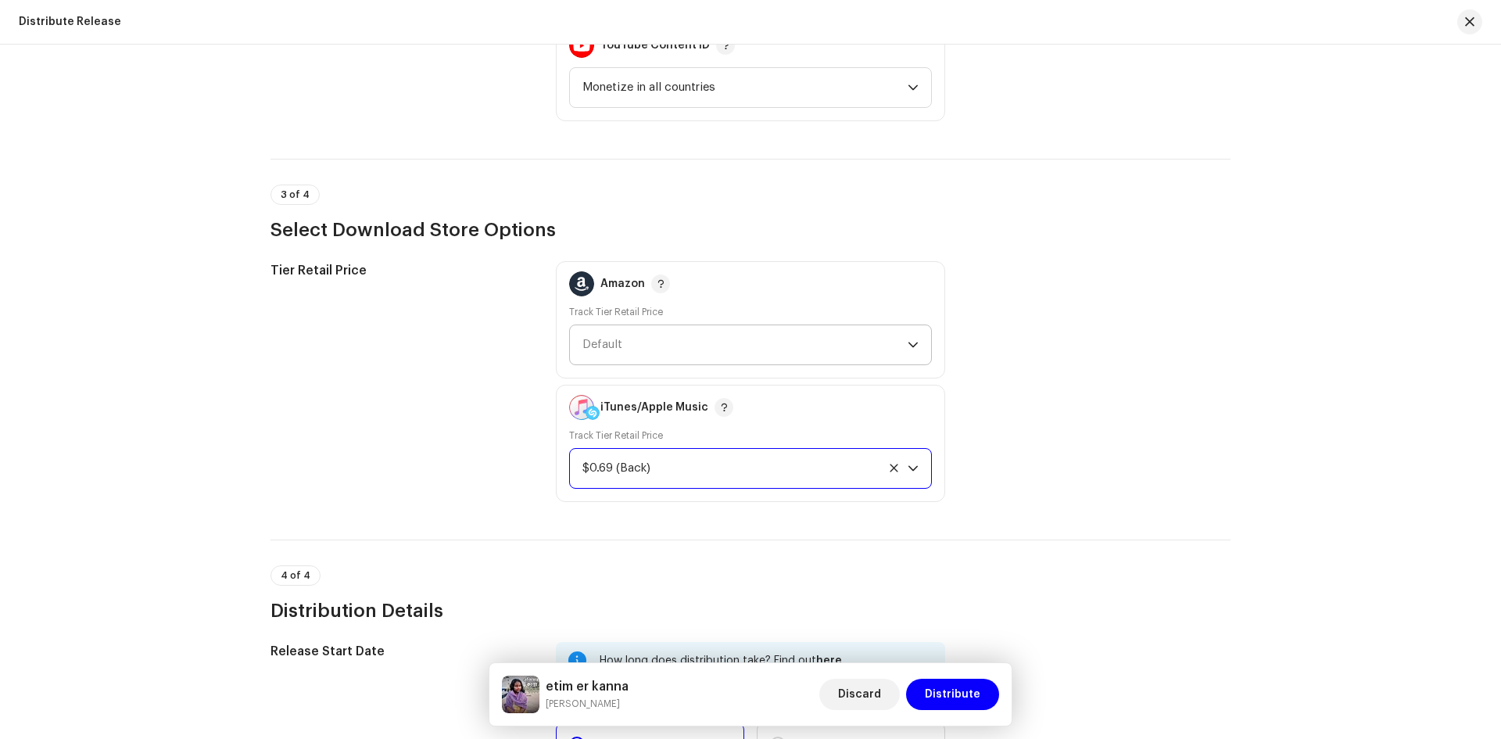
click at [621, 349] on span "Default" at bounding box center [744, 344] width 325 height 39
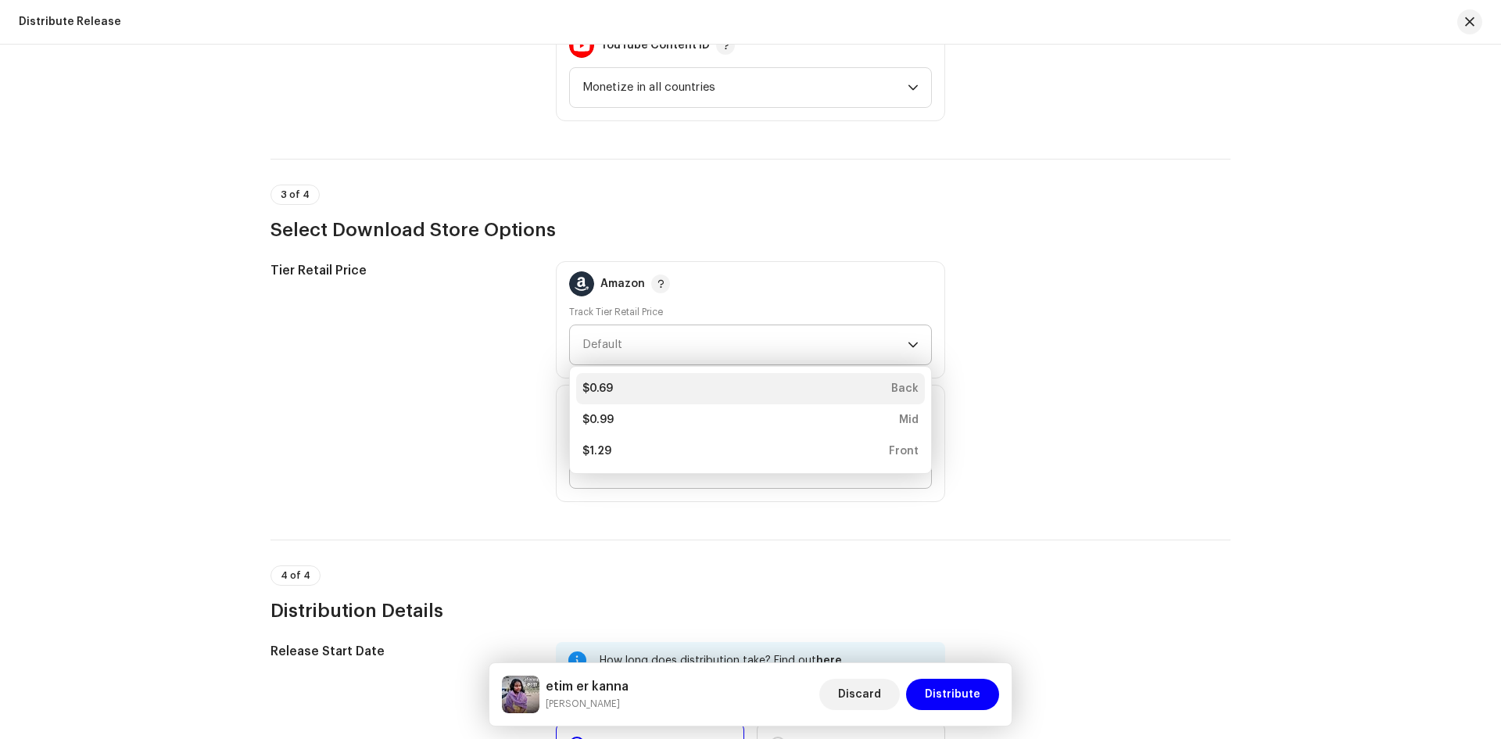
click at [620, 381] on li "$0.69 Back" at bounding box center [750, 388] width 349 height 31
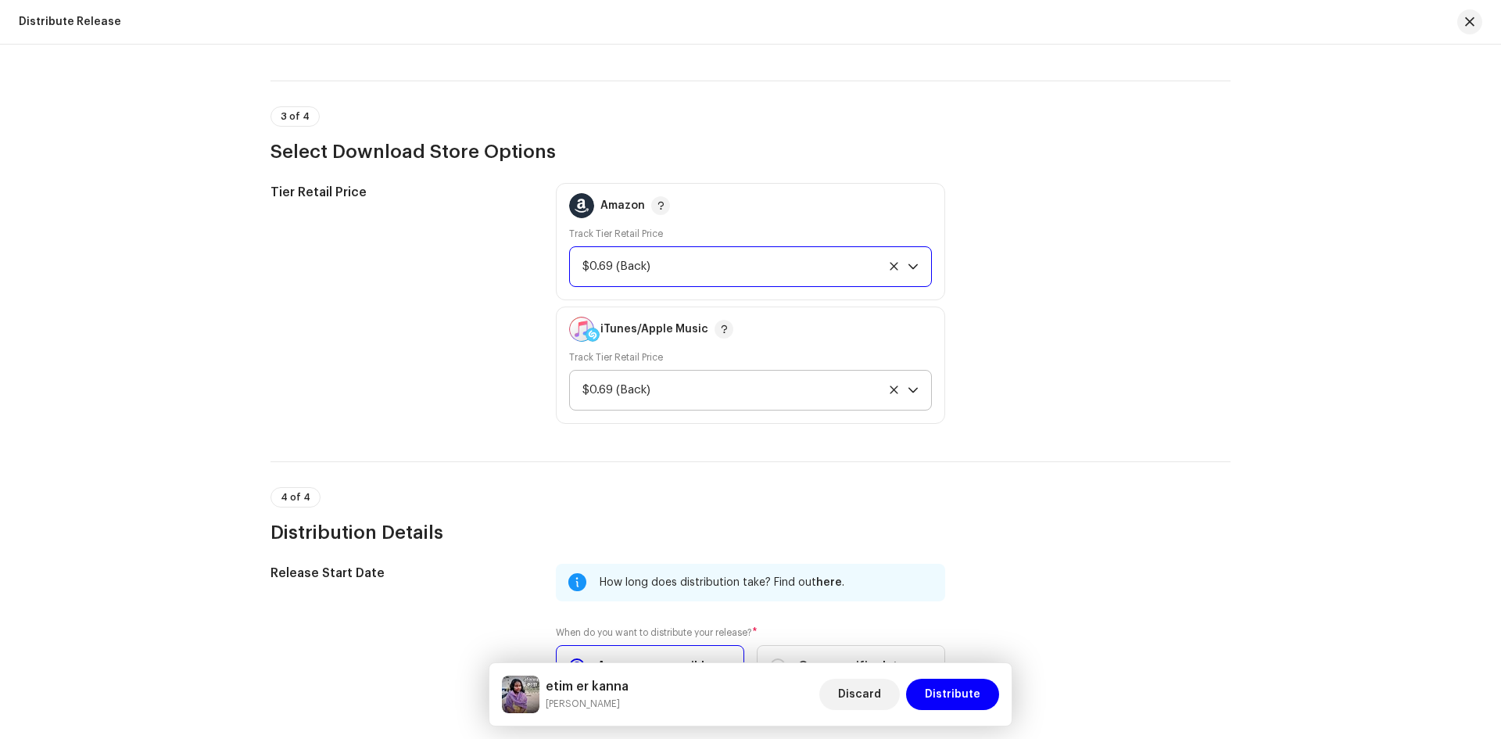
scroll to position [2403, 0]
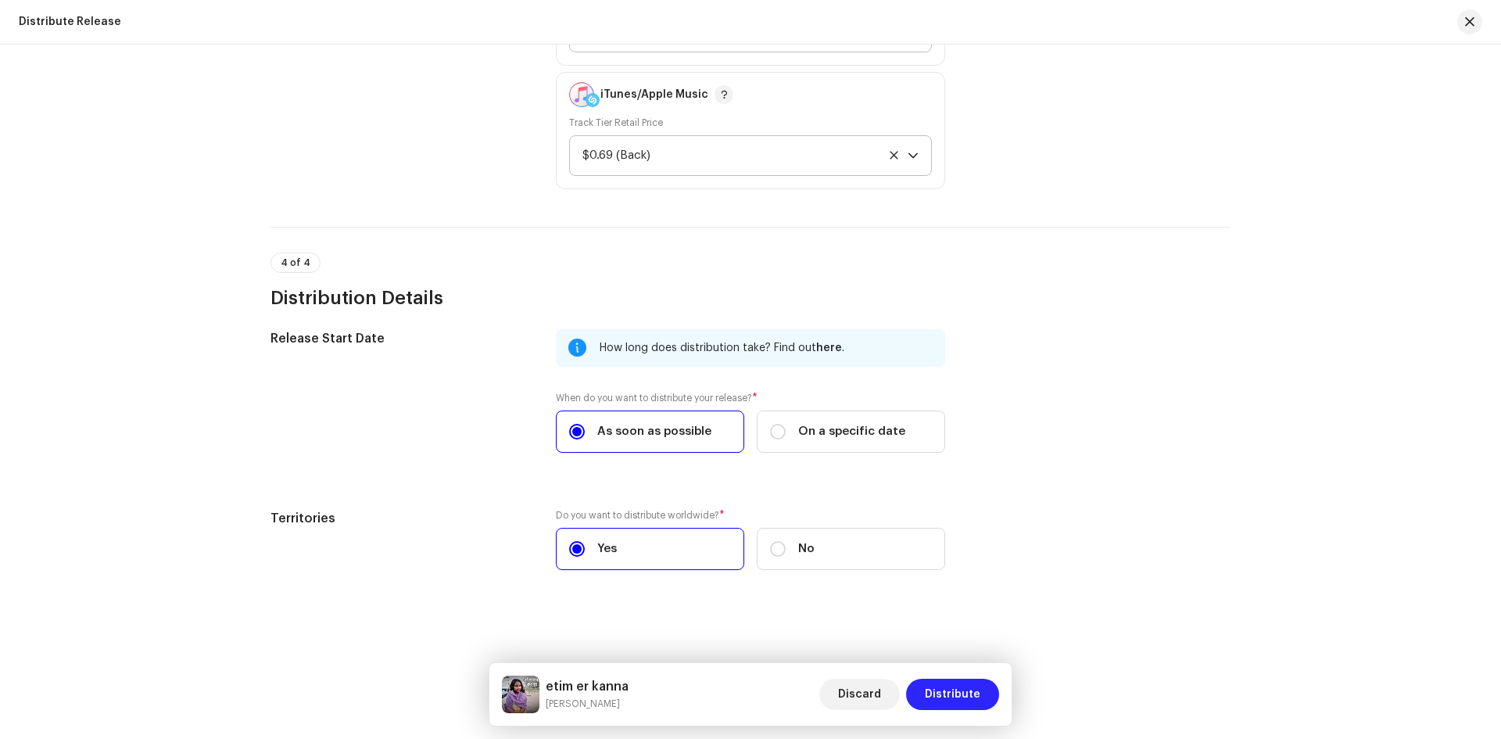
click at [954, 689] on span "Distribute" at bounding box center [952, 693] width 55 height 31
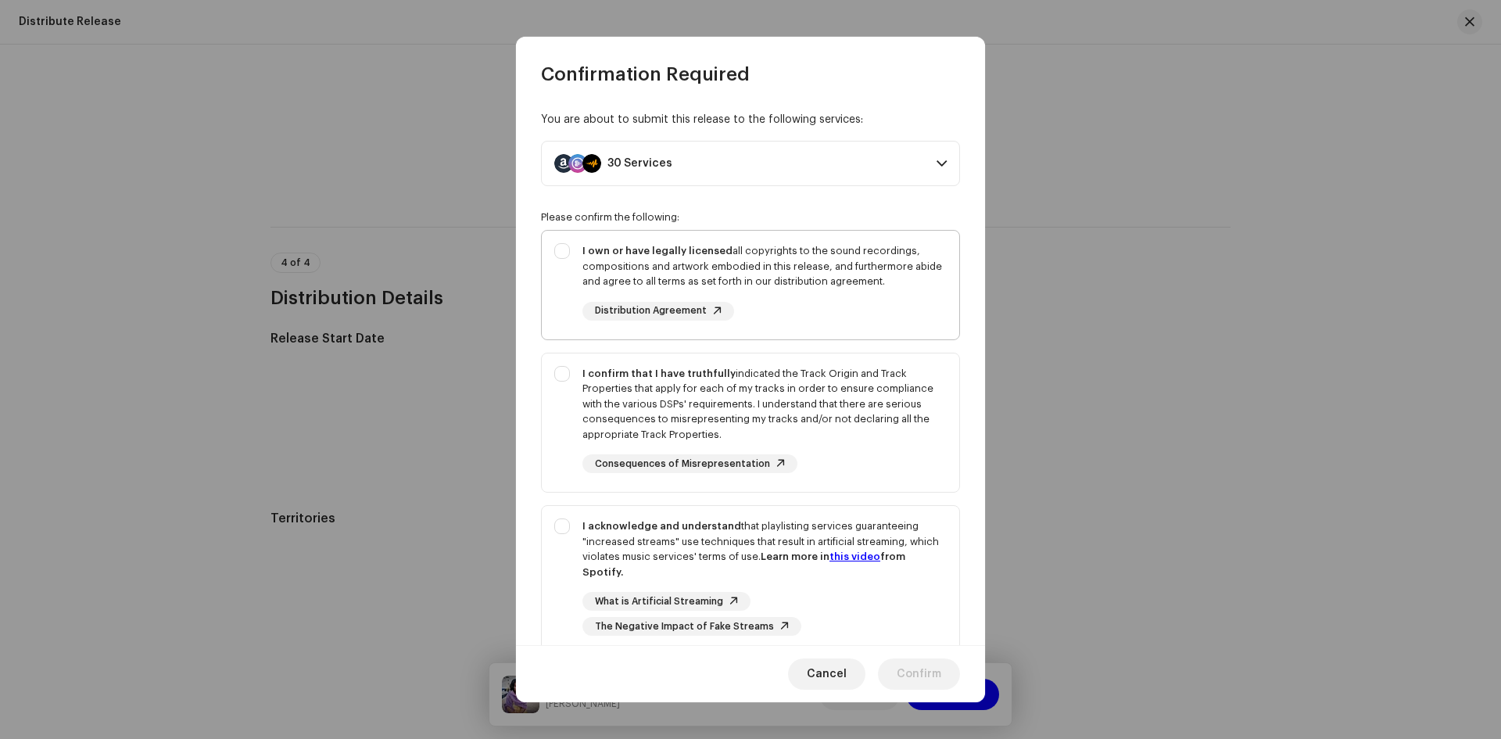
click at [573, 252] on div "I own or have legally licensed all copyrights to the sound recordings, composit…" at bounding box center [750, 282] width 417 height 102
checkbox input "true"
click at [562, 371] on div "I confirm that I have truthfully indicated the Track Origin and Track Propertie…" at bounding box center [750, 419] width 417 height 133
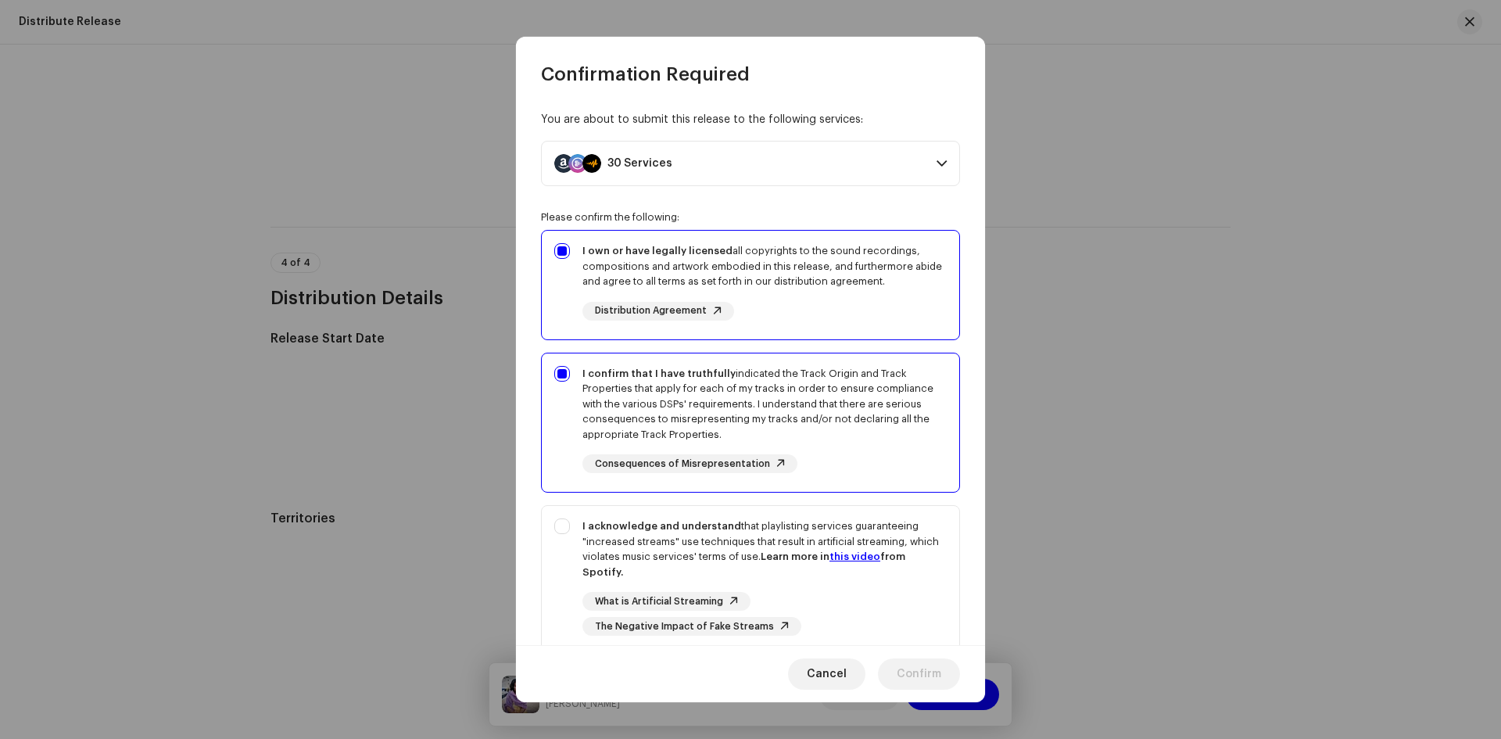
checkbox input "true"
click at [566, 526] on div "I acknowledge and understand that playlisting services guaranteeing "increased …" at bounding box center [750, 577] width 417 height 142
checkbox input "true"
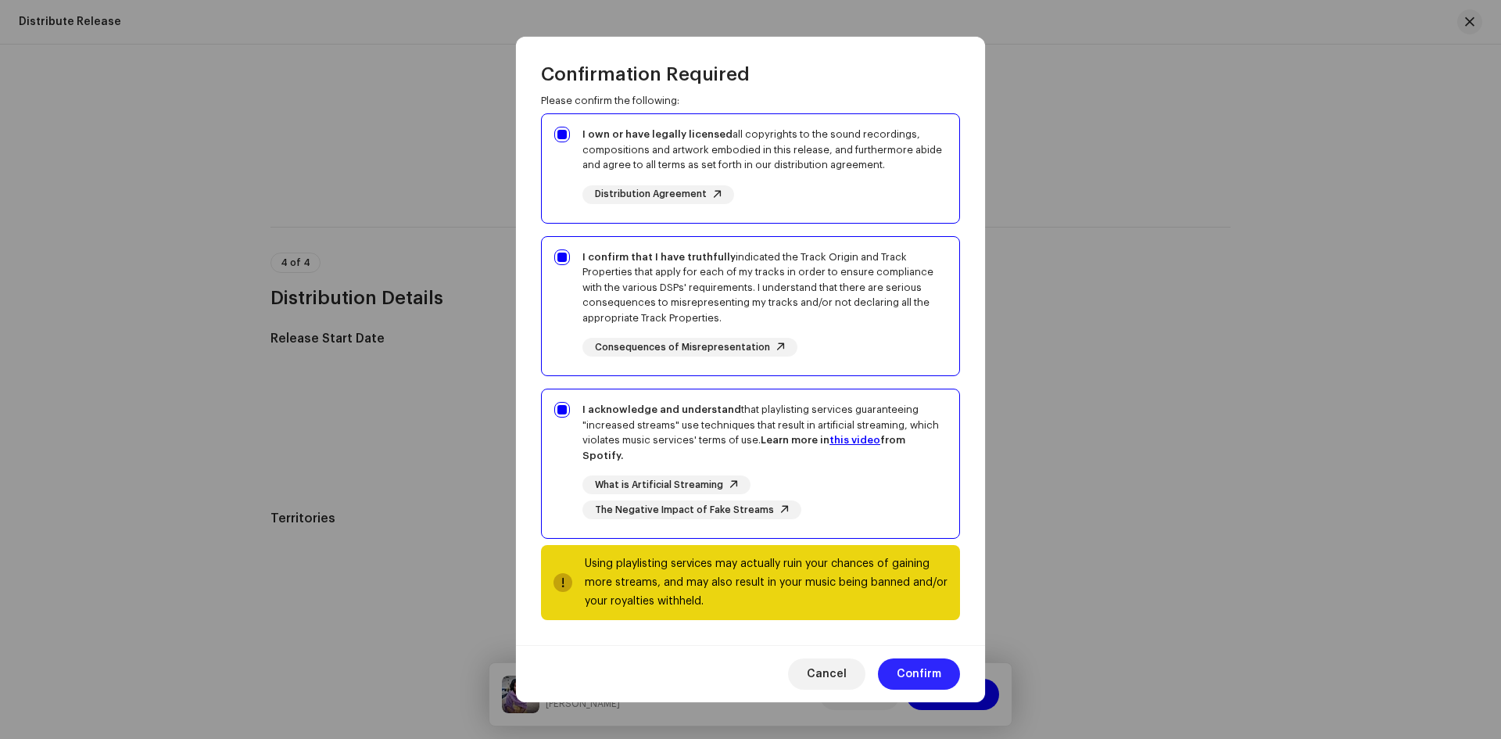
click at [907, 677] on span "Confirm" at bounding box center [919, 673] width 45 height 31
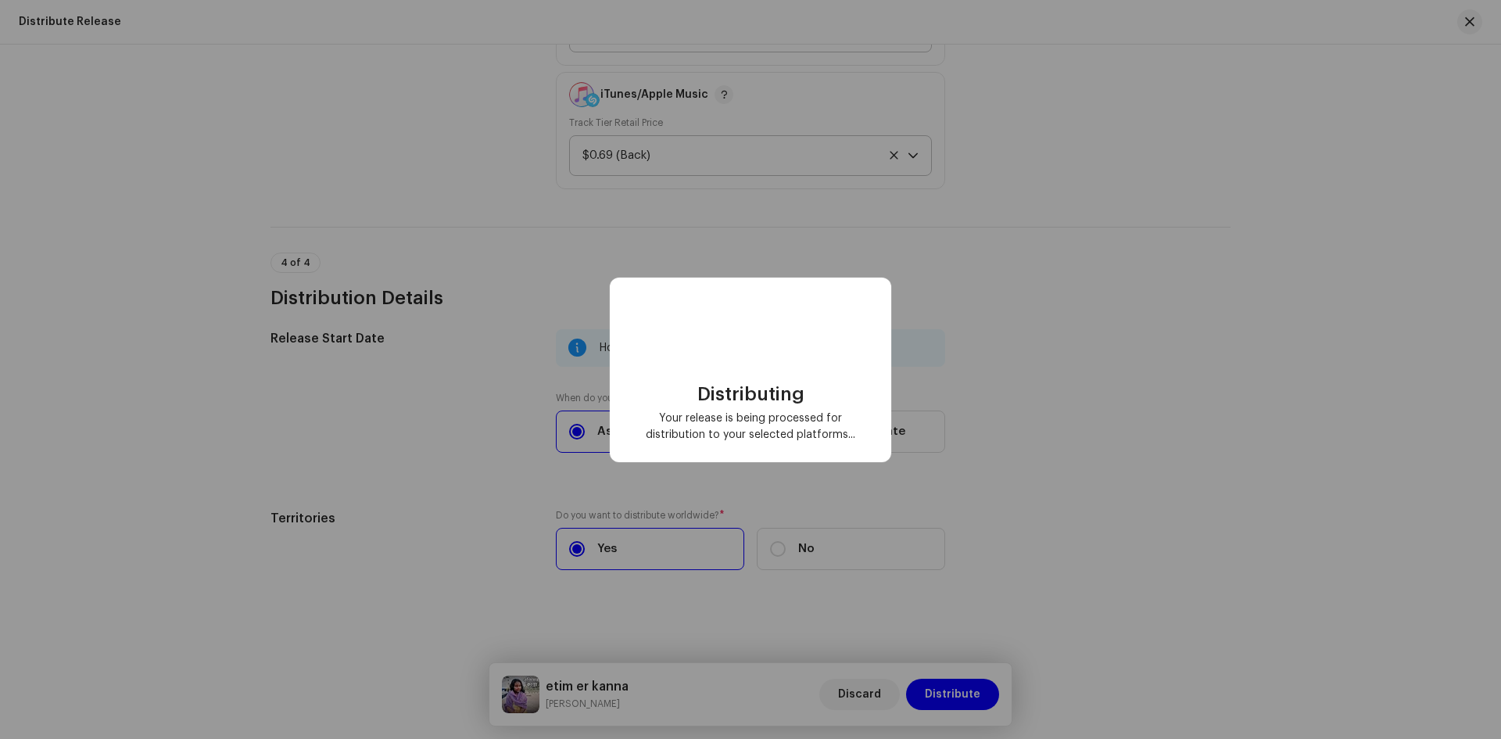
checkbox input "false"
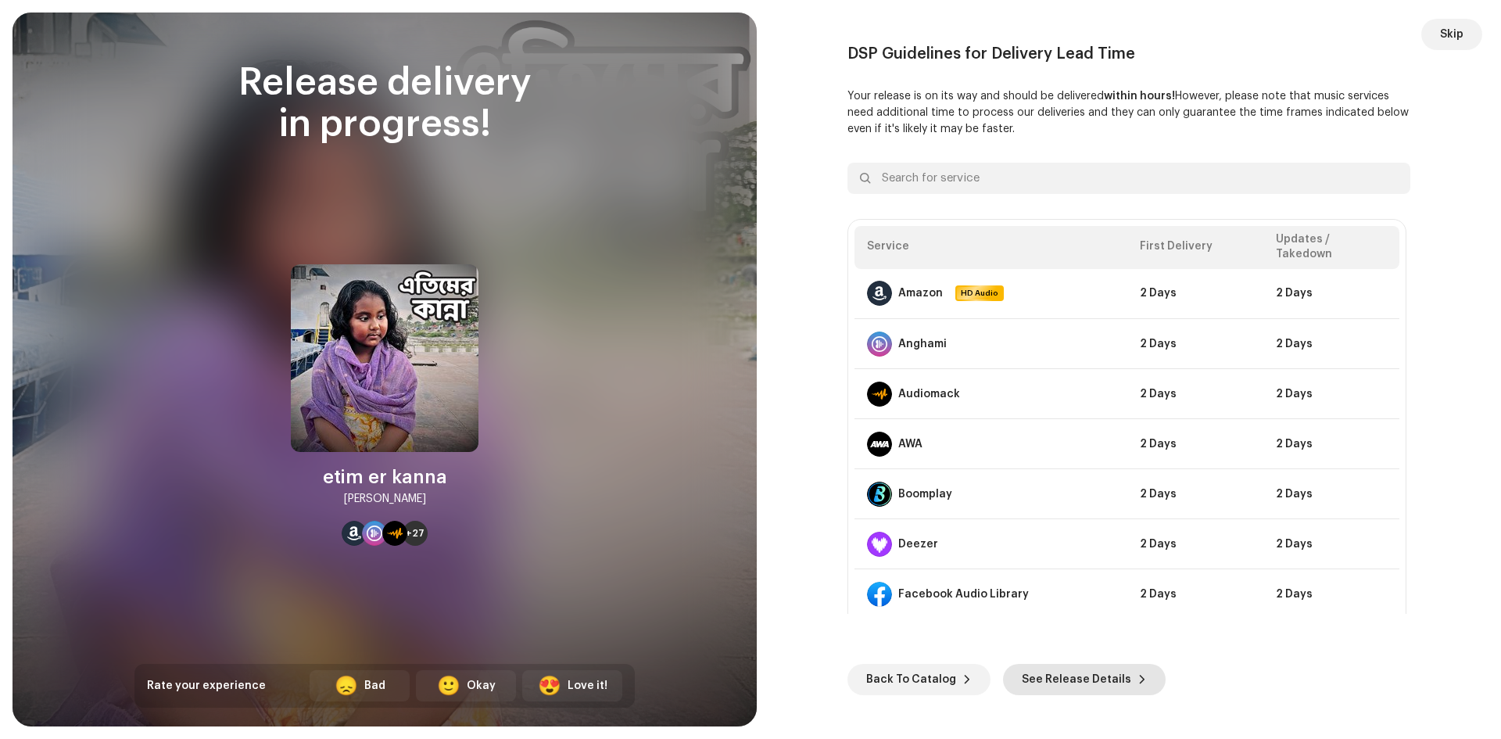
click at [1096, 686] on span "See Release Details" at bounding box center [1076, 679] width 109 height 31
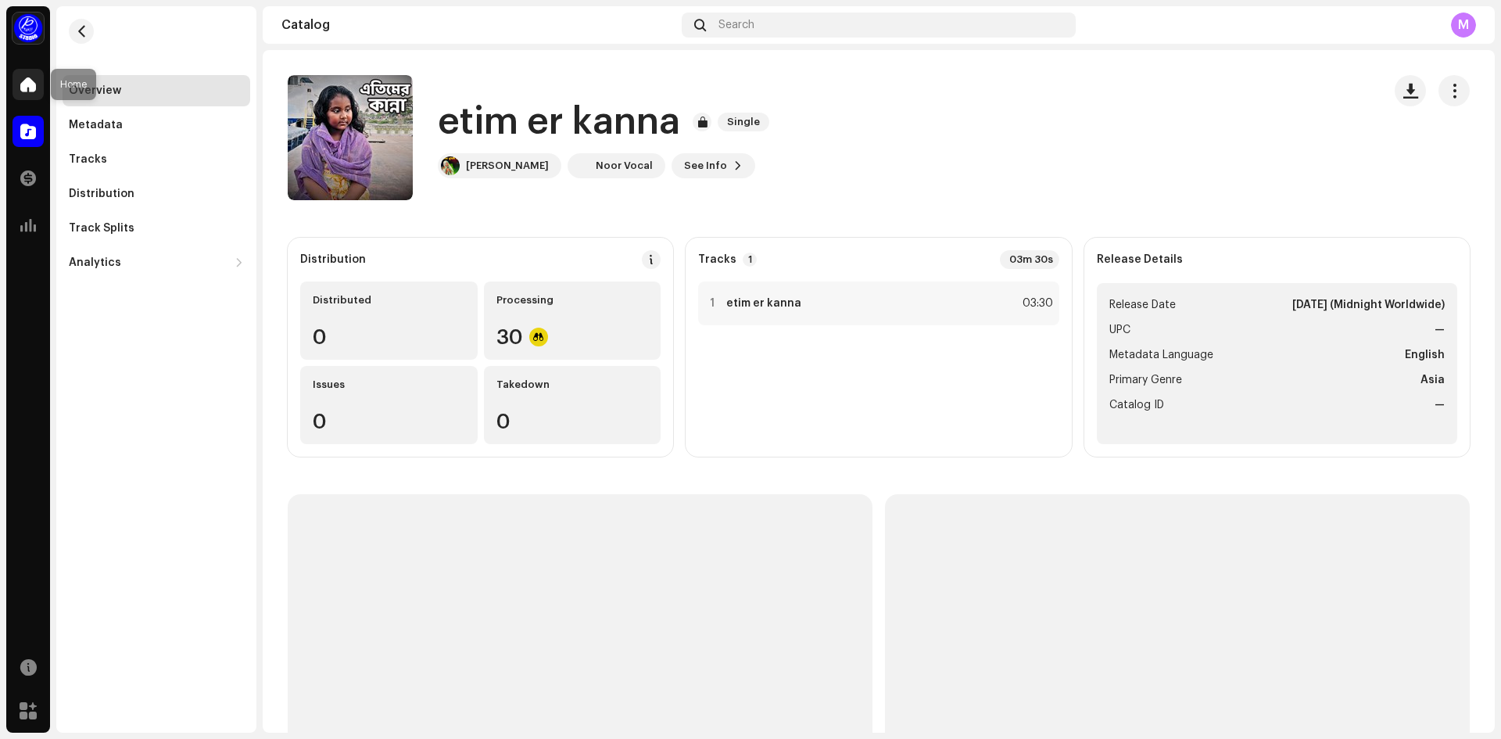
click at [18, 81] on div at bounding box center [28, 84] width 31 height 31
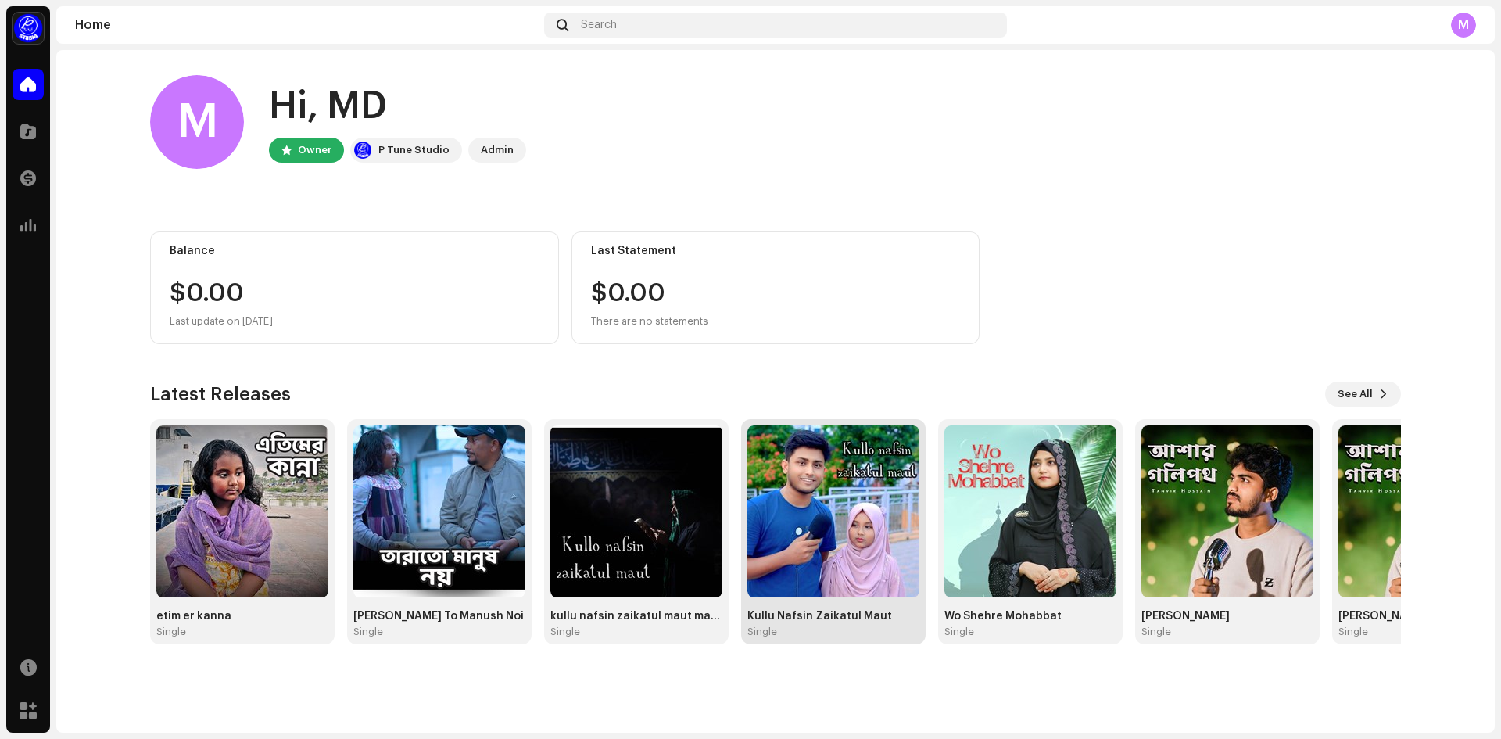
click at [821, 558] on img at bounding box center [833, 511] width 172 height 172
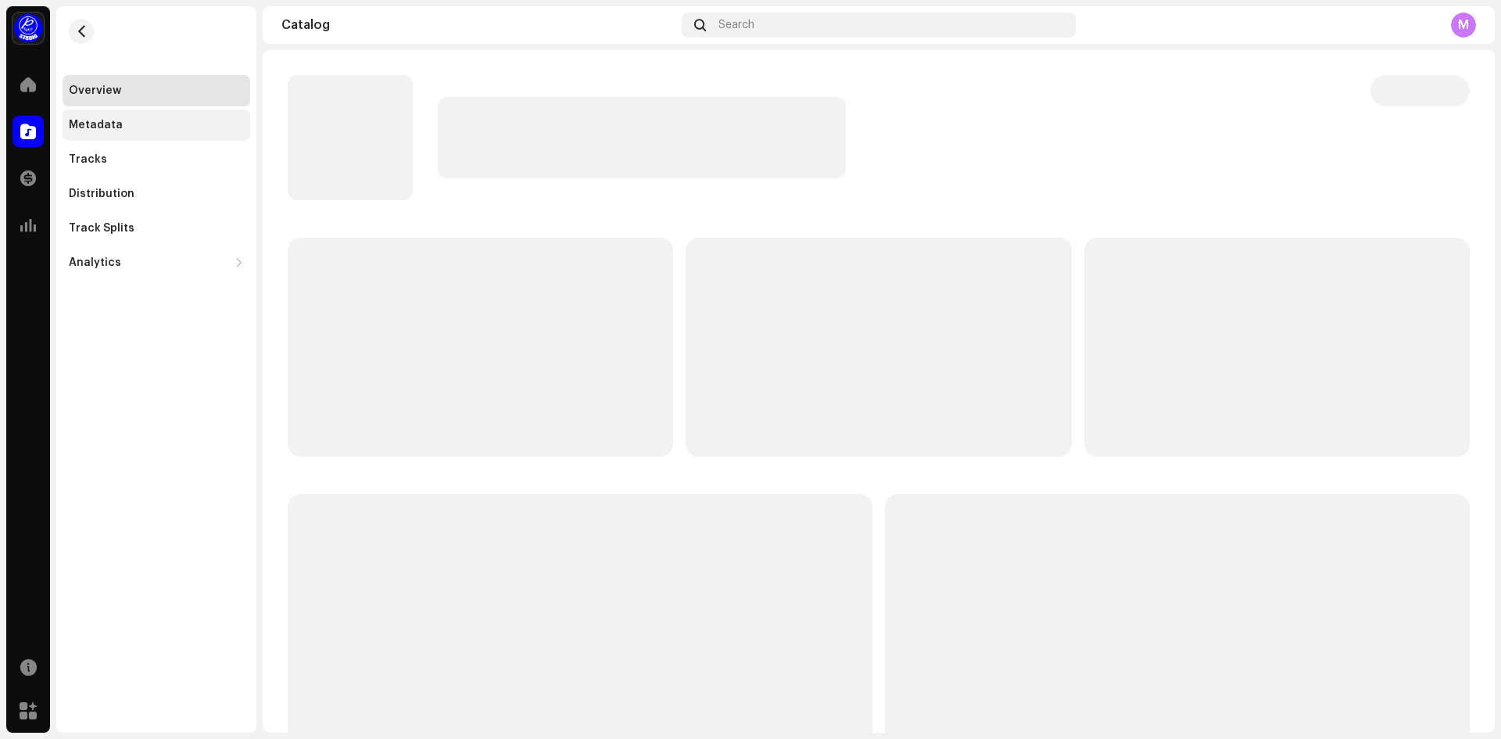
click at [92, 122] on div "Metadata" at bounding box center [96, 125] width 54 height 13
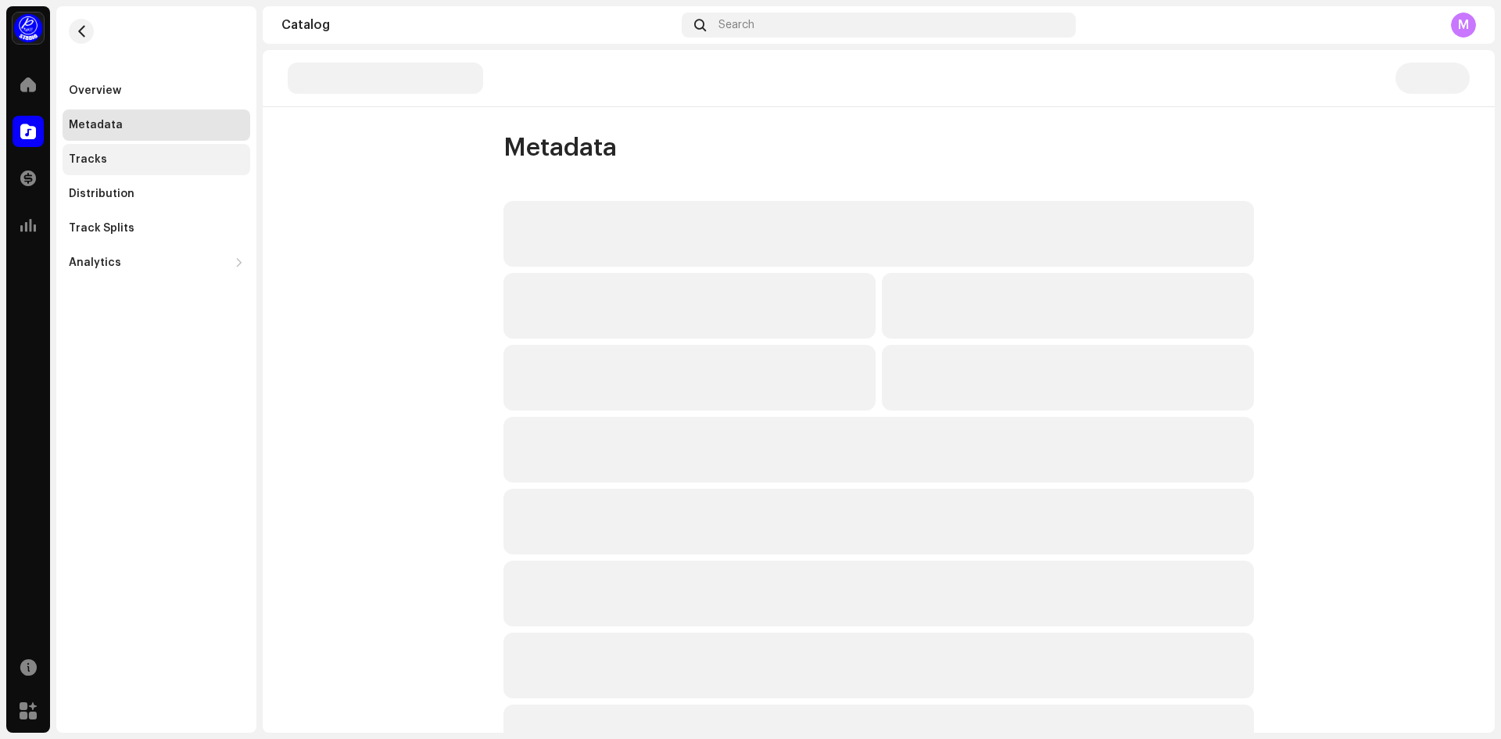
click at [99, 160] on div "Tracks" at bounding box center [88, 159] width 38 height 13
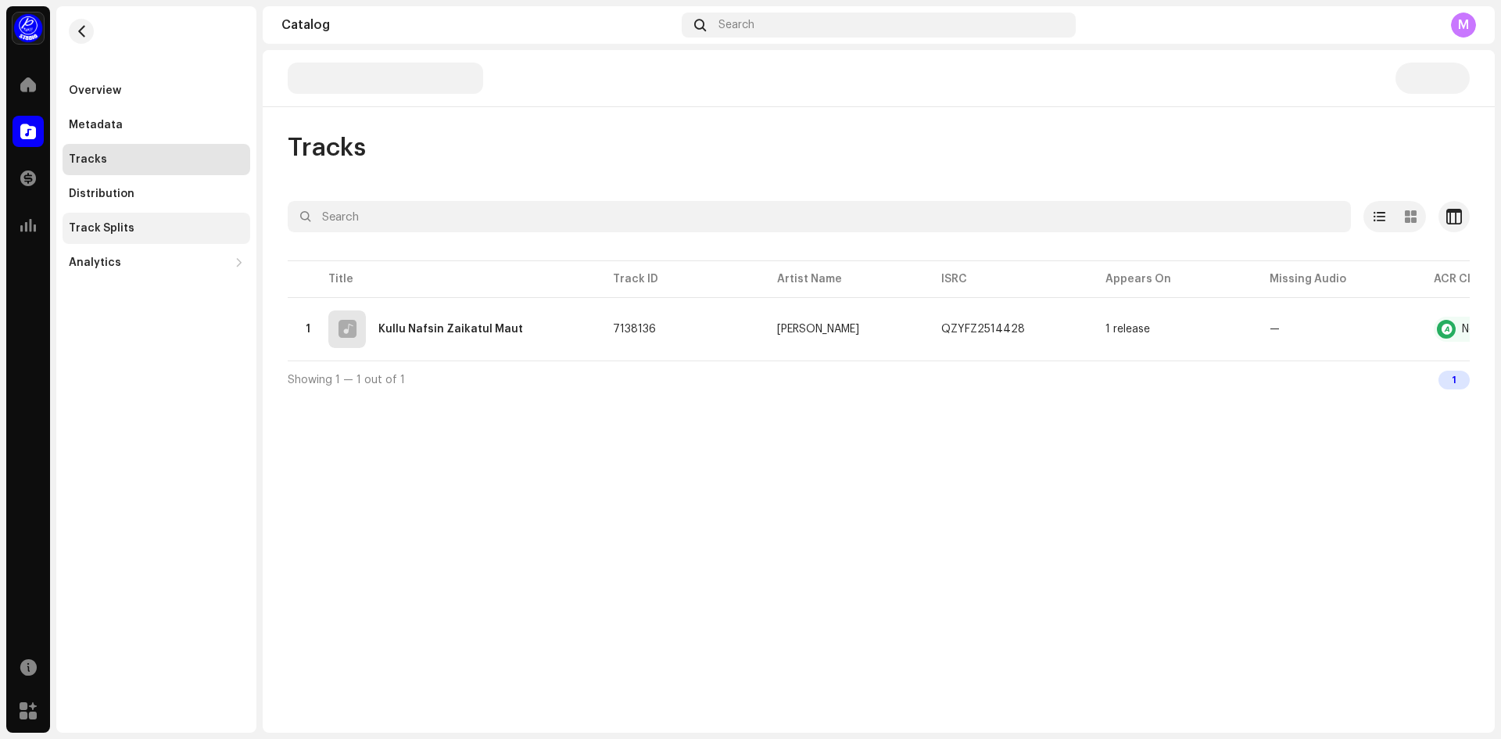
click at [114, 236] on div "Track Splits" at bounding box center [157, 228] width 188 height 31
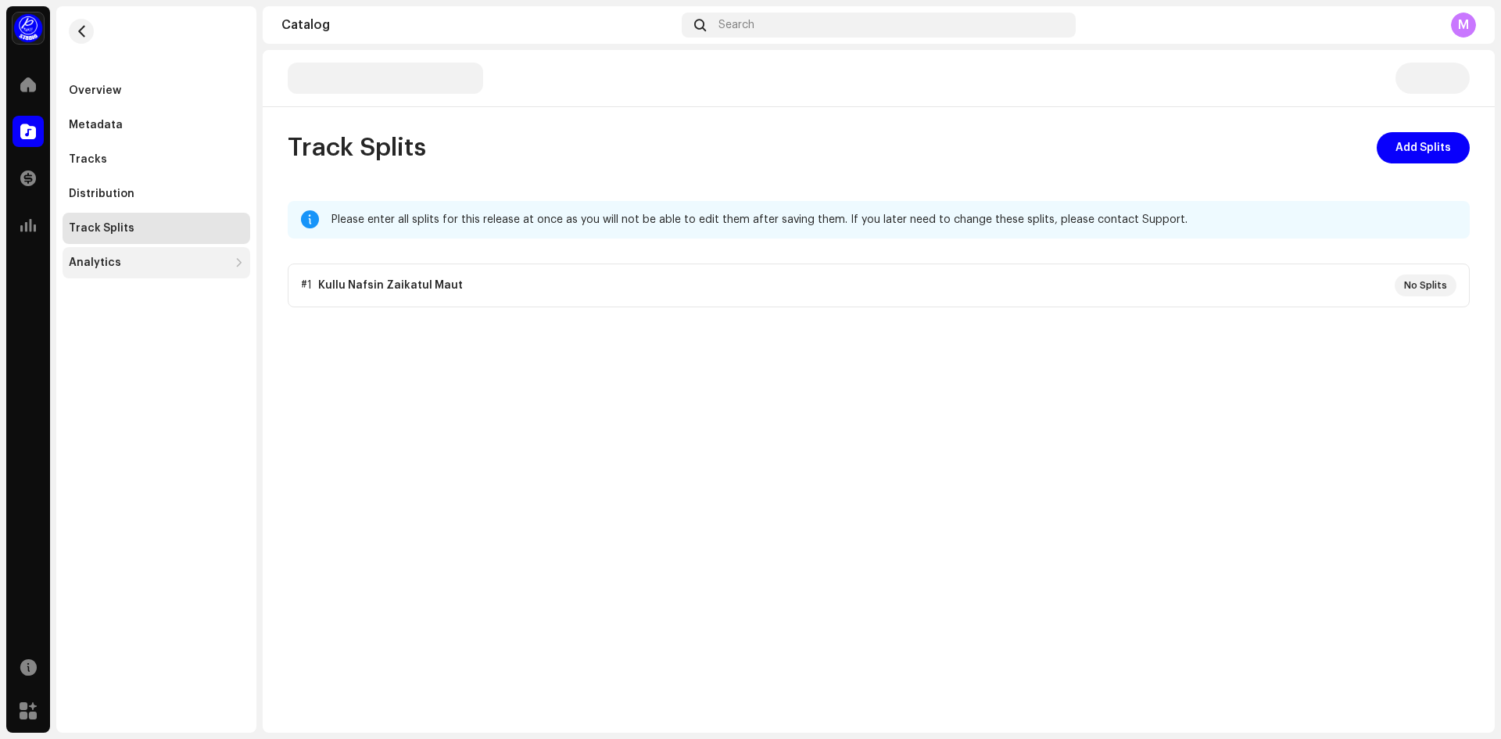
click at [109, 263] on div "Analytics" at bounding box center [95, 262] width 52 height 13
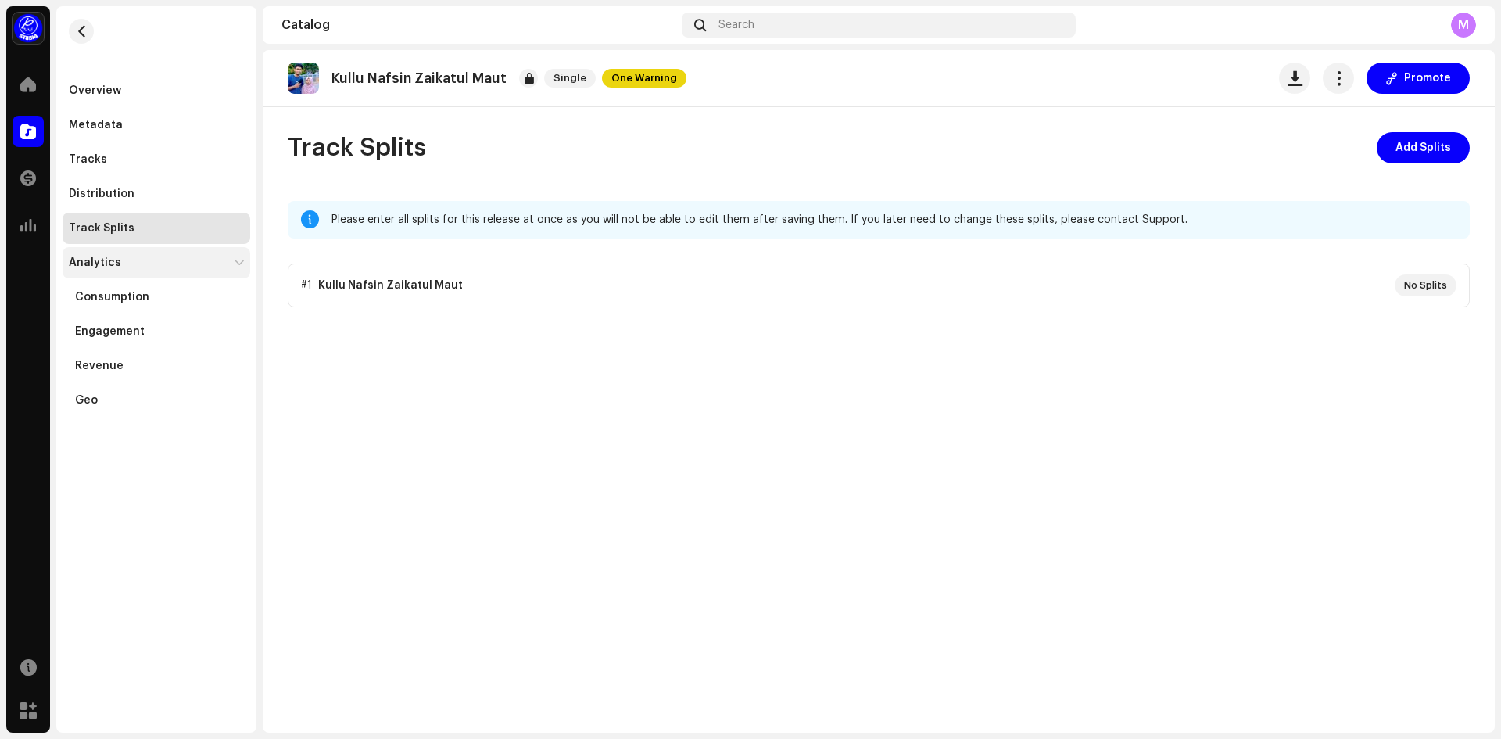
click at [106, 263] on div "Analytics" at bounding box center [95, 262] width 52 height 13
click at [127, 238] on div "Track Splits" at bounding box center [157, 228] width 188 height 31
click at [116, 271] on div "Analytics" at bounding box center [157, 262] width 188 height 31
click at [115, 304] on div "Consumption" at bounding box center [157, 296] width 188 height 31
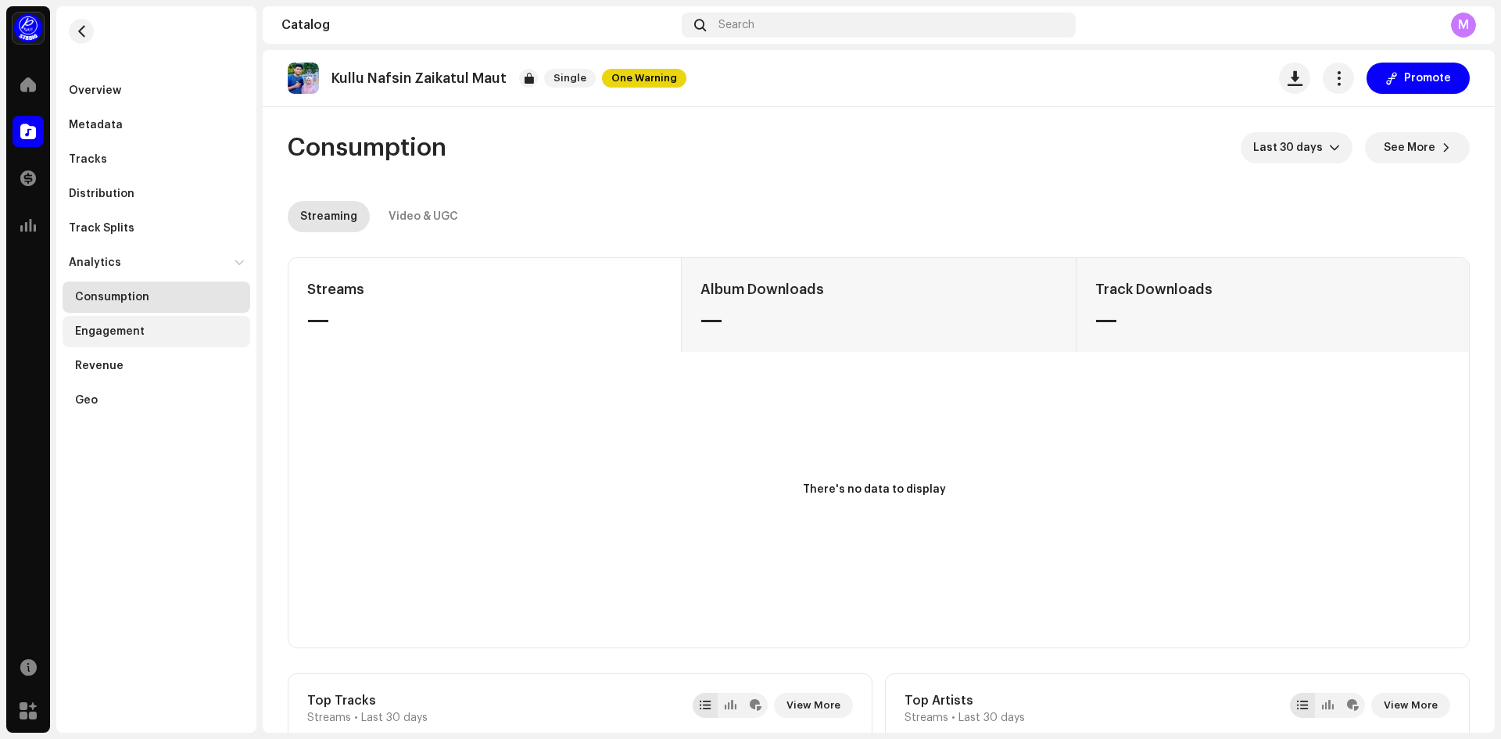
click at [118, 325] on div "Engagement" at bounding box center [110, 331] width 70 height 13
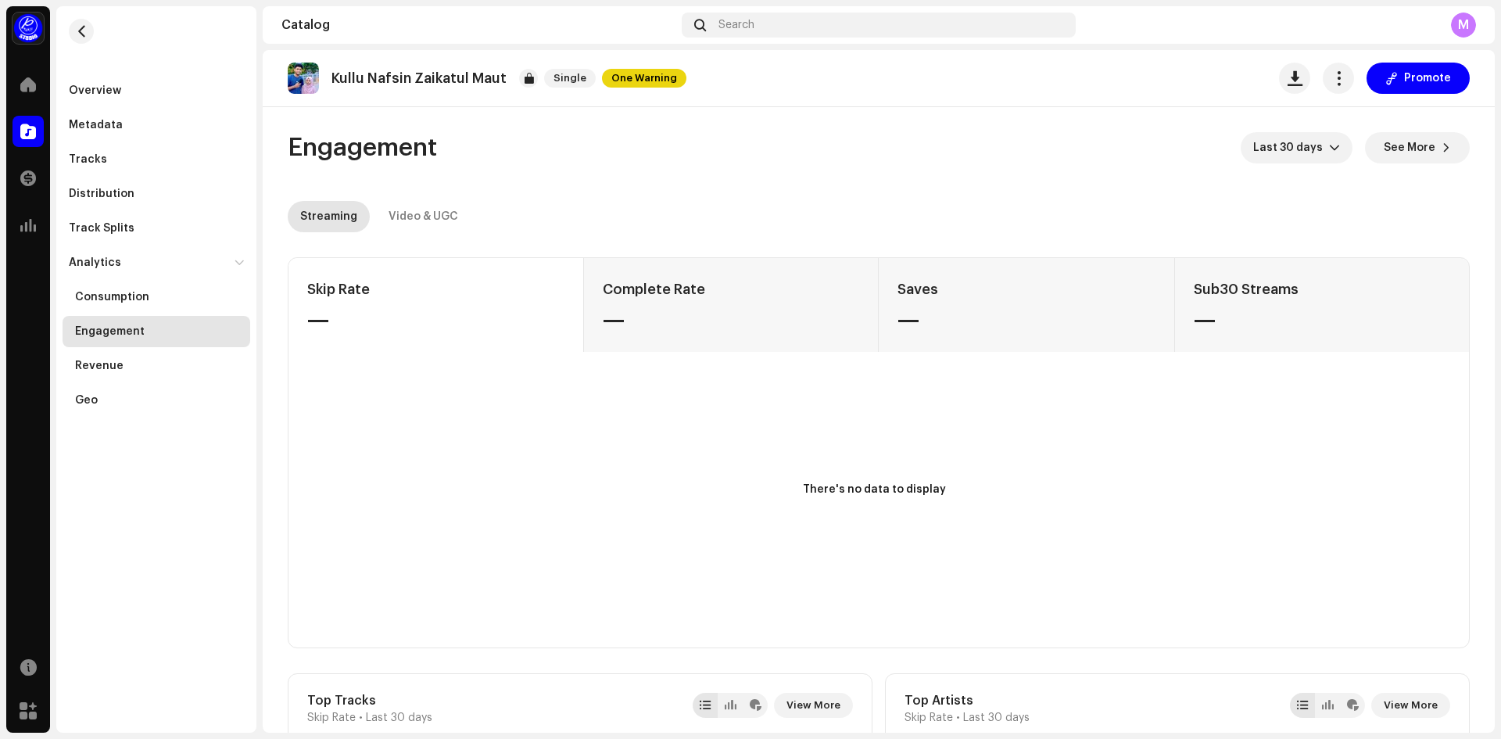
scroll to position [391, 0]
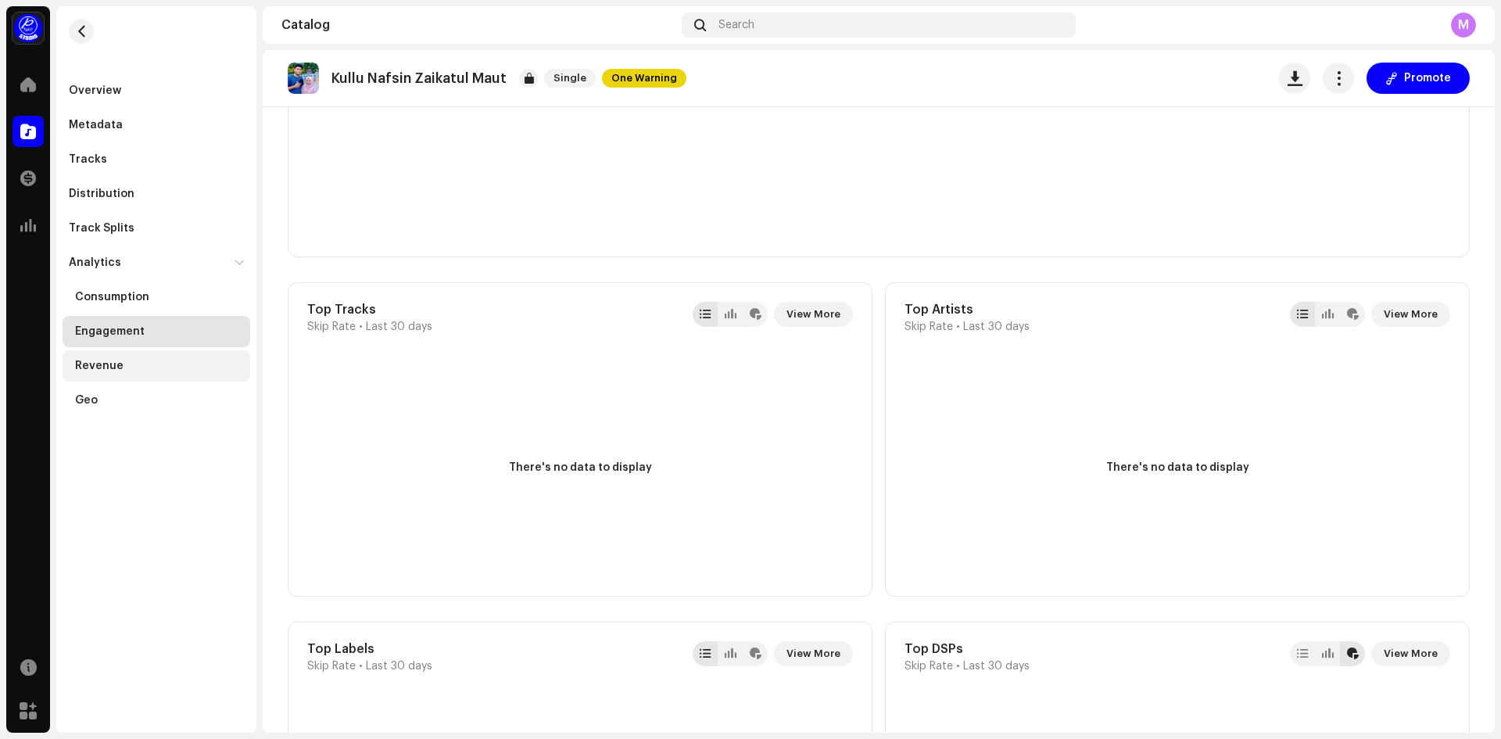
click at [138, 367] on div "Revenue" at bounding box center [159, 366] width 169 height 13
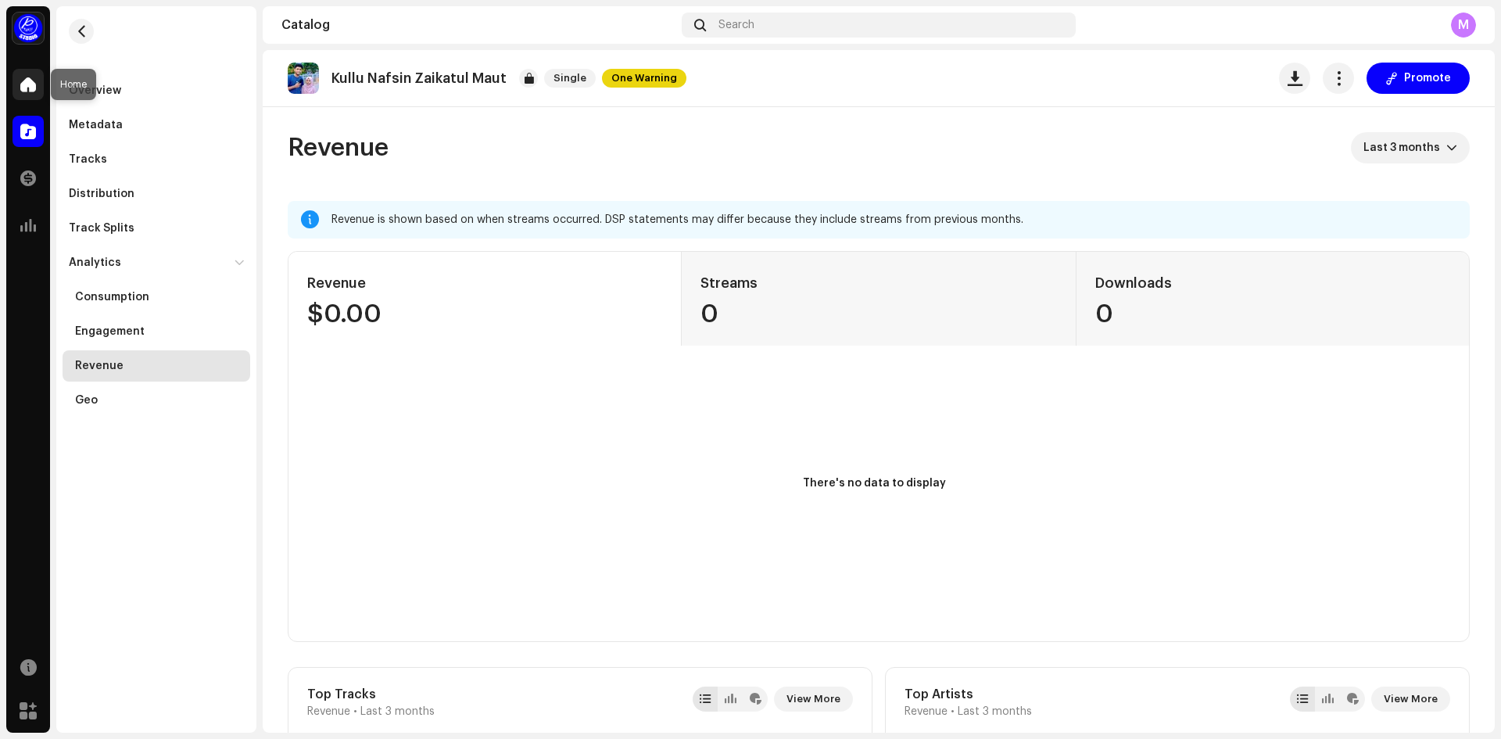
click at [28, 98] on div at bounding box center [28, 84] width 31 height 31
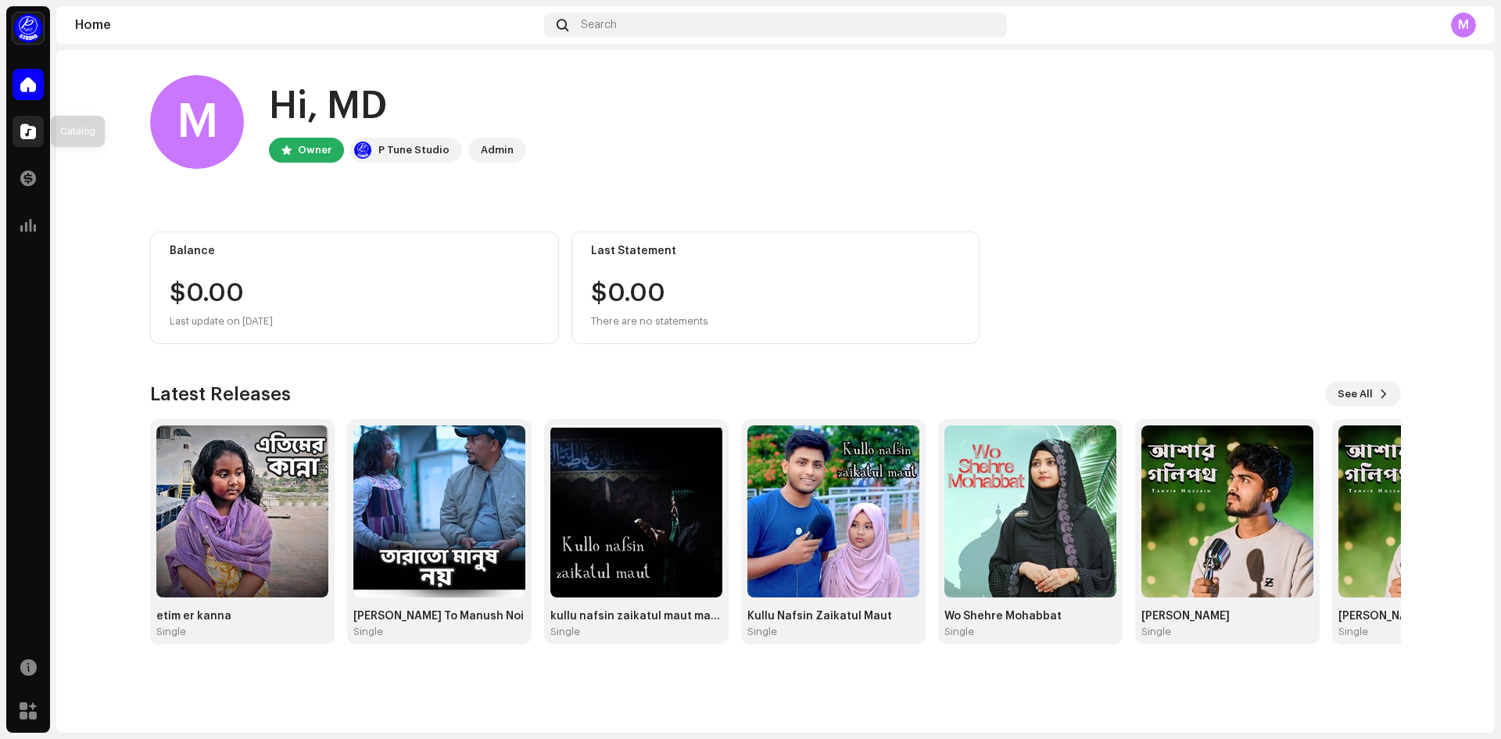
click at [27, 141] on div at bounding box center [28, 131] width 31 height 31
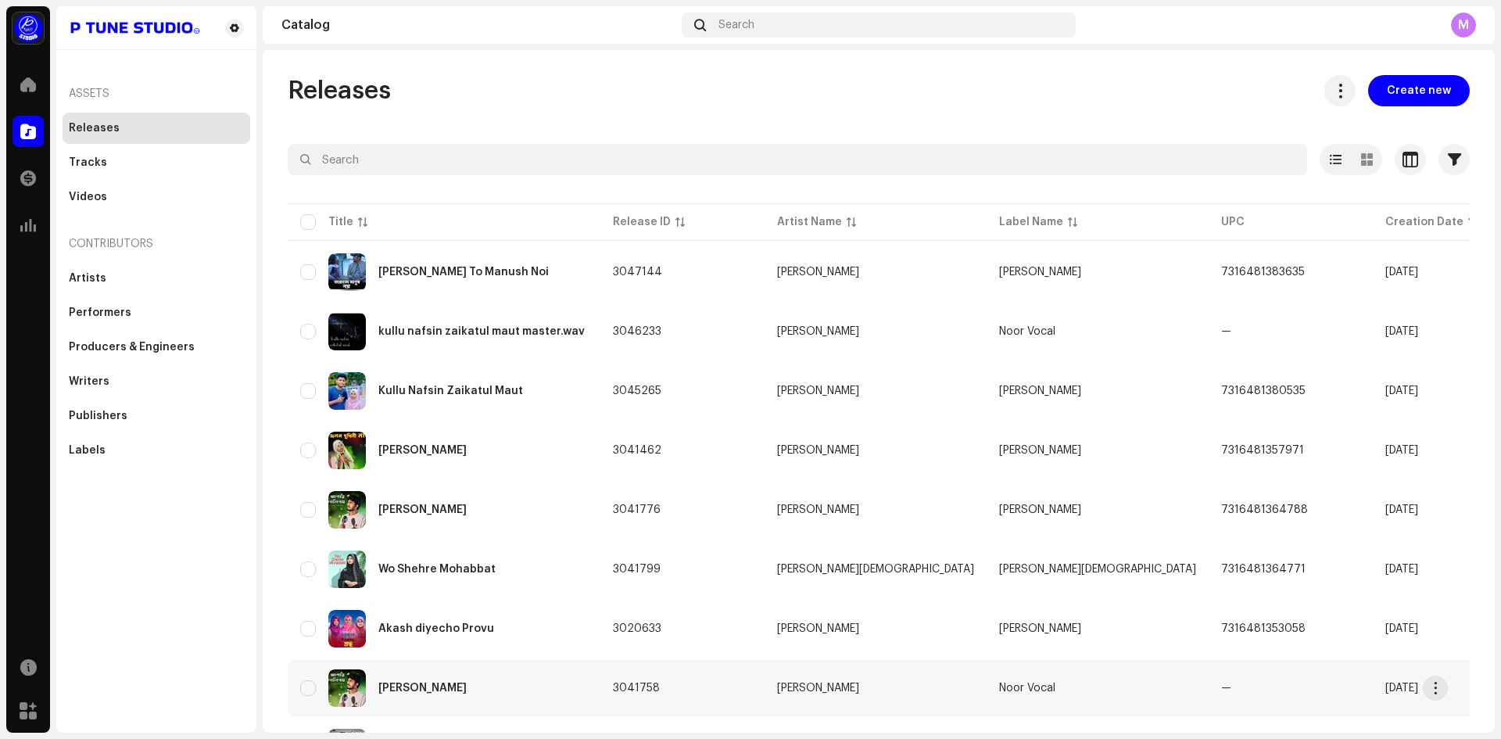
scroll to position [90, 0]
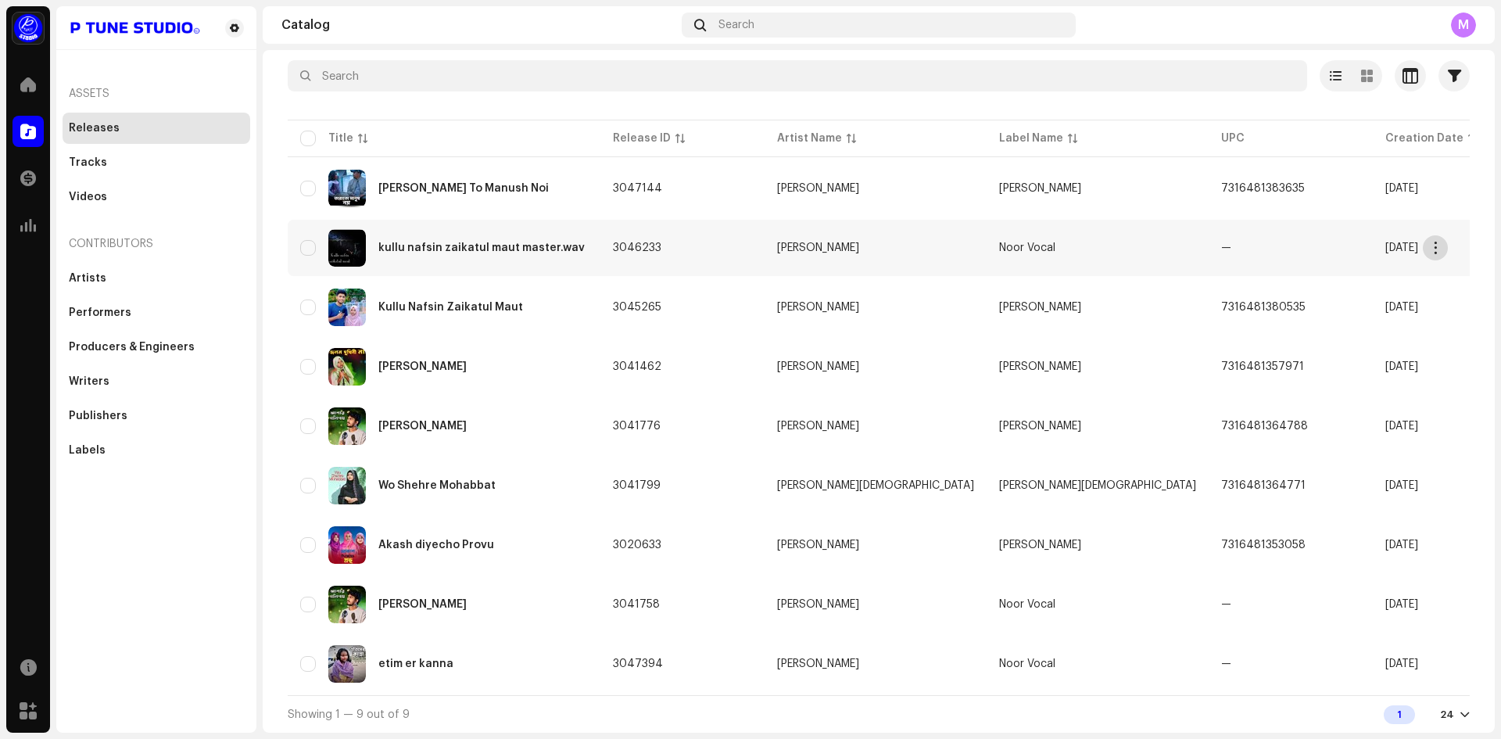
click at [1434, 249] on button "button" at bounding box center [1435, 247] width 25 height 25
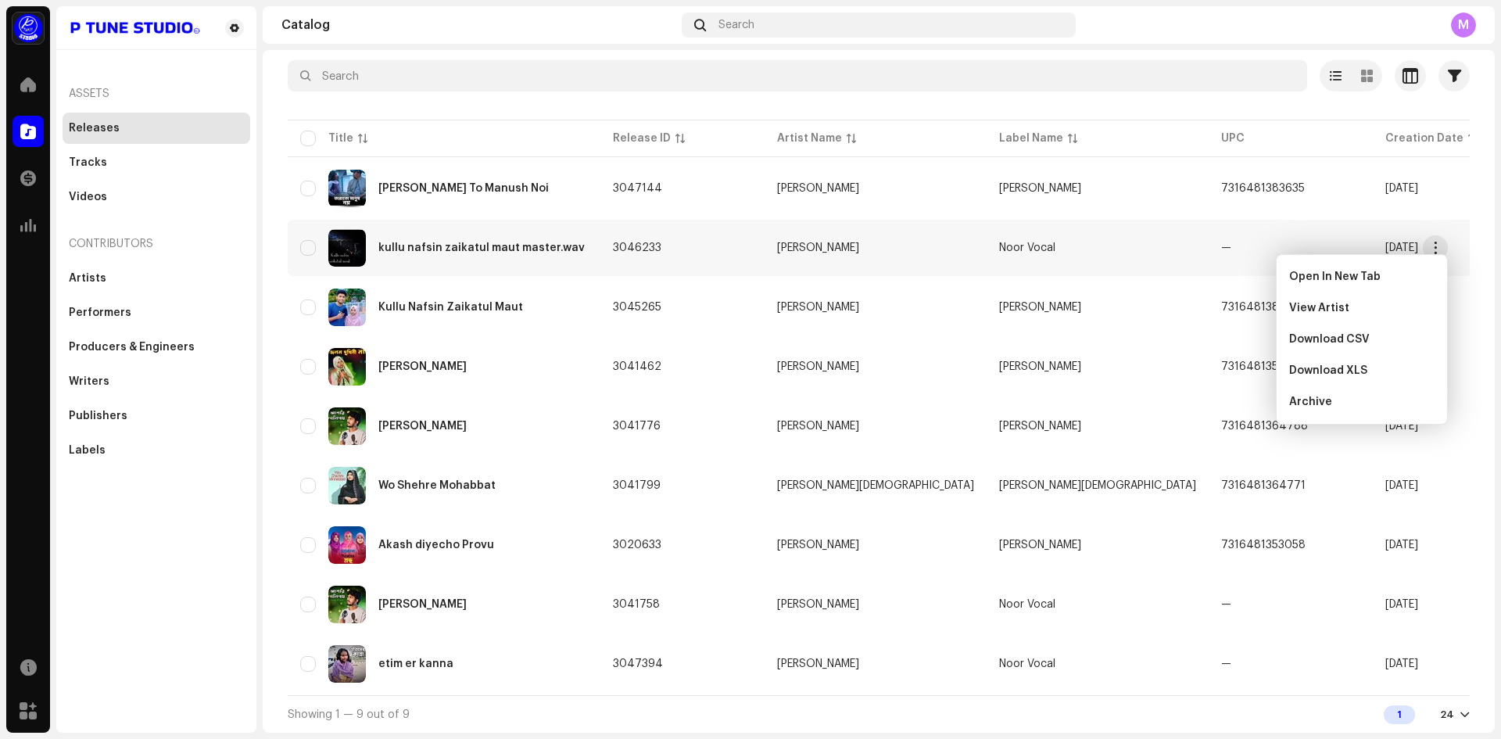
click at [1190, 94] on div at bounding box center [879, 103] width 1182 height 25
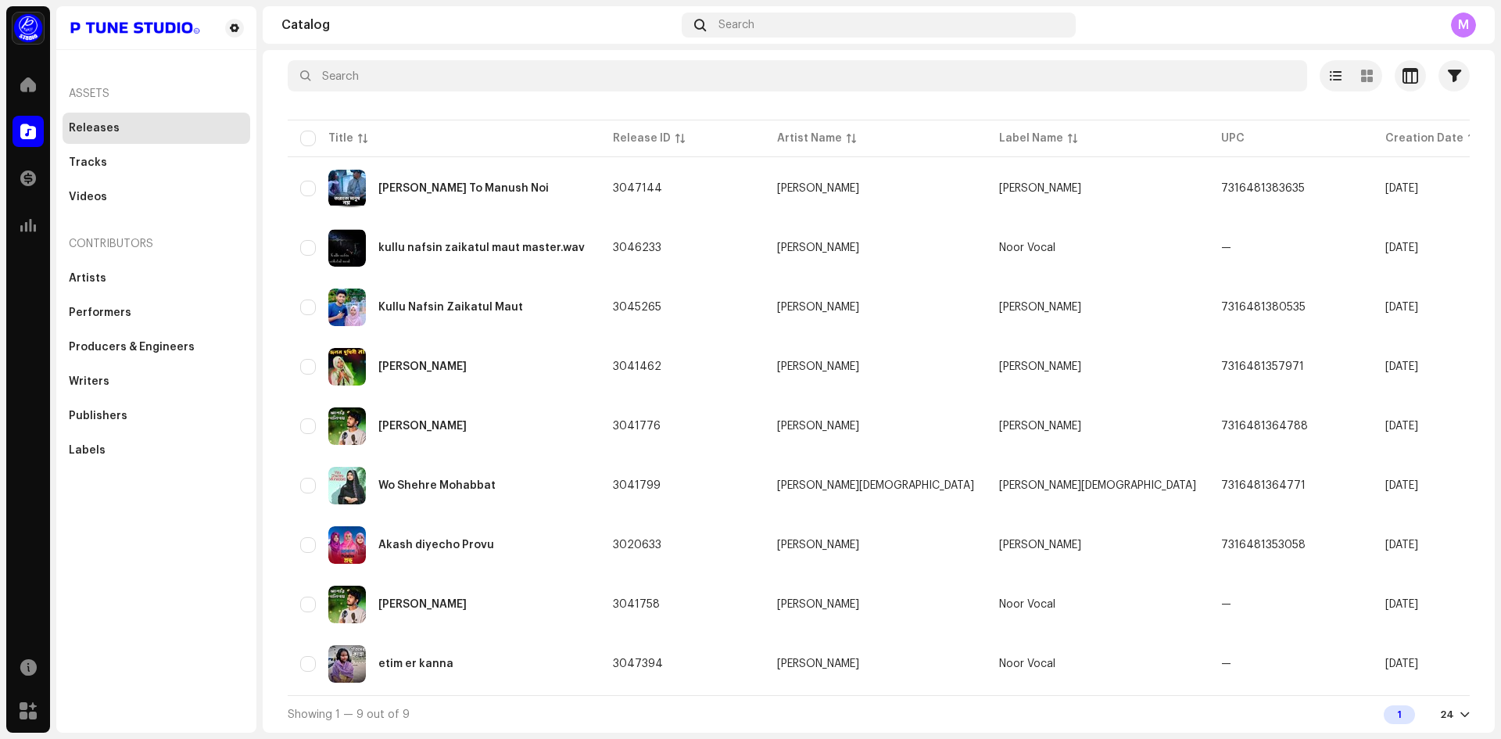
scroll to position [0, 0]
